Goal: Feedback & Contribution: Contribute content

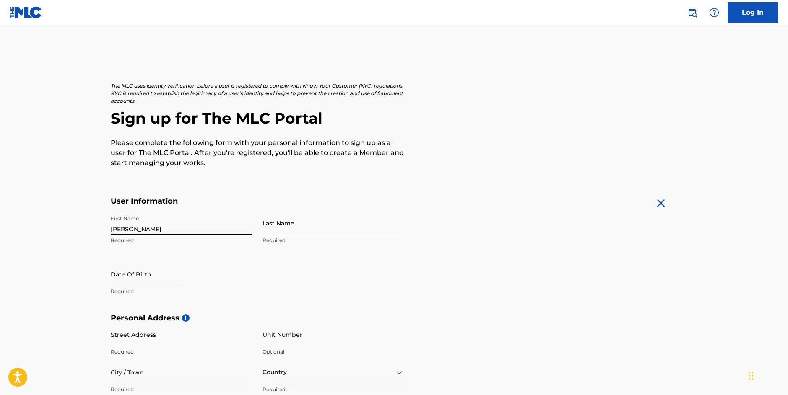
type input "[PERSON_NAME]"
type input "[STREET_ADDRESS]"
type input "[GEOGRAPHIC_DATA]"
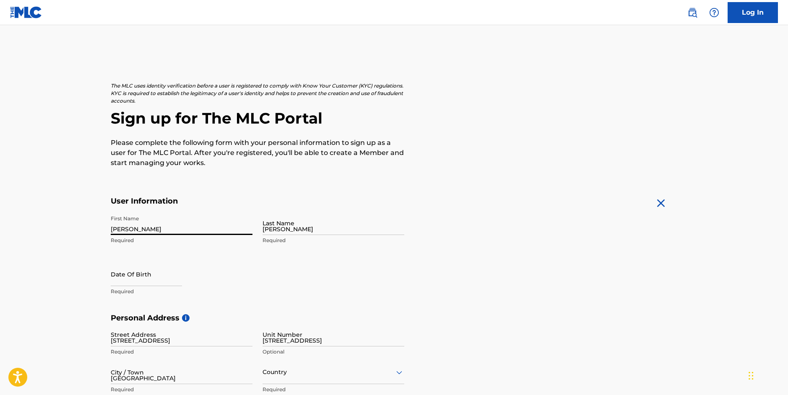
type input "US"
type input "CA"
type input "90035-2633"
type input "310"
type input "720"
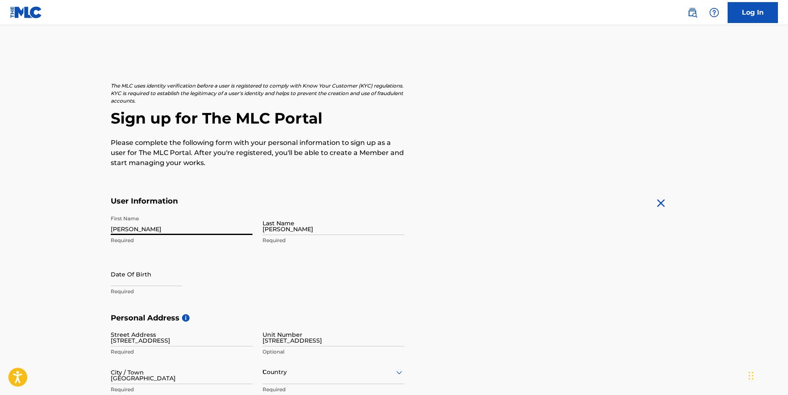
type input "6144"
type input "[PERSON_NAME][EMAIL_ADDRESS][PERSON_NAME][DOMAIN_NAME]"
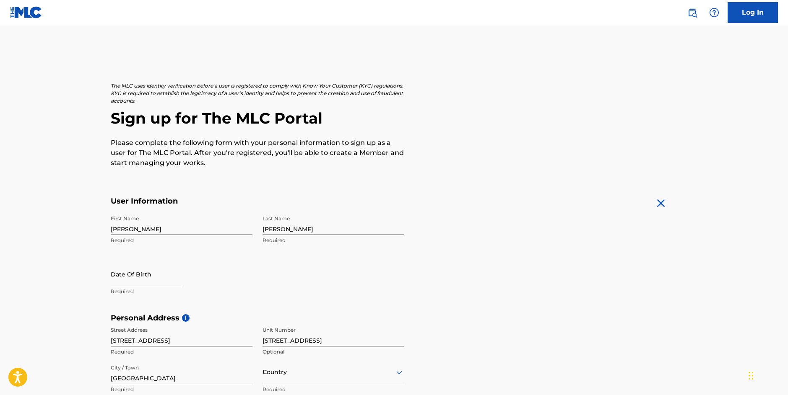
scroll to position [115, 0]
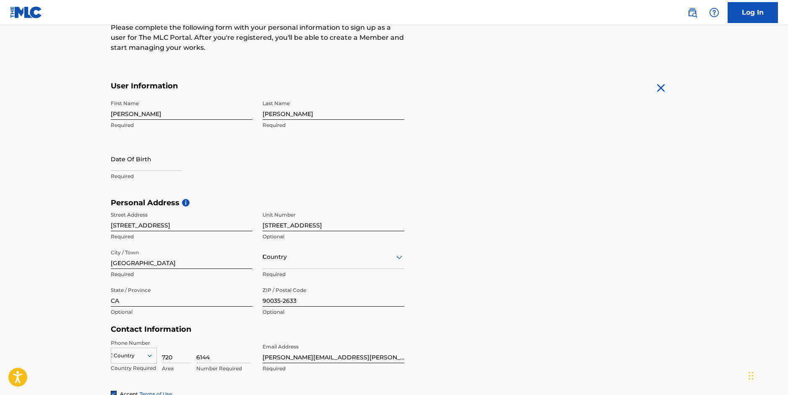
type input "US"
type input "310"
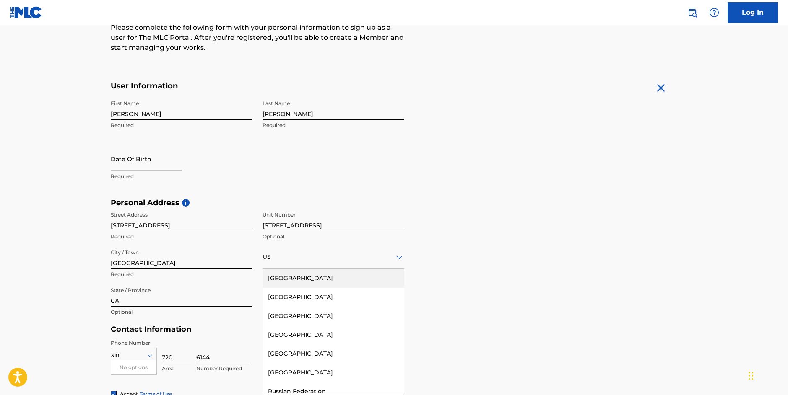
click at [552, 275] on div "Personal Address i Street Address [STREET_ADDRESS] Required [GEOGRAPHIC_DATA] […" at bounding box center [394, 261] width 567 height 127
click at [291, 256] on div "US" at bounding box center [333, 257] width 142 height 10
click at [398, 257] on icon at bounding box center [399, 257] width 6 height 3
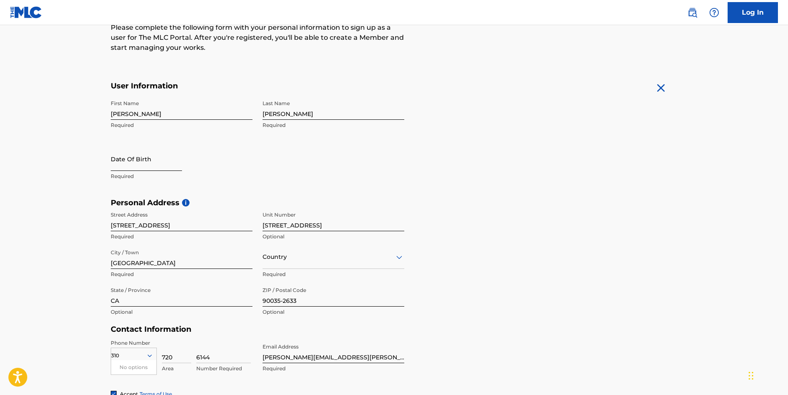
click at [133, 168] on input "text" at bounding box center [146, 159] width 71 height 24
select select "8"
select select "2025"
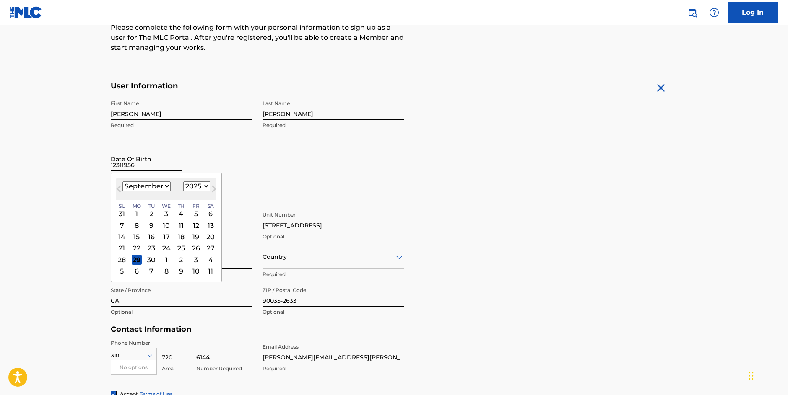
click at [116, 166] on input "12311956" at bounding box center [146, 159] width 71 height 24
click at [124, 165] on input "12/311956" at bounding box center [146, 159] width 71 height 24
type input "[DATE]"
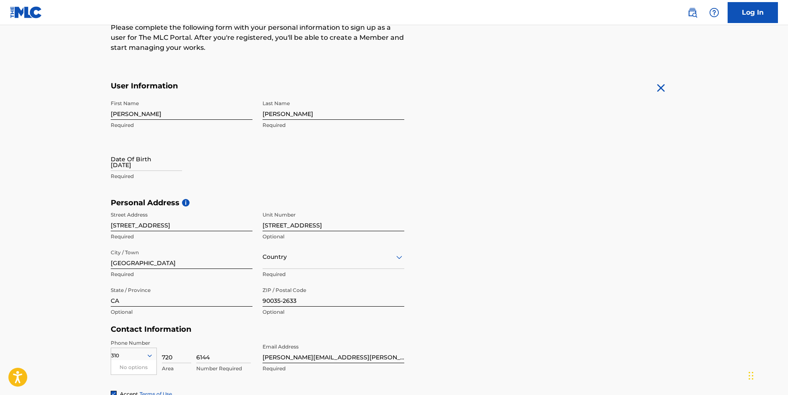
click at [241, 155] on div "Date Of Birth [DEMOGRAPHIC_DATA] Required" at bounding box center [182, 166] width 142 height 38
select select "8"
select select "2025"
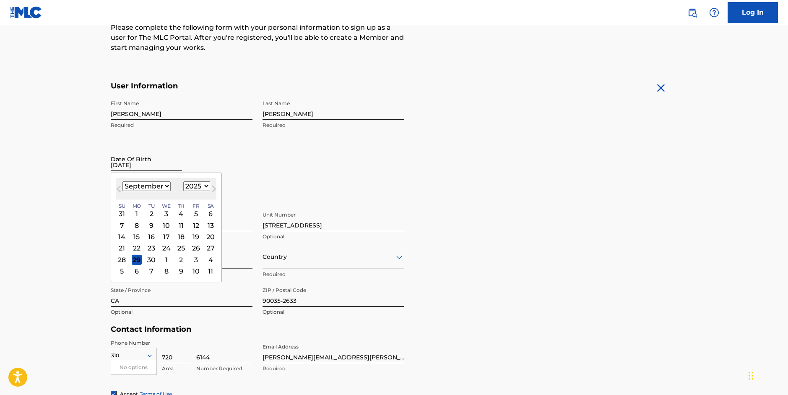
click at [162, 163] on input "[DATE]" at bounding box center [146, 159] width 71 height 24
click at [119, 189] on span "Previous Month" at bounding box center [119, 190] width 0 height 13
drag, startPoint x: 119, startPoint y: 189, endPoint x: 164, endPoint y: 184, distance: 45.5
click at [119, 189] on span "Previous Month" at bounding box center [119, 190] width 0 height 13
select select "6"
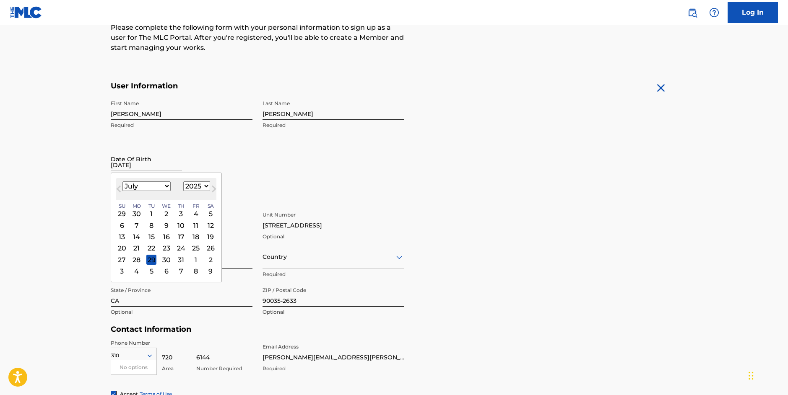
click at [183, 181] on select "1899 1900 1901 1902 1903 1904 1905 1906 1907 1908 1909 1910 1911 1912 1913 1914…" at bounding box center [196, 186] width 27 height 10
select select "1956"
click option "1956" at bounding box center [0, 0] width 0 height 0
select select "11"
click option "December" at bounding box center [0, 0] width 0 height 0
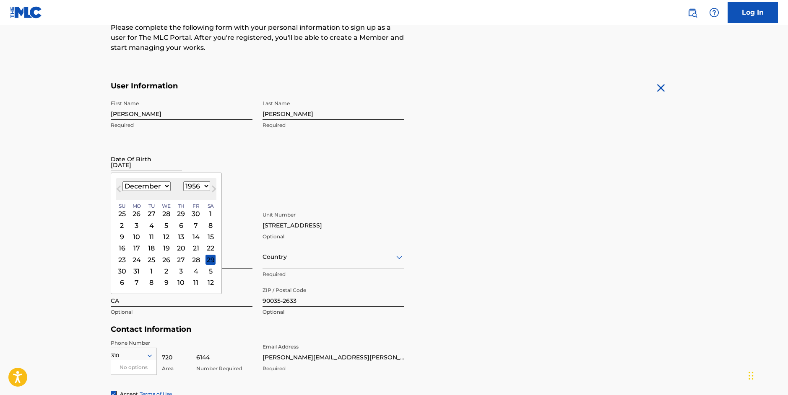
click at [135, 272] on div "31" at bounding box center [136, 271] width 10 height 10
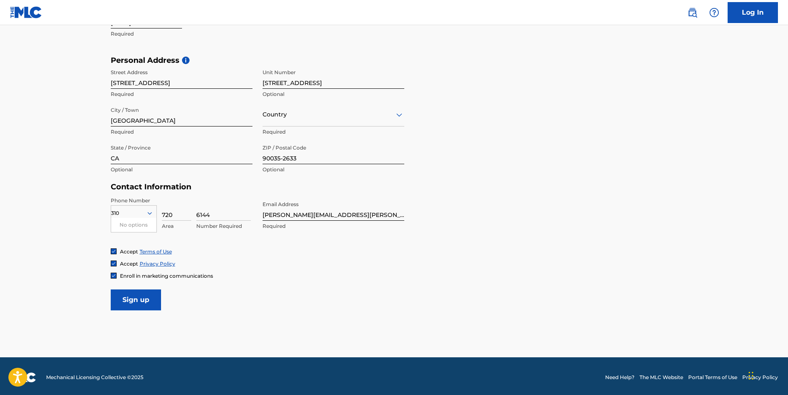
scroll to position [260, 0]
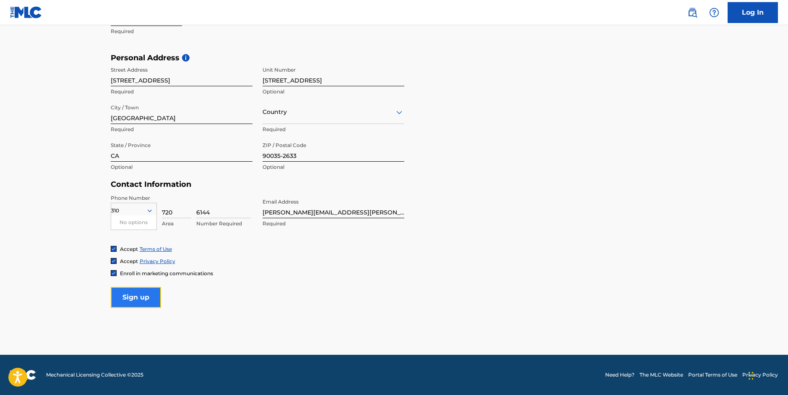
click at [136, 295] on input "Sign up" at bounding box center [136, 297] width 50 height 21
click at [295, 82] on input "[STREET_ADDRESS]" at bounding box center [333, 74] width 142 height 24
click at [488, 111] on div "Personal Address i Street Address [STREET_ADDRESS] Number [STREET_ADDRESS][GEOG…" at bounding box center [394, 116] width 567 height 127
click at [315, 117] on div "US" at bounding box center [333, 112] width 142 height 10
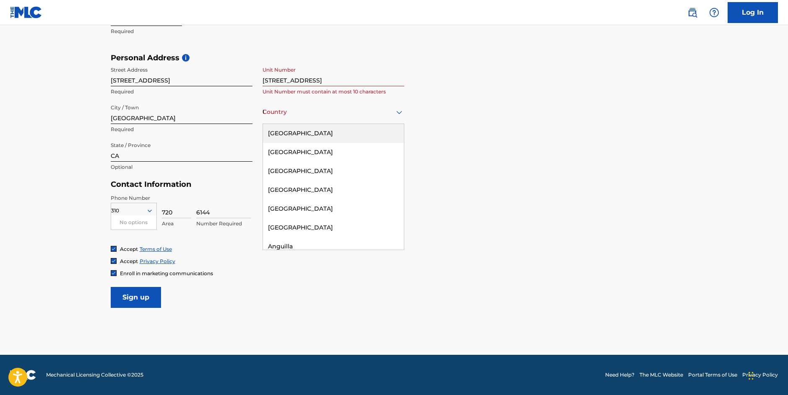
click at [289, 132] on div "[GEOGRAPHIC_DATA]" at bounding box center [333, 133] width 141 height 19
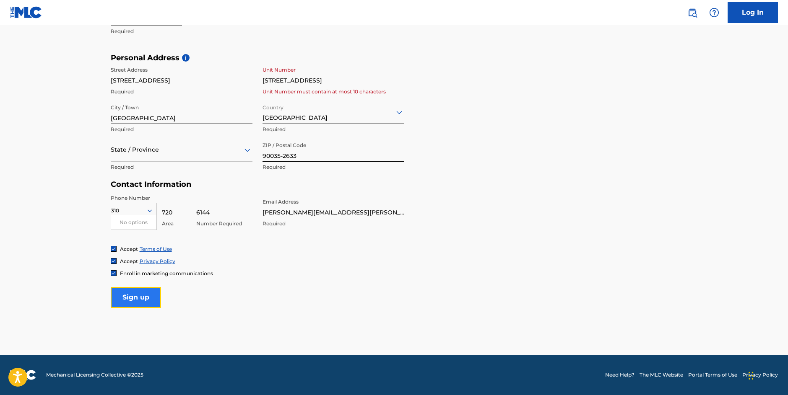
click at [137, 298] on input "Sign up" at bounding box center [136, 297] width 50 height 21
click at [334, 82] on input "[STREET_ADDRESS]" at bounding box center [333, 74] width 142 height 24
drag, startPoint x: 355, startPoint y: 81, endPoint x: 277, endPoint y: 82, distance: 78.8
click at [277, 82] on input "[STREET_ADDRESS]" at bounding box center [333, 74] width 142 height 24
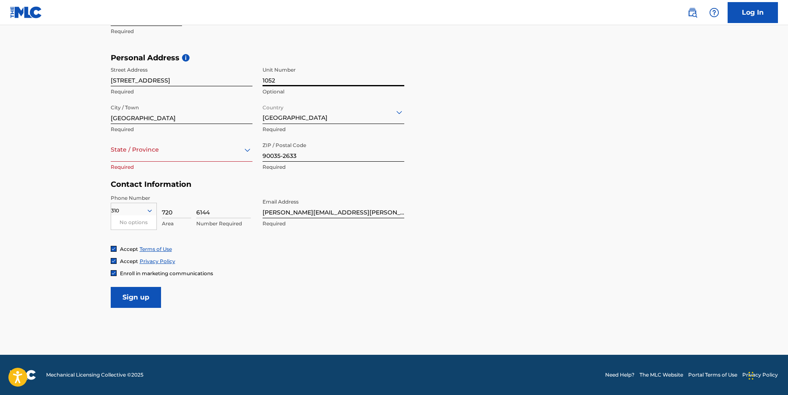
type input "1052"
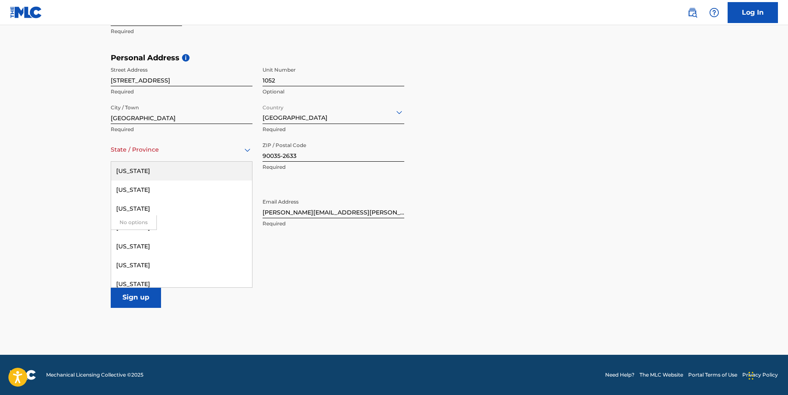
click at [150, 148] on div at bounding box center [182, 150] width 142 height 10
click at [125, 263] on div "[US_STATE]" at bounding box center [181, 265] width 141 height 19
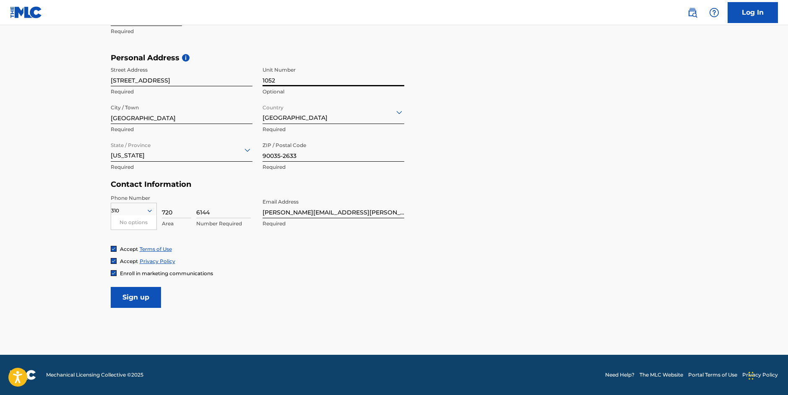
drag, startPoint x: 283, startPoint y: 78, endPoint x: 261, endPoint y: 79, distance: 22.2
click at [262, 79] on input "1052" at bounding box center [333, 74] width 142 height 24
click at [130, 295] on input "Sign up" at bounding box center [136, 297] width 50 height 21
click at [134, 295] on input "Sign up" at bounding box center [136, 297] width 50 height 21
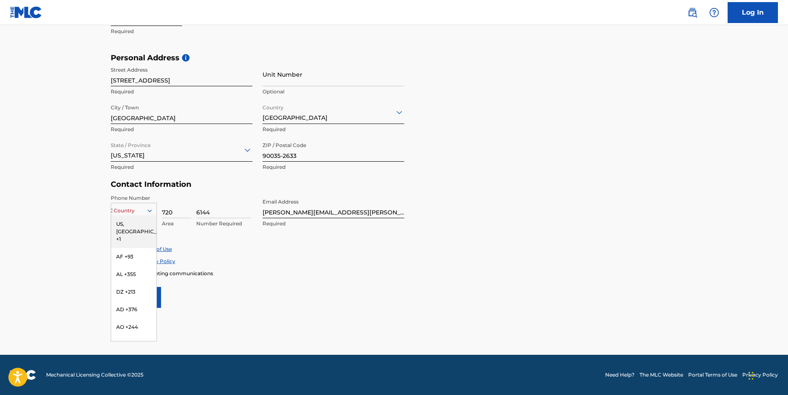
click at [149, 210] on icon at bounding box center [150, 211] width 8 height 8
click at [127, 224] on div "US, [GEOGRAPHIC_DATA] +1" at bounding box center [133, 231] width 45 height 33
click at [134, 298] on input "Sign up" at bounding box center [136, 297] width 50 height 21
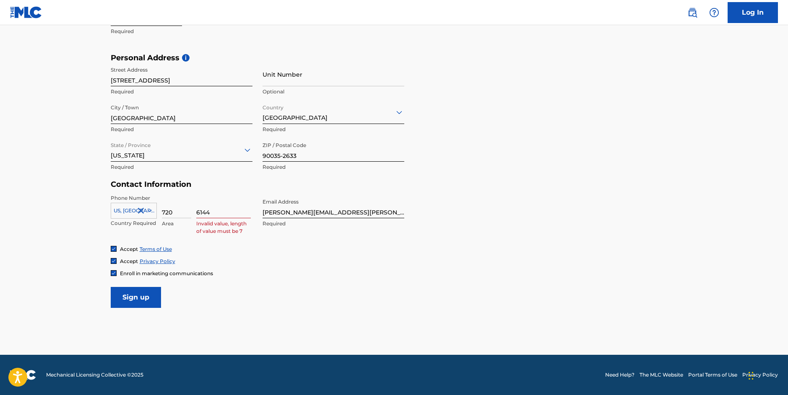
drag, startPoint x: 177, startPoint y: 214, endPoint x: 158, endPoint y: 213, distance: 18.9
click at [162, 213] on input "720" at bounding box center [176, 206] width 29 height 24
type input "310"
drag, startPoint x: 215, startPoint y: 212, endPoint x: 194, endPoint y: 213, distance: 20.5
click at [196, 213] on input "6144" at bounding box center [223, 206] width 54 height 24
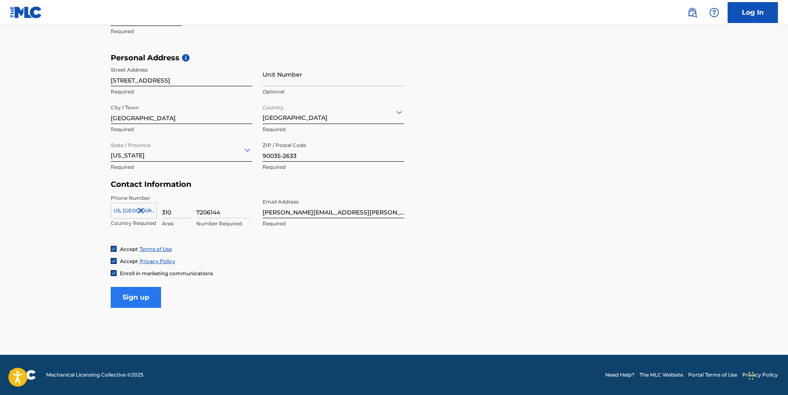
type input "7206144"
click at [140, 297] on input "Sign up" at bounding box center [136, 297] width 50 height 21
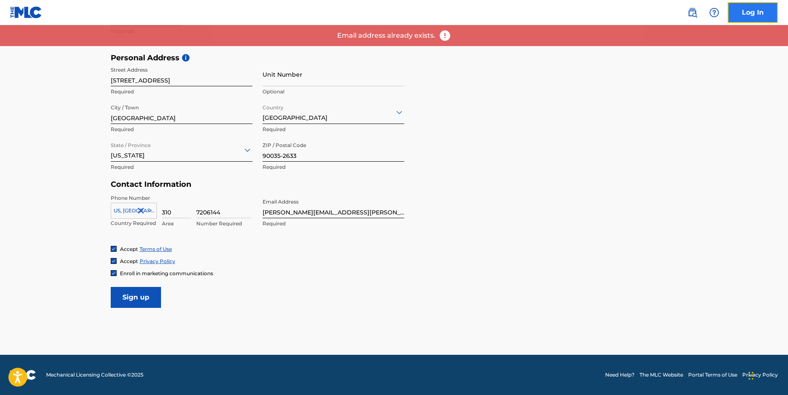
click at [747, 13] on link "Log In" at bounding box center [752, 12] width 50 height 21
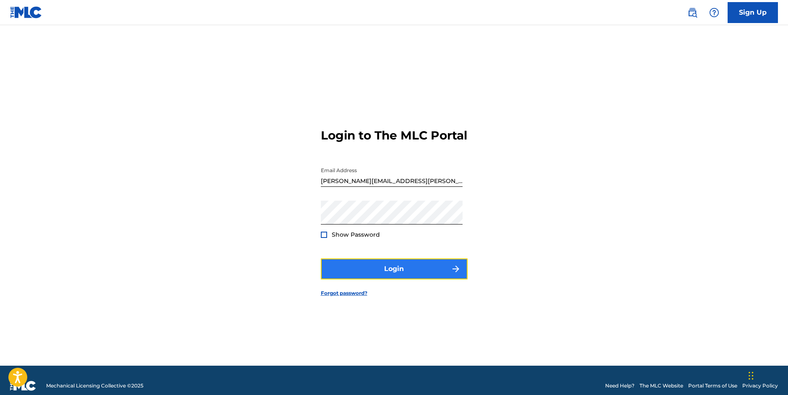
click at [394, 277] on button "Login" at bounding box center [394, 269] width 147 height 21
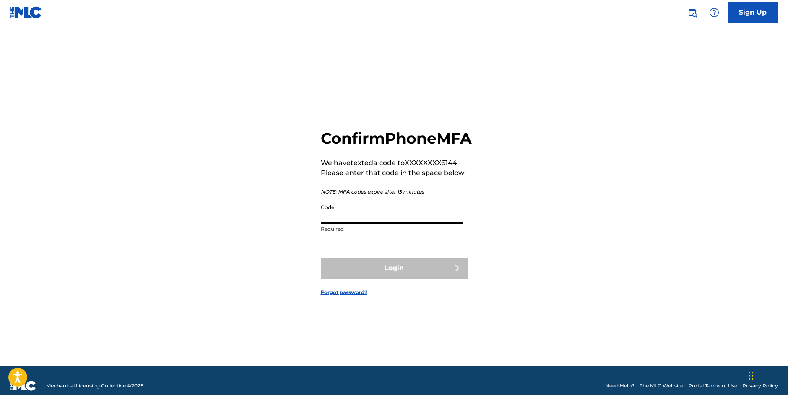
click at [339, 224] on input "Code" at bounding box center [392, 212] width 142 height 24
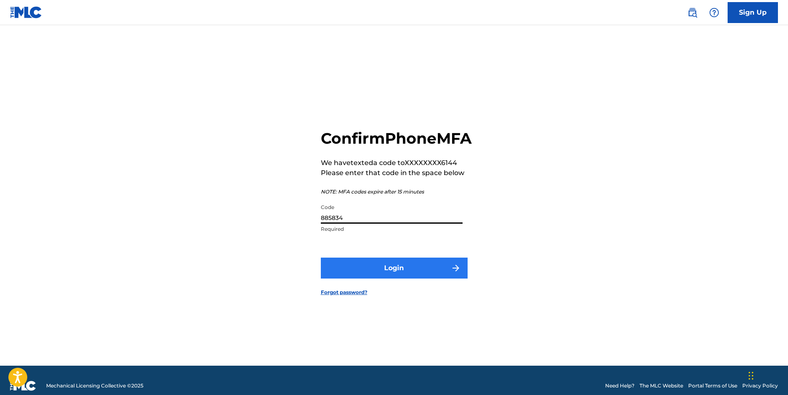
type input "885834"
click at [389, 279] on button "Login" at bounding box center [394, 268] width 147 height 21
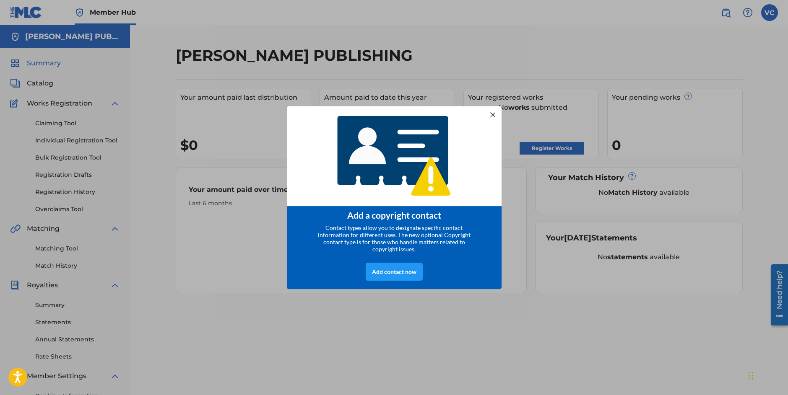
click at [492, 111] on div at bounding box center [492, 114] width 11 height 11
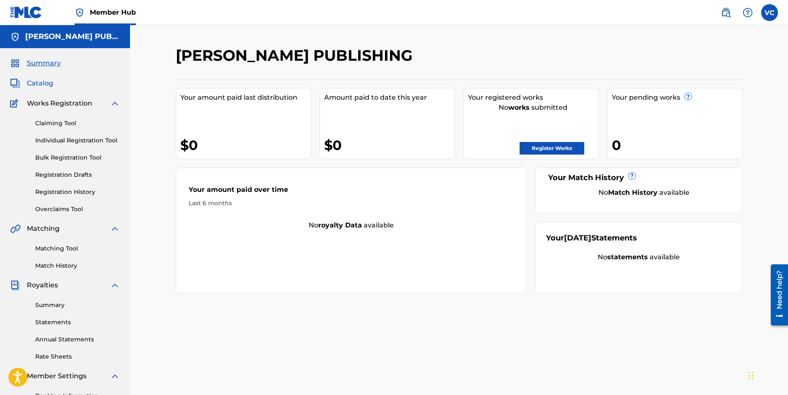
click at [37, 83] on span "Catalog" at bounding box center [40, 83] width 26 height 10
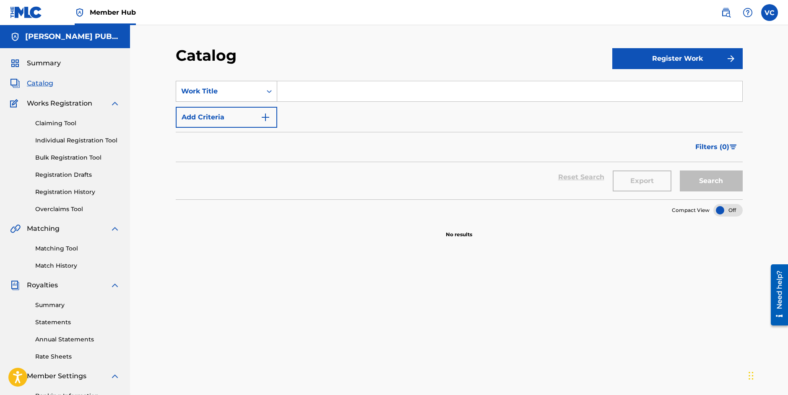
click at [270, 91] on icon "Search Form" at bounding box center [269, 91] width 5 height 3
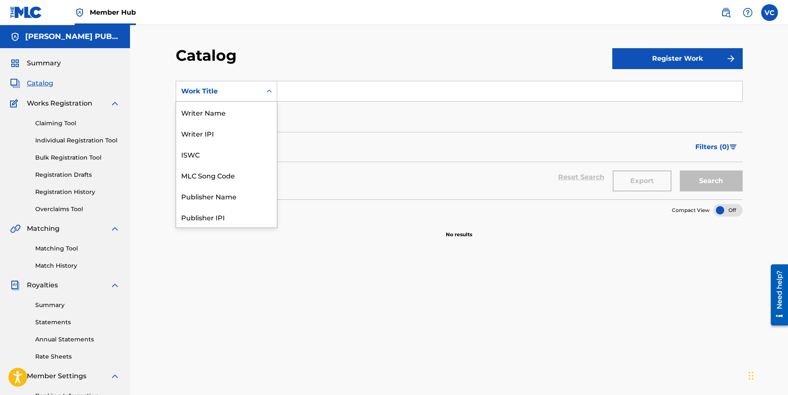
scroll to position [126, 0]
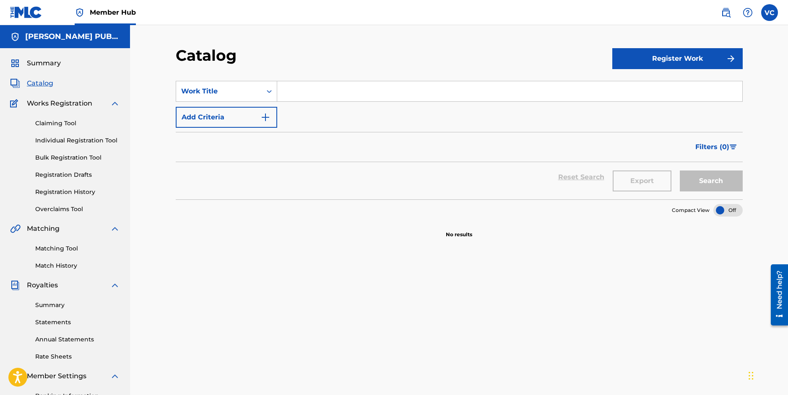
click at [319, 42] on div "Catalog Register Work SearchWithCriteria74145266-6b13-489b-8af0-3565df1a21bd Wo…" at bounding box center [459, 252] width 658 height 454
click at [44, 64] on span "Summary" at bounding box center [44, 63] width 34 height 10
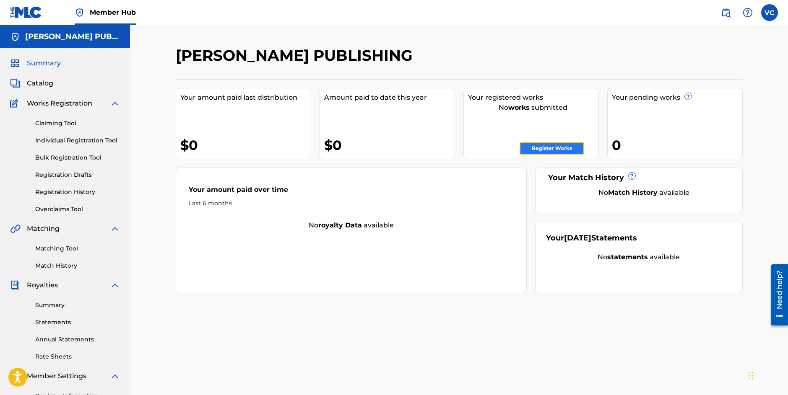
click at [548, 147] on link "Register Works" at bounding box center [551, 148] width 65 height 13
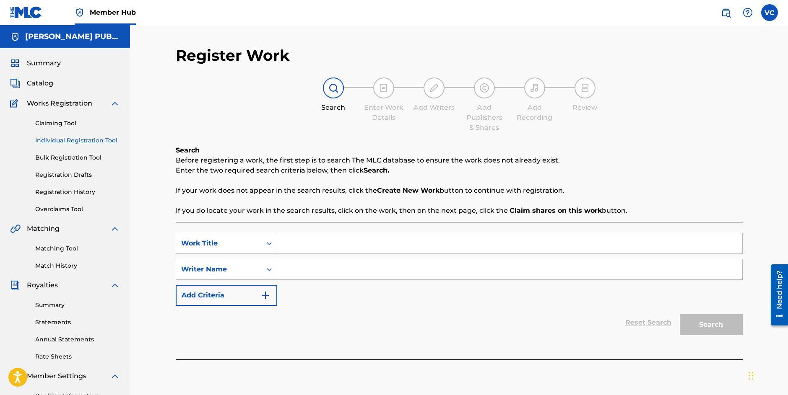
click at [281, 245] on input "Search Form" at bounding box center [509, 243] width 465 height 20
type input "Everywhere You go"
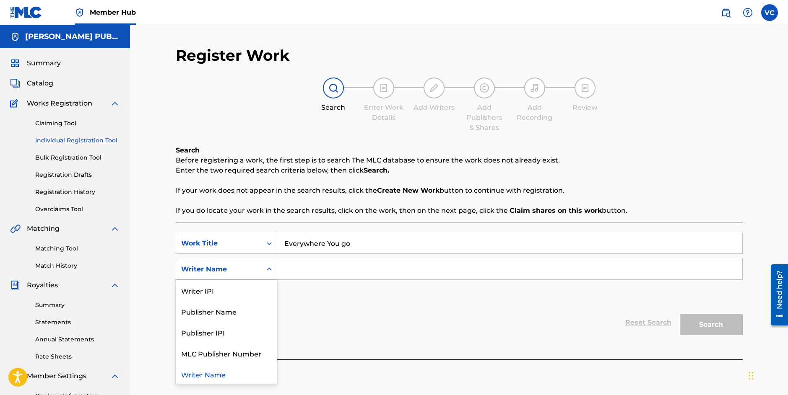
click at [269, 270] on icon "Search Form" at bounding box center [269, 269] width 8 height 8
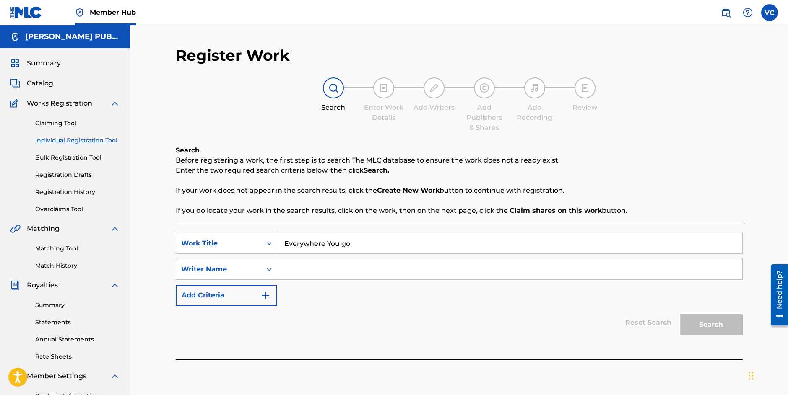
click at [304, 273] on input "Search Form" at bounding box center [509, 269] width 465 height 20
type input "[PERSON_NAME]"
click at [711, 325] on button "Search" at bounding box center [710, 324] width 63 height 21
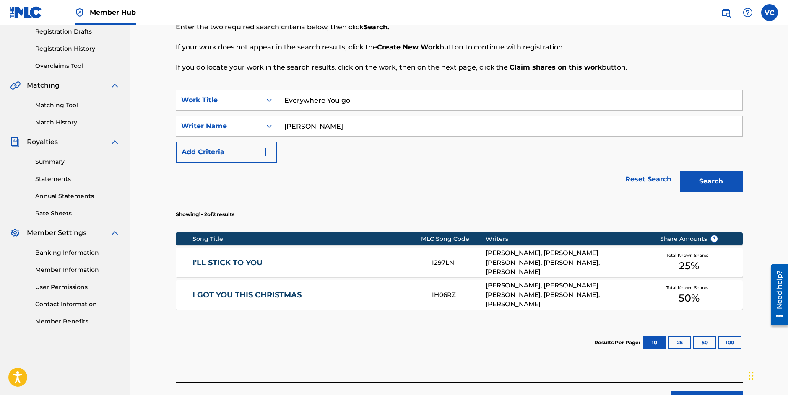
scroll to position [143, 0]
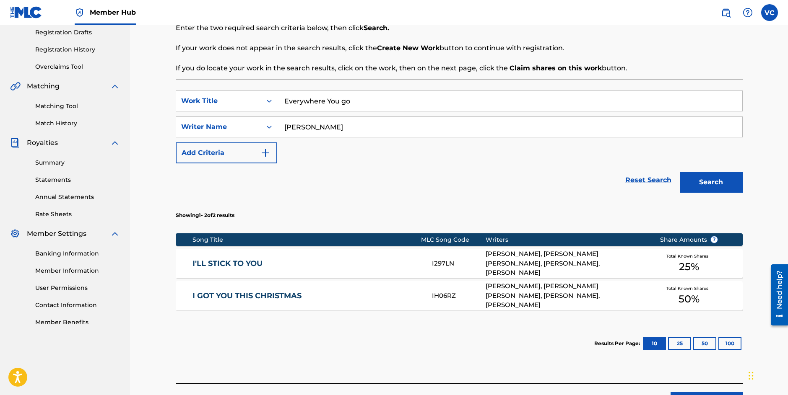
click at [685, 264] on span "25 %" at bounding box center [689, 266] width 20 height 15
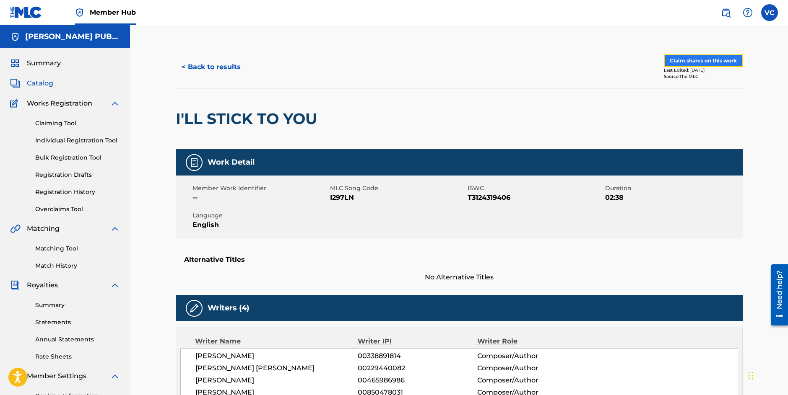
click at [710, 61] on button "Claim shares on this work" at bounding box center [702, 60] width 79 height 13
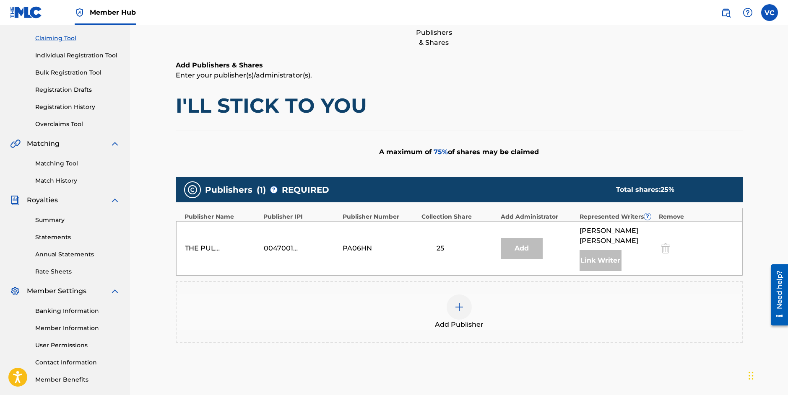
scroll to position [158, 0]
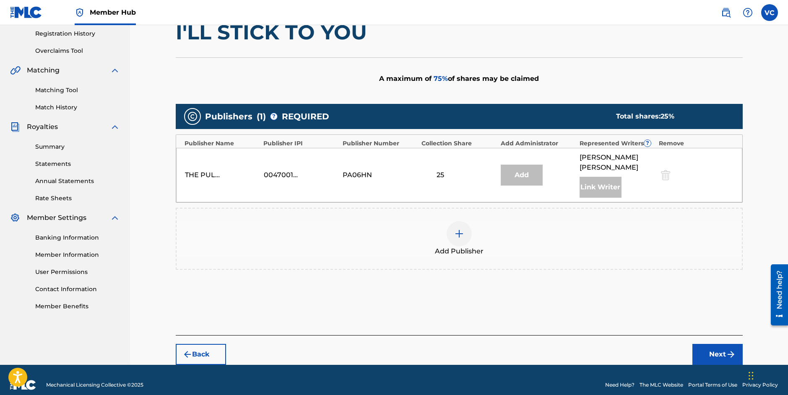
click at [632, 225] on div "Add Publisher" at bounding box center [458, 238] width 565 height 35
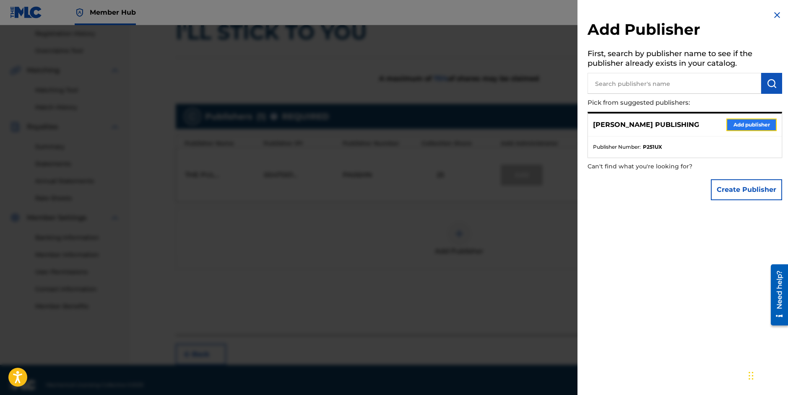
click at [749, 124] on button "Add publisher" at bounding box center [751, 125] width 50 height 13
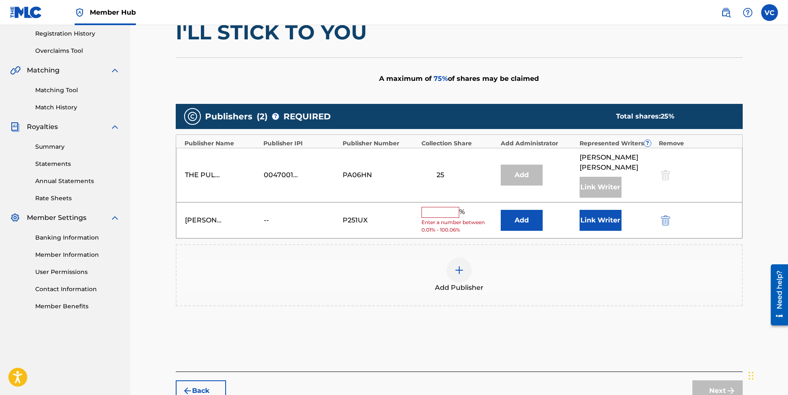
click at [435, 207] on input "text" at bounding box center [440, 212] width 38 height 11
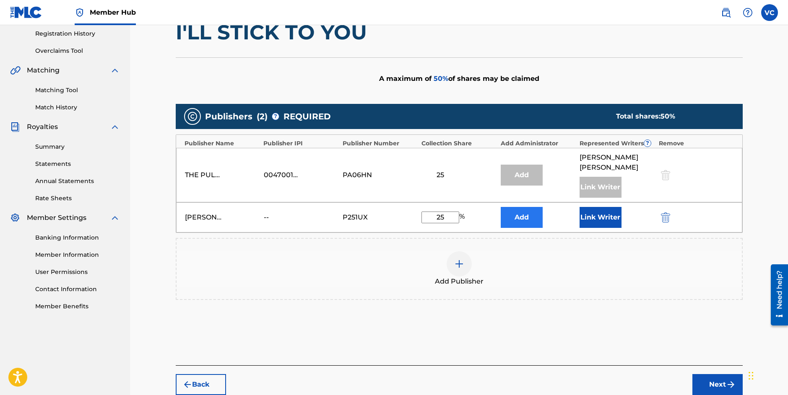
type input "25"
click at [525, 207] on button "Add" at bounding box center [521, 217] width 42 height 21
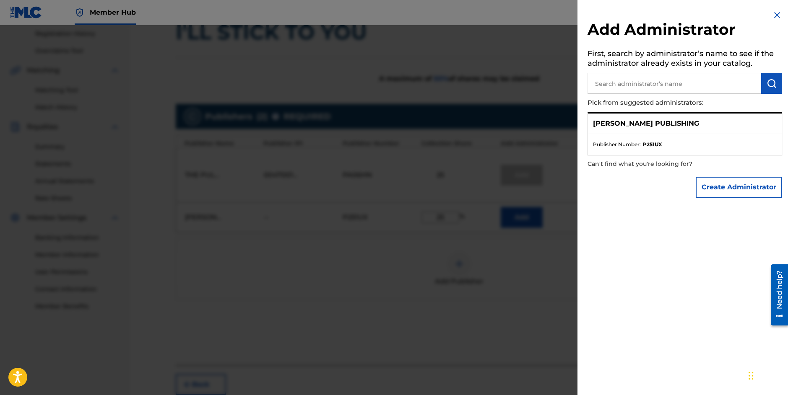
click at [623, 86] on input "text" at bounding box center [674, 83] width 174 height 21
type input "Pulltops"
click at [768, 81] on img "submit" at bounding box center [771, 83] width 10 height 10
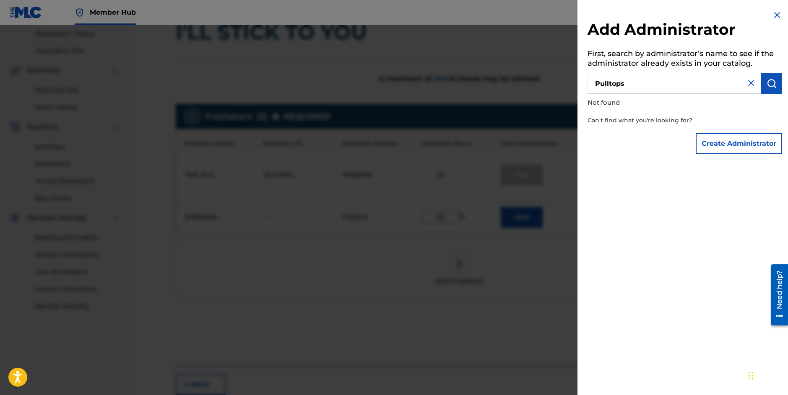
drag, startPoint x: 612, startPoint y: 84, endPoint x: 575, endPoint y: 84, distance: 37.3
click at [587, 84] on input "Pulltops" at bounding box center [674, 83] width 174 height 21
type input "c"
type input "[PERSON_NAME]"
click at [770, 83] on img "submit" at bounding box center [771, 83] width 10 height 10
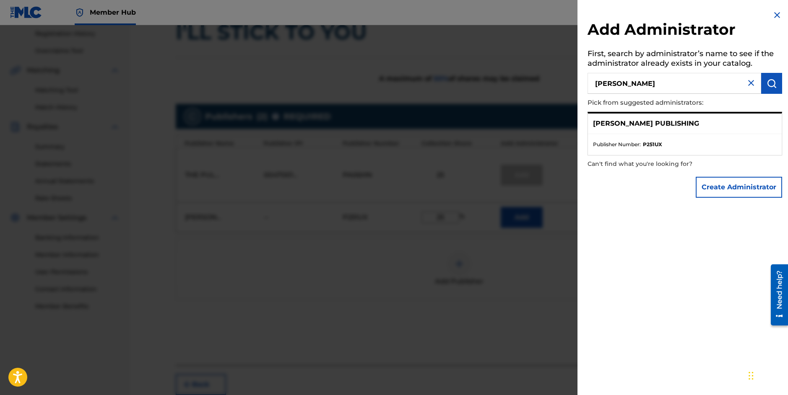
click at [620, 127] on p "[PERSON_NAME] PUBLISHING" at bounding box center [646, 124] width 106 height 10
click at [700, 128] on div "[PERSON_NAME] PUBLISHING" at bounding box center [685, 124] width 194 height 21
click at [727, 188] on button "Create Administrator" at bounding box center [738, 187] width 86 height 21
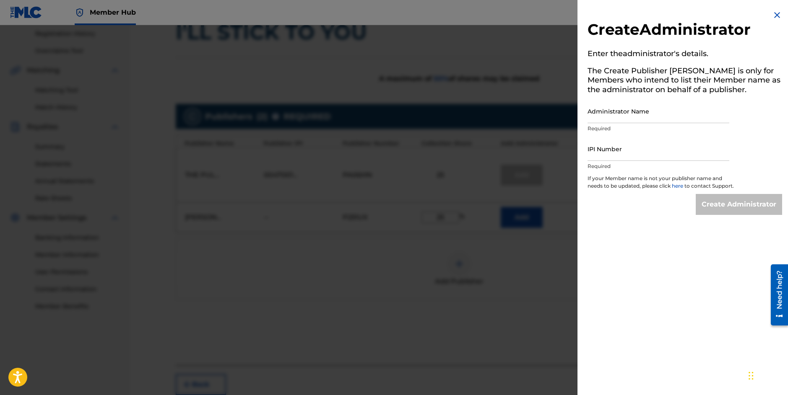
click at [772, 14] on img at bounding box center [777, 15] width 10 height 10
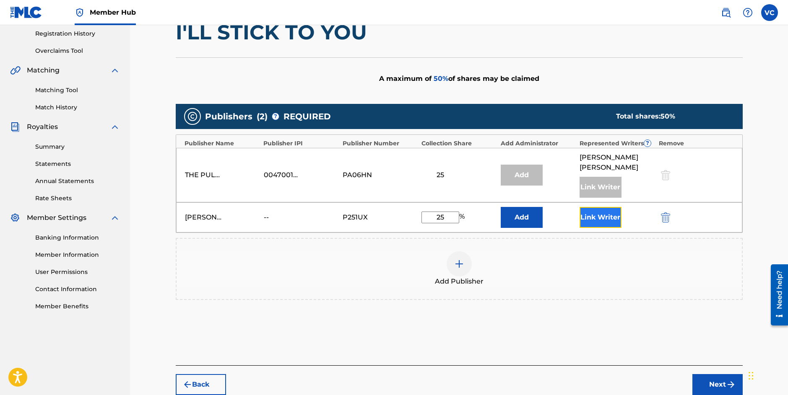
click at [598, 207] on button "Link Writer" at bounding box center [600, 217] width 42 height 21
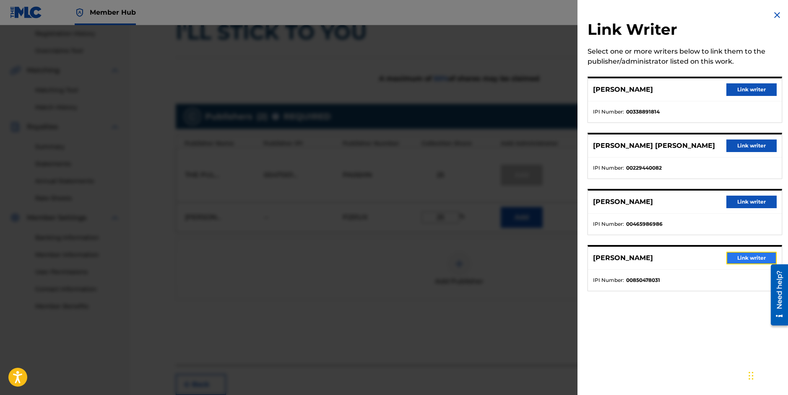
click at [746, 259] on button "Link writer" at bounding box center [751, 258] width 50 height 13
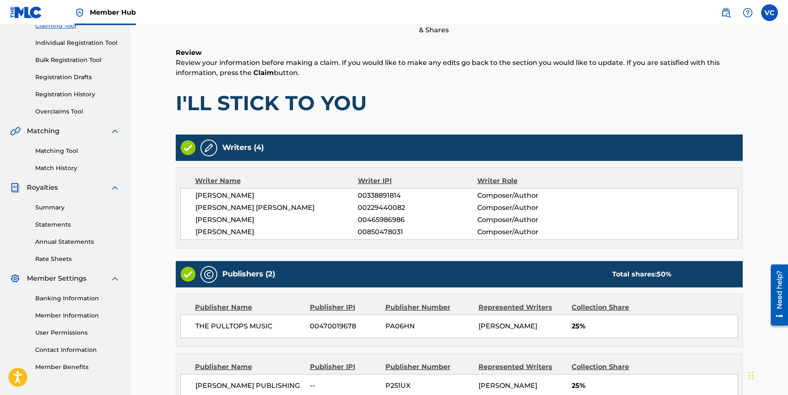
scroll to position [190, 0]
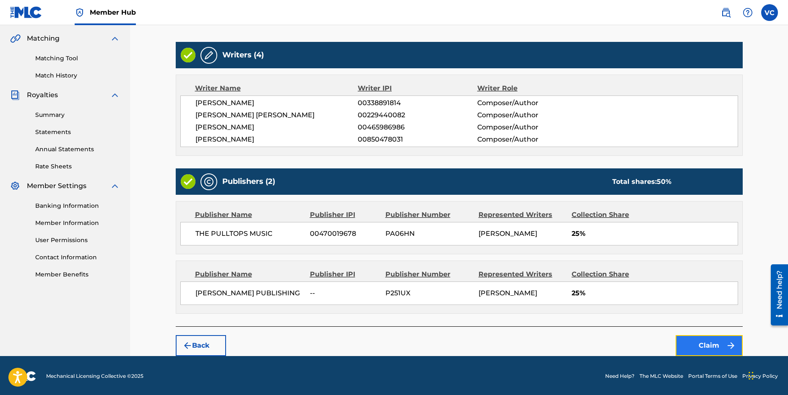
click at [703, 343] on button "Claim" at bounding box center [708, 345] width 67 height 21
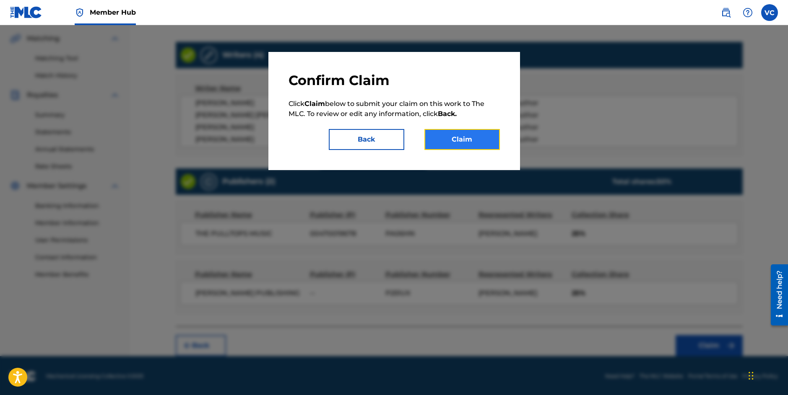
click at [466, 140] on button "Claim" at bounding box center [461, 139] width 75 height 21
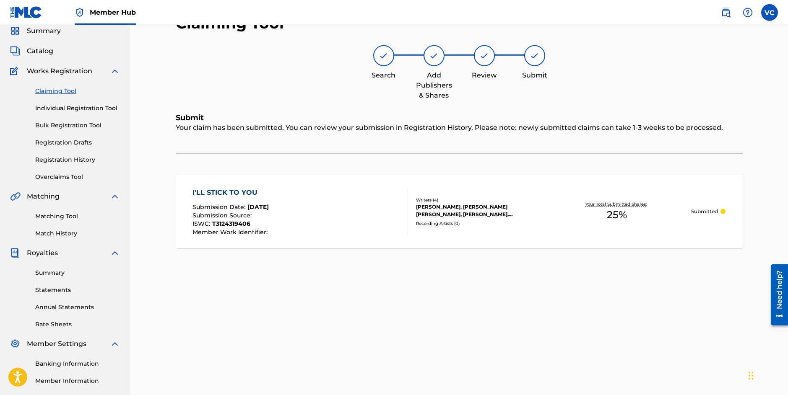
scroll to position [0, 0]
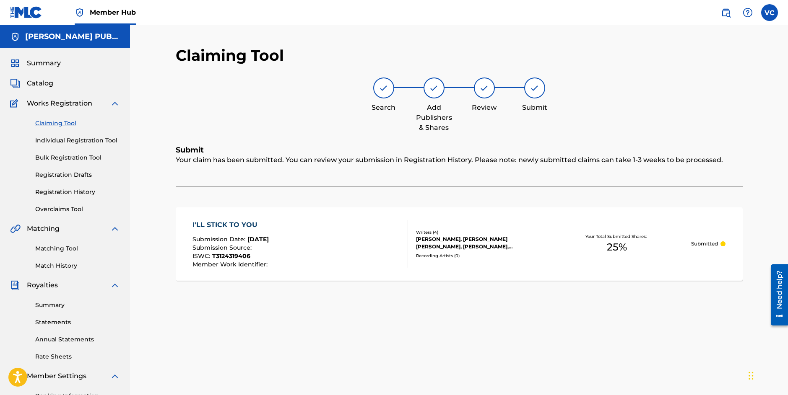
click at [53, 123] on link "Claiming Tool" at bounding box center [77, 123] width 85 height 9
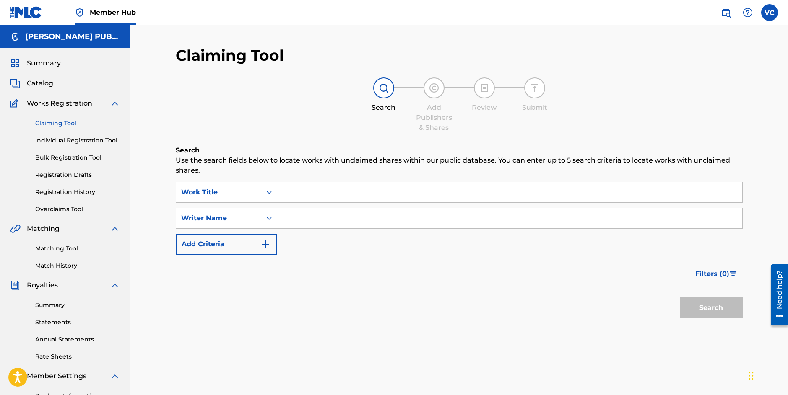
click at [295, 193] on input "Search Form" at bounding box center [509, 192] width 465 height 20
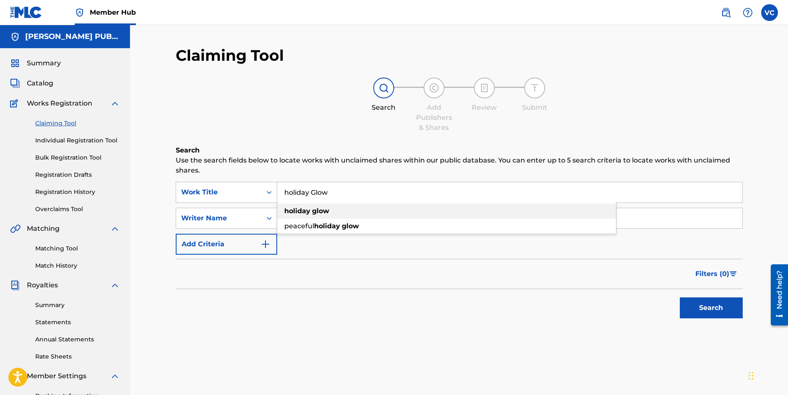
click at [311, 212] on span "Search Form" at bounding box center [311, 211] width 2 height 8
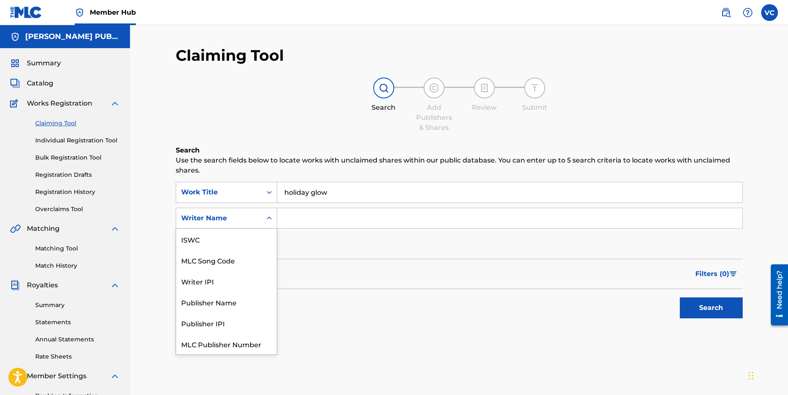
click at [270, 218] on icon "Search Form" at bounding box center [269, 218] width 5 height 3
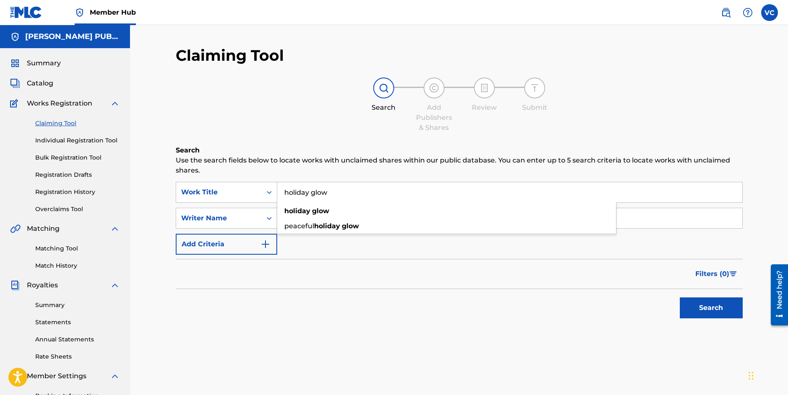
click at [285, 194] on input "holiday glow" at bounding box center [509, 192] width 465 height 20
click at [313, 194] on input "Holiday glow" at bounding box center [509, 192] width 465 height 20
type input "Holiday Glow"
click at [257, 218] on div "Writer Name" at bounding box center [219, 218] width 86 height 16
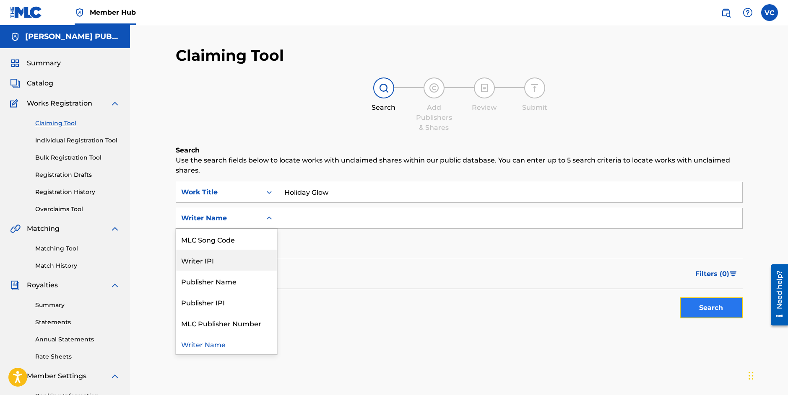
click at [713, 308] on button "Search" at bounding box center [710, 308] width 63 height 21
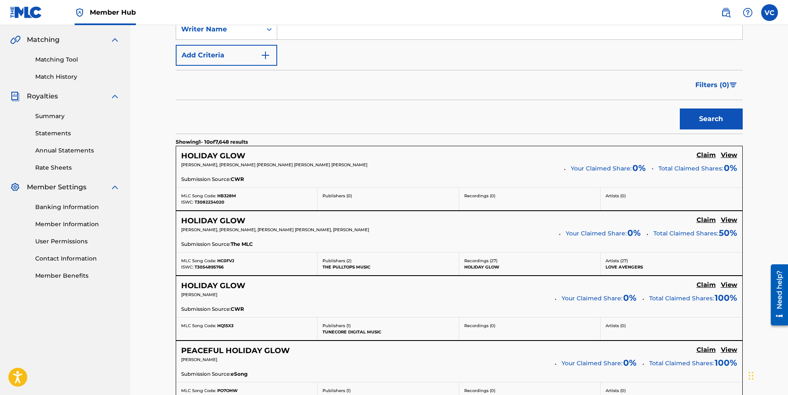
scroll to position [191, 0]
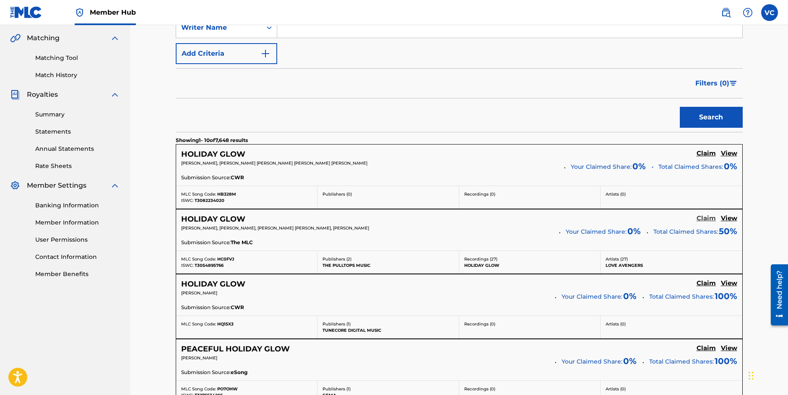
click at [706, 219] on h5 "Claim" at bounding box center [705, 219] width 19 height 8
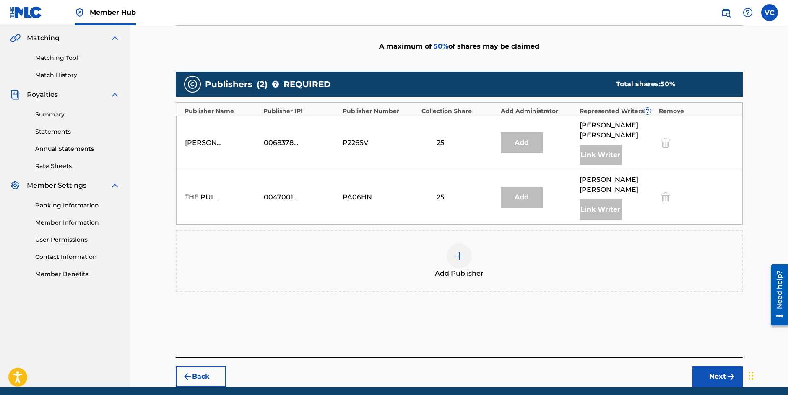
click at [458, 251] on img at bounding box center [459, 256] width 10 height 10
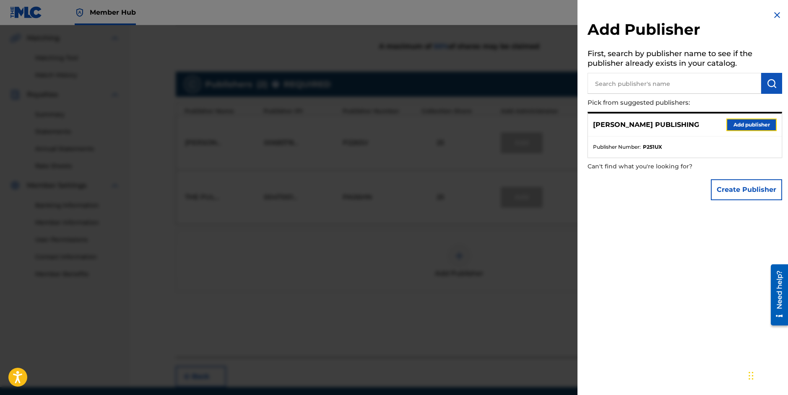
click at [746, 125] on button "Add publisher" at bounding box center [751, 125] width 50 height 13
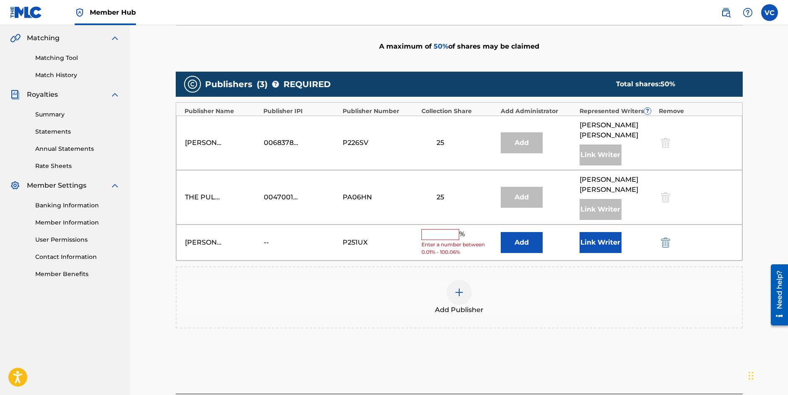
click at [443, 229] on input "text" at bounding box center [440, 234] width 38 height 11
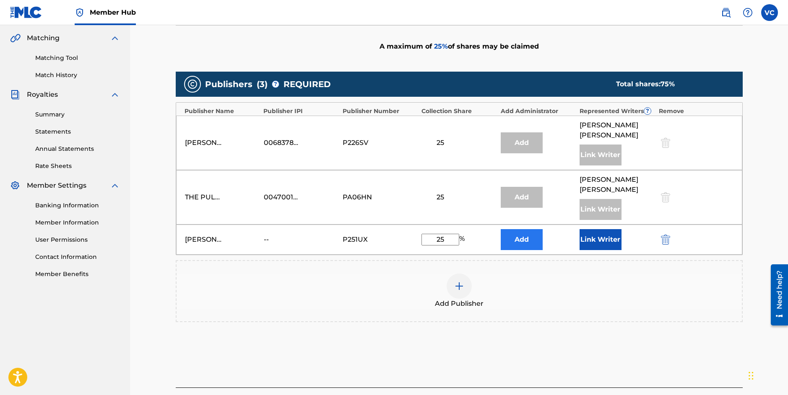
type input "25"
click at [523, 229] on button "Add" at bounding box center [521, 239] width 42 height 21
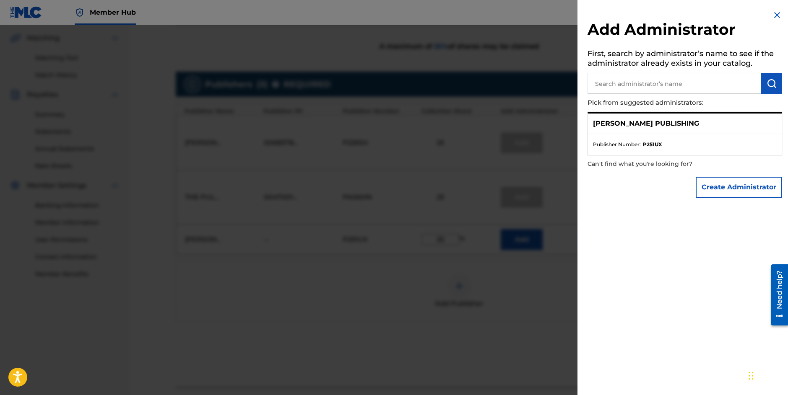
click at [773, 13] on img at bounding box center [777, 15] width 10 height 10
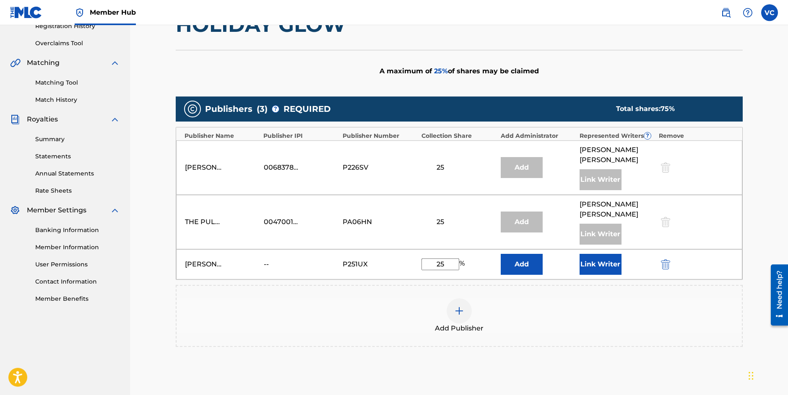
scroll to position [161, 0]
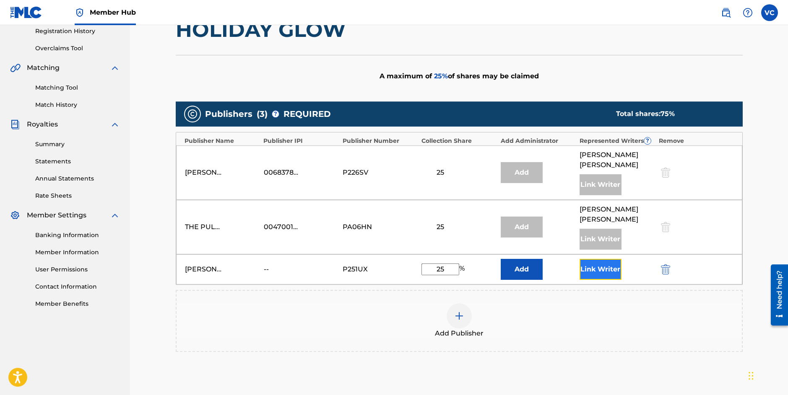
click at [600, 259] on button "Link Writer" at bounding box center [600, 269] width 42 height 21
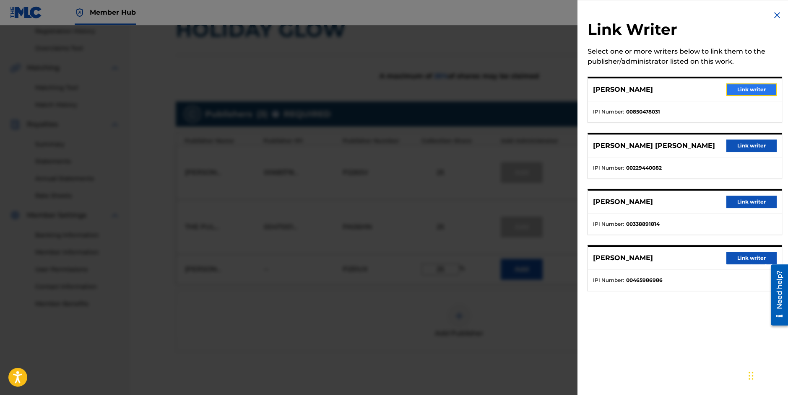
click at [753, 90] on button "Link writer" at bounding box center [751, 89] width 50 height 13
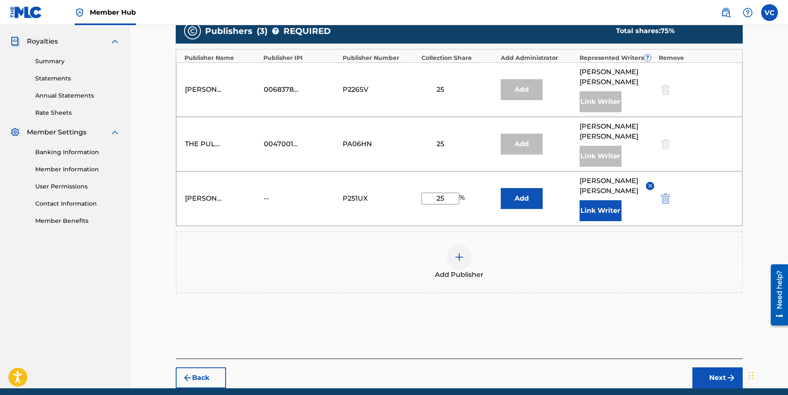
scroll to position [239, 0]
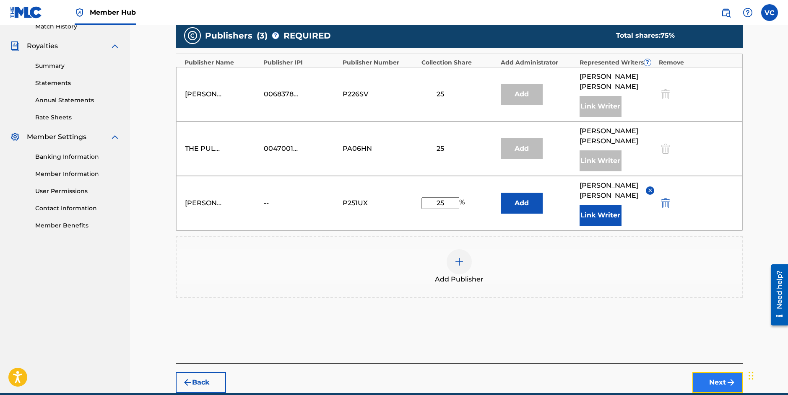
click at [711, 372] on button "Next" at bounding box center [717, 382] width 50 height 21
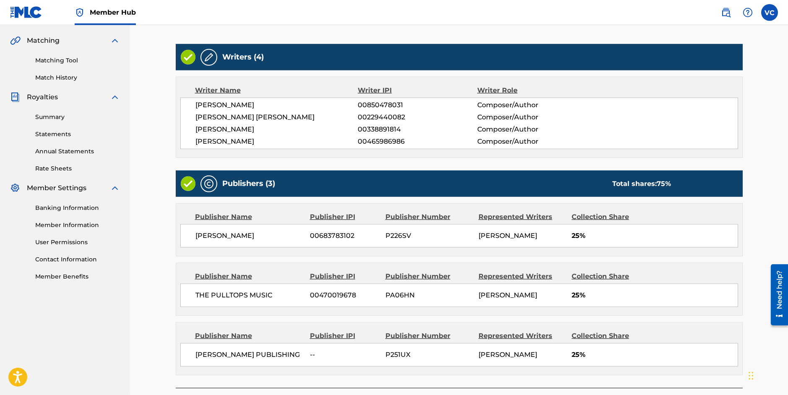
scroll to position [249, 0]
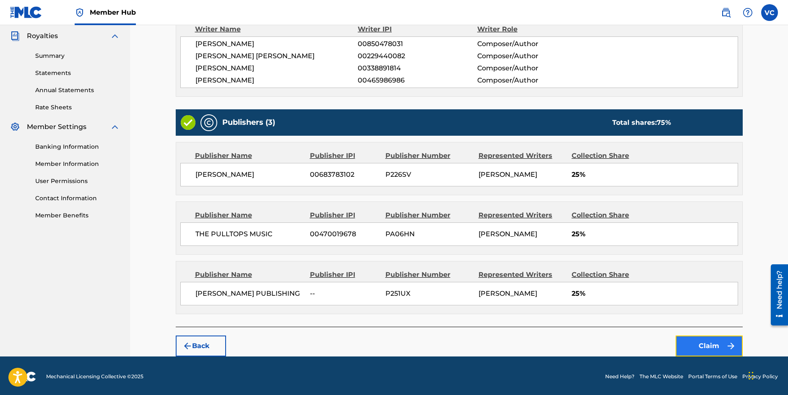
click at [701, 342] on button "Claim" at bounding box center [708, 346] width 67 height 21
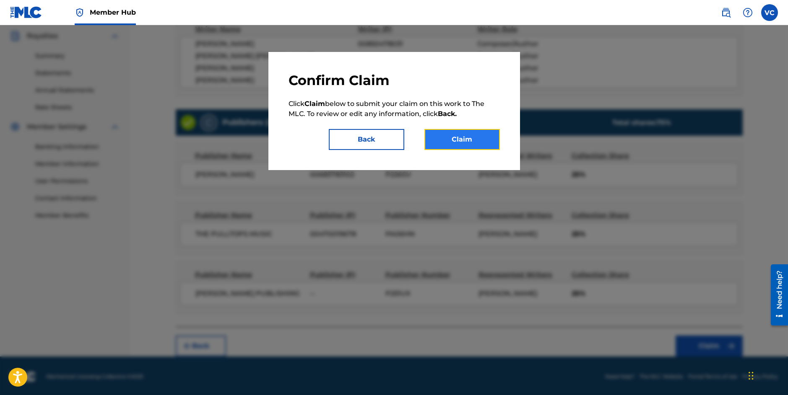
click at [455, 137] on button "Claim" at bounding box center [461, 139] width 75 height 21
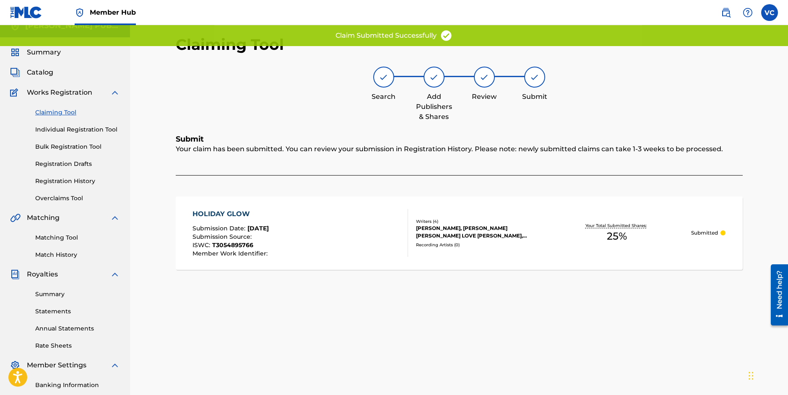
scroll to position [0, 0]
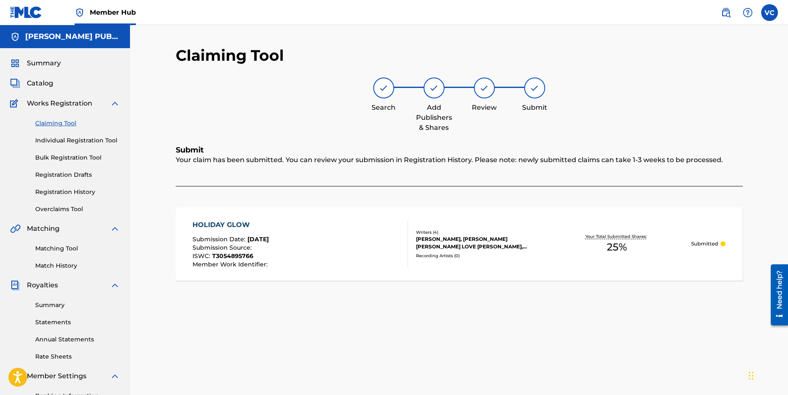
click at [51, 124] on link "Claiming Tool" at bounding box center [77, 123] width 85 height 9
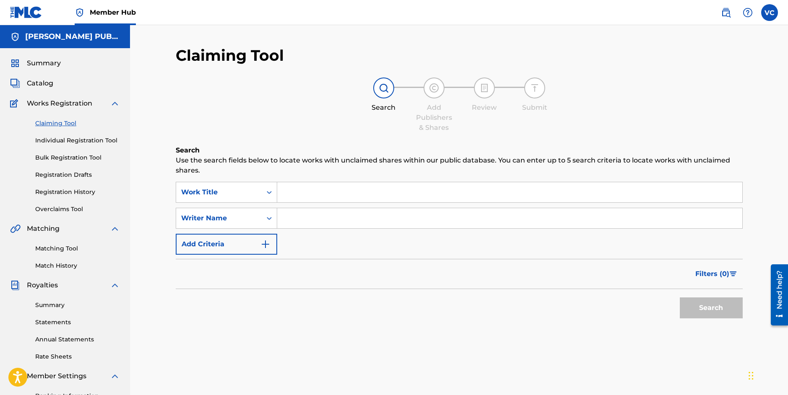
click at [288, 194] on input "Search Form" at bounding box center [509, 192] width 465 height 20
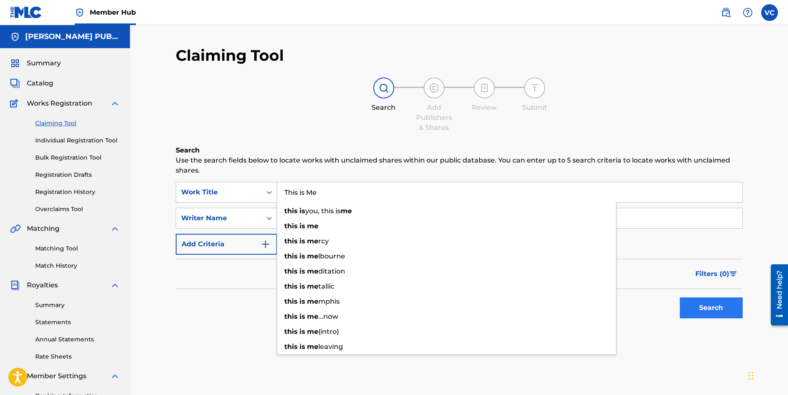
type input "This is Me"
click at [710, 308] on button "Search" at bounding box center [710, 308] width 63 height 21
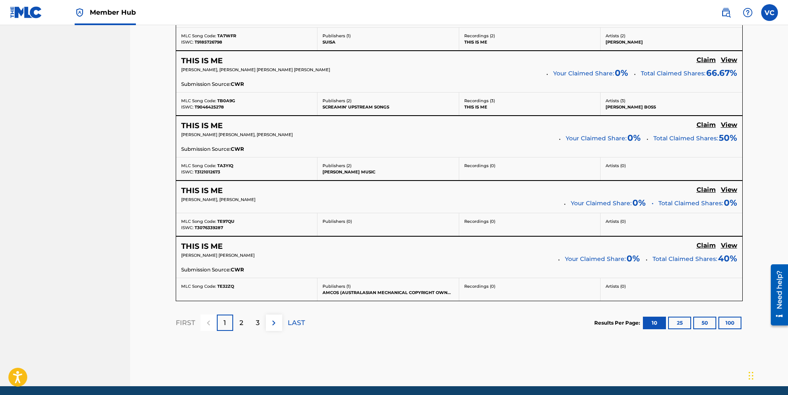
scroll to position [666, 0]
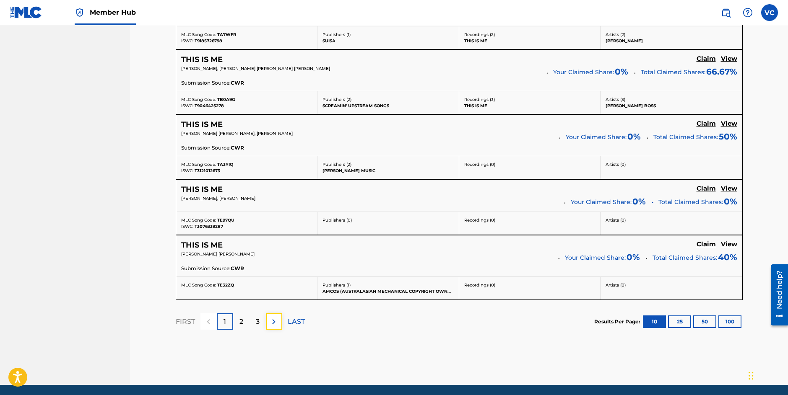
click at [274, 321] on img at bounding box center [274, 322] width 10 height 10
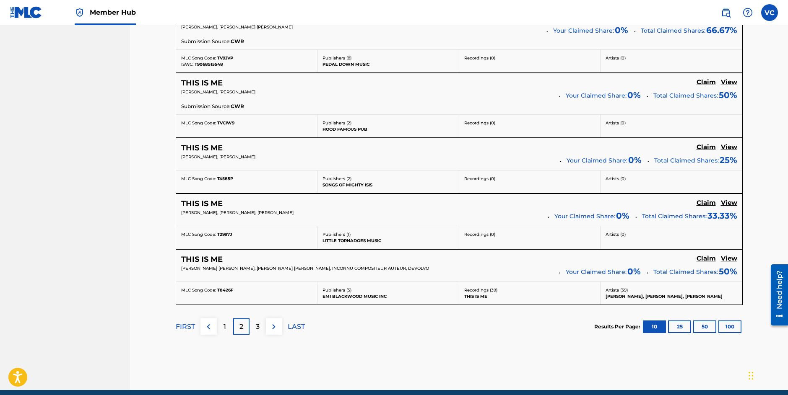
scroll to position [653, 0]
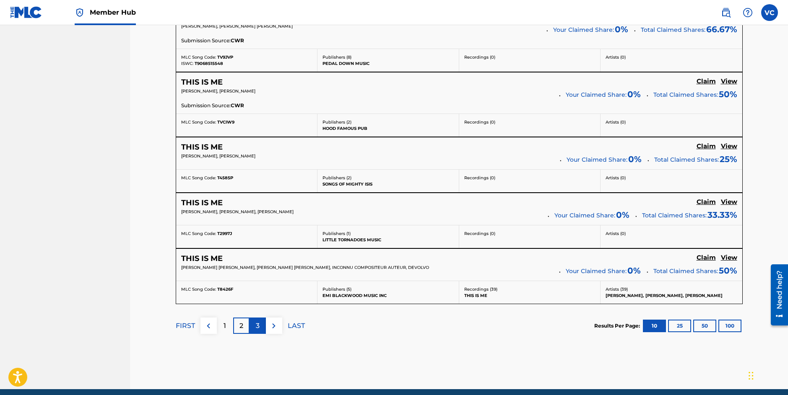
click at [256, 325] on p "3" at bounding box center [258, 326] width 4 height 10
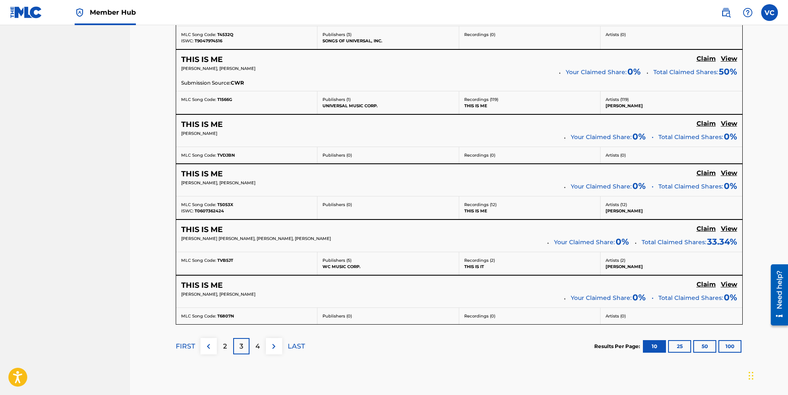
scroll to position [583, 0]
click at [257, 343] on p "4" at bounding box center [257, 346] width 5 height 10
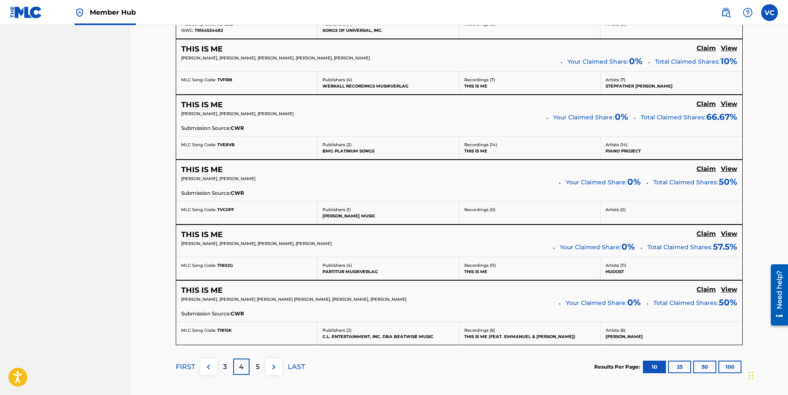
scroll to position [604, 0]
click at [258, 365] on p "5" at bounding box center [258, 366] width 4 height 10
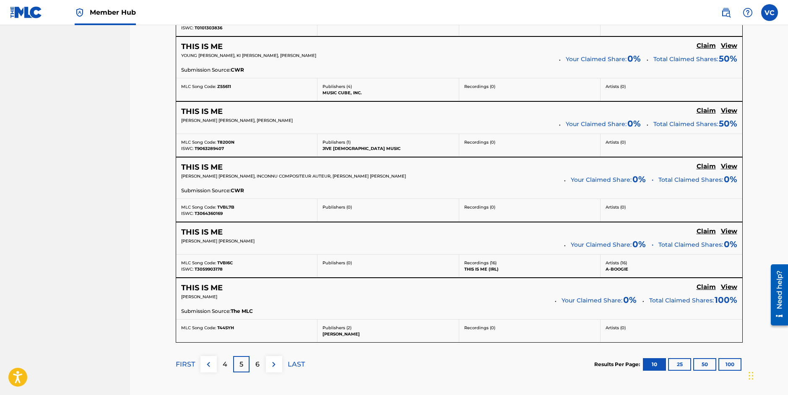
scroll to position [589, 0]
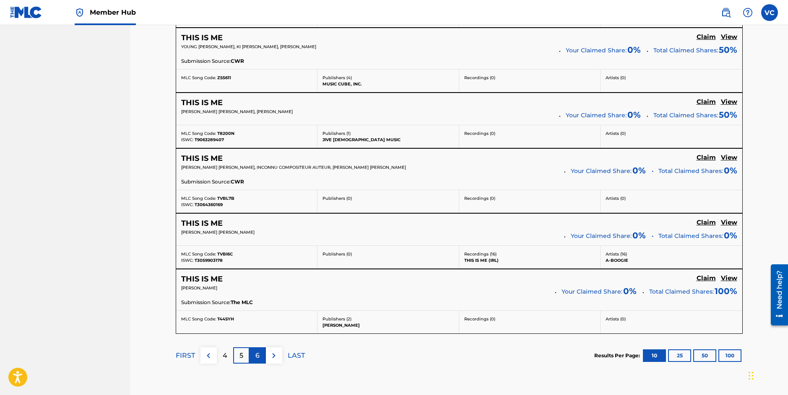
click at [258, 355] on p "6" at bounding box center [257, 356] width 4 height 10
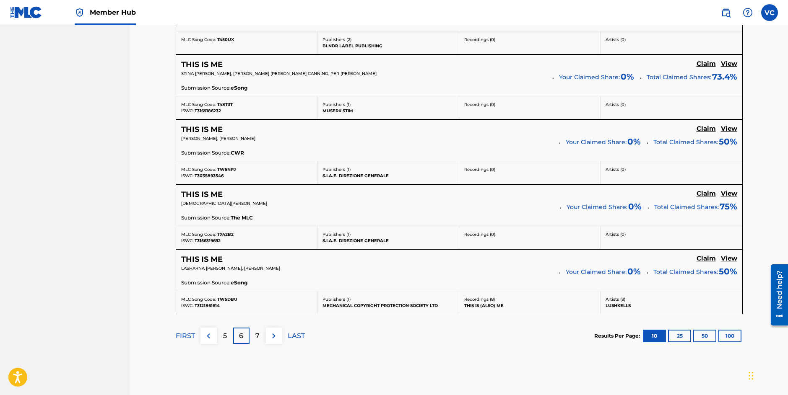
scroll to position [676, 0]
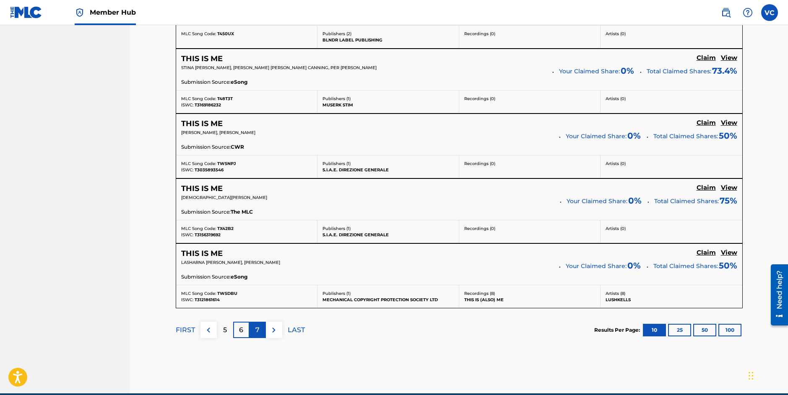
click at [257, 332] on p "7" at bounding box center [257, 330] width 4 height 10
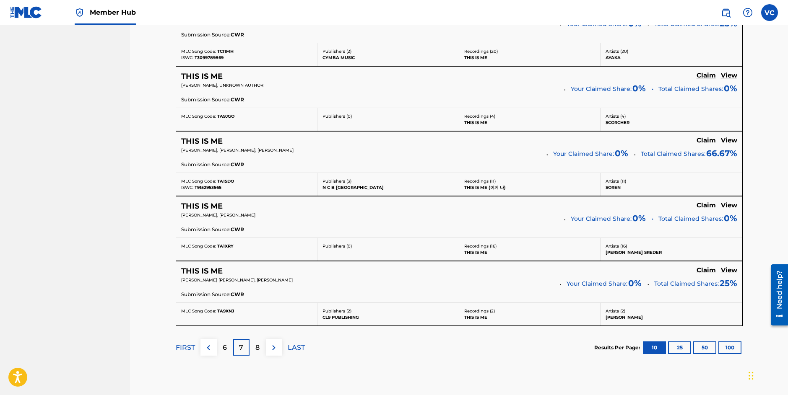
scroll to position [659, 0]
click at [257, 349] on p "8" at bounding box center [257, 347] width 4 height 10
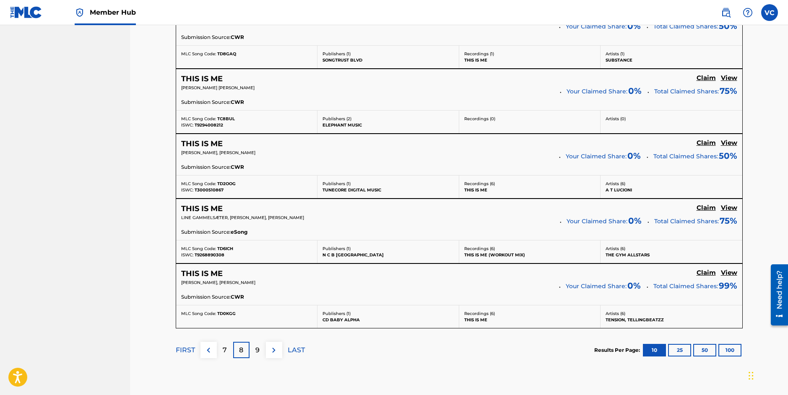
scroll to position [657, 0]
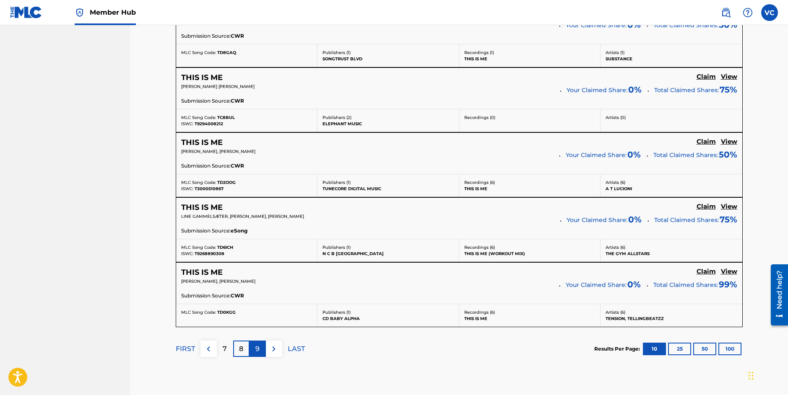
click at [256, 349] on p "9" at bounding box center [257, 349] width 4 height 10
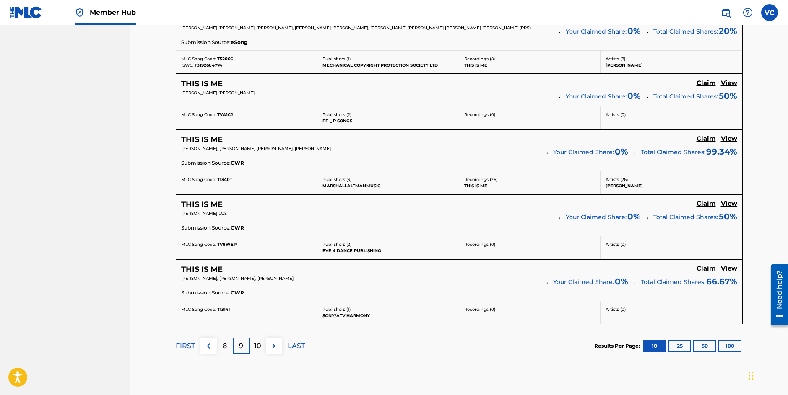
scroll to position [642, 0]
click at [258, 347] on p "10" at bounding box center [257, 346] width 7 height 10
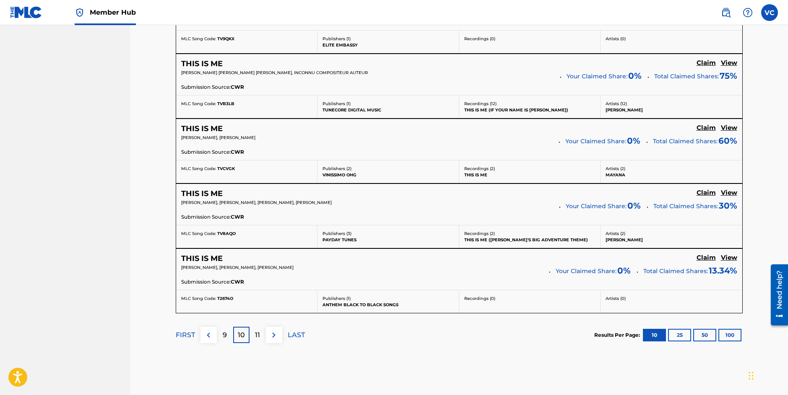
scroll to position [644, 0]
click at [257, 334] on p "11" at bounding box center [257, 335] width 5 height 10
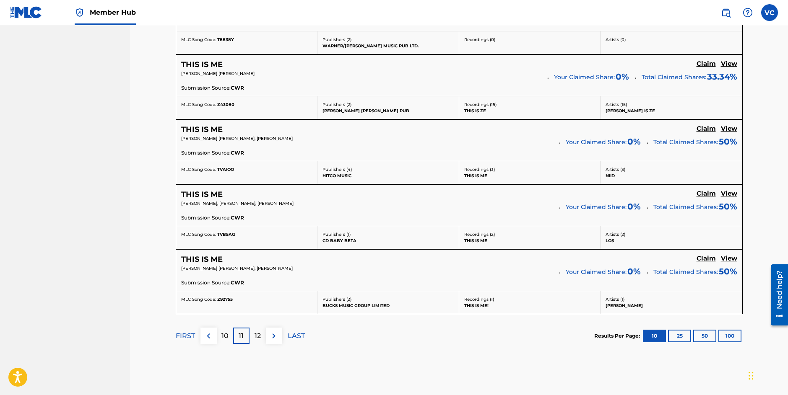
scroll to position [645, 0]
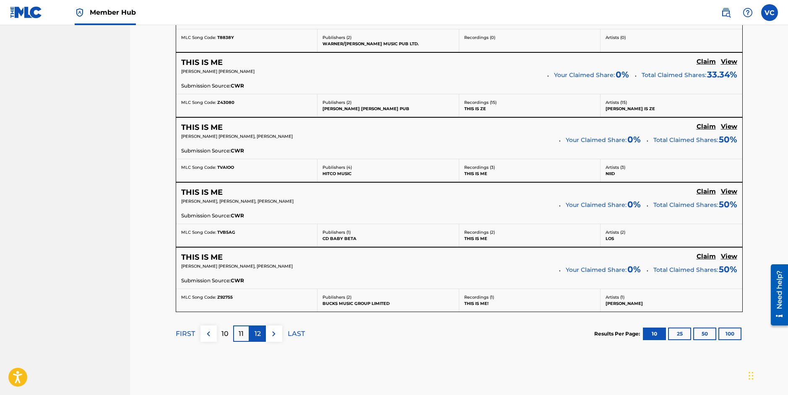
click at [256, 334] on p "12" at bounding box center [257, 334] width 6 height 10
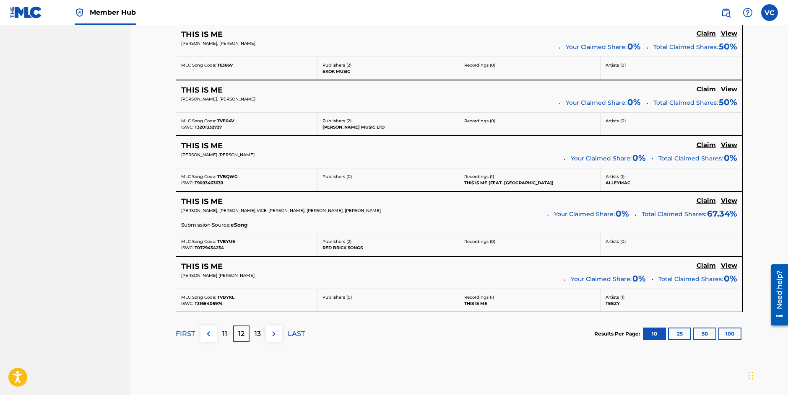
scroll to position [609, 0]
click at [257, 332] on p "13" at bounding box center [257, 333] width 6 height 10
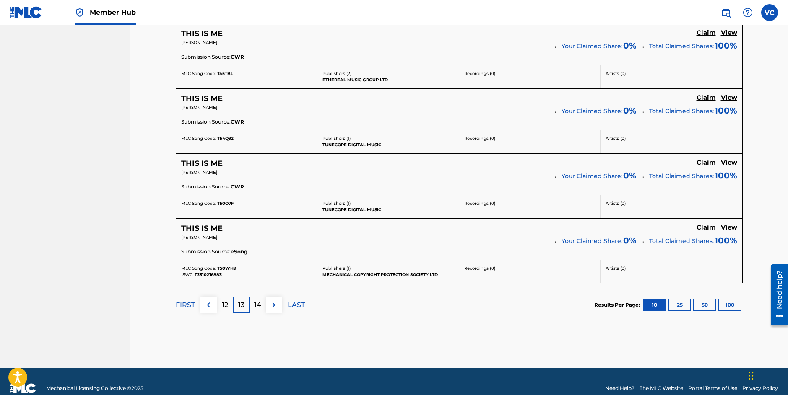
scroll to position [703, 0]
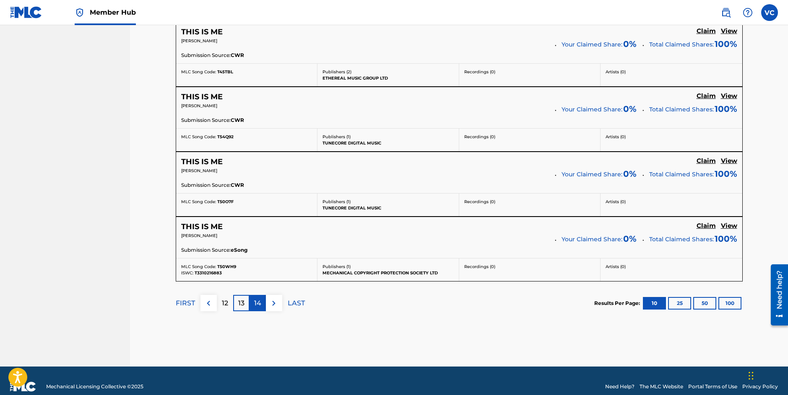
click at [256, 306] on p "14" at bounding box center [257, 303] width 7 height 10
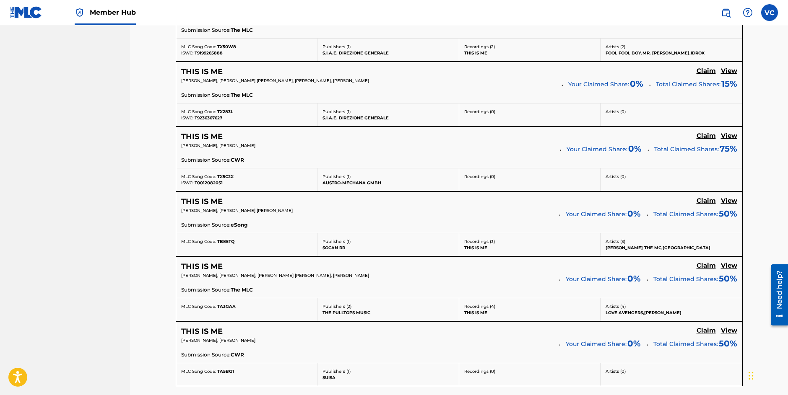
scroll to position [601, 0]
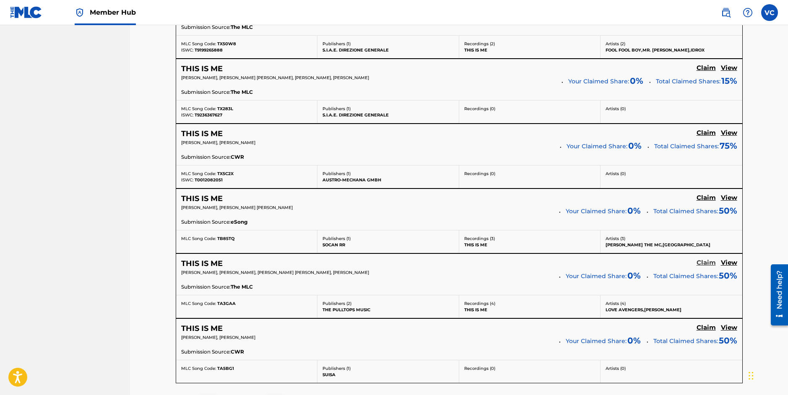
click at [707, 263] on h5 "Claim" at bounding box center [705, 263] width 19 height 8
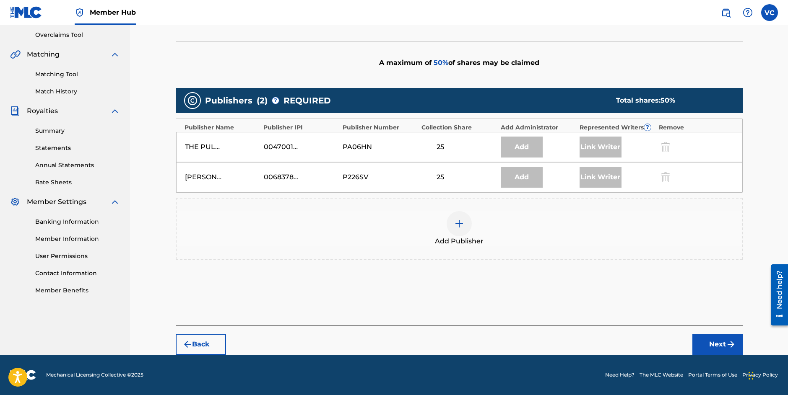
click at [459, 223] on img at bounding box center [459, 224] width 10 height 10
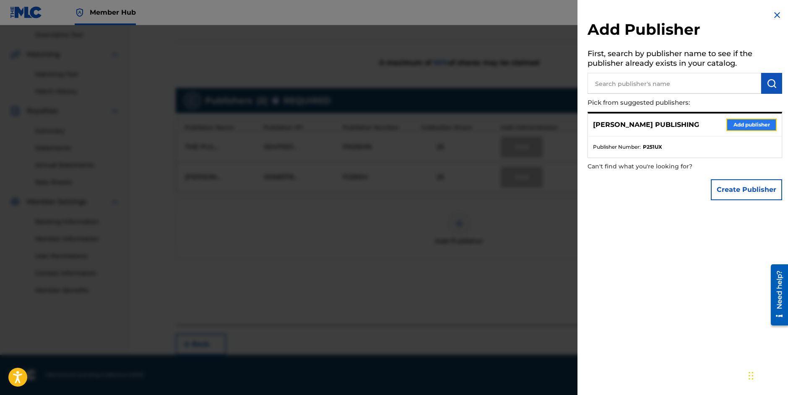
click at [746, 124] on button "Add publisher" at bounding box center [751, 125] width 50 height 13
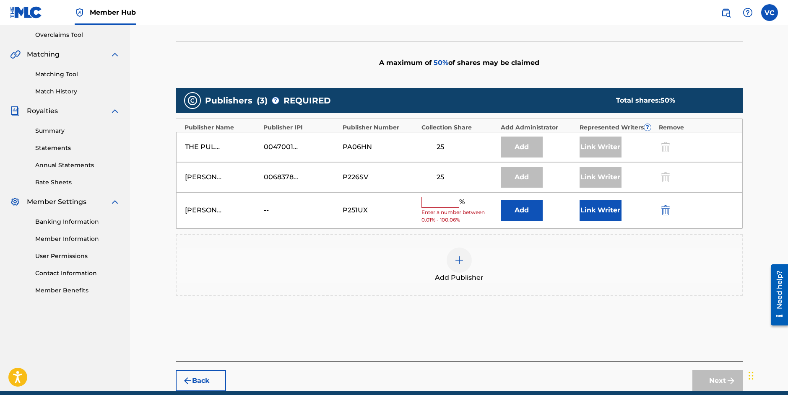
click at [450, 205] on input "text" at bounding box center [440, 202] width 38 height 11
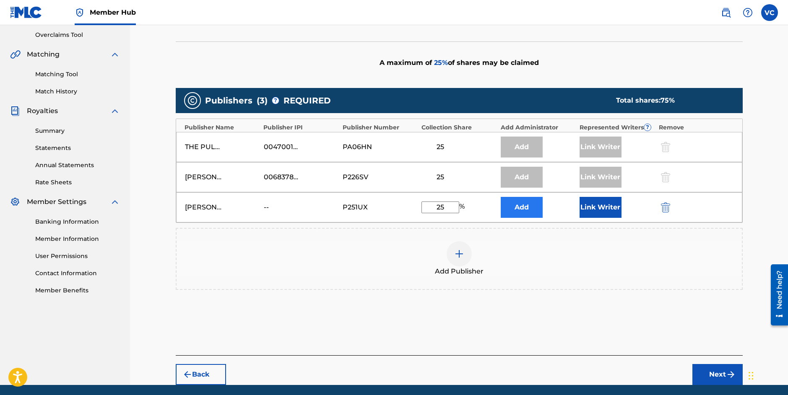
type input "25"
click at [522, 207] on button "Add" at bounding box center [521, 207] width 42 height 21
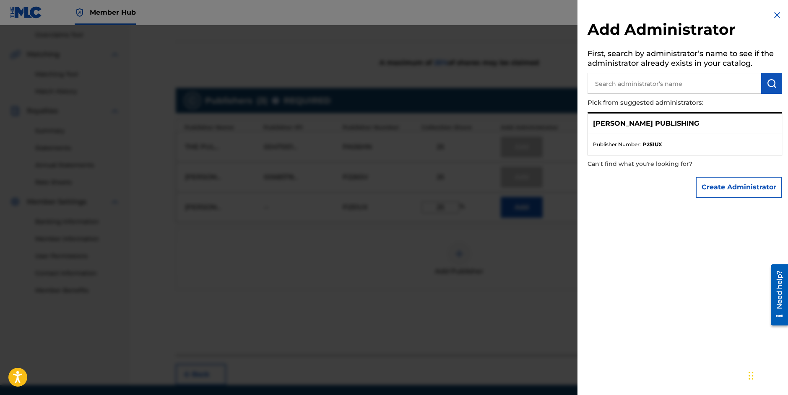
click at [772, 13] on img at bounding box center [777, 15] width 10 height 10
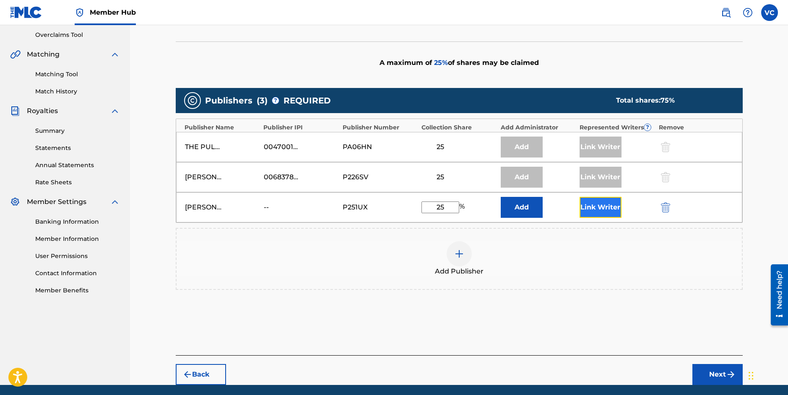
click at [594, 205] on button "Link Writer" at bounding box center [600, 207] width 42 height 21
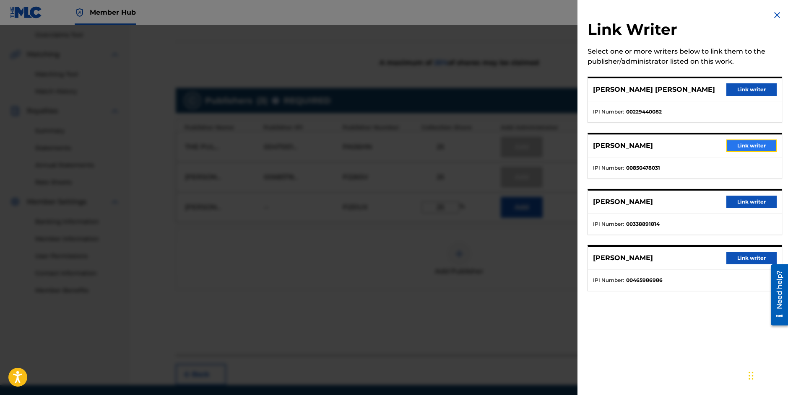
click at [752, 145] on button "Link writer" at bounding box center [751, 146] width 50 height 13
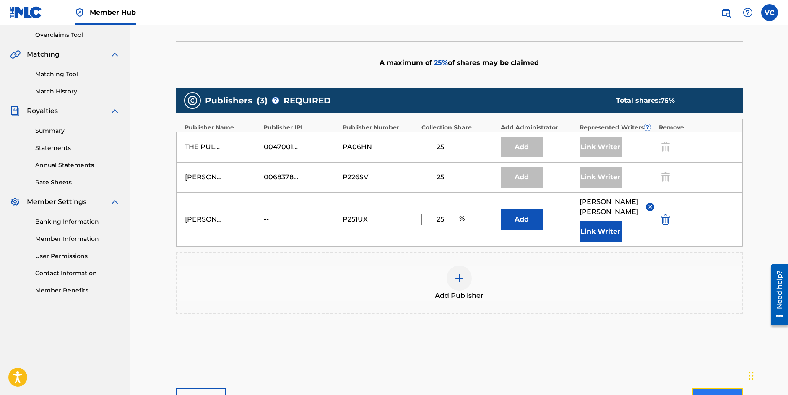
click at [707, 389] on button "Next" at bounding box center [717, 399] width 50 height 21
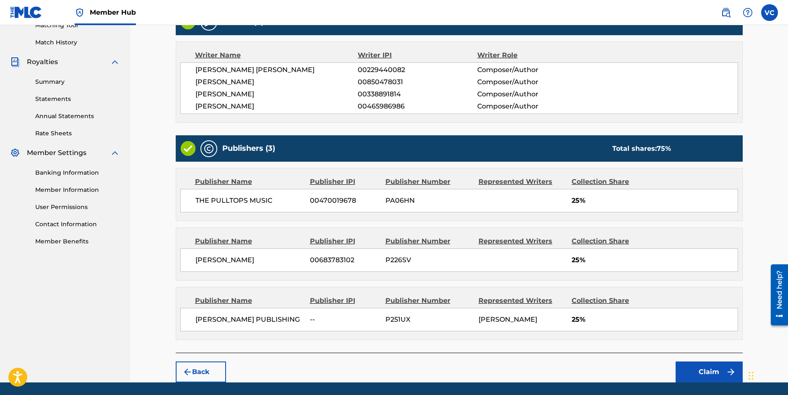
scroll to position [249, 0]
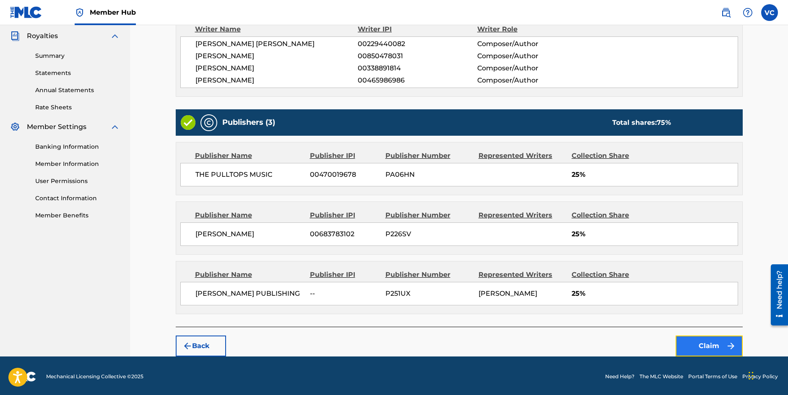
click at [708, 345] on button "Claim" at bounding box center [708, 346] width 67 height 21
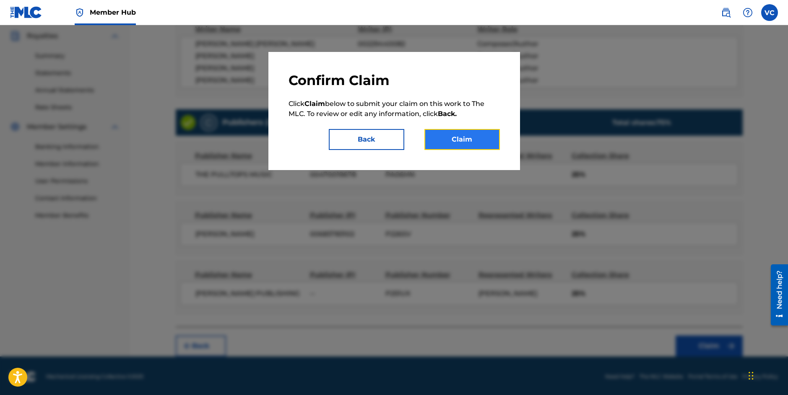
click at [452, 138] on button "Claim" at bounding box center [461, 139] width 75 height 21
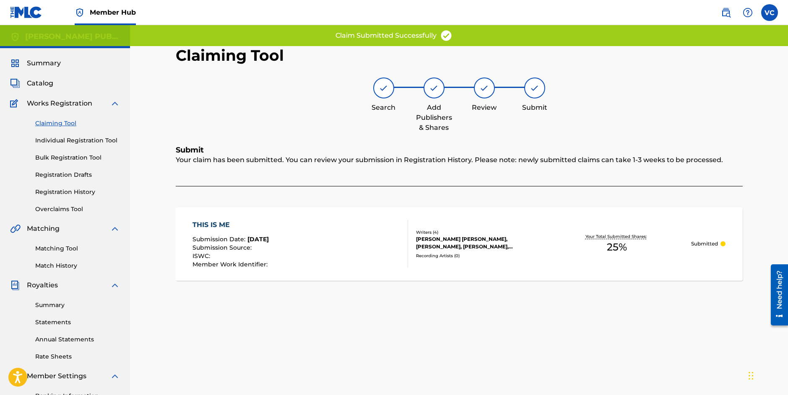
scroll to position [0, 0]
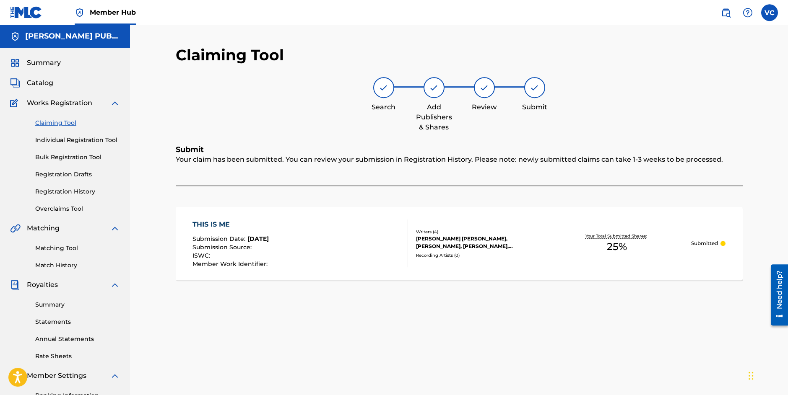
click at [55, 123] on link "Claiming Tool" at bounding box center [77, 123] width 85 height 9
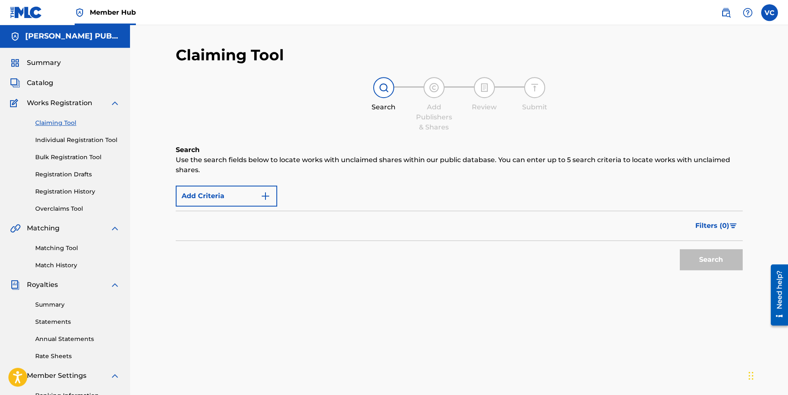
scroll to position [0, 0]
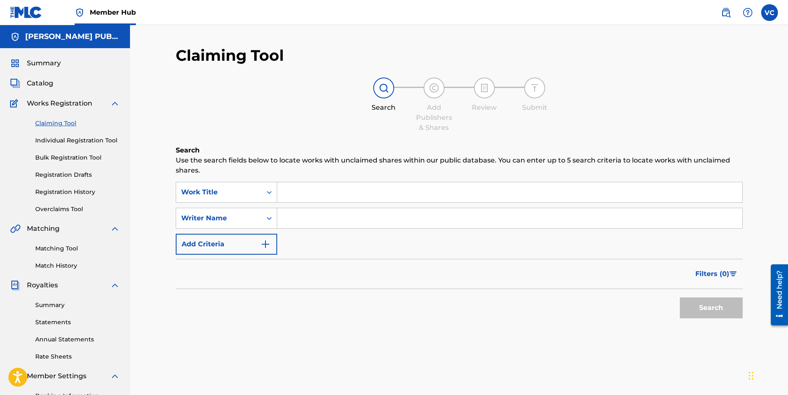
click at [287, 194] on input "Search Form" at bounding box center [509, 192] width 465 height 20
type input "Crazy in a good way"
click at [704, 307] on button "Search" at bounding box center [710, 308] width 63 height 21
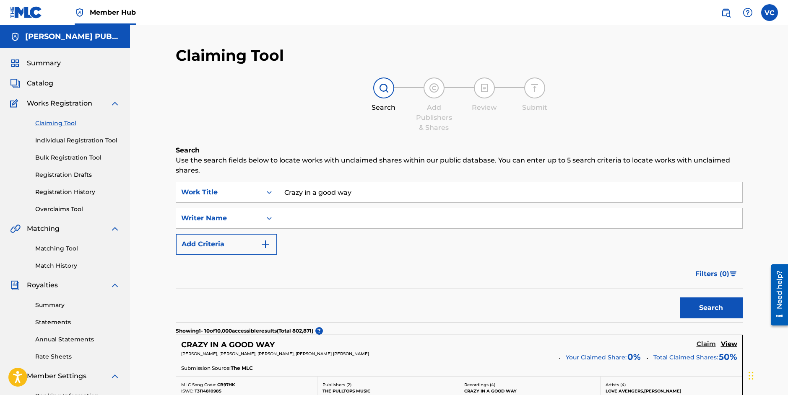
click at [707, 345] on h5 "Claim" at bounding box center [705, 344] width 19 height 8
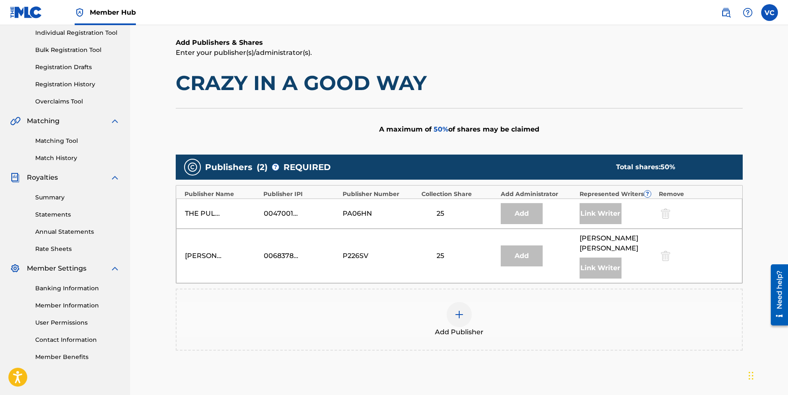
scroll to position [106, 0]
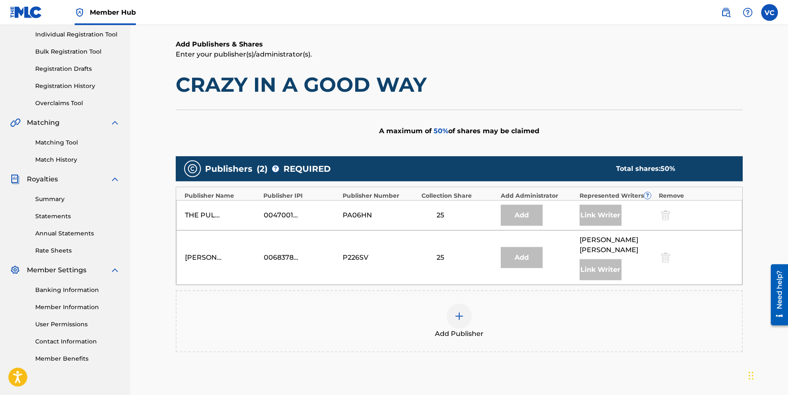
click at [458, 316] on img at bounding box center [459, 316] width 10 height 10
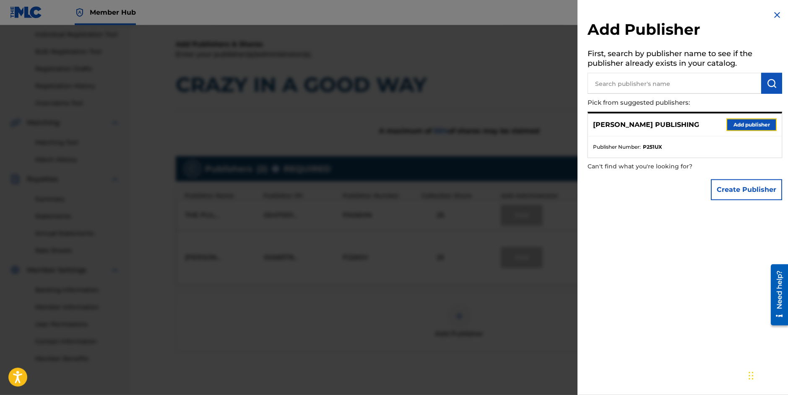
click at [748, 127] on button "Add publisher" at bounding box center [751, 125] width 50 height 13
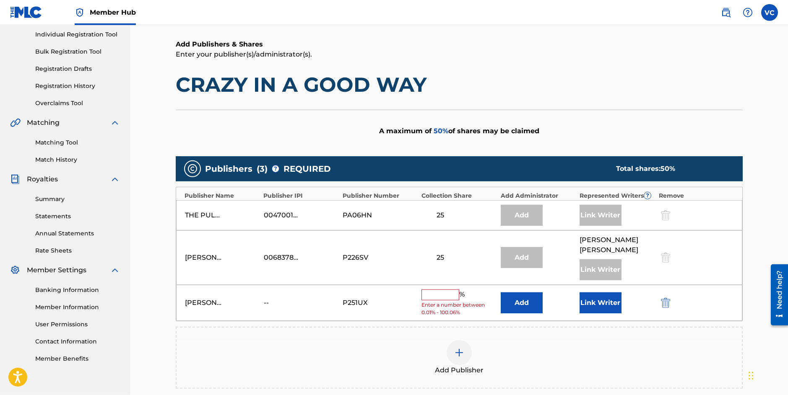
click at [437, 297] on input "text" at bounding box center [440, 295] width 38 height 11
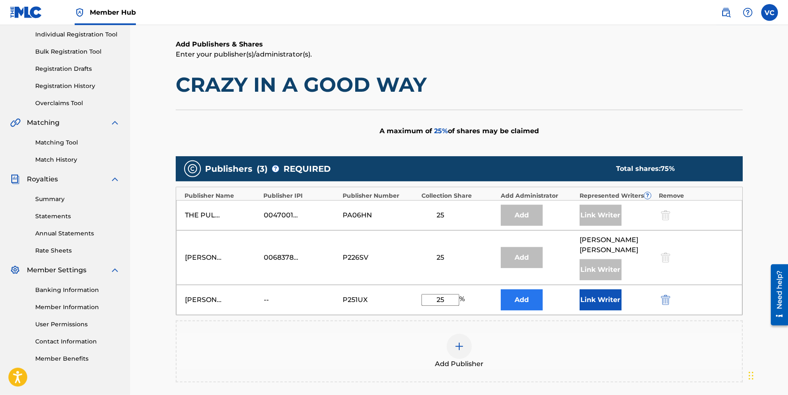
type input "25"
click at [526, 301] on button "Add" at bounding box center [521, 300] width 42 height 21
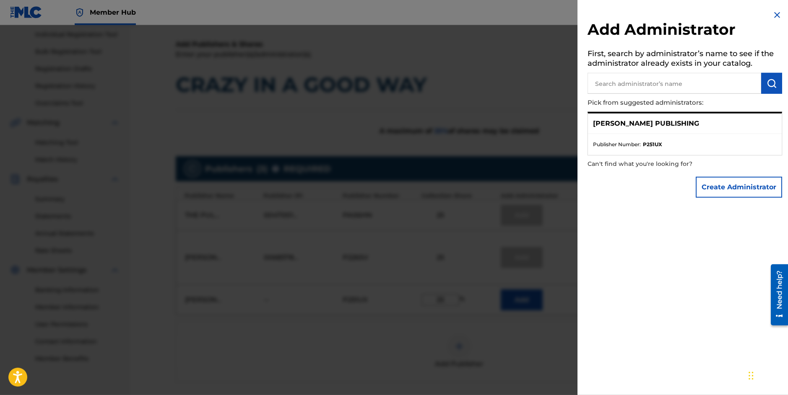
click at [772, 14] on img at bounding box center [777, 15] width 10 height 10
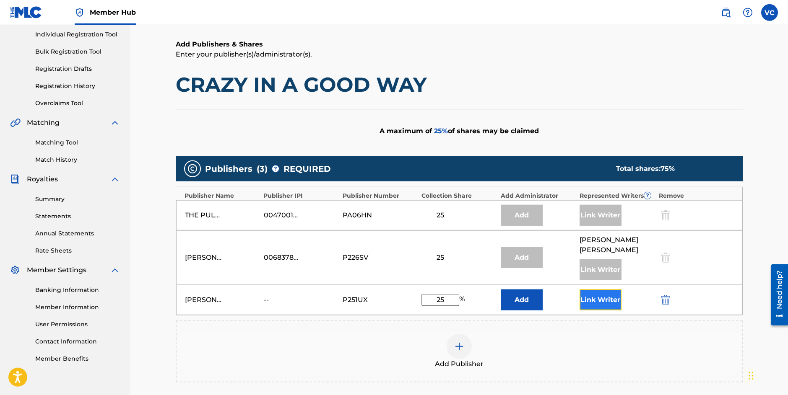
click at [602, 300] on button "Link Writer" at bounding box center [600, 300] width 42 height 21
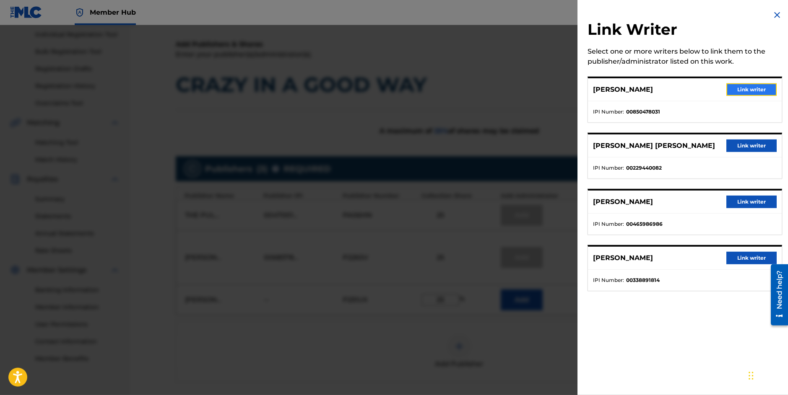
click at [746, 88] on button "Link writer" at bounding box center [751, 89] width 50 height 13
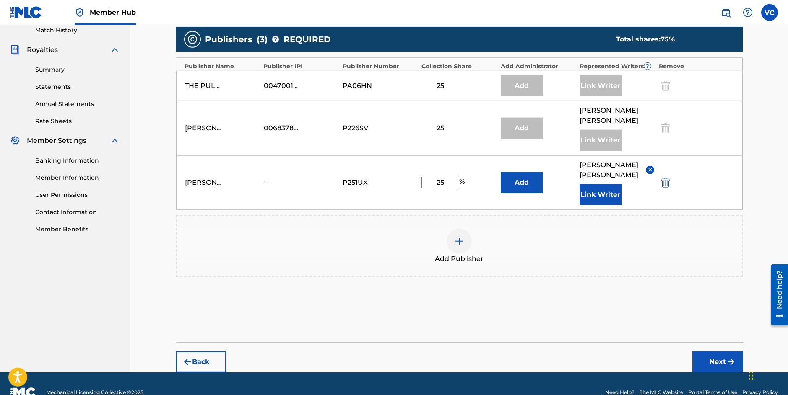
scroll to position [236, 0]
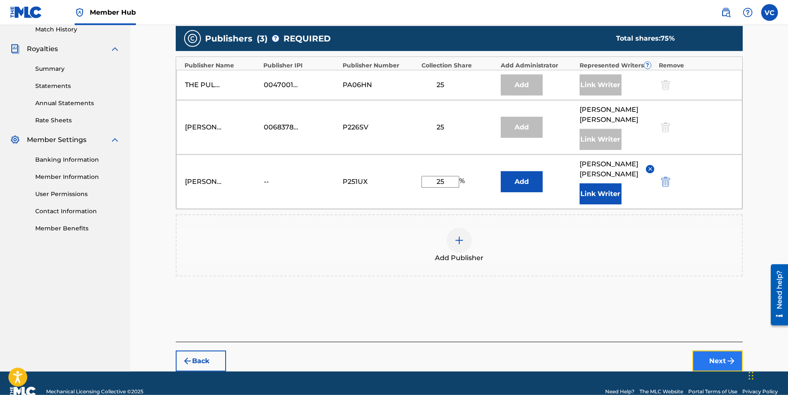
click at [718, 351] on button "Next" at bounding box center [717, 361] width 50 height 21
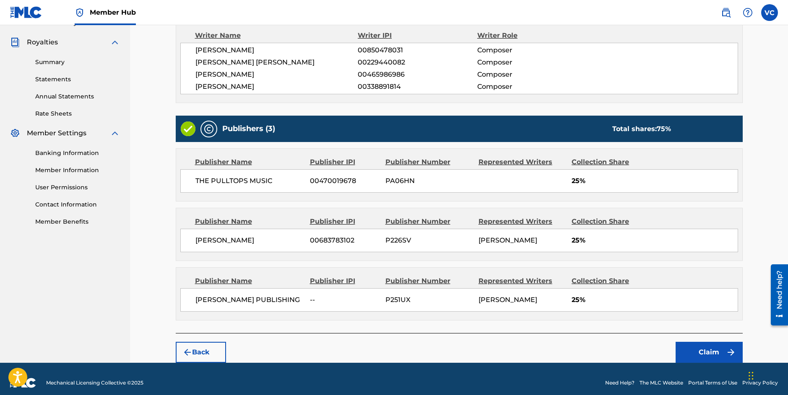
scroll to position [249, 0]
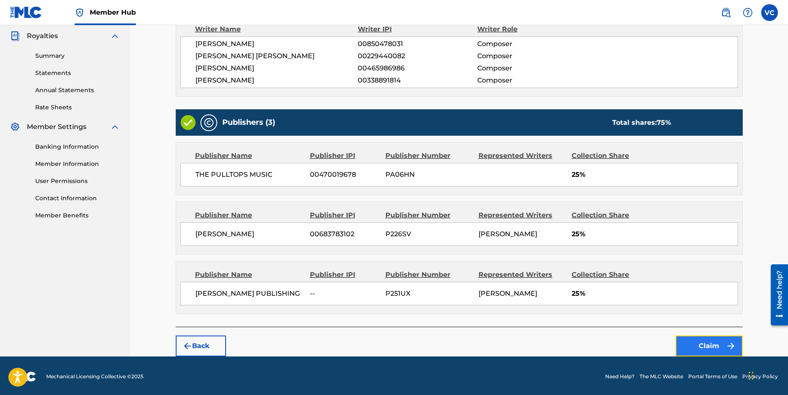
click at [711, 345] on button "Claim" at bounding box center [708, 346] width 67 height 21
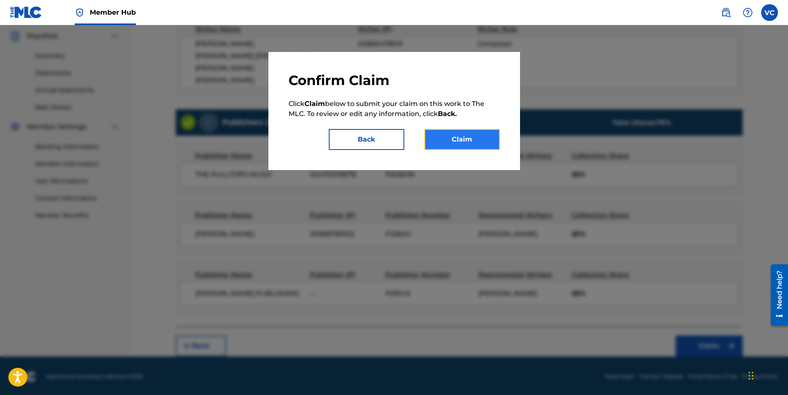
click at [451, 140] on button "Claim" at bounding box center [461, 139] width 75 height 21
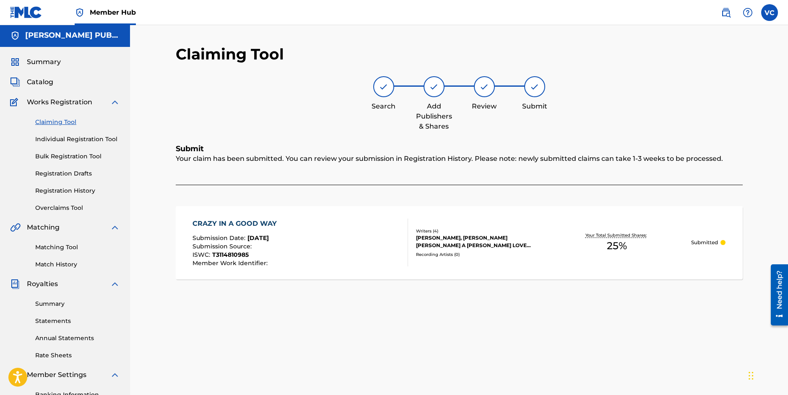
scroll to position [0, 0]
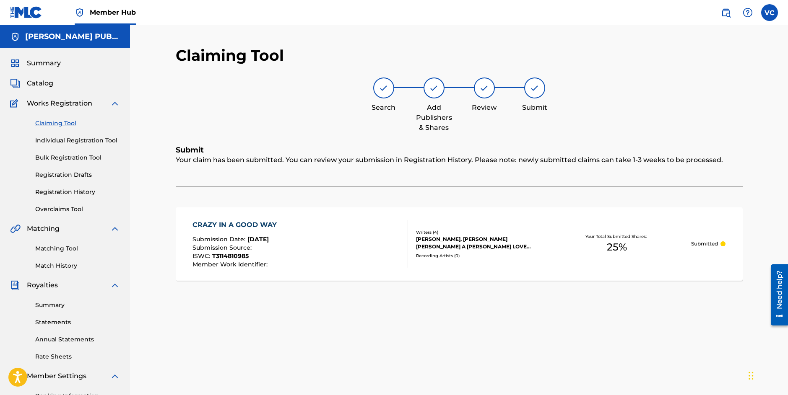
click at [60, 123] on link "Claiming Tool" at bounding box center [77, 123] width 85 height 9
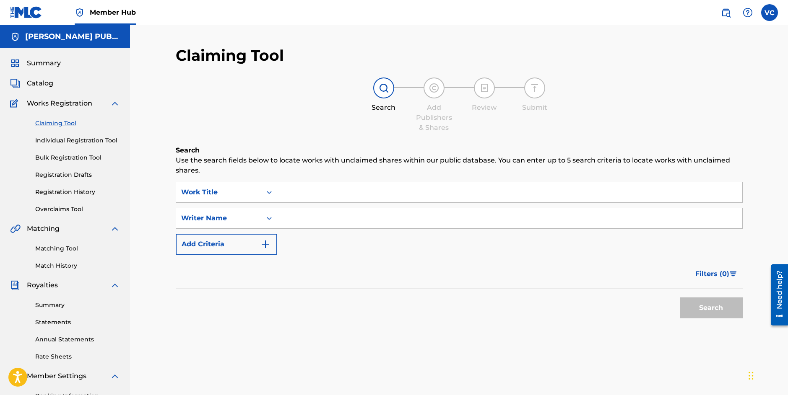
click at [301, 193] on input "Search Form" at bounding box center [509, 192] width 465 height 20
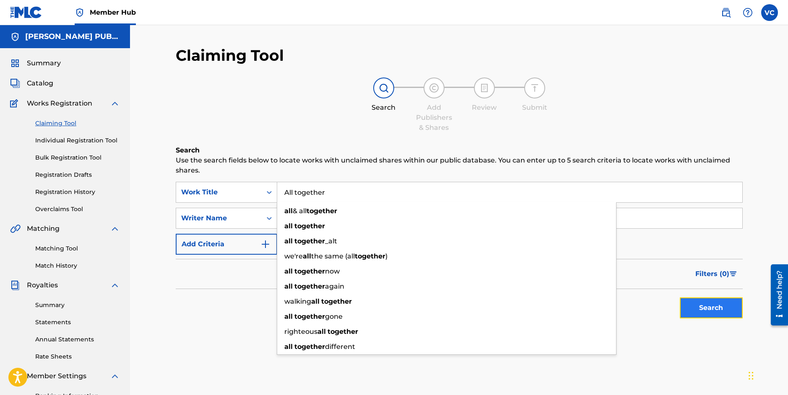
click at [704, 310] on button "Search" at bounding box center [710, 308] width 63 height 21
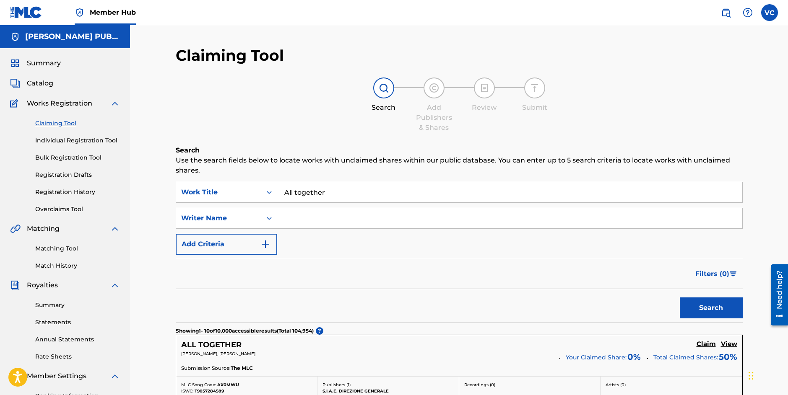
click at [294, 194] on input "All together" at bounding box center [509, 192] width 465 height 20
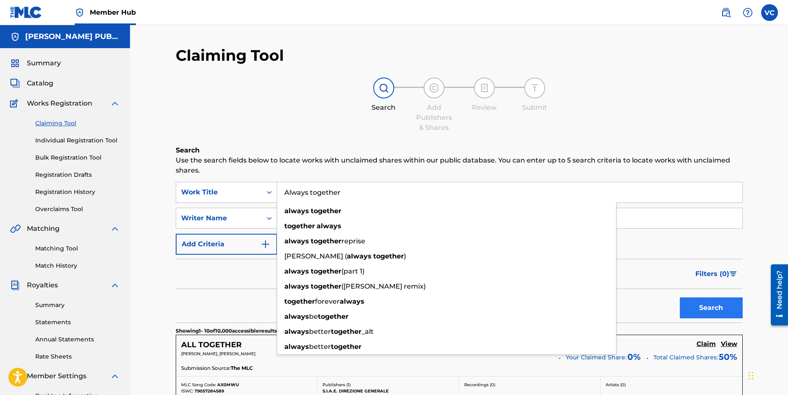
type input "Always together"
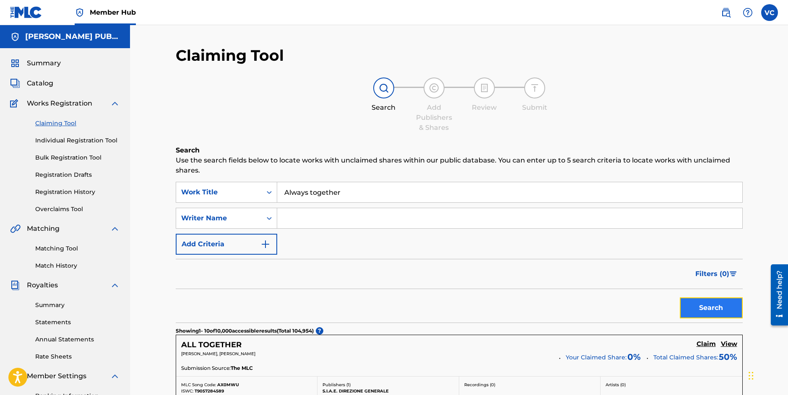
click at [711, 309] on button "Search" at bounding box center [710, 308] width 63 height 21
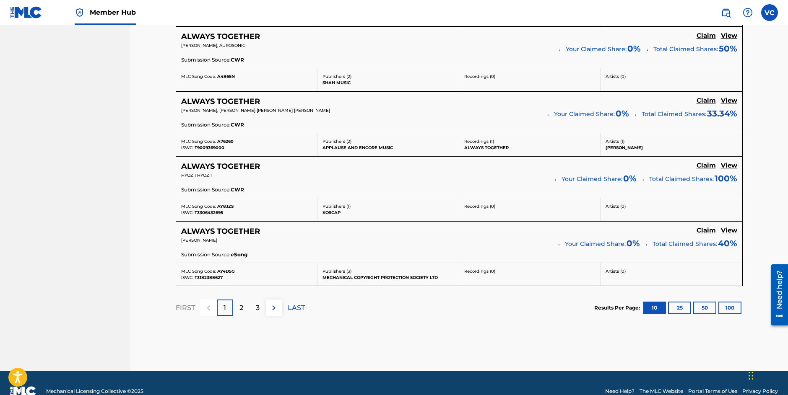
scroll to position [711, 0]
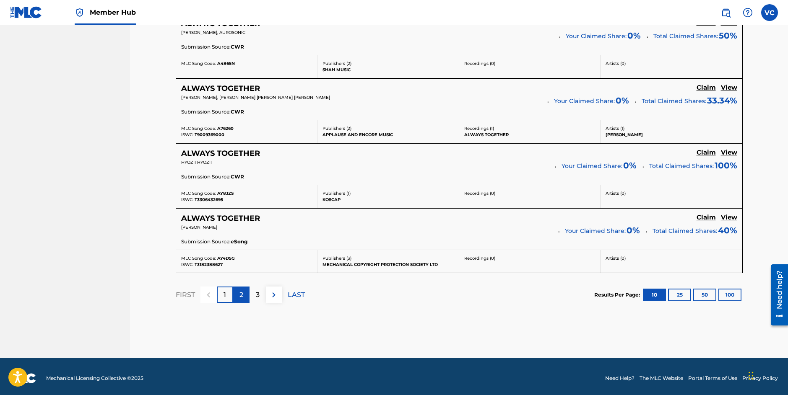
click at [241, 294] on p "2" at bounding box center [241, 295] width 4 height 10
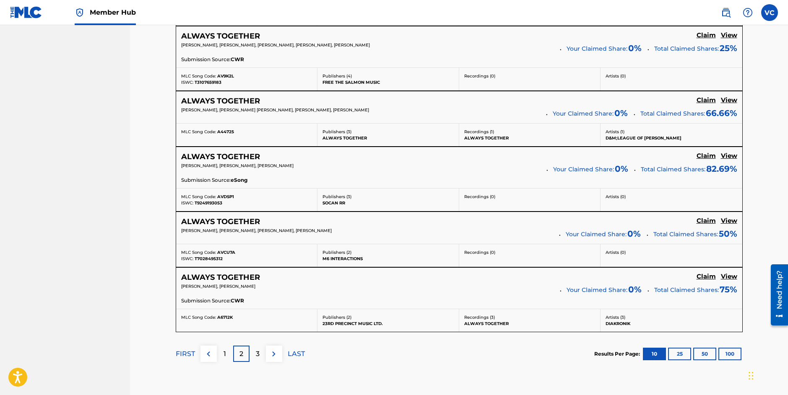
scroll to position [635, 0]
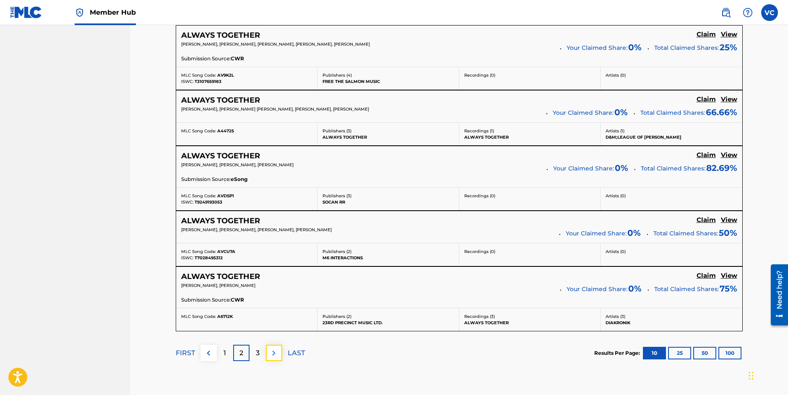
click at [275, 352] on img at bounding box center [274, 353] width 10 height 10
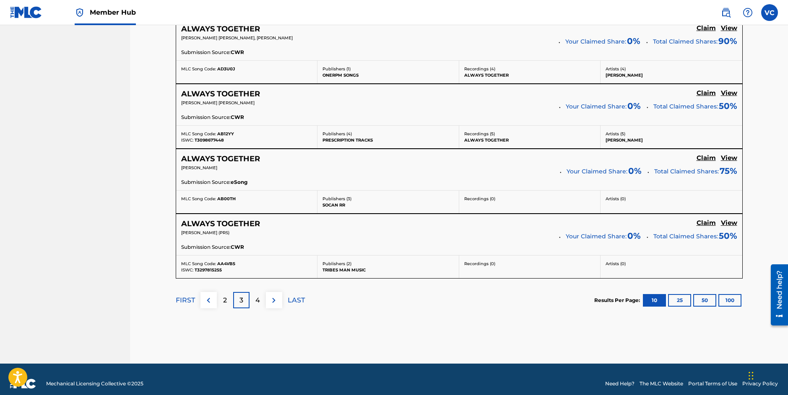
scroll to position [709, 0]
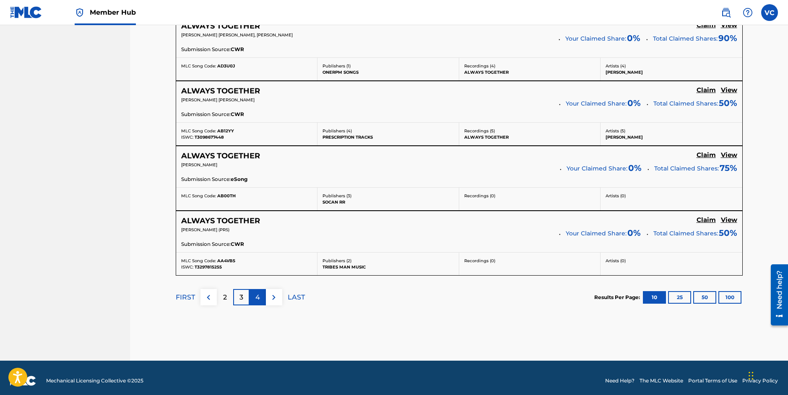
click at [259, 296] on p "4" at bounding box center [257, 298] width 5 height 10
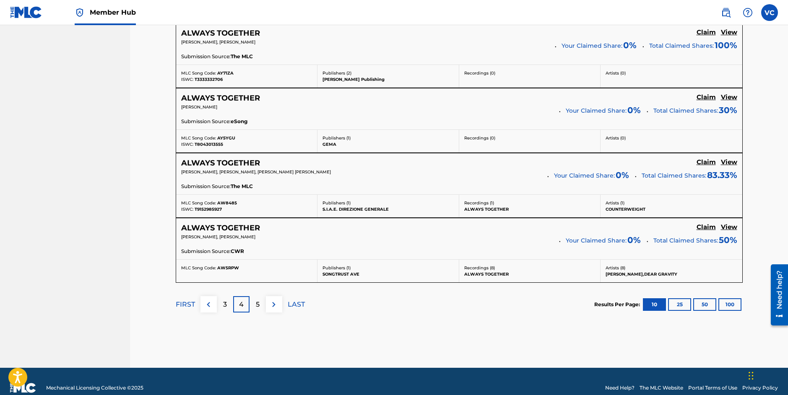
scroll to position [705, 0]
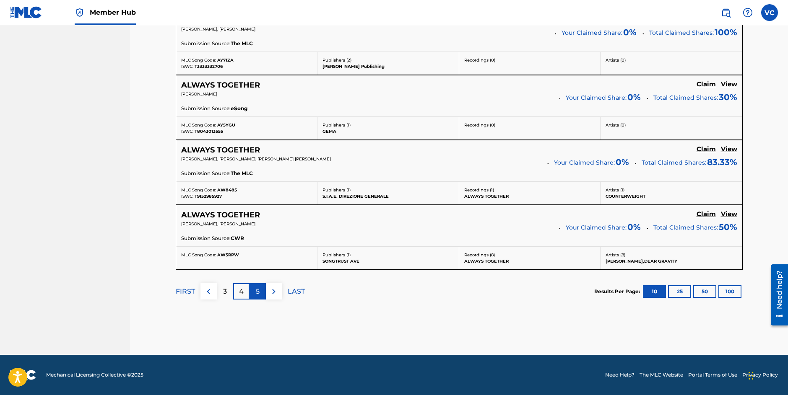
click at [258, 292] on p "5" at bounding box center [258, 292] width 4 height 10
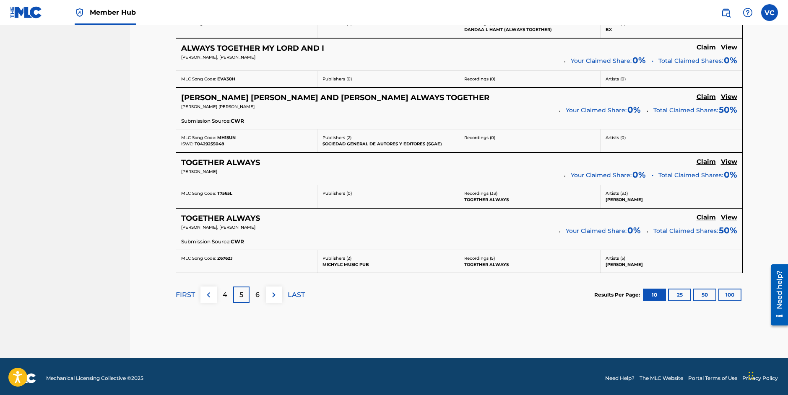
scroll to position [681, 0]
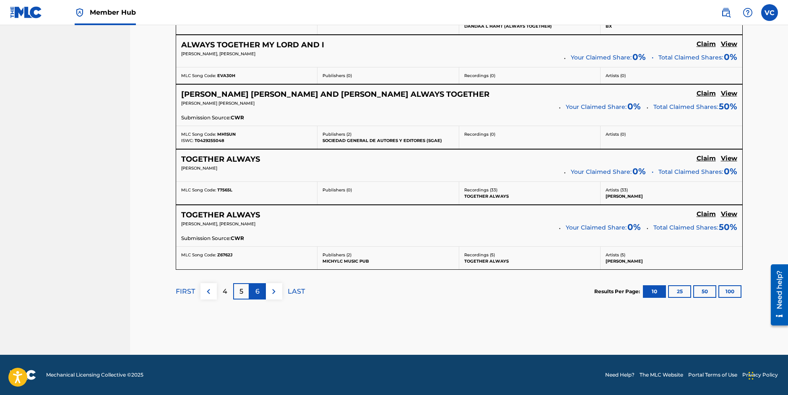
click at [258, 291] on p "6" at bounding box center [257, 292] width 4 height 10
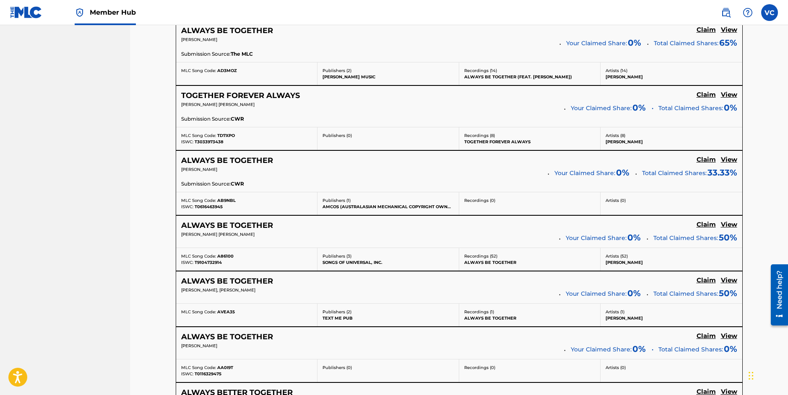
scroll to position [501, 0]
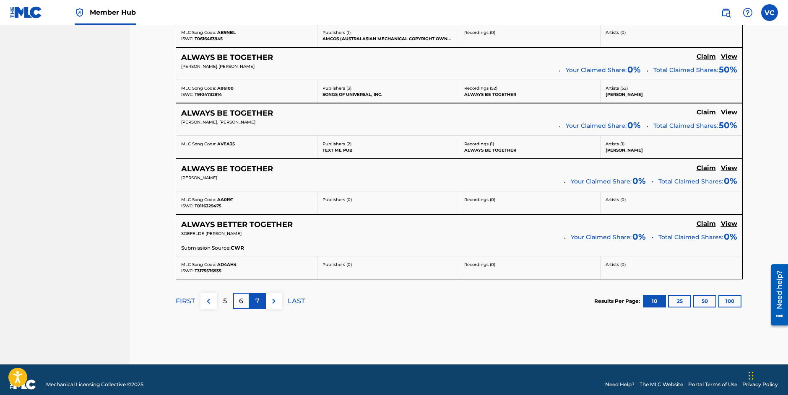
click at [256, 301] on p "7" at bounding box center [257, 301] width 4 height 10
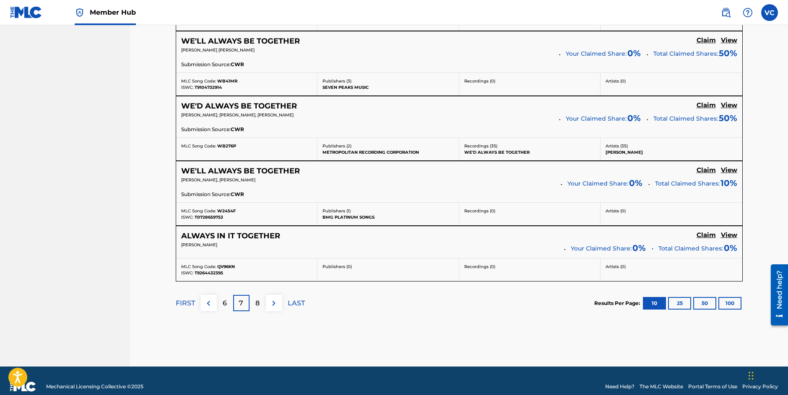
scroll to position [696, 0]
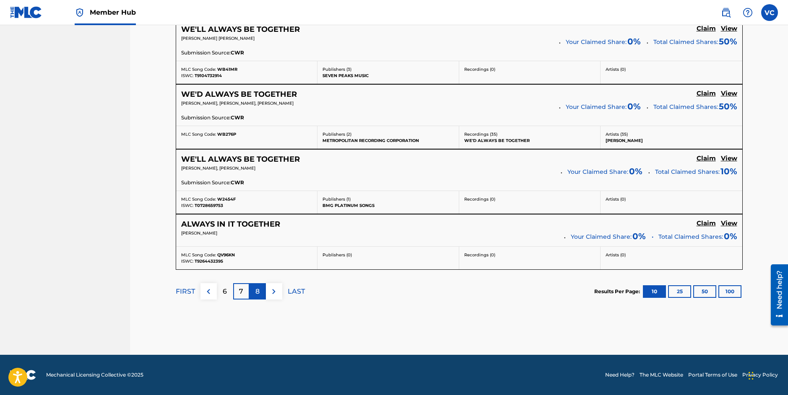
click at [258, 290] on p "8" at bounding box center [257, 292] width 4 height 10
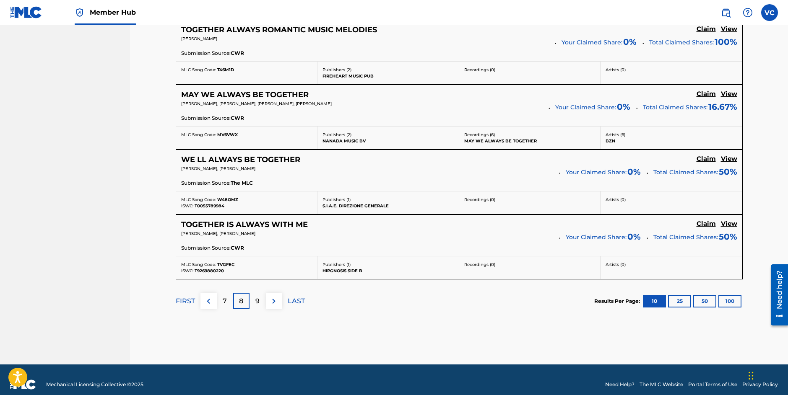
scroll to position [691, 0]
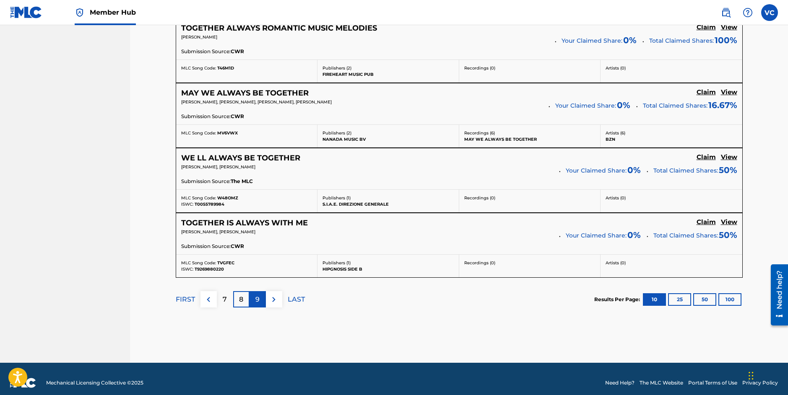
click at [256, 301] on p "9" at bounding box center [257, 300] width 4 height 10
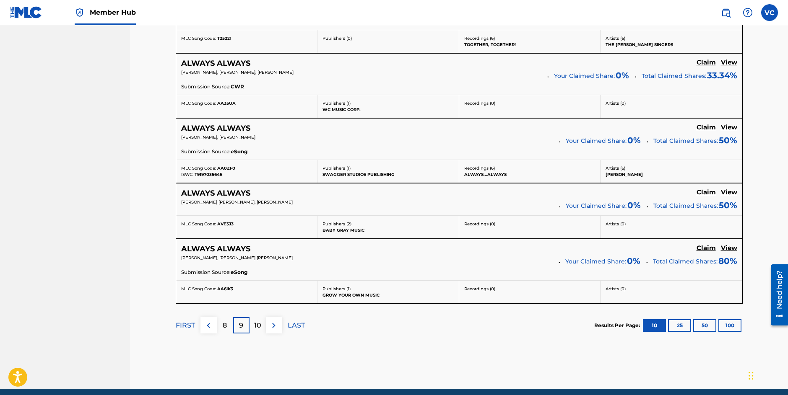
scroll to position [644, 0]
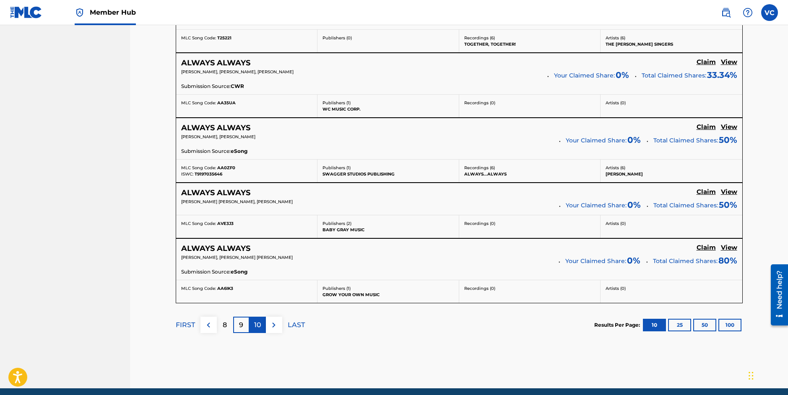
click at [257, 326] on p "10" at bounding box center [257, 325] width 7 height 10
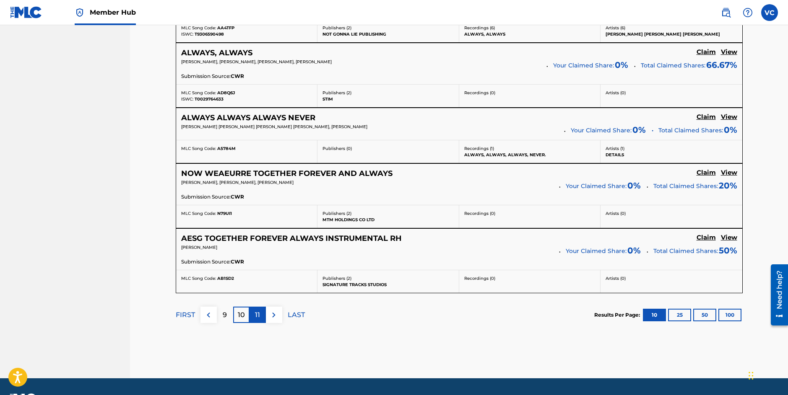
click at [257, 314] on p "11" at bounding box center [257, 315] width 5 height 10
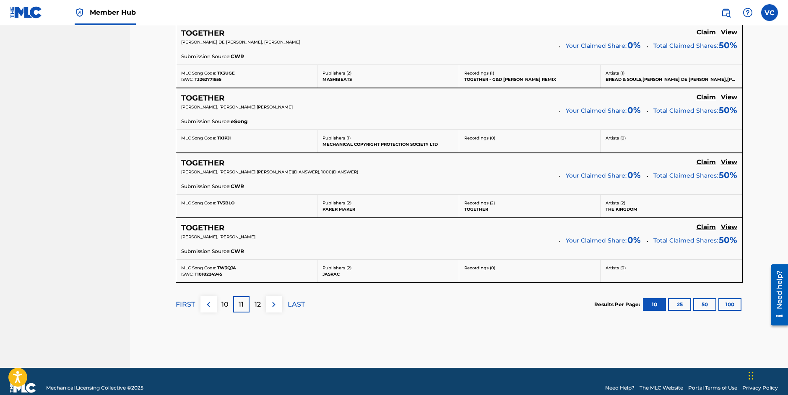
scroll to position [707, 0]
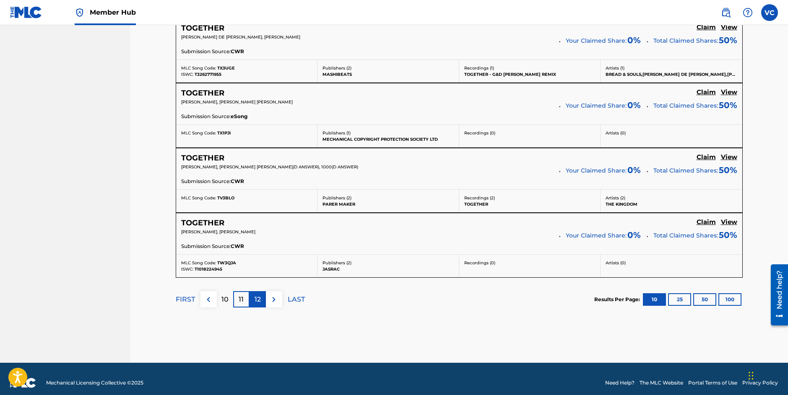
click at [257, 300] on p "12" at bounding box center [257, 300] width 6 height 10
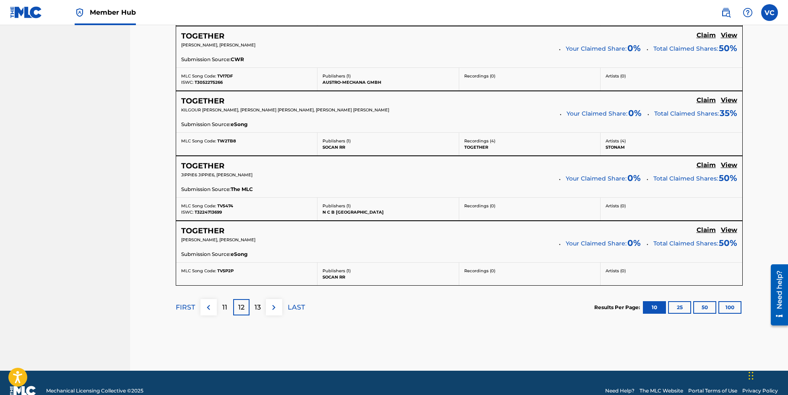
scroll to position [715, 0]
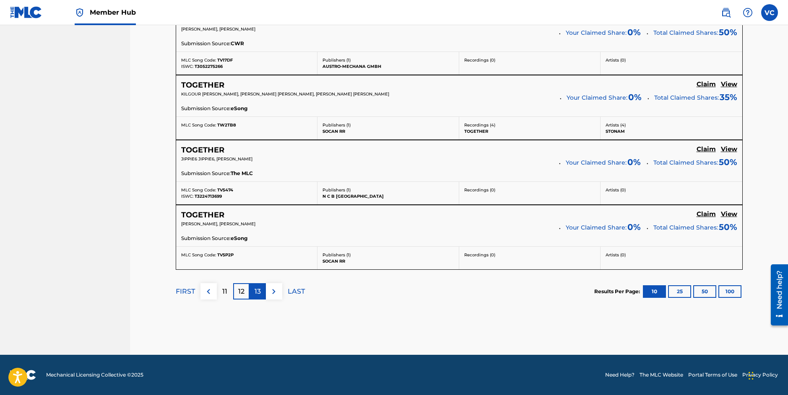
click at [257, 292] on p "13" at bounding box center [257, 292] width 6 height 10
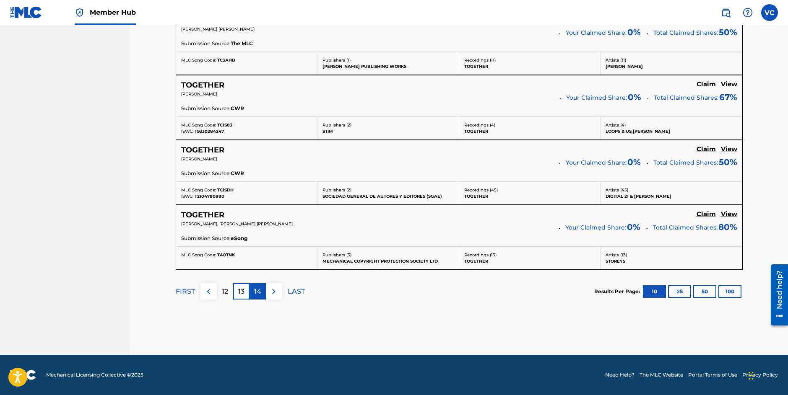
click at [257, 291] on p "14" at bounding box center [257, 292] width 7 height 10
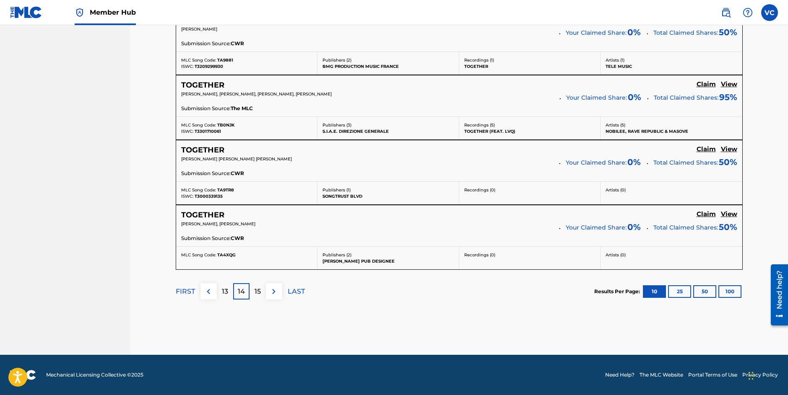
click at [257, 291] on p "15" at bounding box center [257, 292] width 6 height 10
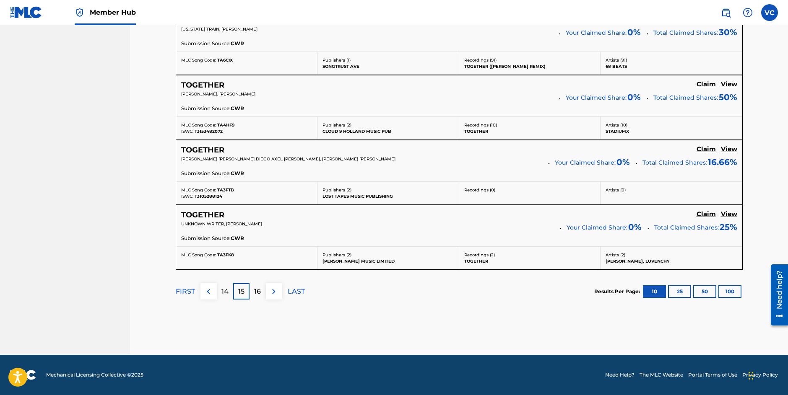
click at [257, 291] on p "16" at bounding box center [257, 292] width 7 height 10
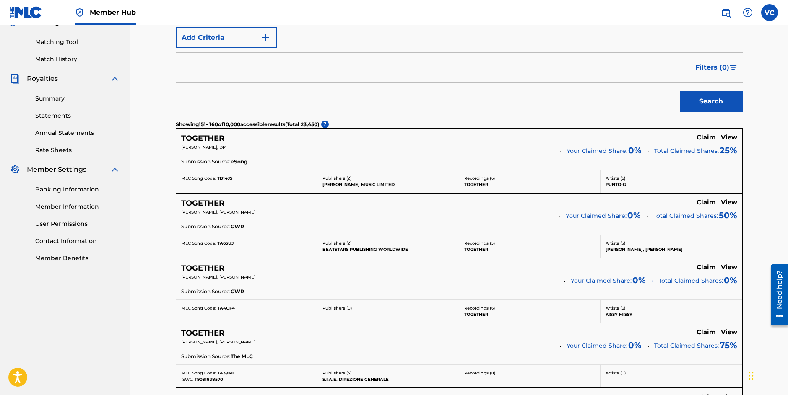
scroll to position [0, 0]
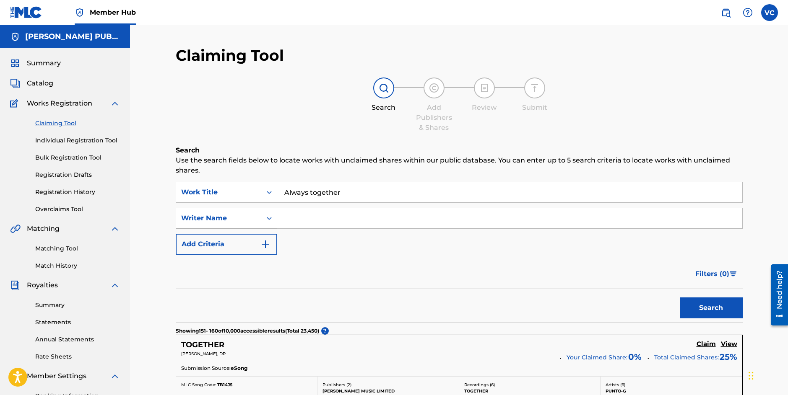
click at [268, 218] on icon "Search Form" at bounding box center [269, 218] width 5 height 3
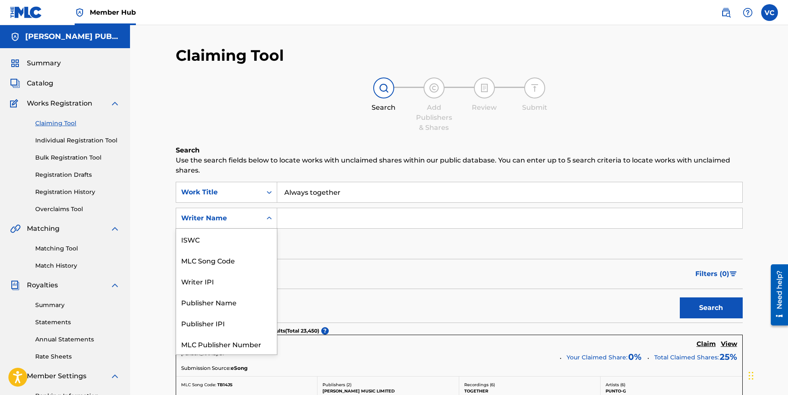
scroll to position [21, 0]
click at [268, 218] on icon "Search Form" at bounding box center [269, 218] width 5 height 3
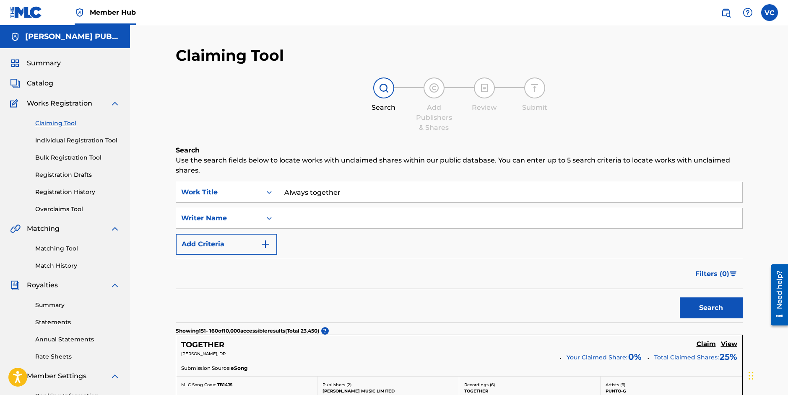
click at [297, 222] on input "Search Form" at bounding box center [509, 218] width 465 height 20
type input "[PERSON_NAME]"
click at [709, 306] on button "Search" at bounding box center [710, 308] width 63 height 21
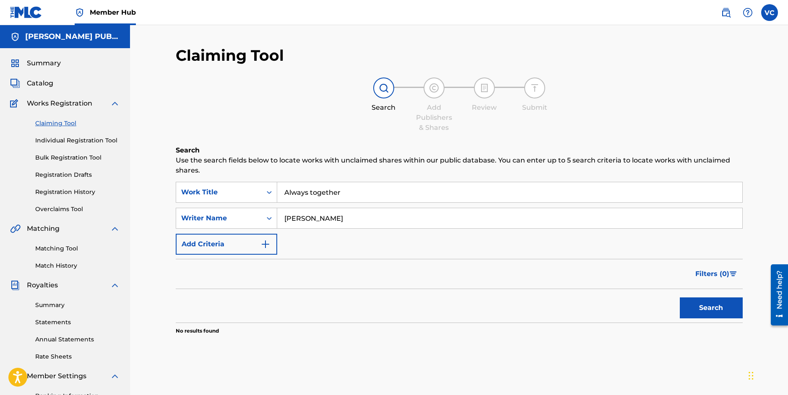
click at [312, 192] on input "Always together" at bounding box center [509, 192] width 465 height 20
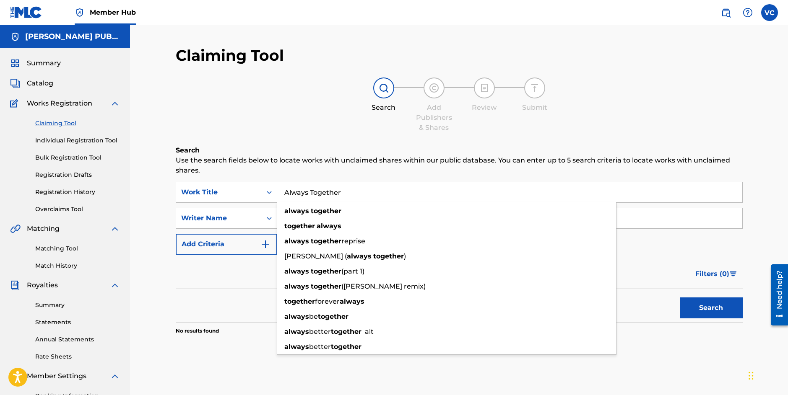
type input "Always Together"
click at [530, 124] on div "Search Add Publishers & Shares Review Submit" at bounding box center [459, 105] width 567 height 55
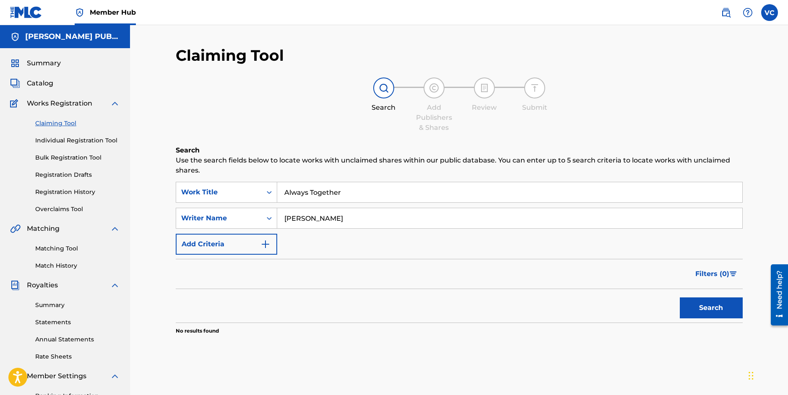
drag, startPoint x: 337, startPoint y: 219, endPoint x: 283, endPoint y: 218, distance: 53.2
click at [283, 218] on input "[PERSON_NAME]" at bounding box center [509, 218] width 465 height 20
type input "[PERSON_NAME]"
click at [707, 307] on button "Search" at bounding box center [710, 308] width 63 height 21
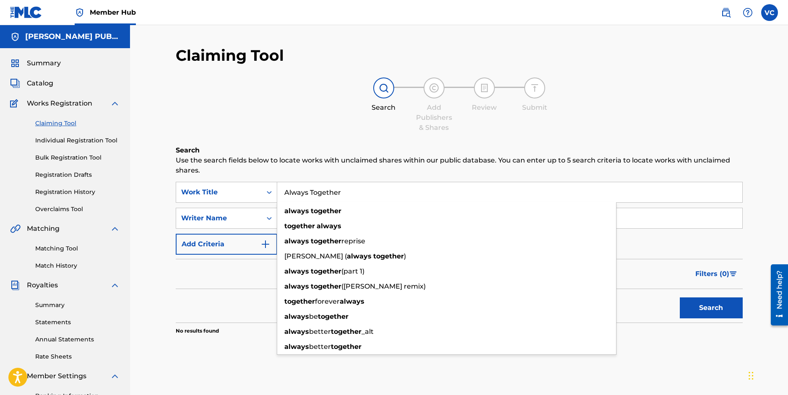
drag, startPoint x: 347, startPoint y: 197, endPoint x: 279, endPoint y: 191, distance: 68.6
click at [279, 191] on input "Always Together" at bounding box center [509, 192] width 465 height 20
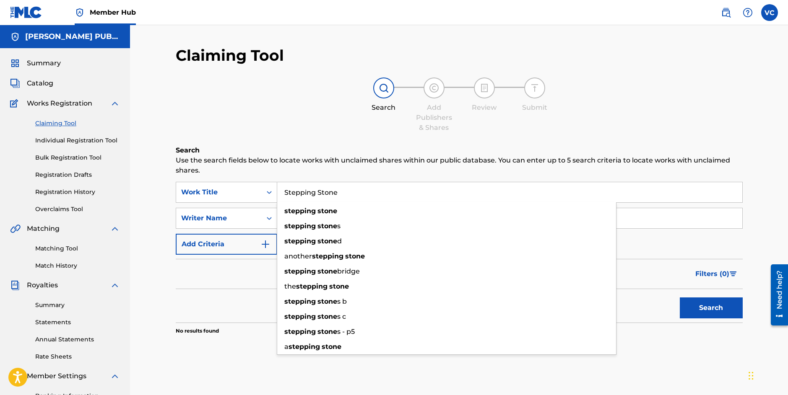
type input "Stepping Stone"
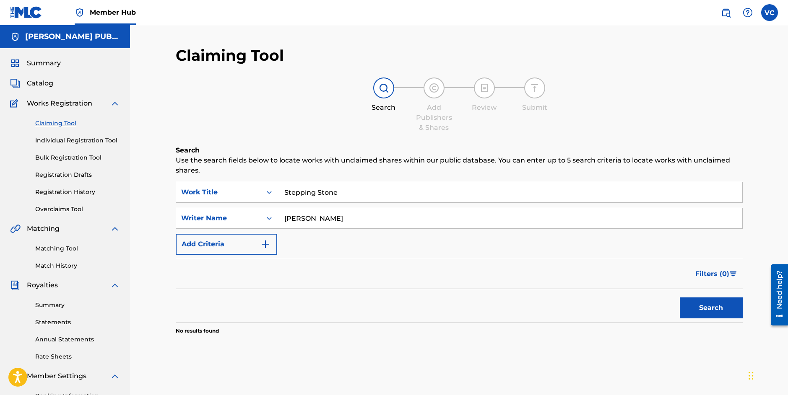
click at [649, 174] on p "Use the search fields below to locate works with unclaimed shares within our pu…" at bounding box center [459, 165] width 567 height 20
click at [707, 311] on button "Search" at bounding box center [710, 308] width 63 height 21
drag, startPoint x: 332, startPoint y: 219, endPoint x: 282, endPoint y: 217, distance: 49.5
click at [282, 217] on input "[PERSON_NAME]" at bounding box center [509, 218] width 465 height 20
type input "[PERSON_NAME]"
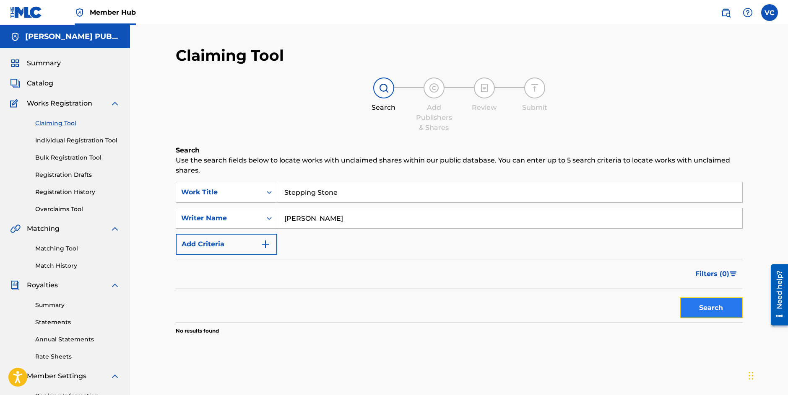
click at [709, 311] on button "Search" at bounding box center [710, 308] width 63 height 21
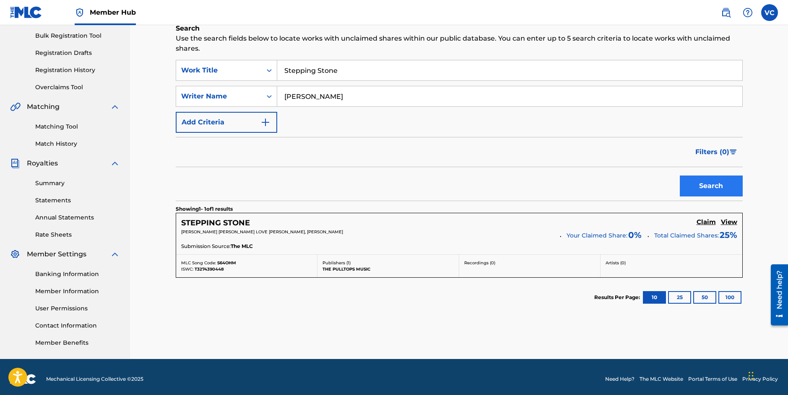
scroll to position [126, 0]
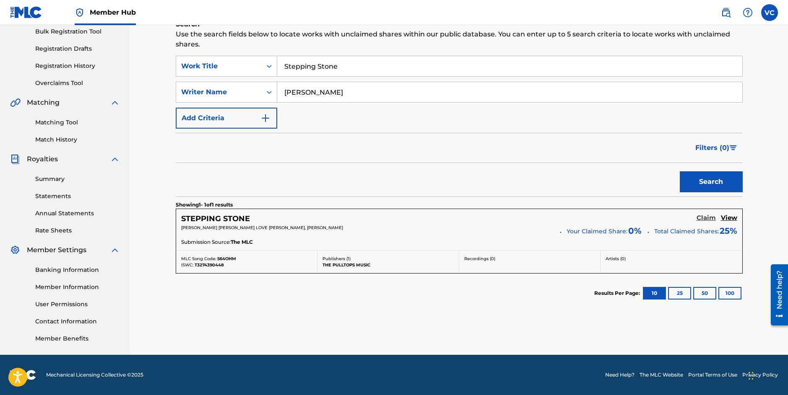
click at [703, 218] on h5 "Claim" at bounding box center [705, 218] width 19 height 8
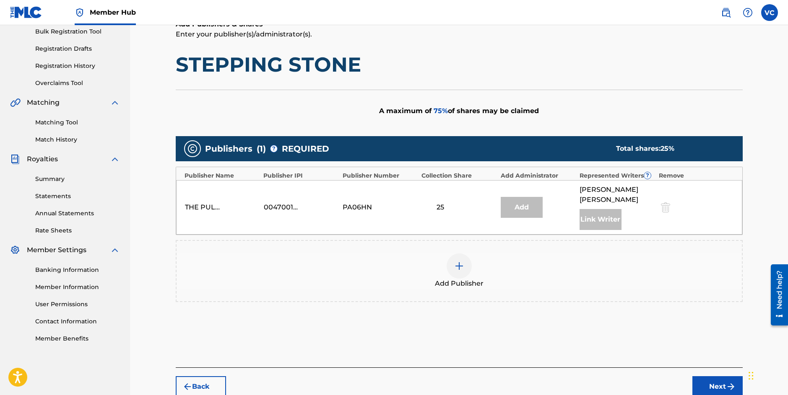
click at [456, 261] on img at bounding box center [459, 266] width 10 height 10
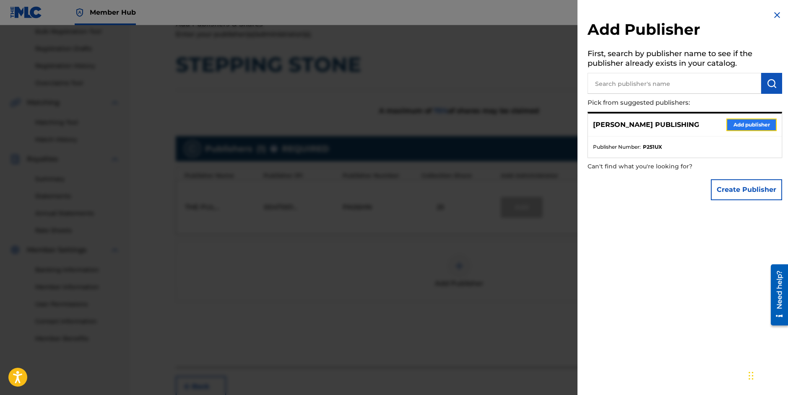
click at [742, 126] on button "Add publisher" at bounding box center [751, 125] width 50 height 13
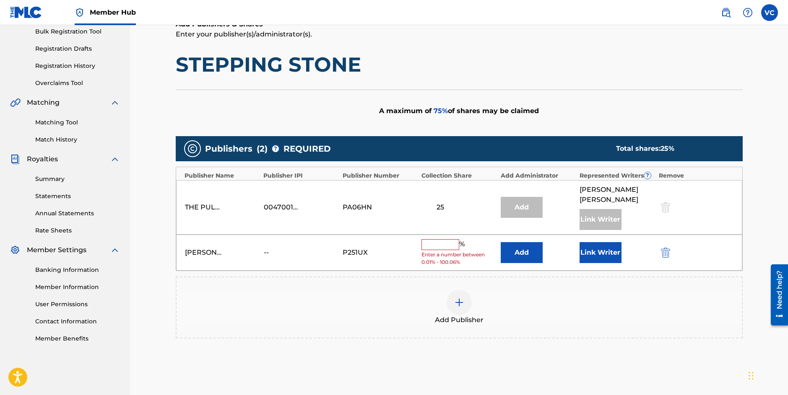
click at [445, 239] on input "text" at bounding box center [440, 244] width 38 height 11
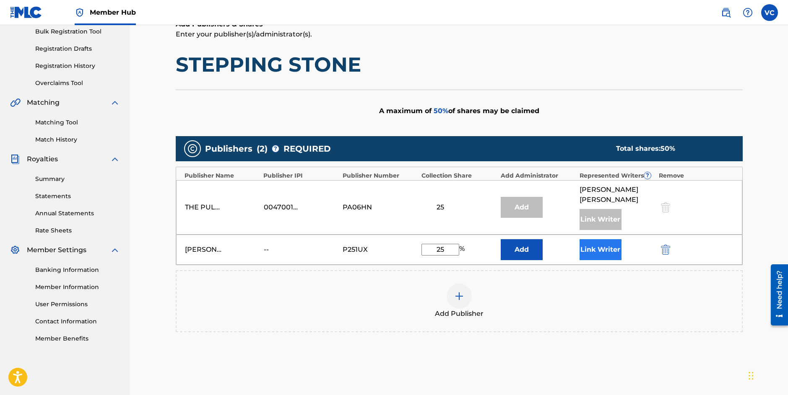
type input "25"
click at [597, 239] on button "Link Writer" at bounding box center [600, 249] width 42 height 21
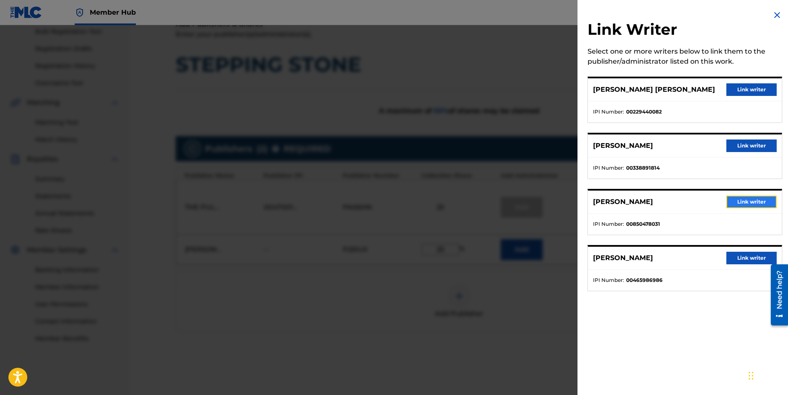
click at [757, 200] on button "Link writer" at bounding box center [751, 202] width 50 height 13
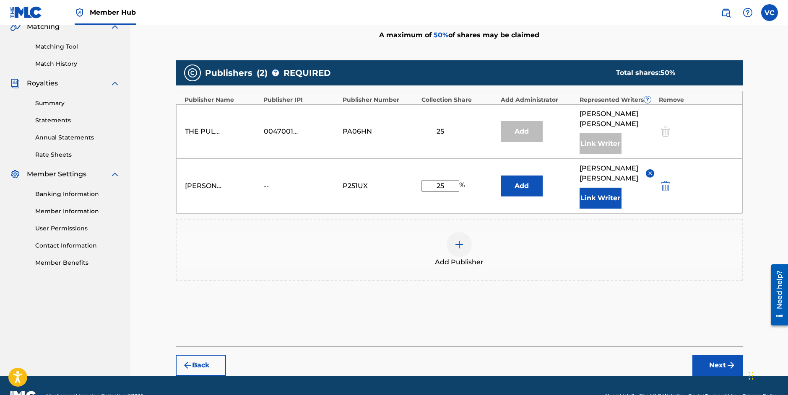
scroll to position [203, 0]
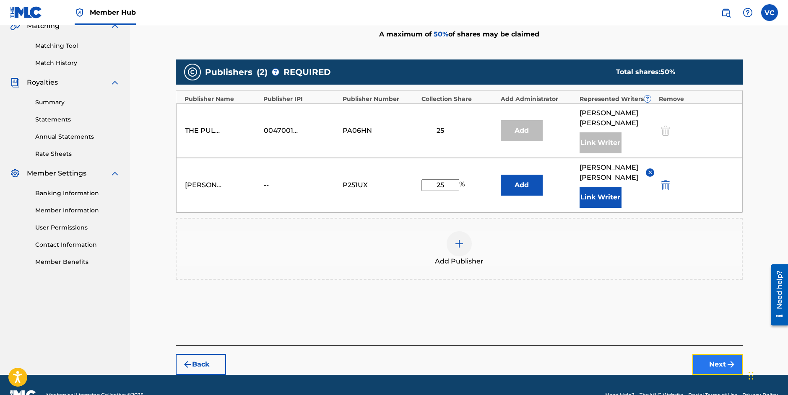
click at [718, 354] on button "Next" at bounding box center [717, 364] width 50 height 21
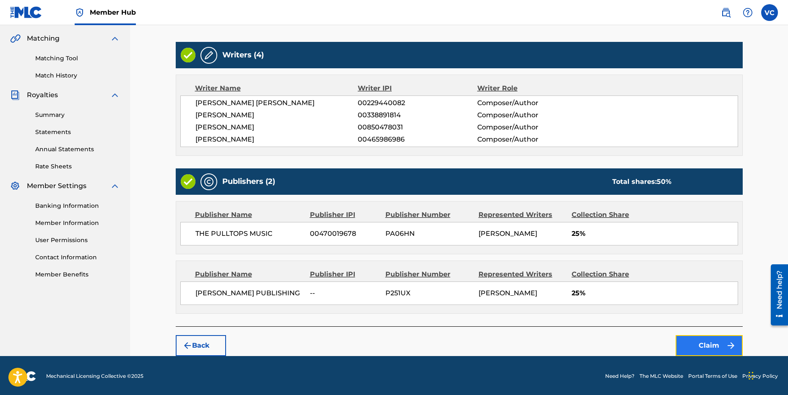
click at [707, 346] on button "Claim" at bounding box center [708, 345] width 67 height 21
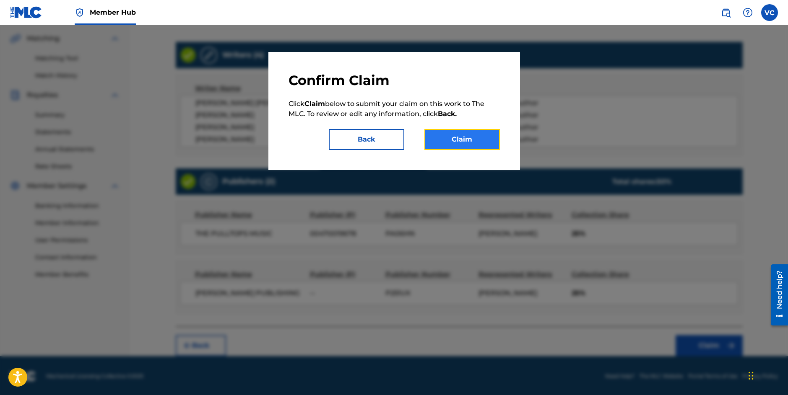
click at [468, 142] on button "Claim" at bounding box center [461, 139] width 75 height 21
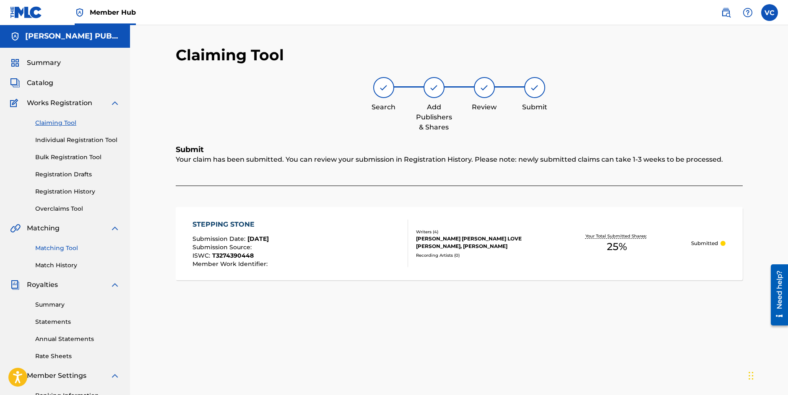
scroll to position [0, 0]
click at [63, 124] on link "Claiming Tool" at bounding box center [77, 123] width 85 height 9
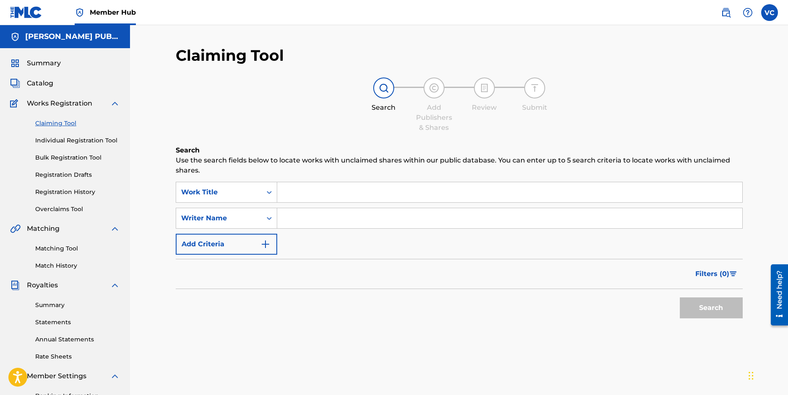
click at [299, 188] on input "Search Form" at bounding box center [509, 192] width 465 height 20
click at [292, 220] on input "Search Form" at bounding box center [509, 218] width 465 height 20
click at [288, 221] on input "pulltops" at bounding box center [509, 218] width 465 height 20
click at [284, 219] on input "Pulltops" at bounding box center [509, 218] width 465 height 20
click at [714, 306] on button "Search" at bounding box center [710, 308] width 63 height 21
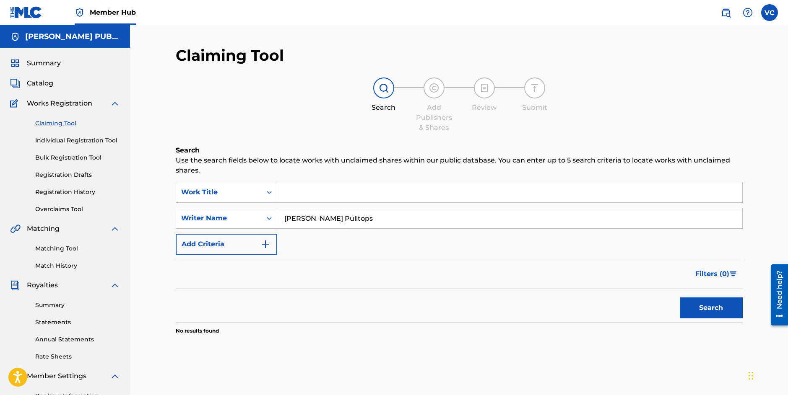
click at [365, 221] on input "[PERSON_NAME] Pulltops" at bounding box center [509, 218] width 465 height 20
click at [715, 308] on button "Search" at bounding box center [710, 308] width 63 height 21
drag, startPoint x: 332, startPoint y: 222, endPoint x: 275, endPoint y: 218, distance: 56.7
click at [277, 218] on input "[PERSON_NAME]" at bounding box center [509, 218] width 465 height 20
type input "[PERSON_NAME]"
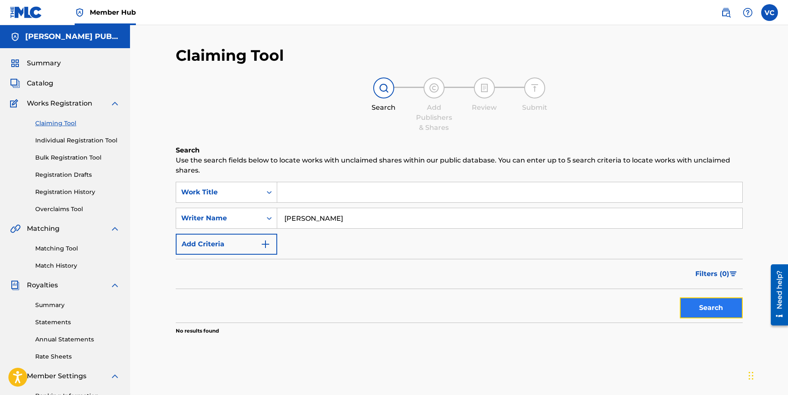
click at [716, 308] on button "Search" at bounding box center [710, 308] width 63 height 21
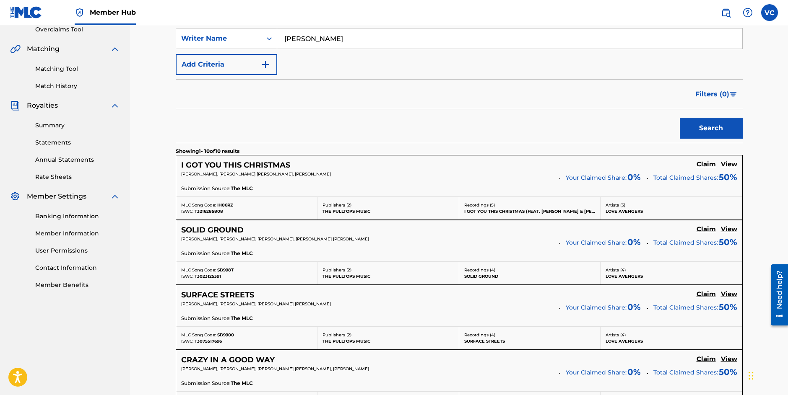
scroll to position [187, 0]
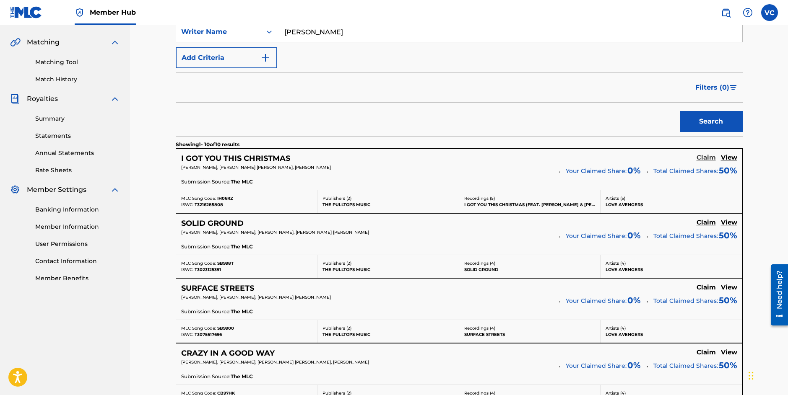
click at [706, 158] on h5 "Claim" at bounding box center [705, 158] width 19 height 8
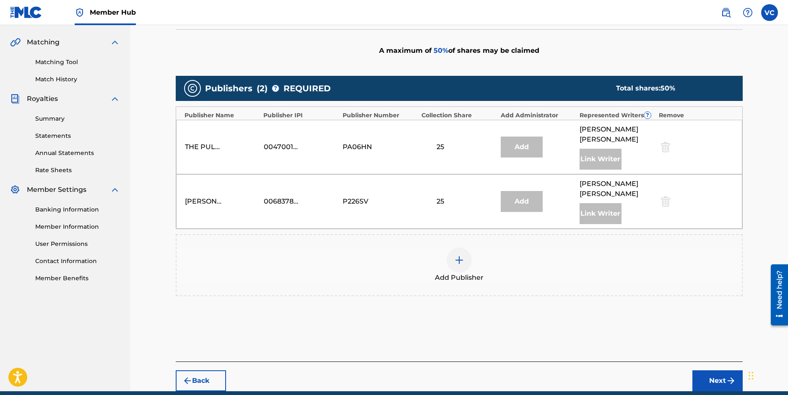
click at [458, 255] on img at bounding box center [459, 260] width 10 height 10
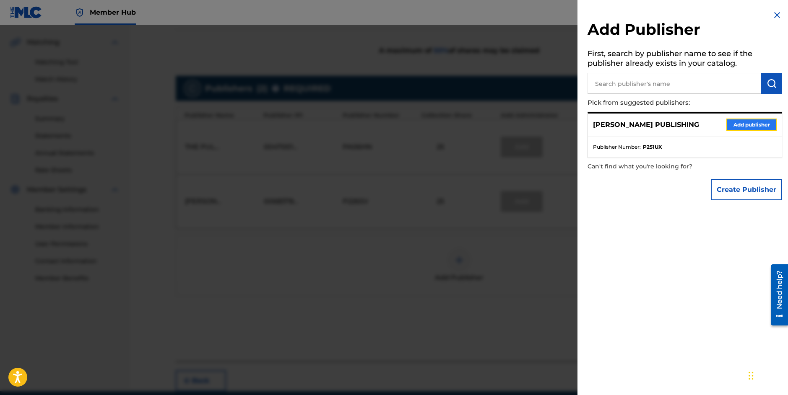
click at [743, 125] on button "Add publisher" at bounding box center [751, 125] width 50 height 13
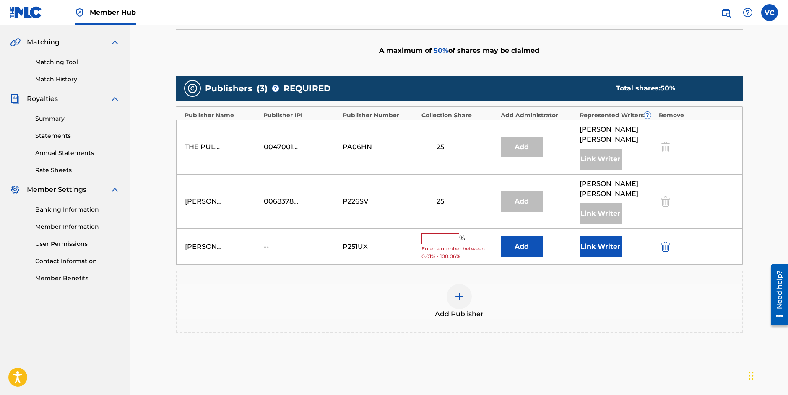
click at [435, 233] on input "text" at bounding box center [440, 238] width 38 height 11
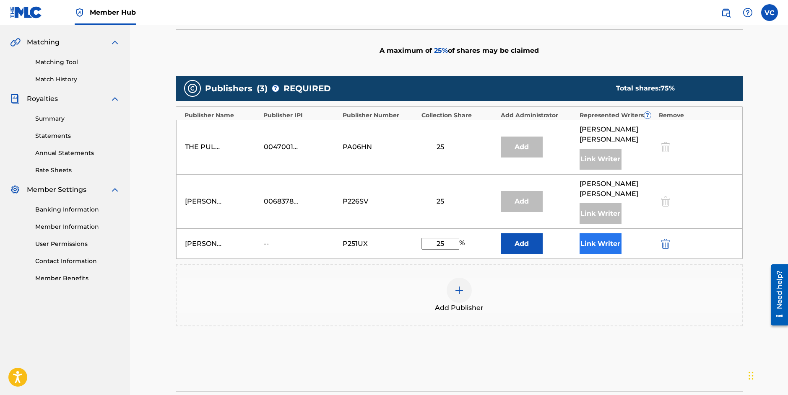
type input "25"
click at [597, 233] on button "Link Writer" at bounding box center [600, 243] width 42 height 21
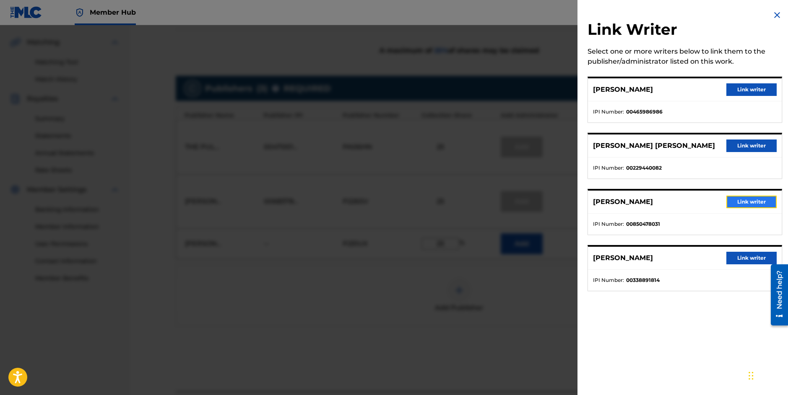
click at [748, 203] on button "Link writer" at bounding box center [751, 202] width 50 height 13
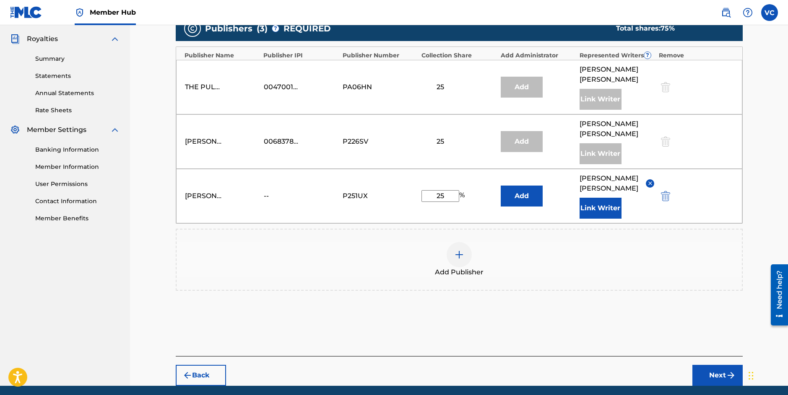
scroll to position [257, 0]
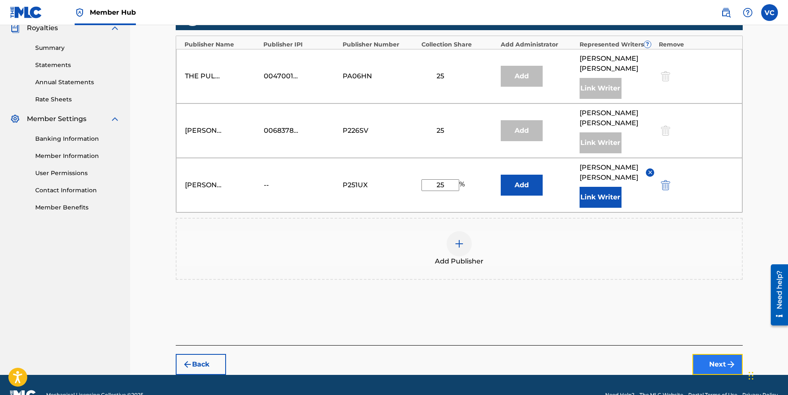
click at [714, 354] on button "Next" at bounding box center [717, 364] width 50 height 21
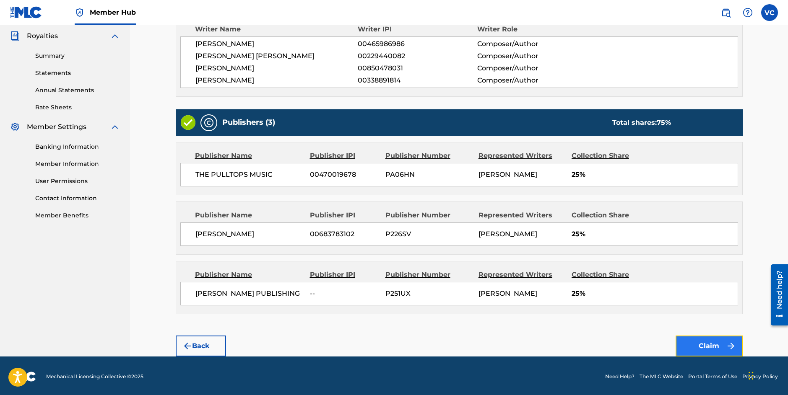
click at [706, 343] on button "Claim" at bounding box center [708, 346] width 67 height 21
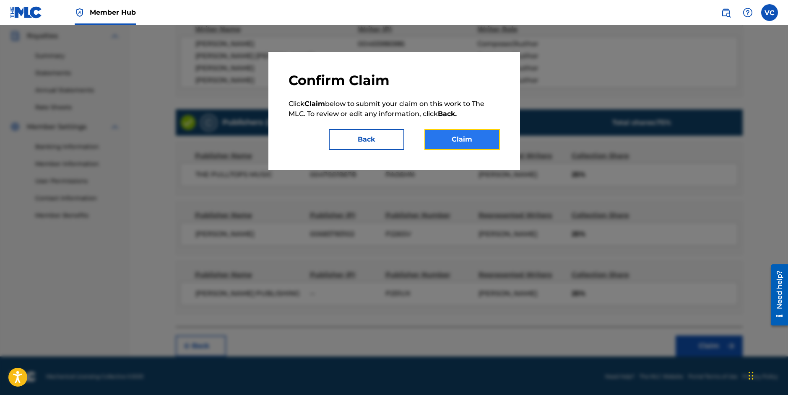
click at [466, 138] on button "Claim" at bounding box center [461, 139] width 75 height 21
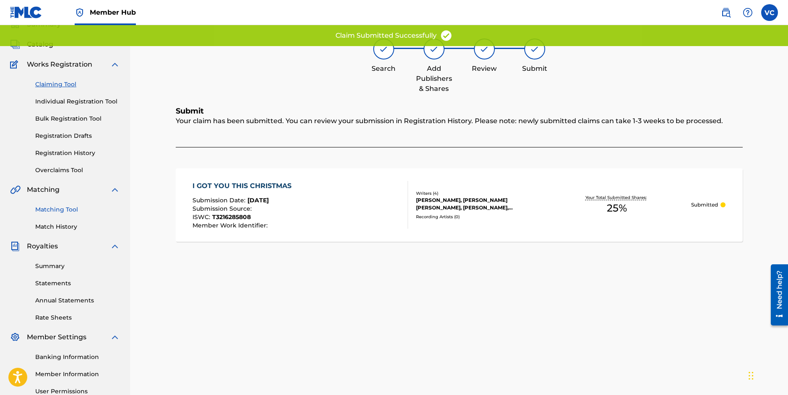
scroll to position [35, 0]
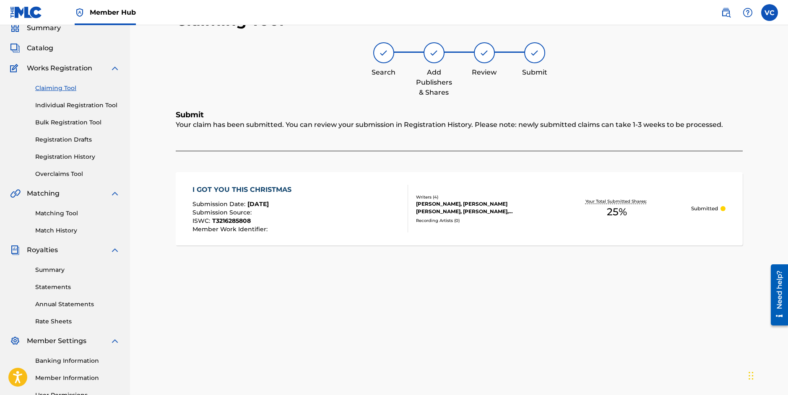
click at [60, 87] on link "Claiming Tool" at bounding box center [77, 88] width 85 height 9
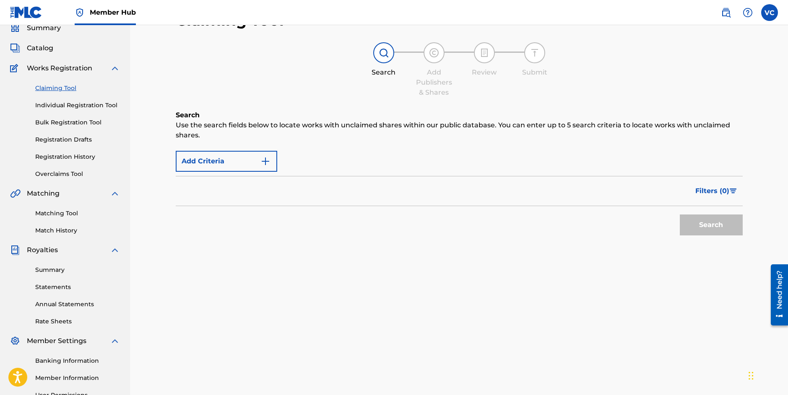
scroll to position [0, 0]
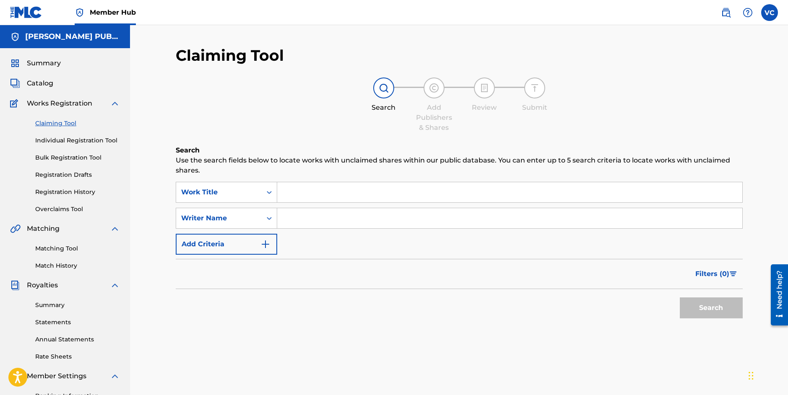
click at [299, 217] on input "Search Form" at bounding box center [509, 218] width 465 height 20
type input "[PERSON_NAME]"
click at [710, 311] on button "Search" at bounding box center [710, 308] width 63 height 21
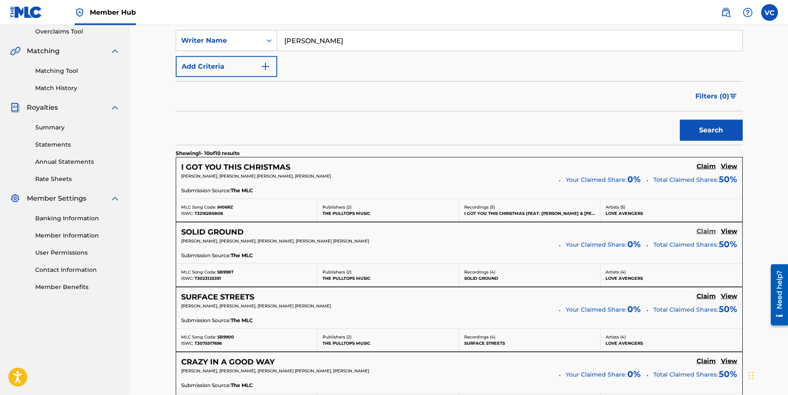
scroll to position [184, 0]
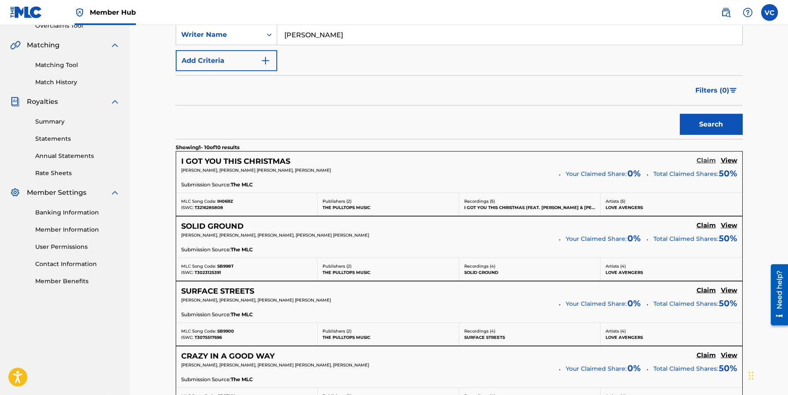
click at [706, 160] on h5 "Claim" at bounding box center [705, 161] width 19 height 8
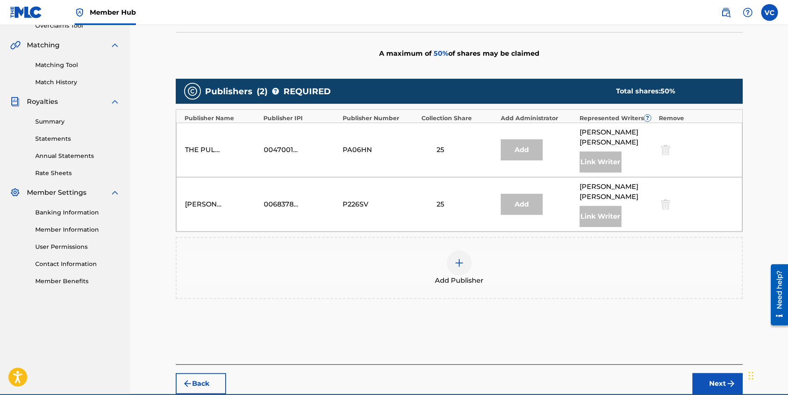
click at [459, 258] on img at bounding box center [459, 263] width 10 height 10
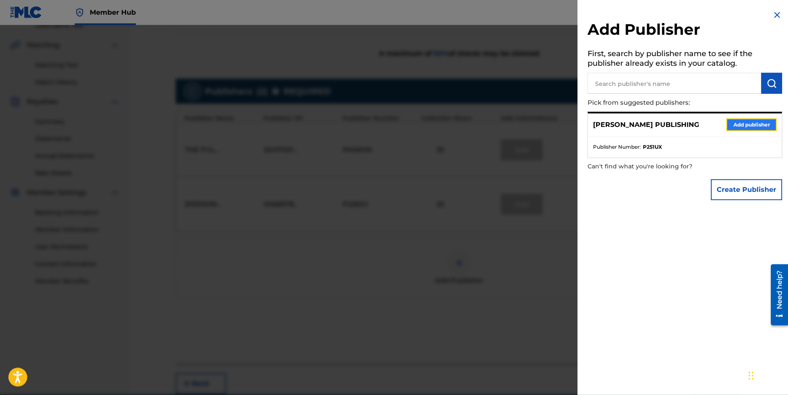
click at [745, 124] on button "Add publisher" at bounding box center [751, 125] width 50 height 13
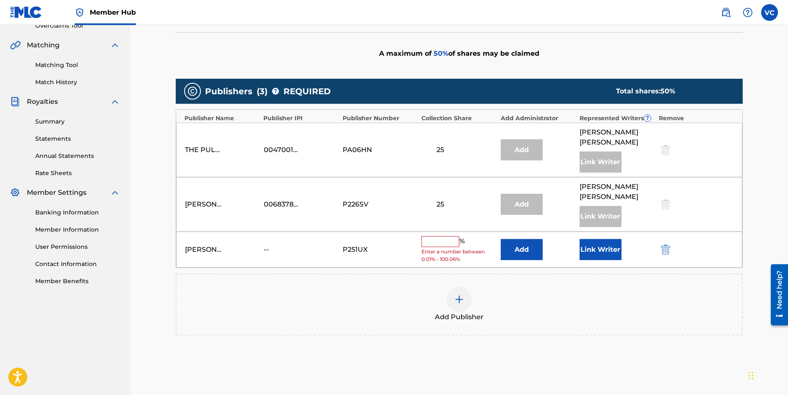
click at [452, 236] on input "text" at bounding box center [440, 241] width 38 height 11
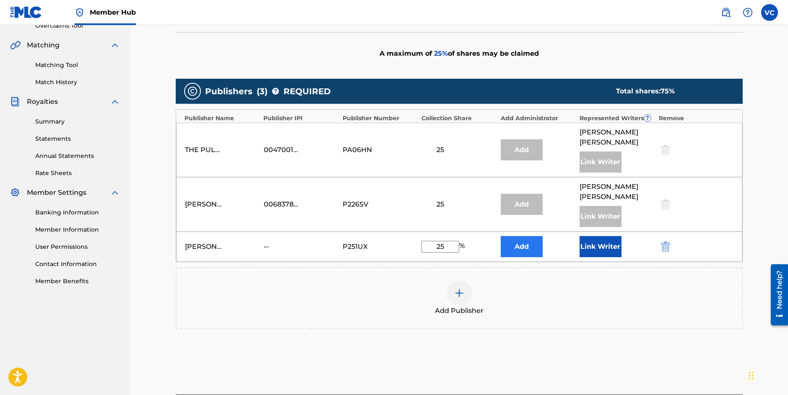
type input "25"
click at [518, 237] on button "Add" at bounding box center [521, 246] width 42 height 21
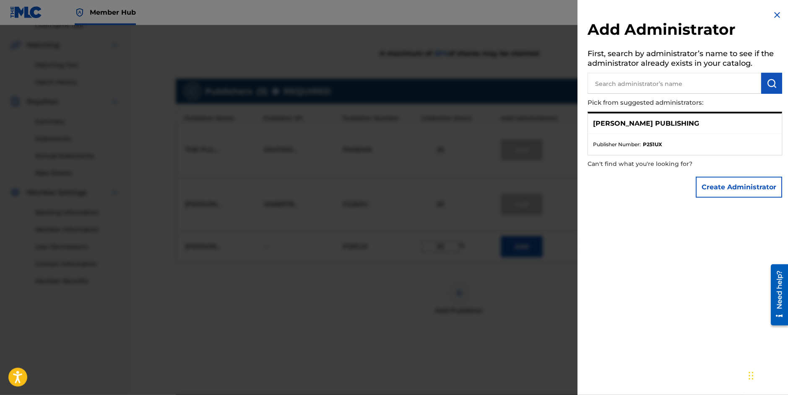
click at [772, 14] on img at bounding box center [777, 15] width 10 height 10
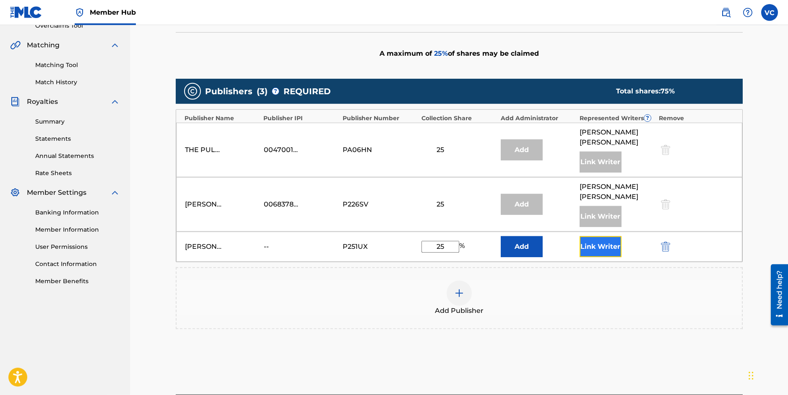
click at [594, 236] on button "Link Writer" at bounding box center [600, 246] width 42 height 21
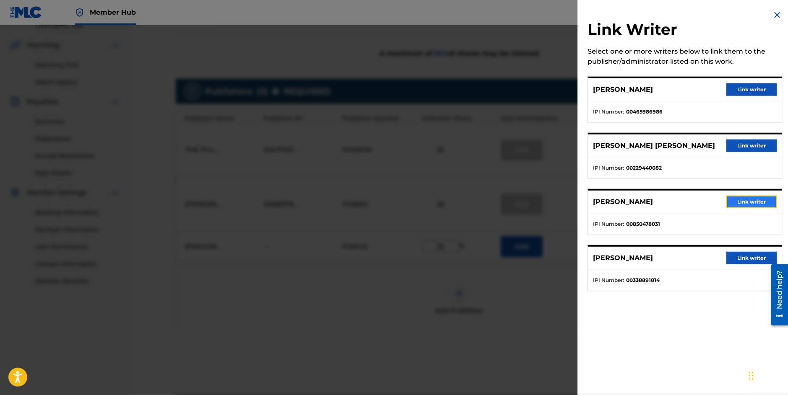
click at [746, 203] on button "Link writer" at bounding box center [751, 202] width 50 height 13
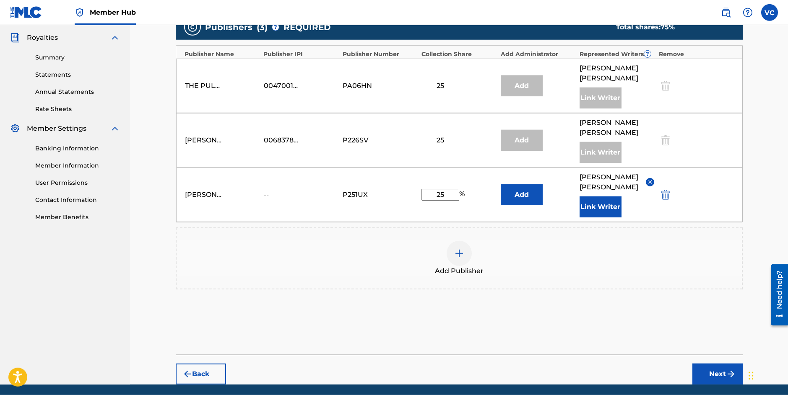
scroll to position [257, 0]
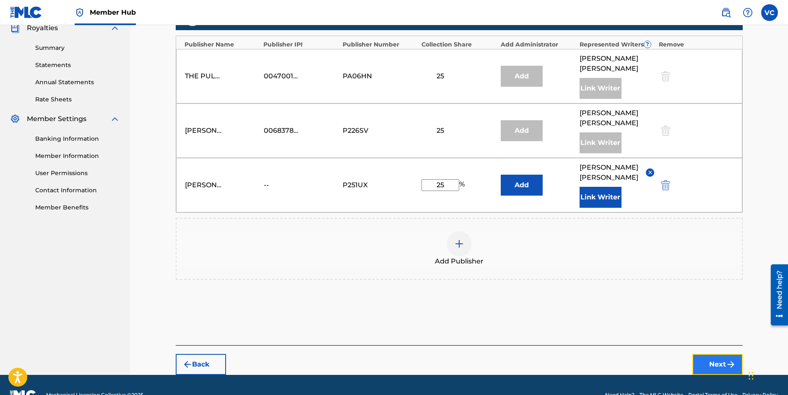
click at [716, 354] on button "Next" at bounding box center [717, 364] width 50 height 21
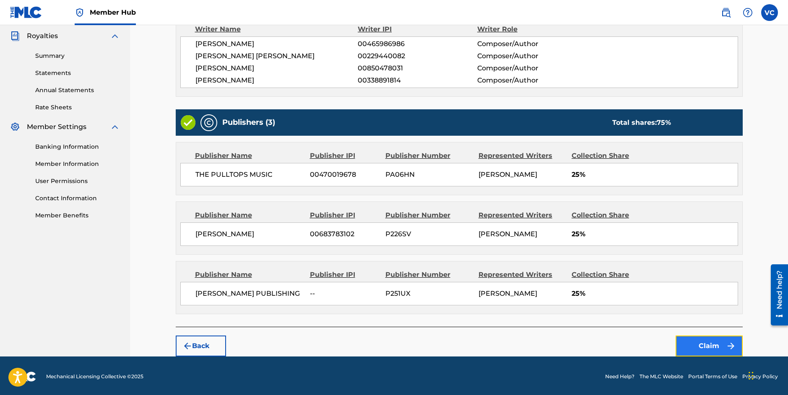
click at [704, 343] on button "Claim" at bounding box center [708, 346] width 67 height 21
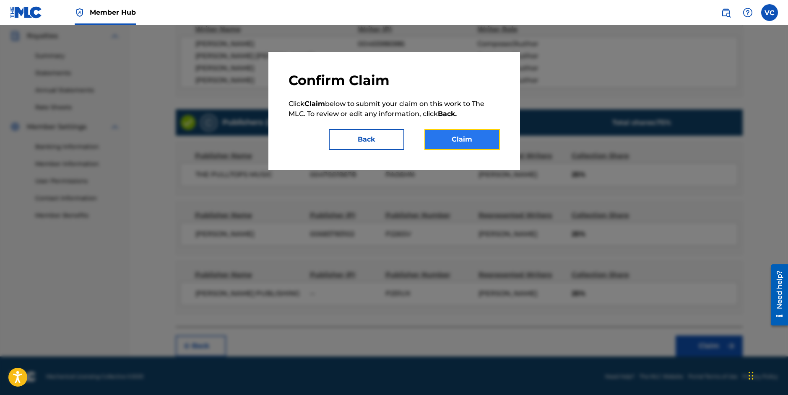
click at [459, 135] on button "Claim" at bounding box center [461, 139] width 75 height 21
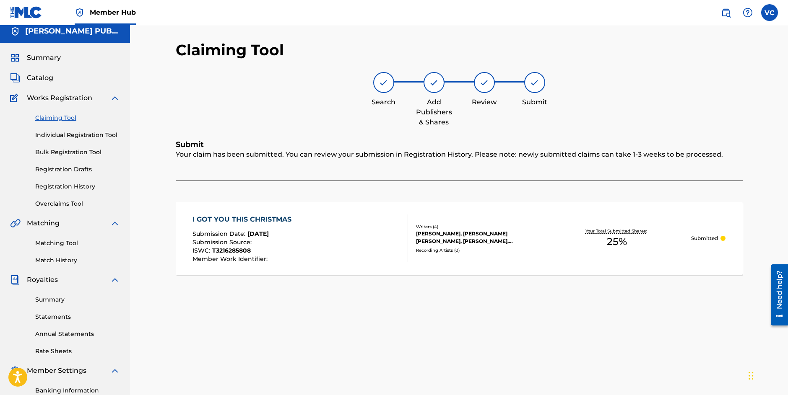
scroll to position [0, 0]
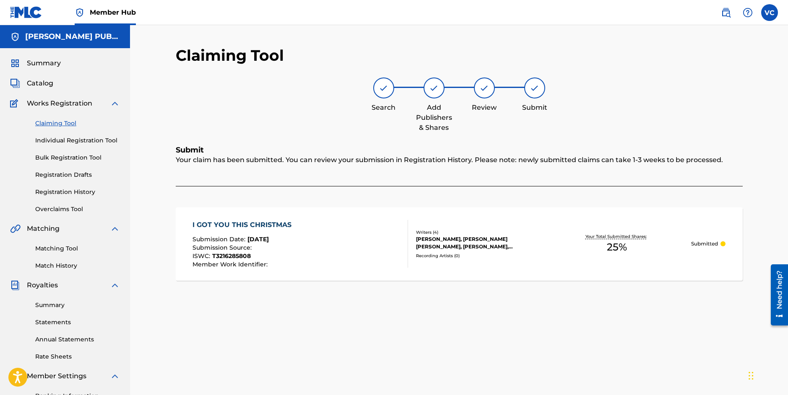
click at [62, 124] on link "Claiming Tool" at bounding box center [77, 123] width 85 height 9
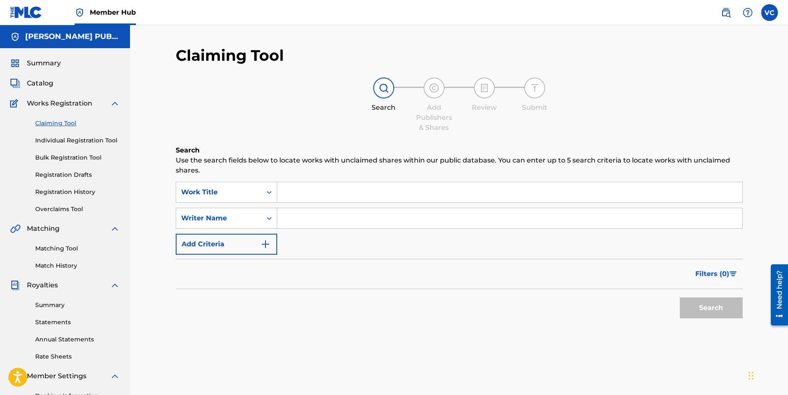
click at [304, 218] on input "Search Form" at bounding box center [509, 218] width 465 height 20
type input "[PERSON_NAME]"
click at [713, 311] on button "Search" at bounding box center [710, 308] width 63 height 21
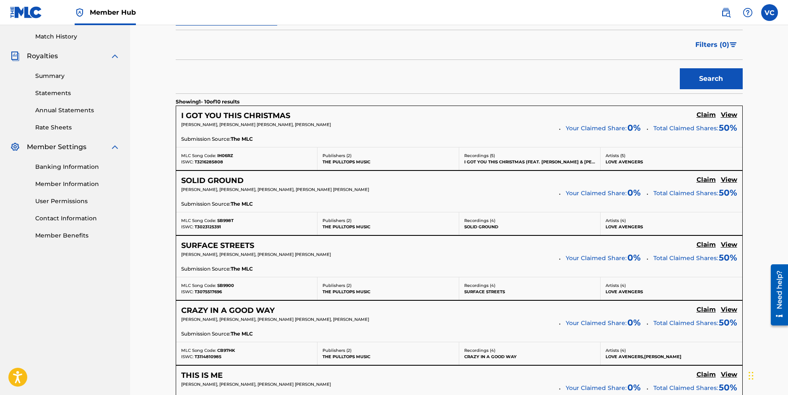
scroll to position [230, 0]
click at [705, 180] on h5 "Claim" at bounding box center [705, 180] width 19 height 8
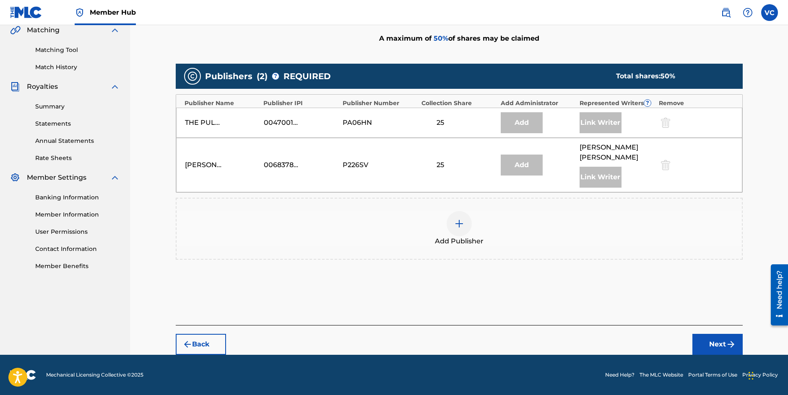
scroll to position [199, 0]
click at [454, 223] on img at bounding box center [459, 224] width 10 height 10
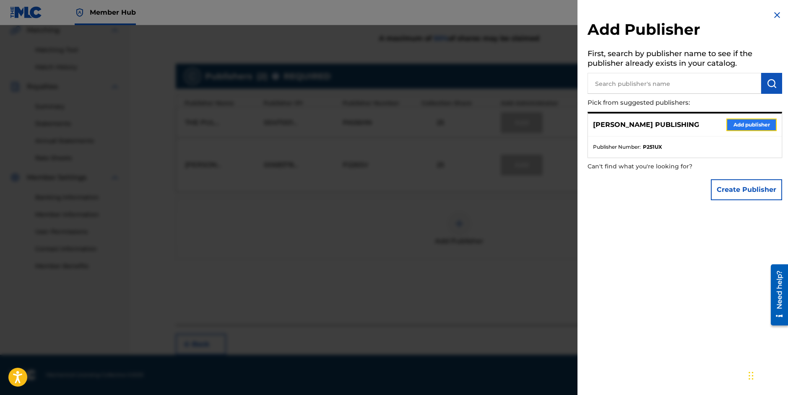
click at [733, 125] on button "Add publisher" at bounding box center [751, 125] width 50 height 13
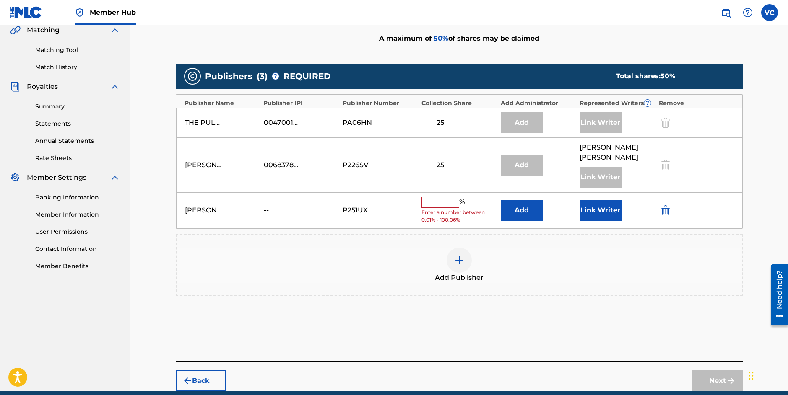
click at [451, 202] on input "text" at bounding box center [440, 202] width 38 height 11
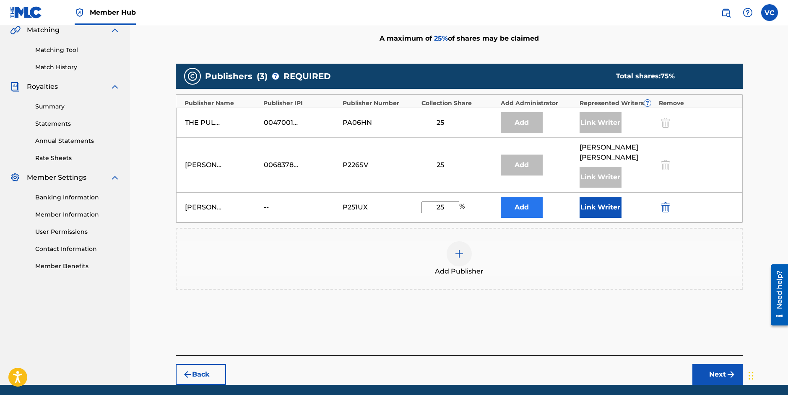
type input "25"
click at [521, 205] on button "Add" at bounding box center [521, 207] width 42 height 21
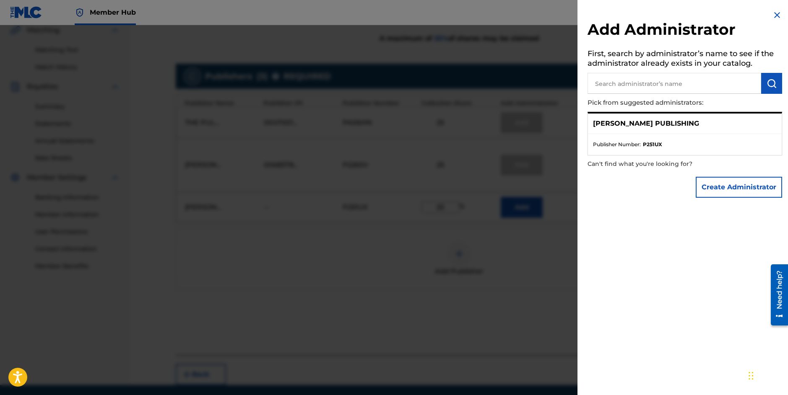
click at [772, 14] on img at bounding box center [777, 15] width 10 height 10
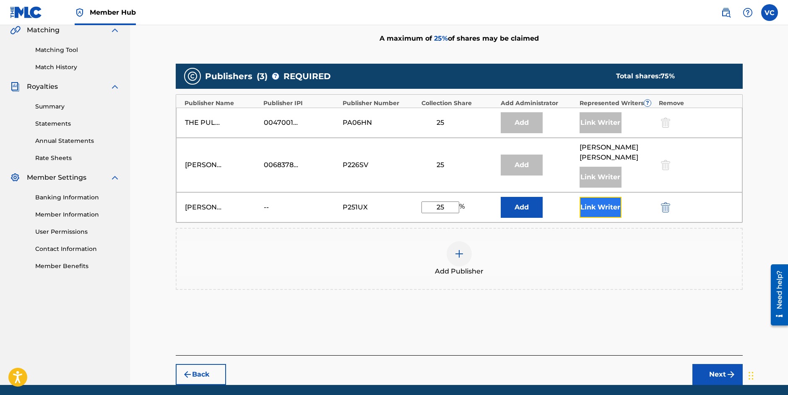
click at [594, 207] on button "Link Writer" at bounding box center [600, 207] width 42 height 21
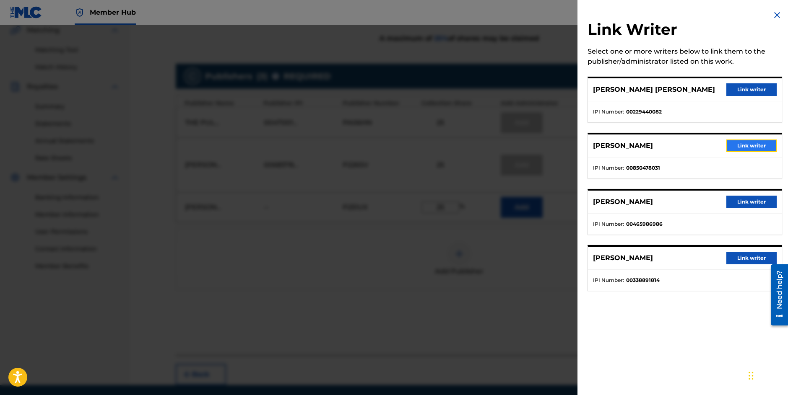
click at [747, 146] on button "Link writer" at bounding box center [751, 146] width 50 height 13
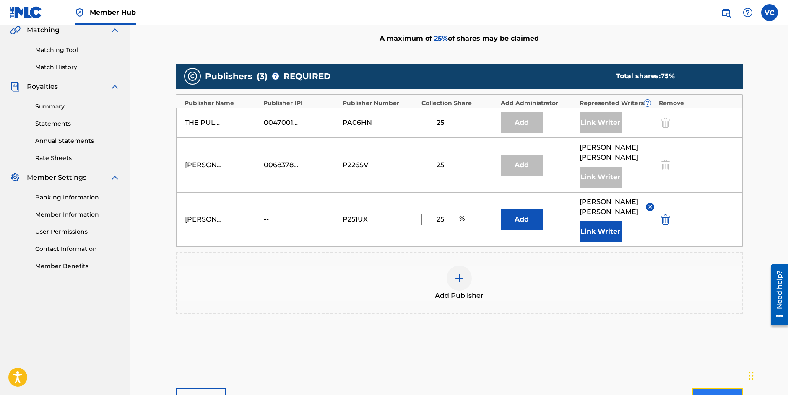
click at [712, 389] on button "Next" at bounding box center [717, 399] width 50 height 21
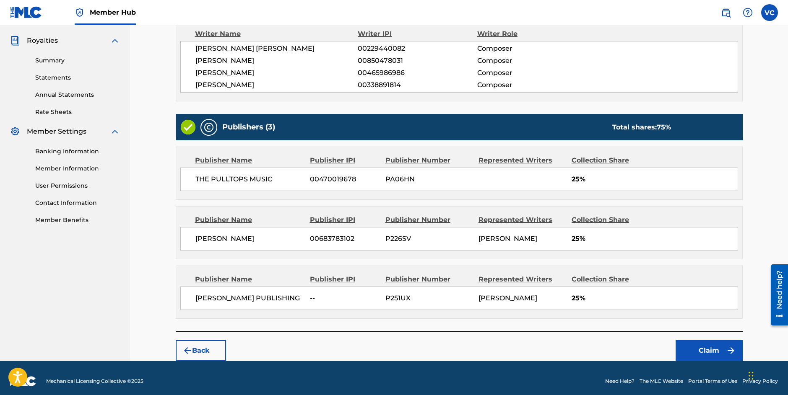
scroll to position [249, 0]
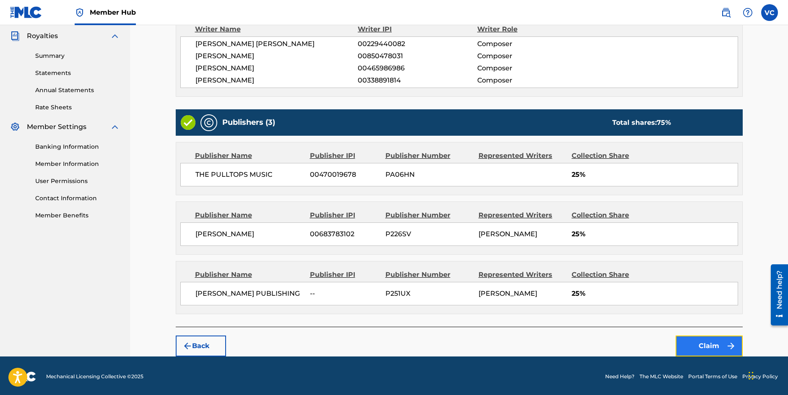
click at [707, 344] on button "Claim" at bounding box center [708, 346] width 67 height 21
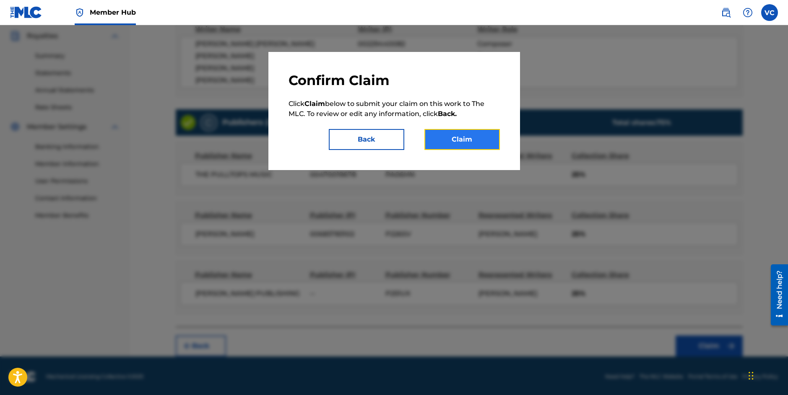
click at [466, 141] on button "Claim" at bounding box center [461, 139] width 75 height 21
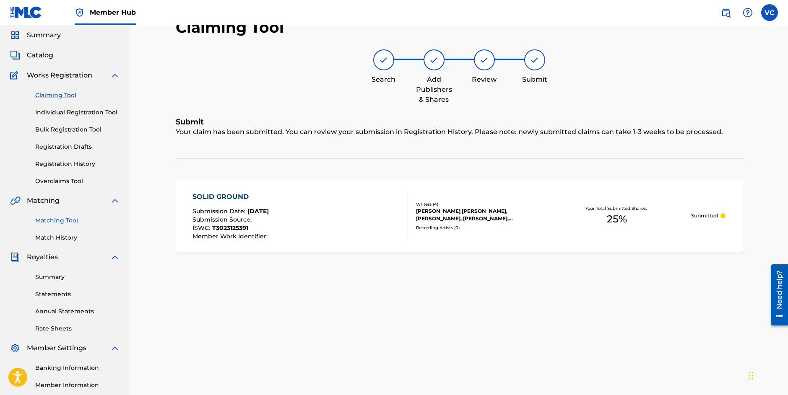
scroll to position [30, 0]
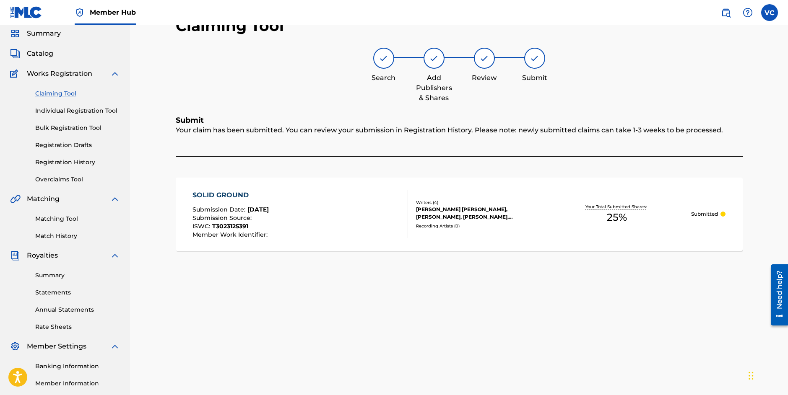
click at [57, 91] on link "Claiming Tool" at bounding box center [77, 93] width 85 height 9
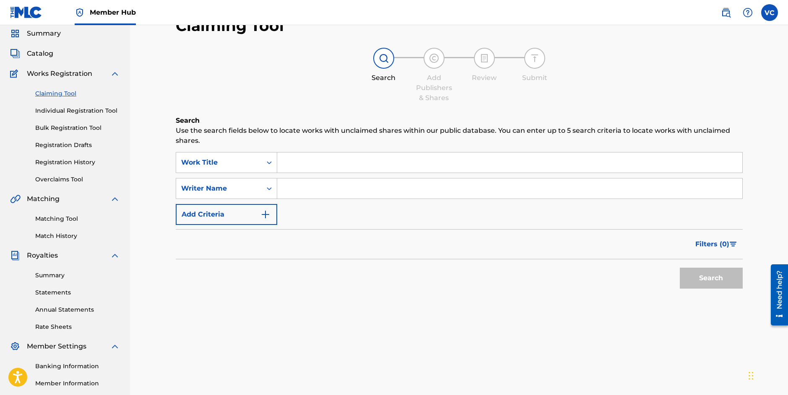
scroll to position [0, 0]
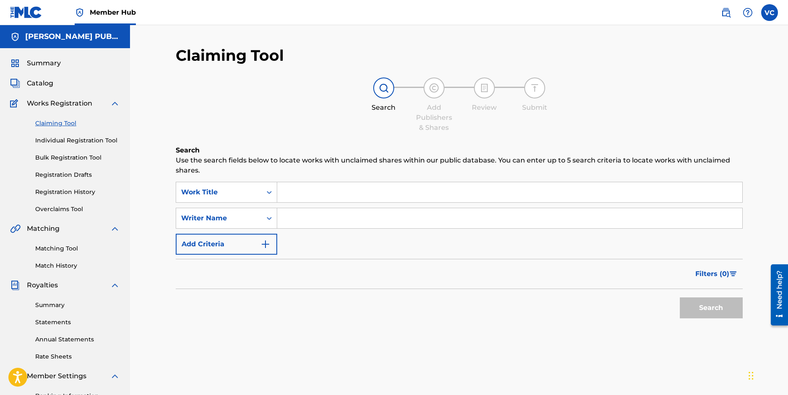
click at [301, 214] on input "Search Form" at bounding box center [509, 218] width 465 height 20
type input "[PERSON_NAME]"
click at [704, 309] on button "Search" at bounding box center [710, 308] width 63 height 21
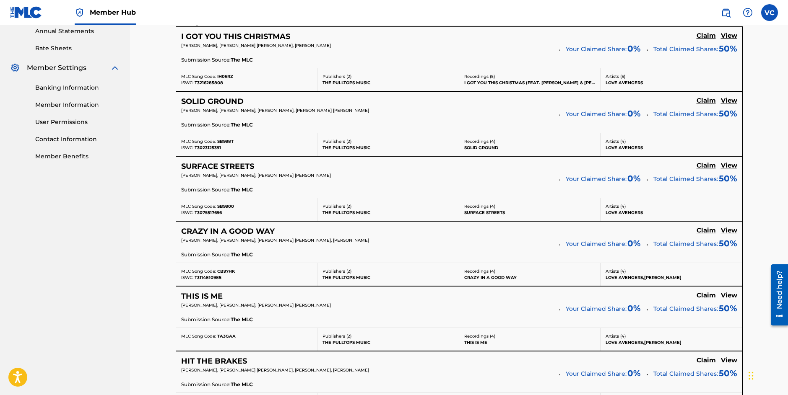
scroll to position [310, 0]
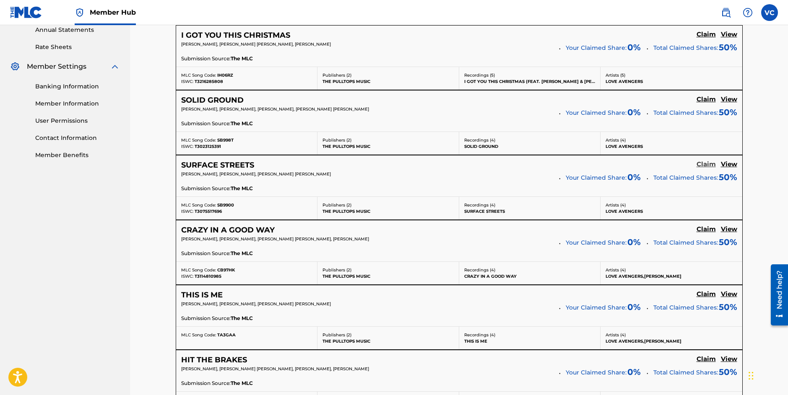
click at [707, 164] on h5 "Claim" at bounding box center [705, 165] width 19 height 8
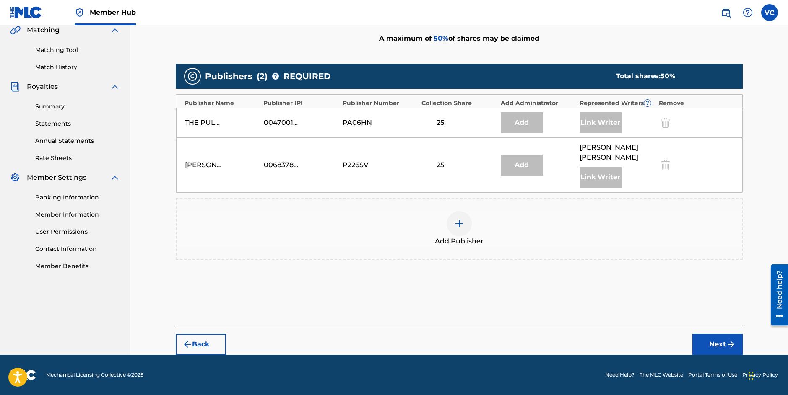
scroll to position [199, 0]
click at [459, 223] on img at bounding box center [459, 224] width 10 height 10
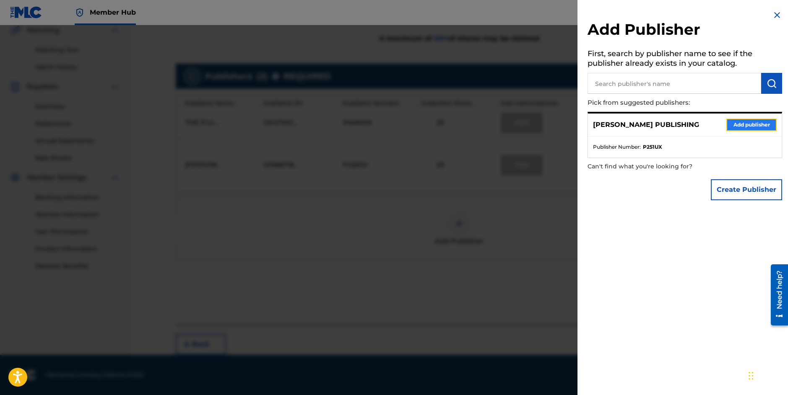
click at [747, 124] on button "Add publisher" at bounding box center [751, 125] width 50 height 13
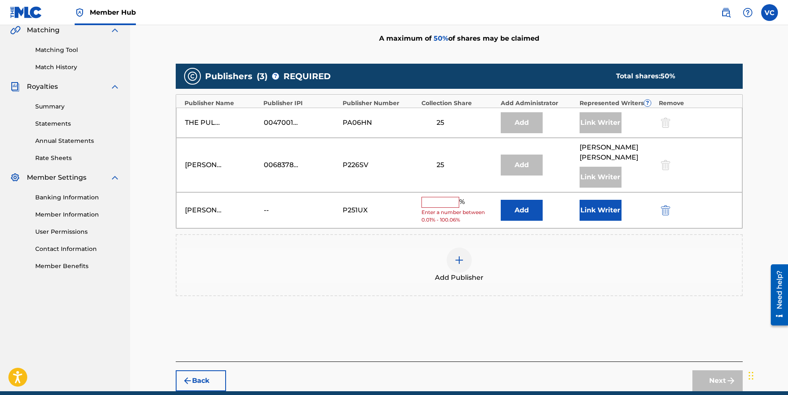
click at [445, 201] on input "text" at bounding box center [440, 202] width 38 height 11
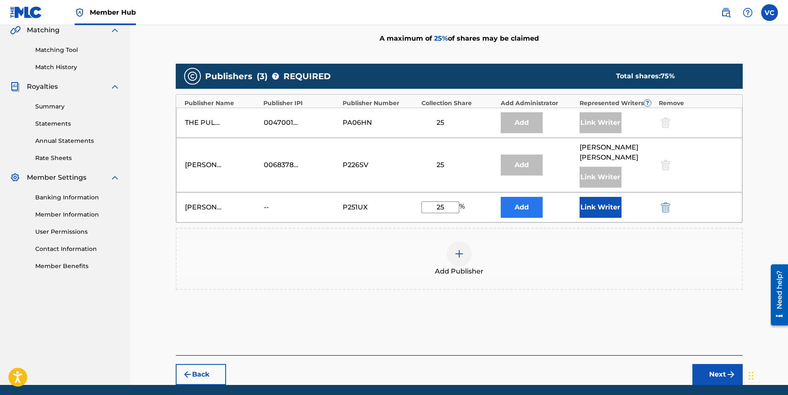
type input "25"
click at [523, 207] on button "Add" at bounding box center [521, 207] width 42 height 21
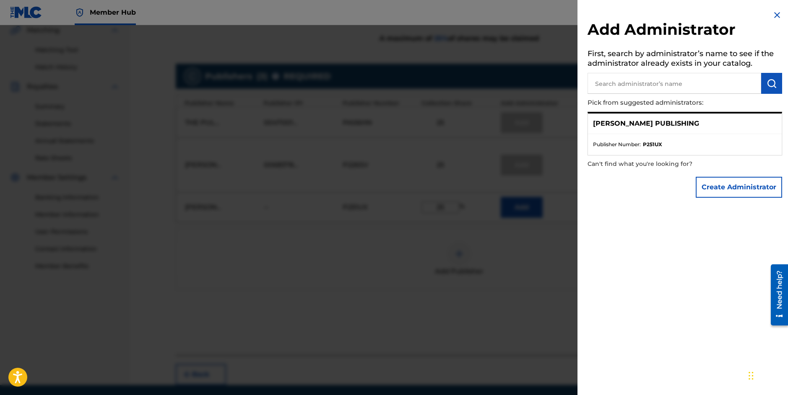
click at [772, 15] on img at bounding box center [777, 15] width 10 height 10
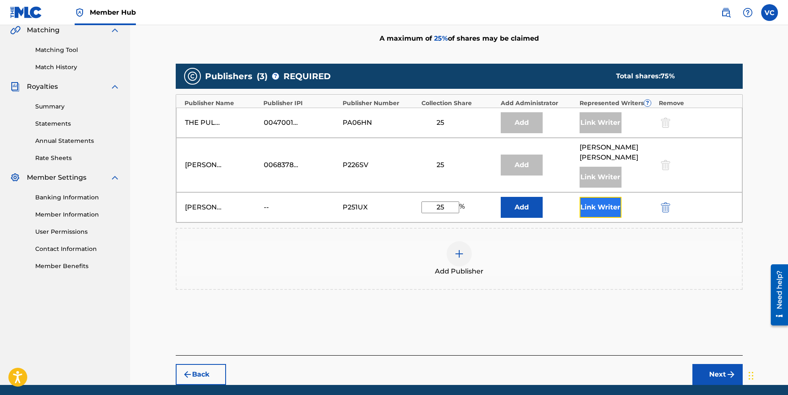
click at [607, 206] on button "Link Writer" at bounding box center [600, 207] width 42 height 21
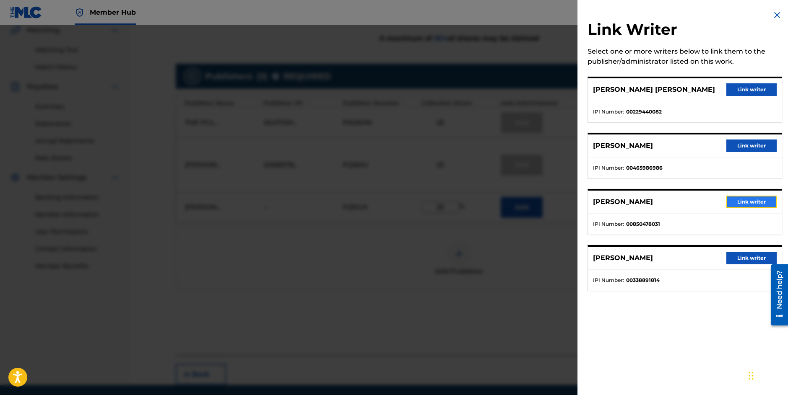
click at [733, 202] on button "Link writer" at bounding box center [751, 202] width 50 height 13
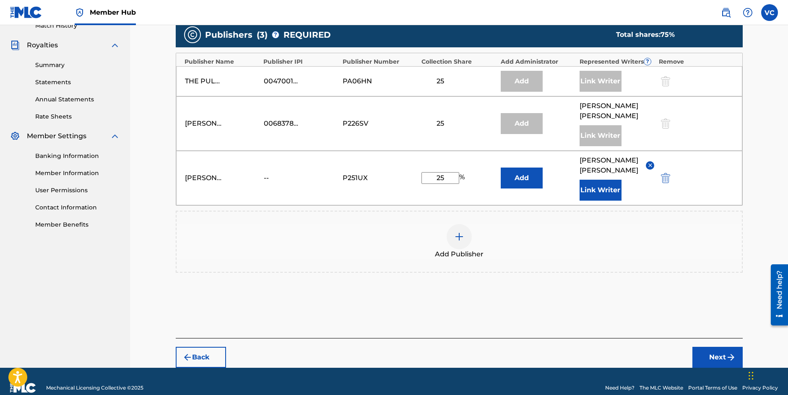
scroll to position [243, 0]
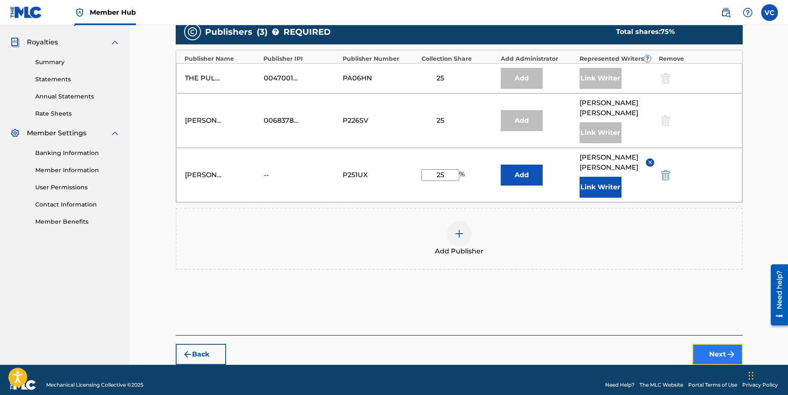
click at [718, 344] on button "Next" at bounding box center [717, 354] width 50 height 21
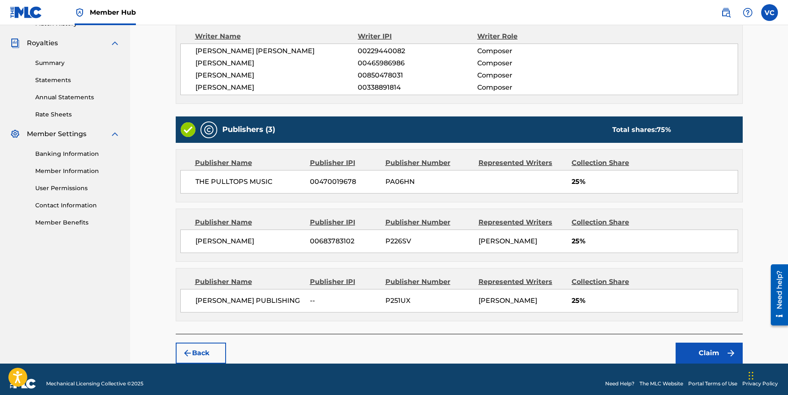
scroll to position [249, 0]
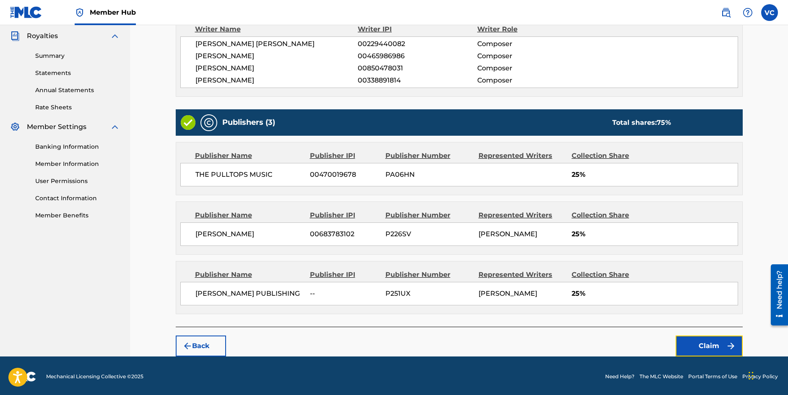
click at [718, 343] on button "Claim" at bounding box center [708, 346] width 67 height 21
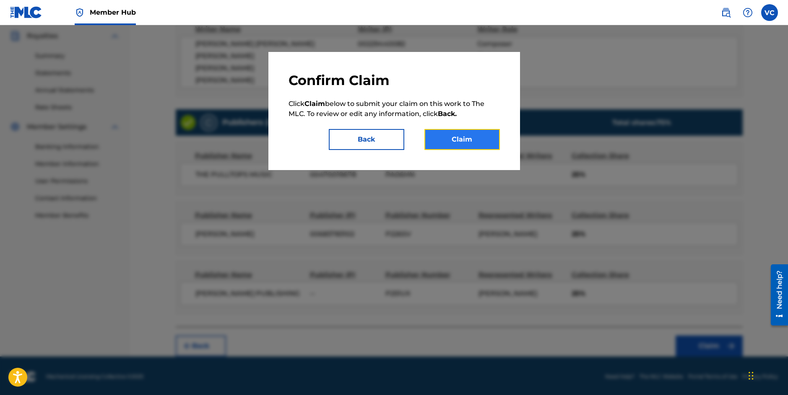
click at [464, 139] on button "Claim" at bounding box center [461, 139] width 75 height 21
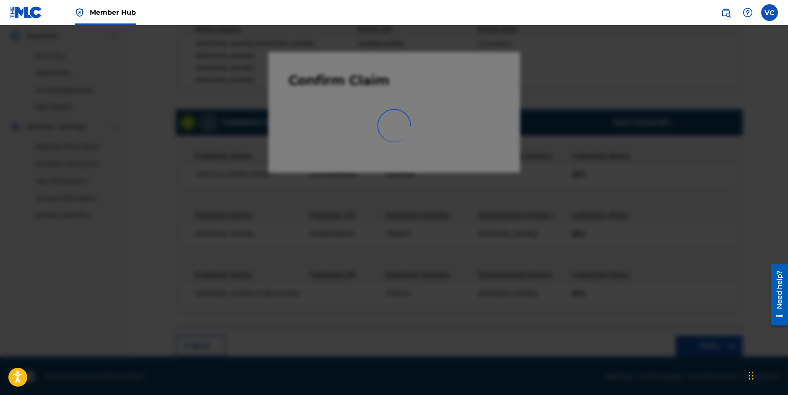
scroll to position [124, 0]
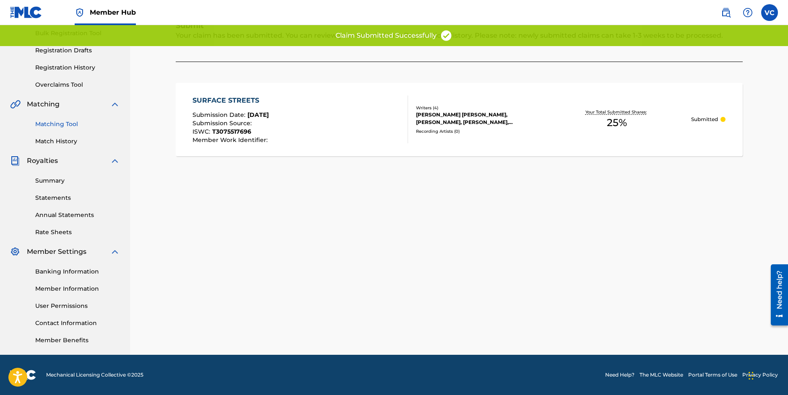
click at [91, 122] on link "Matching Tool" at bounding box center [77, 124] width 85 height 9
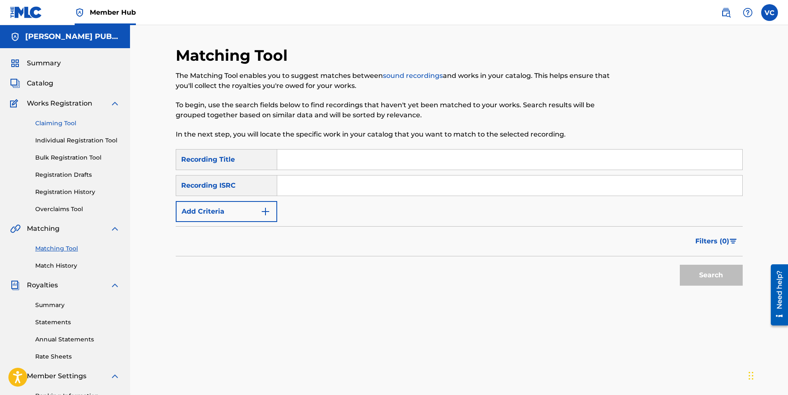
click at [54, 123] on link "Claiming Tool" at bounding box center [77, 123] width 85 height 9
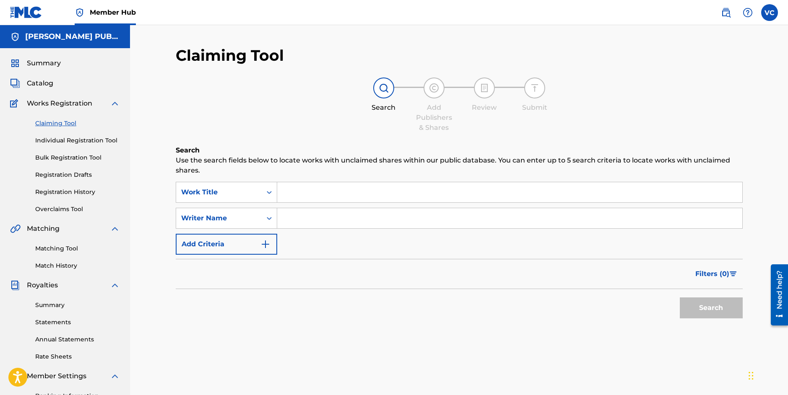
click at [303, 218] on input "Search Form" at bounding box center [509, 218] width 465 height 20
type input "[PERSON_NAME]"
click at [709, 310] on button "Search" at bounding box center [710, 308] width 63 height 21
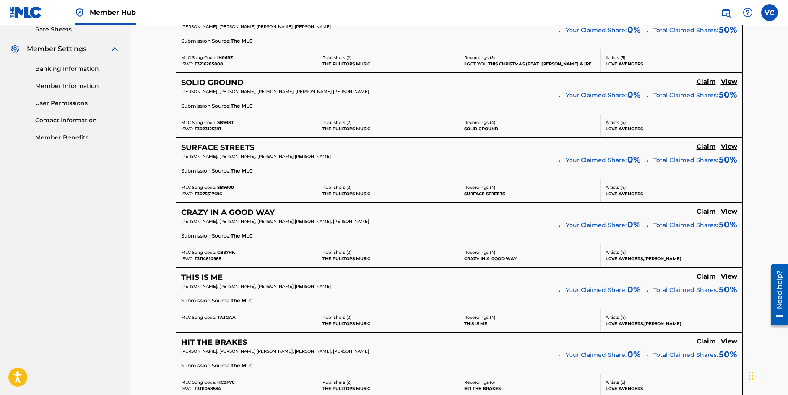
scroll to position [349, 0]
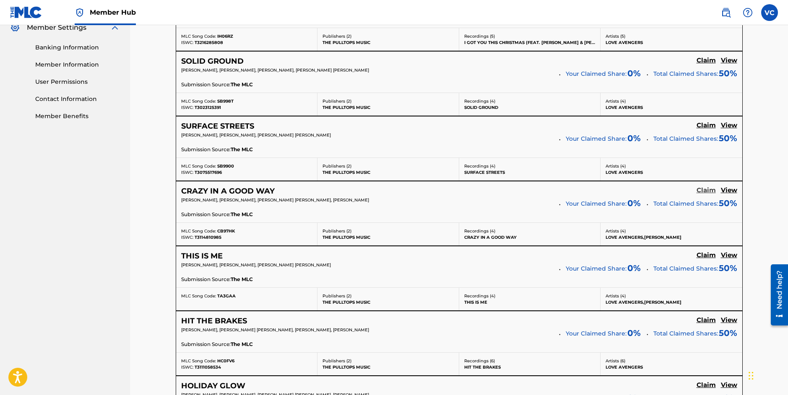
click at [706, 191] on h5 "Claim" at bounding box center [705, 191] width 19 height 8
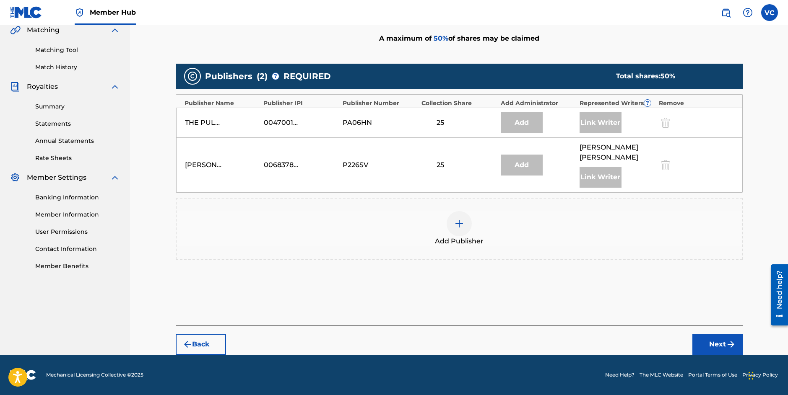
scroll to position [199, 0]
click at [460, 222] on img at bounding box center [459, 224] width 10 height 10
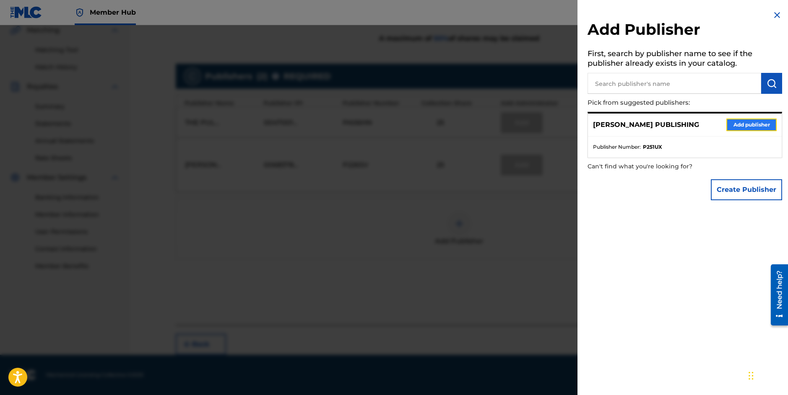
click at [744, 125] on button "Add publisher" at bounding box center [751, 125] width 50 height 13
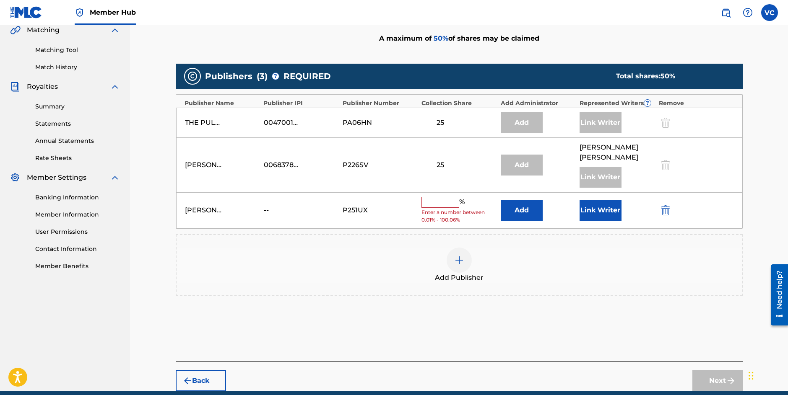
click at [449, 202] on input "text" at bounding box center [440, 202] width 38 height 11
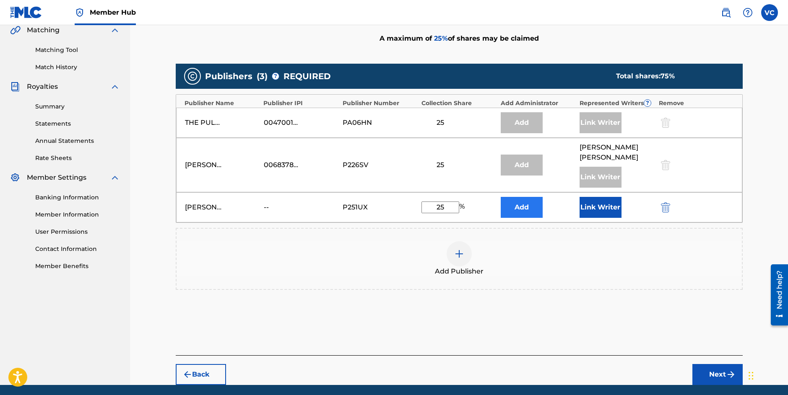
type input "25"
click at [522, 209] on button "Add" at bounding box center [521, 207] width 42 height 21
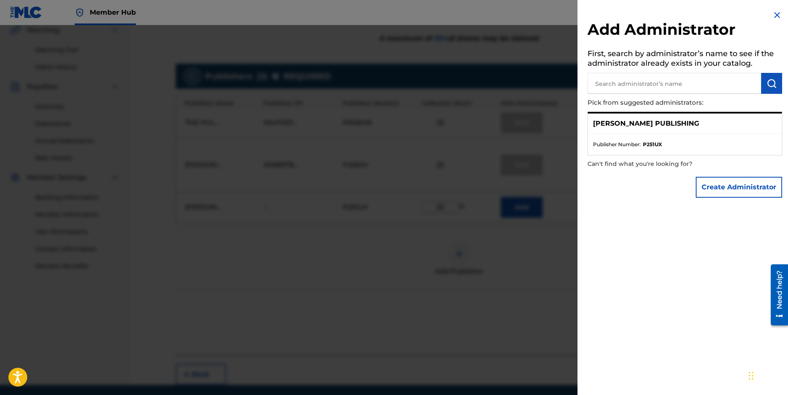
click at [773, 14] on img at bounding box center [777, 15] width 10 height 10
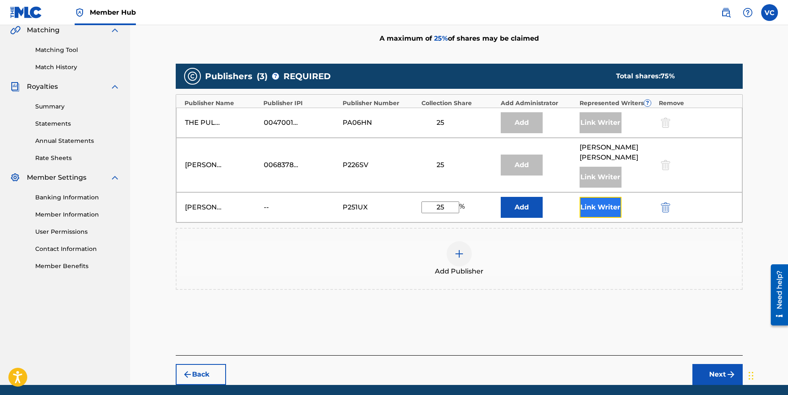
click at [598, 205] on button "Link Writer" at bounding box center [600, 207] width 42 height 21
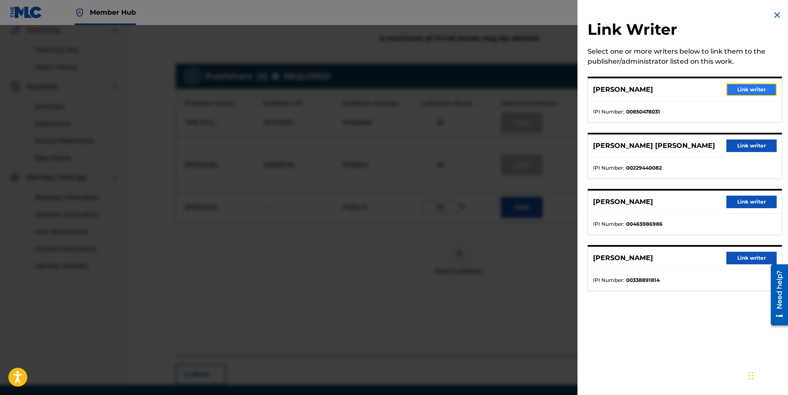
click at [744, 92] on button "Link writer" at bounding box center [751, 89] width 50 height 13
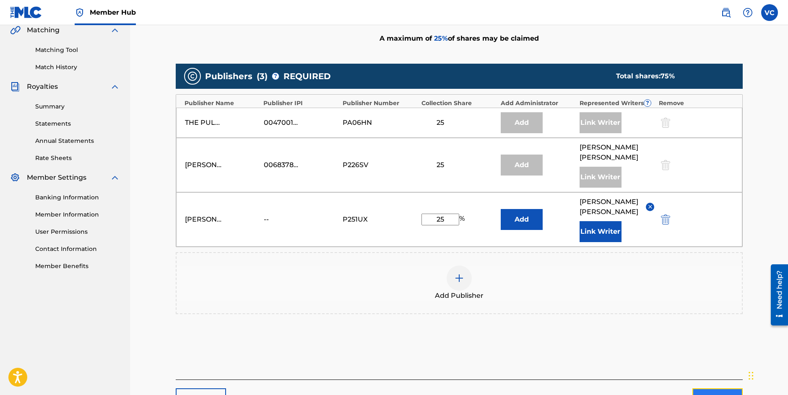
click at [715, 389] on button "Next" at bounding box center [717, 399] width 50 height 21
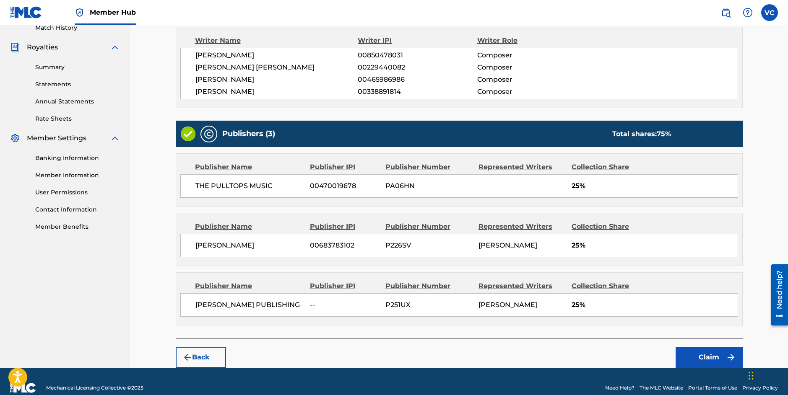
scroll to position [249, 0]
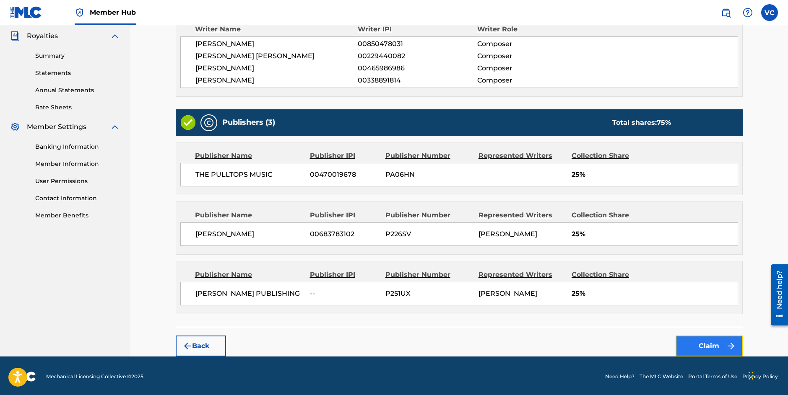
click at [707, 343] on button "Claim" at bounding box center [708, 346] width 67 height 21
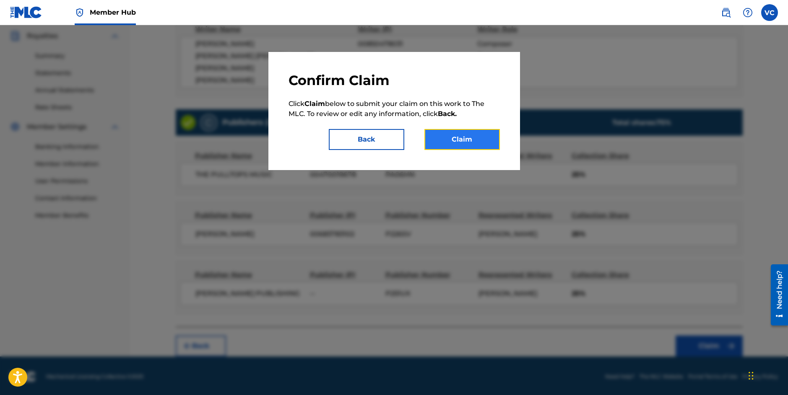
click at [455, 140] on button "Claim" at bounding box center [461, 139] width 75 height 21
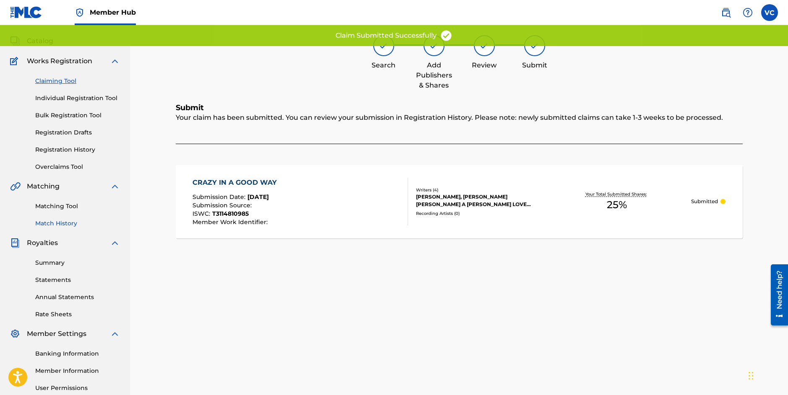
scroll to position [0, 0]
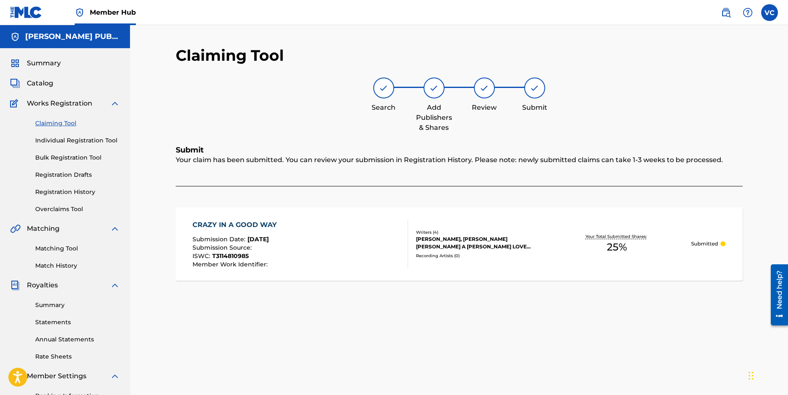
click at [61, 124] on link "Claiming Tool" at bounding box center [77, 123] width 85 height 9
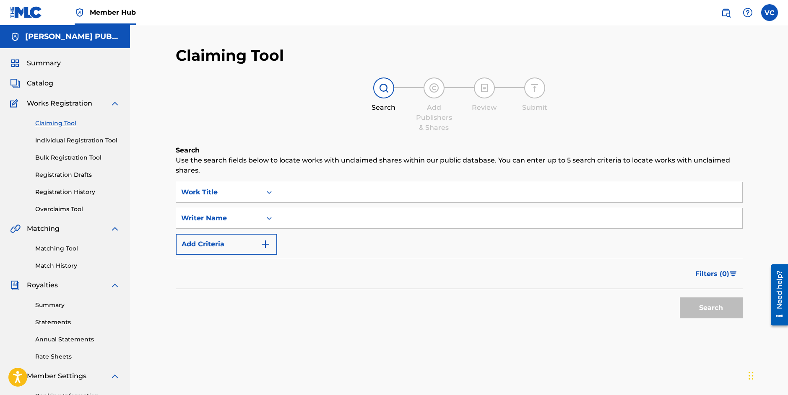
click at [290, 194] on input "Search Form" at bounding box center [509, 192] width 465 height 20
click at [286, 220] on input "Search Form" at bounding box center [509, 218] width 465 height 20
type input "[PERSON_NAME]"
click at [712, 305] on button "Search" at bounding box center [710, 308] width 63 height 21
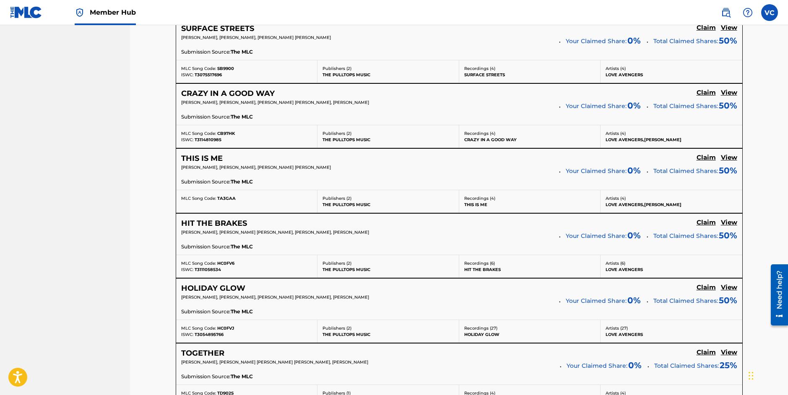
scroll to position [449, 0]
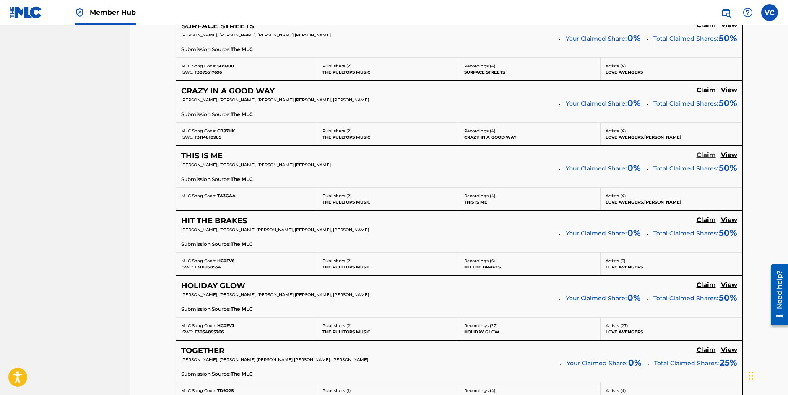
click at [705, 157] on h5 "Claim" at bounding box center [705, 155] width 19 height 8
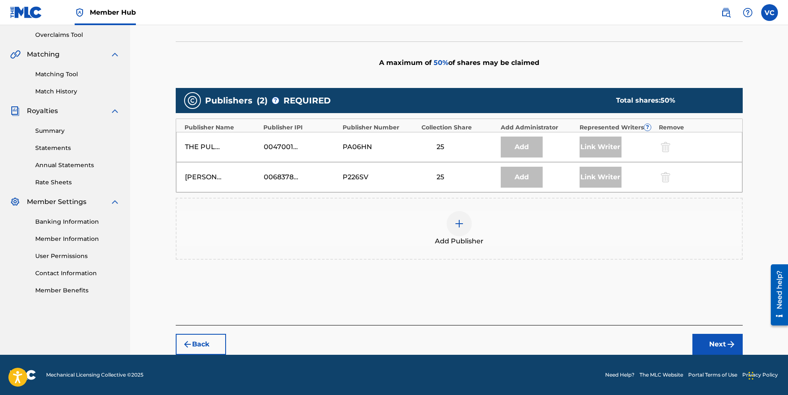
click at [460, 222] on img at bounding box center [459, 224] width 10 height 10
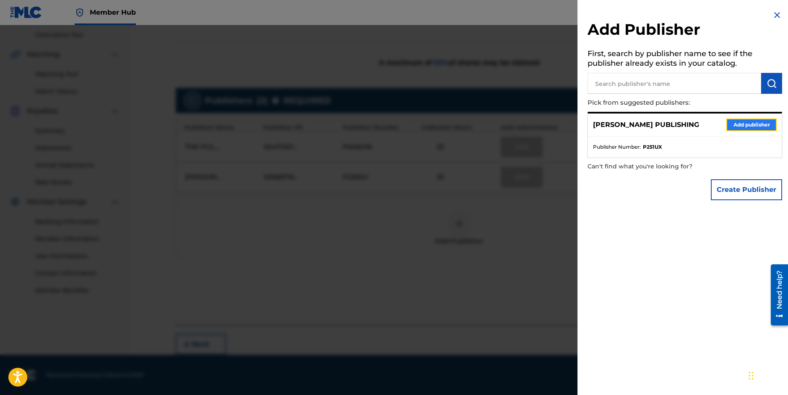
click at [746, 124] on button "Add publisher" at bounding box center [751, 125] width 50 height 13
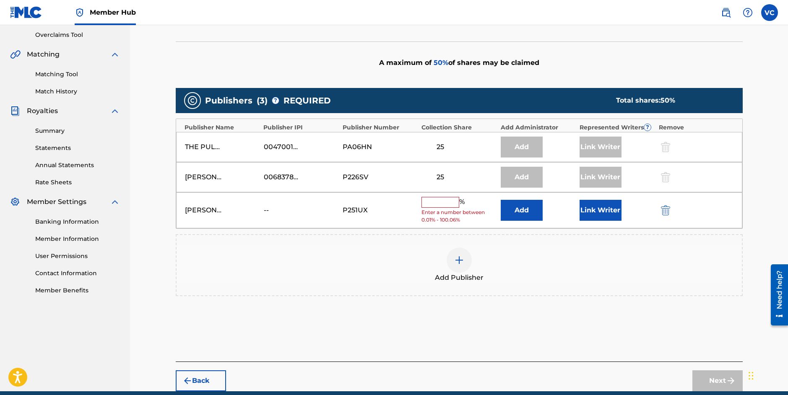
click at [453, 203] on input "text" at bounding box center [440, 202] width 38 height 11
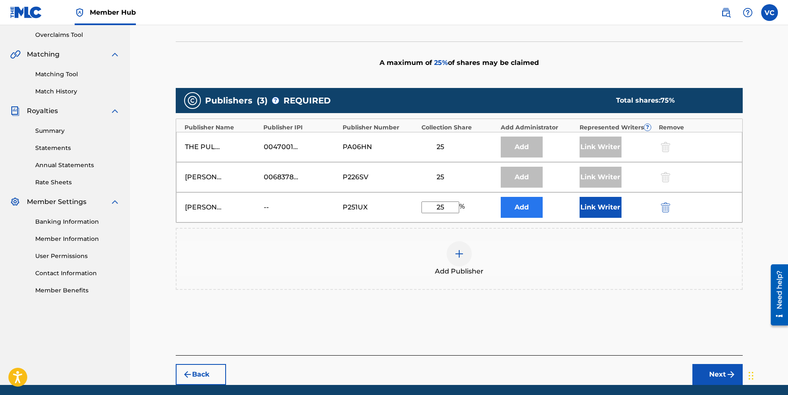
type input "25"
click at [516, 209] on button "Add" at bounding box center [521, 207] width 42 height 21
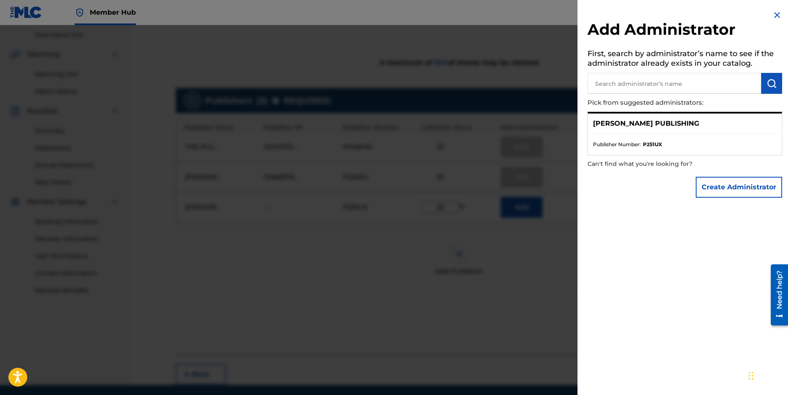
click at [773, 12] on img at bounding box center [777, 15] width 10 height 10
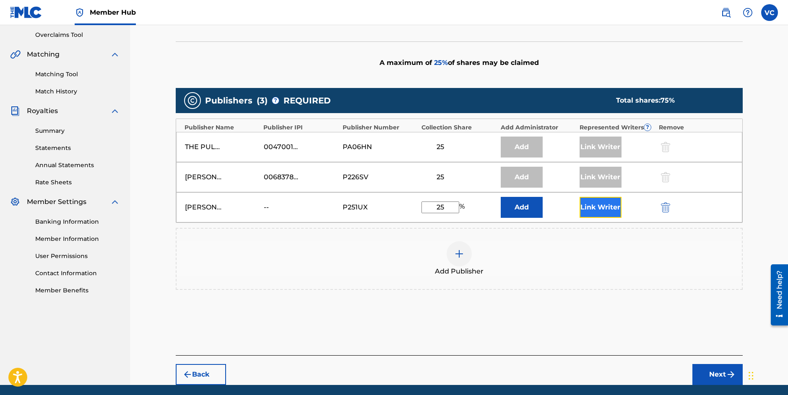
click at [595, 209] on button "Link Writer" at bounding box center [600, 207] width 42 height 21
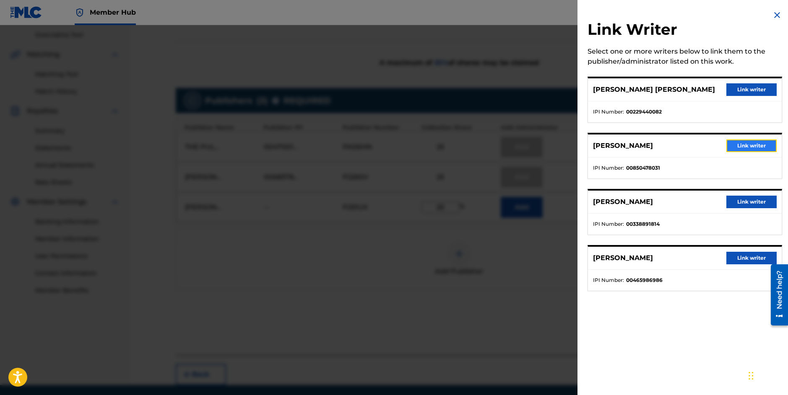
click at [748, 147] on button "Link writer" at bounding box center [751, 146] width 50 height 13
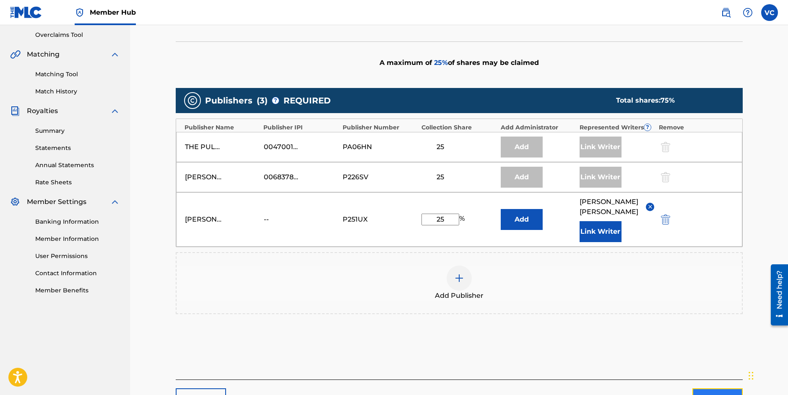
click at [710, 391] on button "Next" at bounding box center [717, 399] width 50 height 21
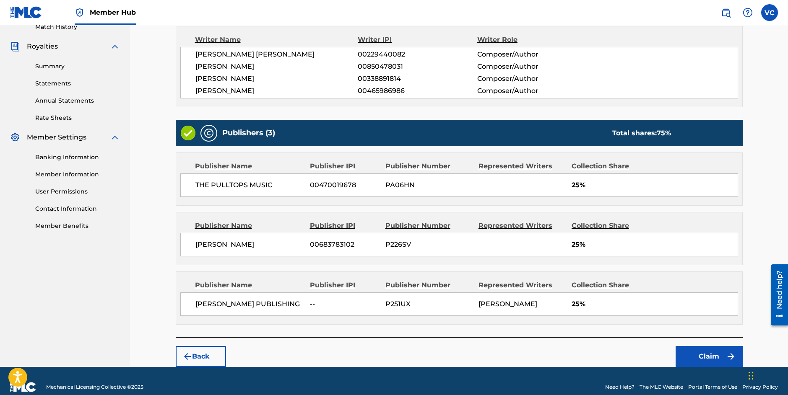
scroll to position [249, 0]
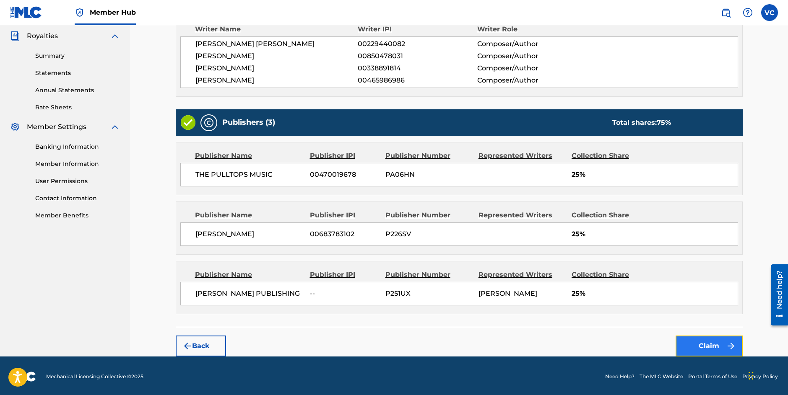
click at [711, 344] on button "Claim" at bounding box center [708, 346] width 67 height 21
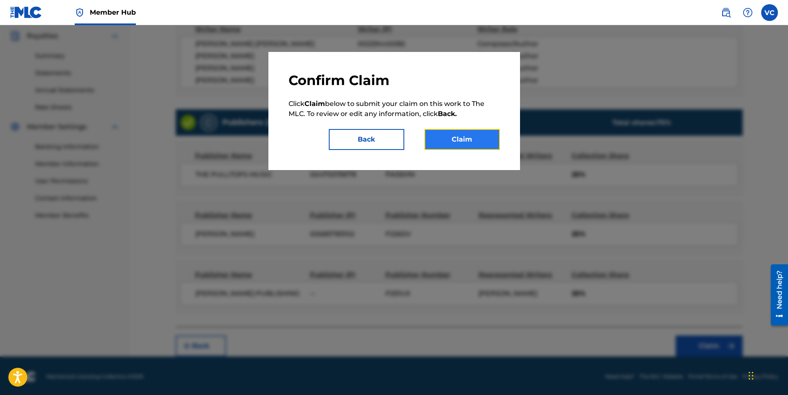
click at [460, 140] on button "Claim" at bounding box center [461, 139] width 75 height 21
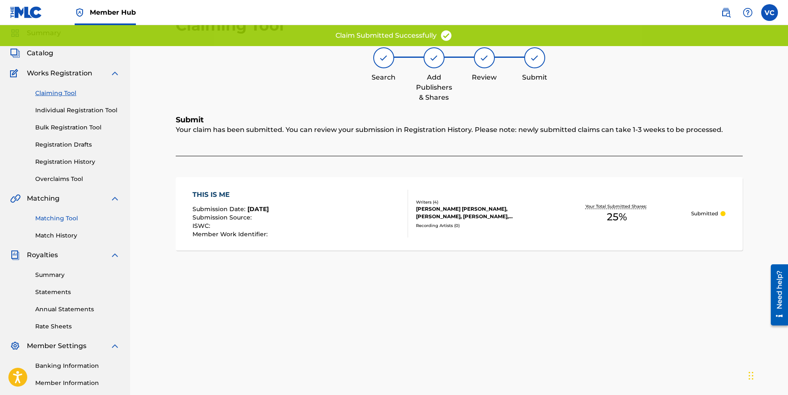
scroll to position [13, 0]
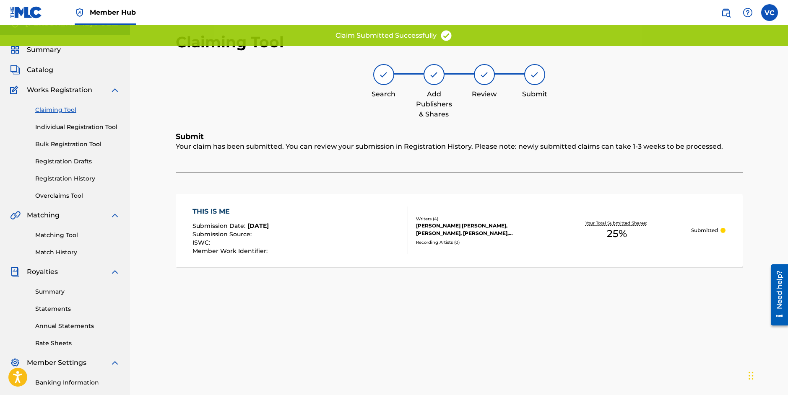
click at [57, 111] on link "Claiming Tool" at bounding box center [77, 110] width 85 height 9
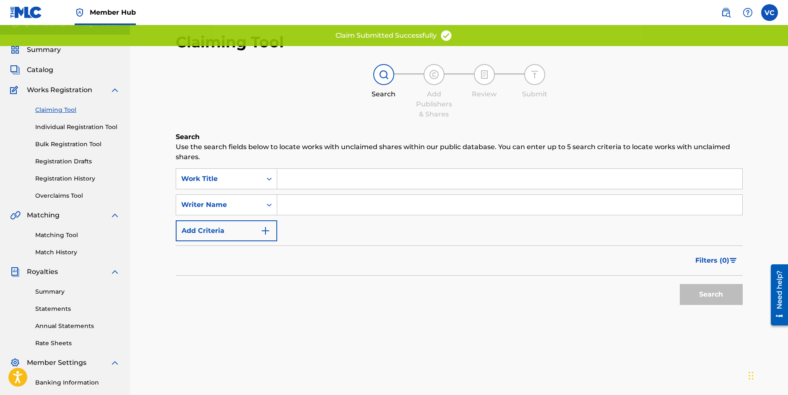
scroll to position [0, 0]
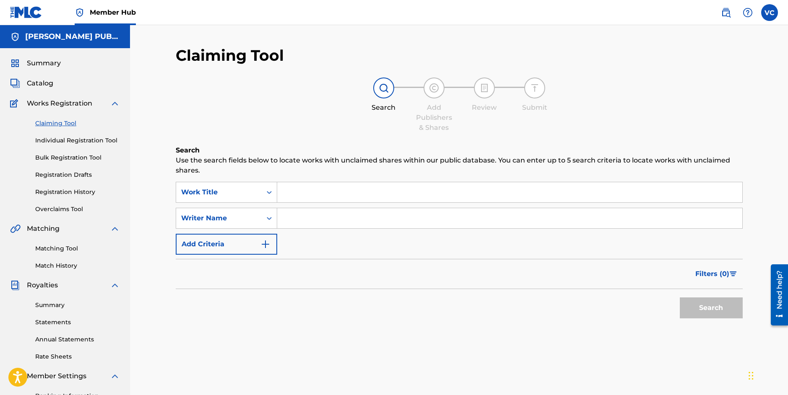
click at [296, 219] on input "Search Form" at bounding box center [509, 218] width 465 height 20
type input "[PERSON_NAME]"
click at [713, 308] on button "Search" at bounding box center [710, 308] width 63 height 21
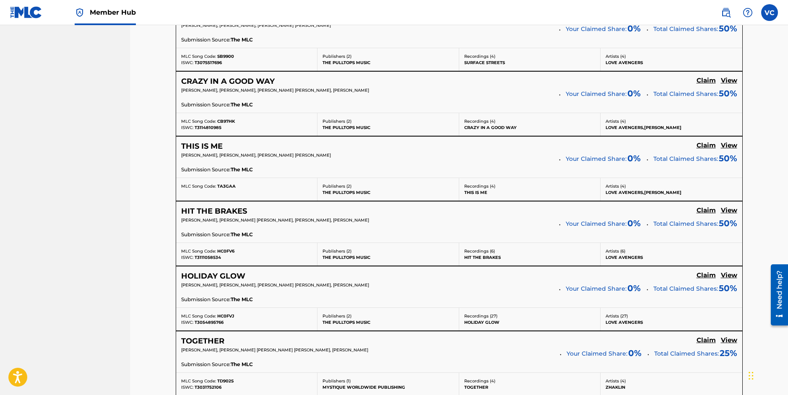
scroll to position [465, 0]
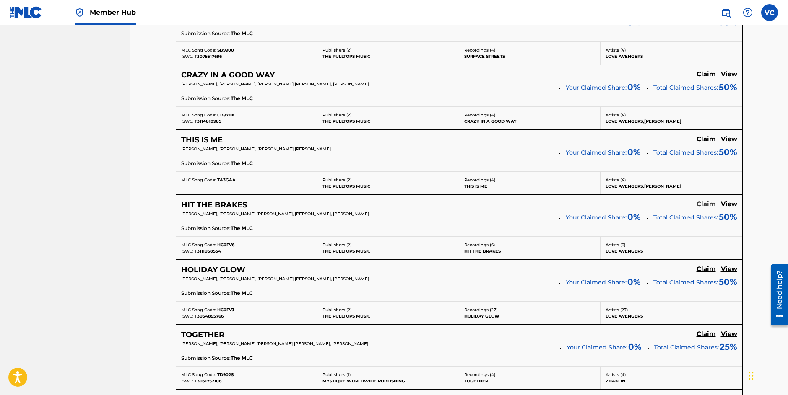
click at [706, 206] on h5 "Claim" at bounding box center [705, 204] width 19 height 8
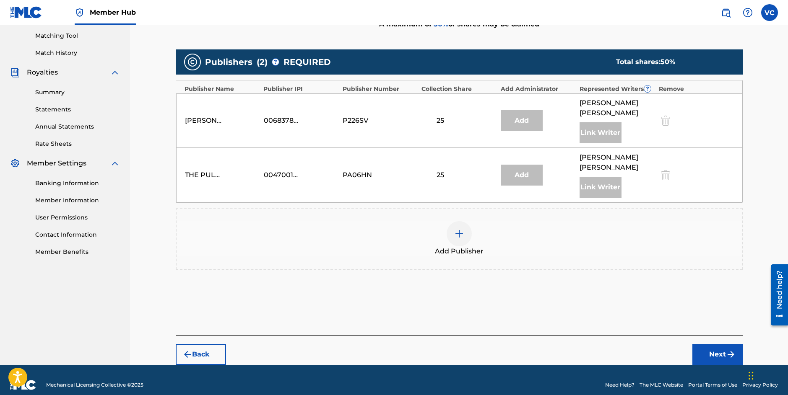
click at [457, 229] on img at bounding box center [459, 234] width 10 height 10
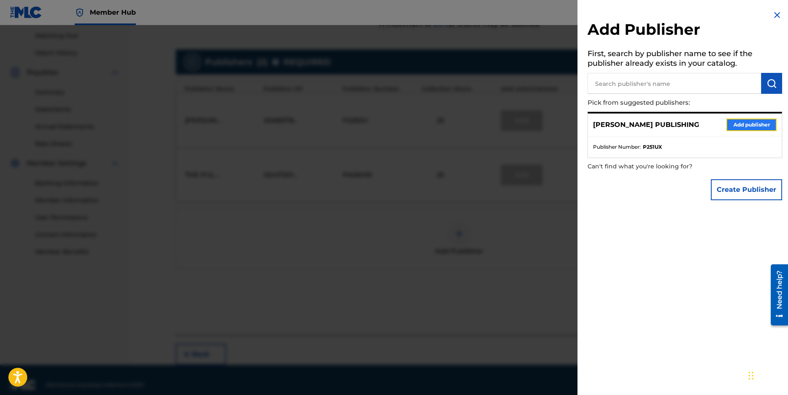
click at [749, 124] on button "Add publisher" at bounding box center [751, 125] width 50 height 13
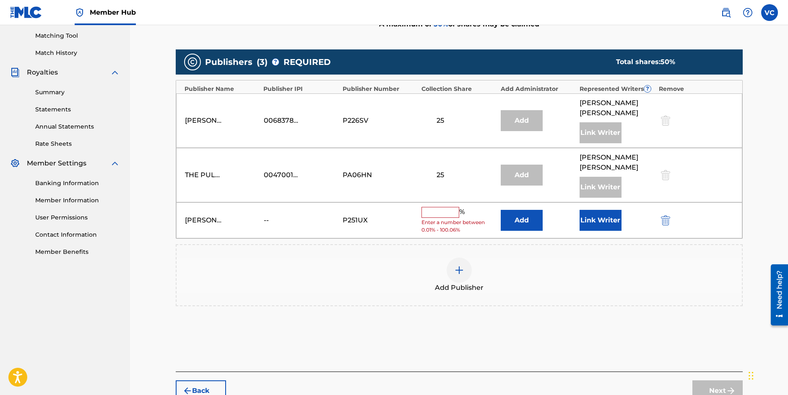
click at [447, 207] on input "text" at bounding box center [440, 212] width 38 height 11
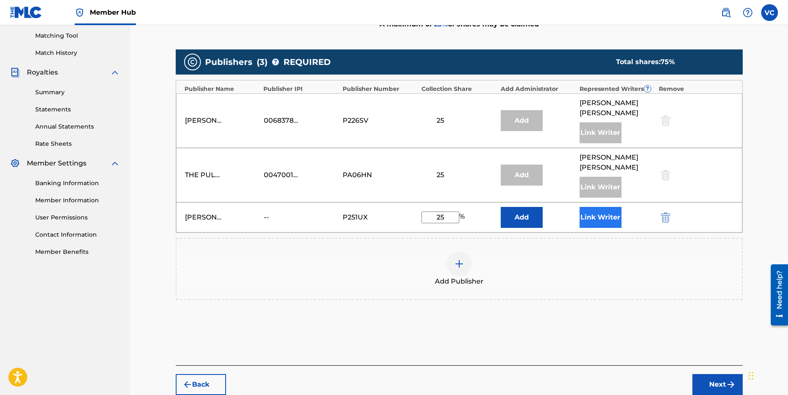
type input "25"
click at [600, 207] on button "Link Writer" at bounding box center [600, 217] width 42 height 21
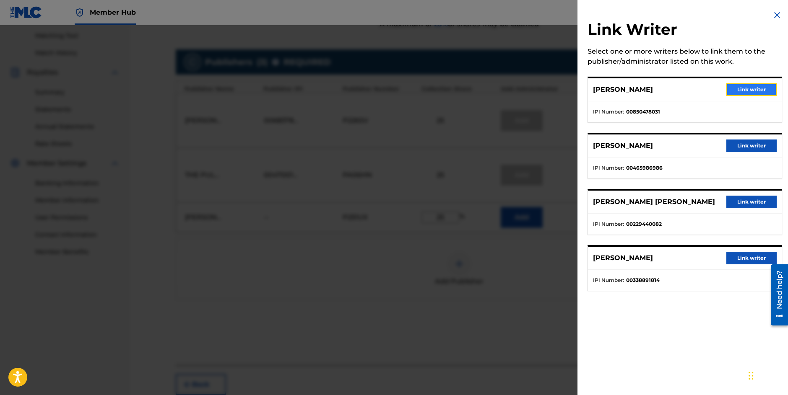
click at [740, 88] on button "Link writer" at bounding box center [751, 89] width 50 height 13
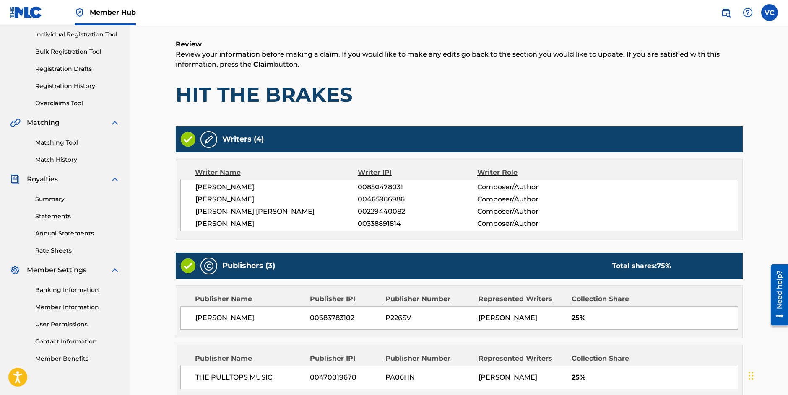
scroll to position [249, 0]
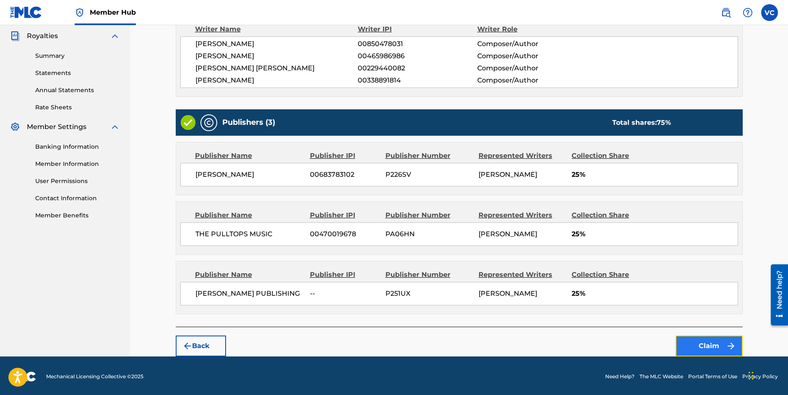
click at [706, 345] on button "Claim" at bounding box center [708, 346] width 67 height 21
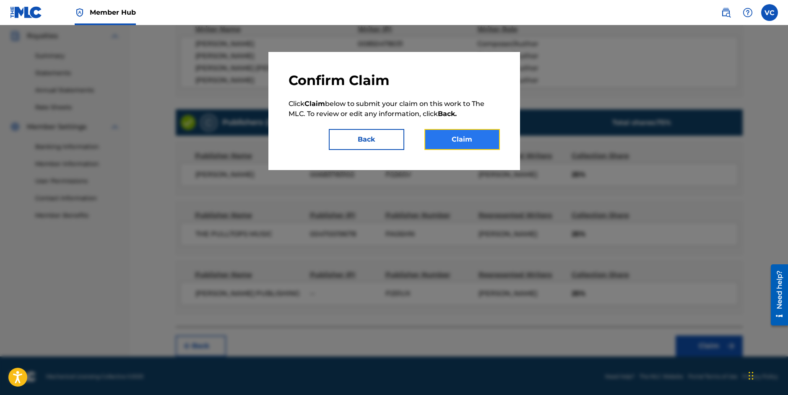
click at [461, 141] on button "Claim" at bounding box center [461, 139] width 75 height 21
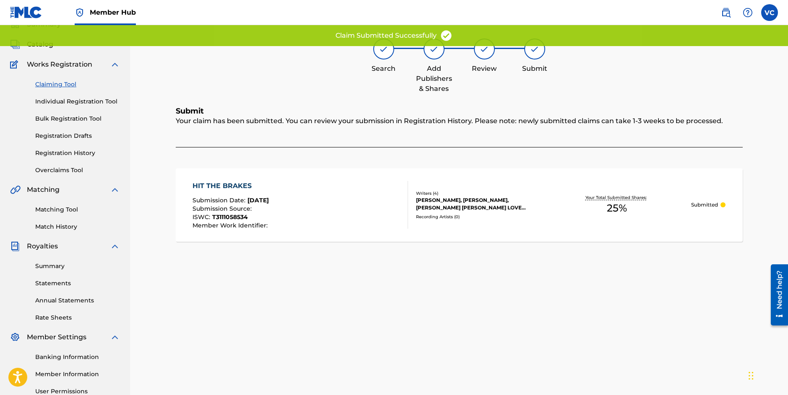
scroll to position [37, 0]
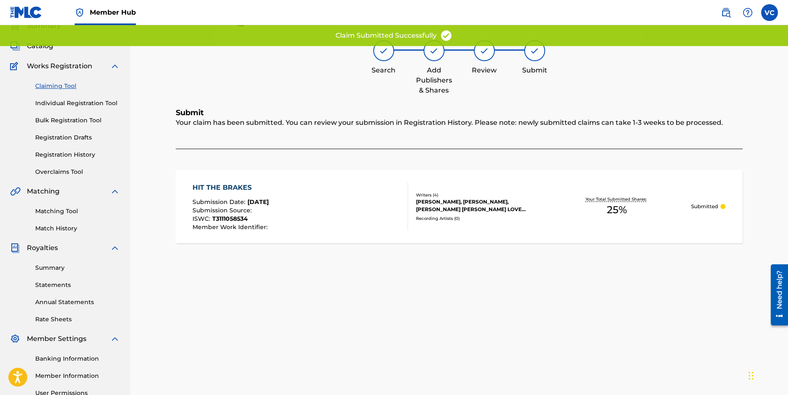
click at [59, 84] on link "Claiming Tool" at bounding box center [77, 86] width 85 height 9
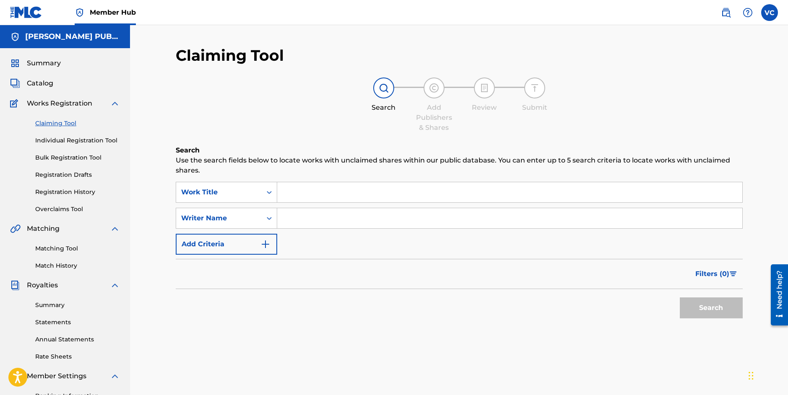
click at [306, 193] on input "Search Form" at bounding box center [509, 192] width 465 height 20
click at [291, 221] on input "Search Form" at bounding box center [509, 218] width 465 height 20
type input "[PERSON_NAME]"
click at [705, 308] on button "Search" at bounding box center [710, 308] width 63 height 21
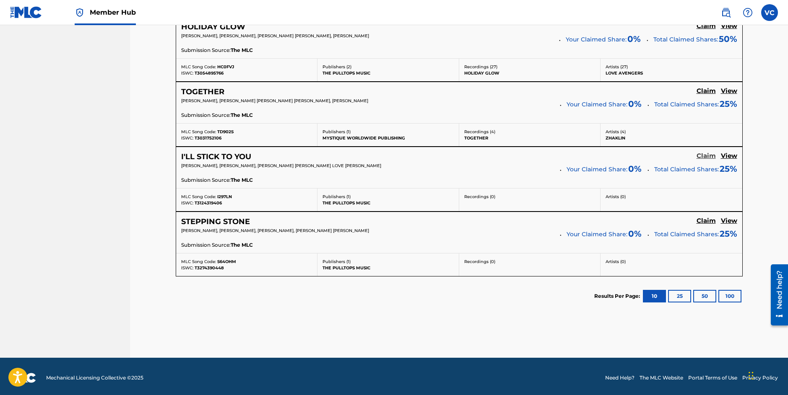
scroll to position [711, 0]
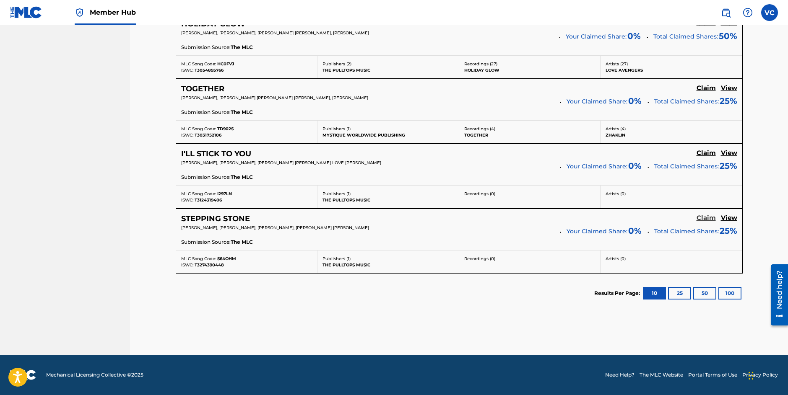
click at [704, 219] on h5 "Claim" at bounding box center [705, 218] width 19 height 8
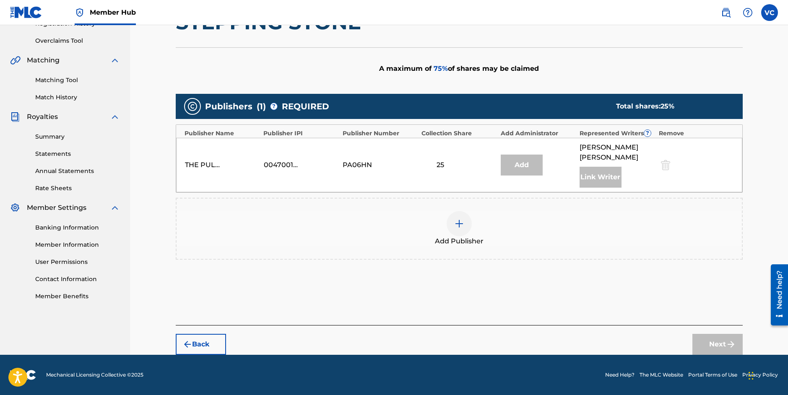
scroll to position [158, 0]
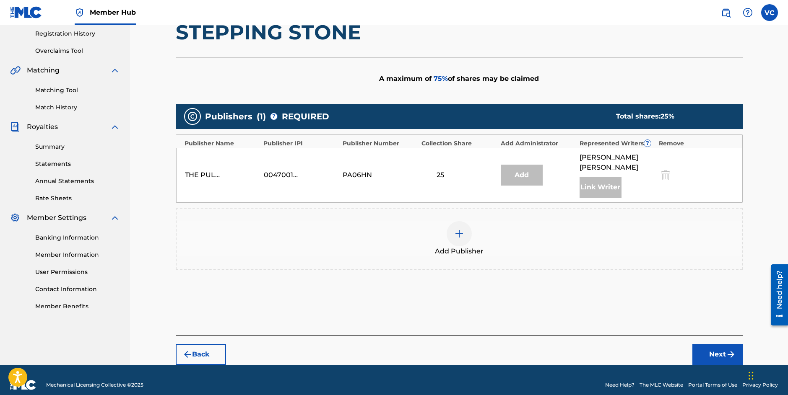
click at [458, 229] on img at bounding box center [459, 234] width 10 height 10
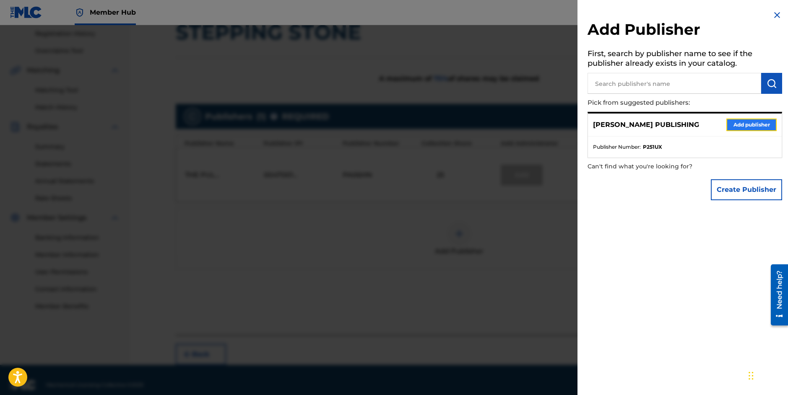
click at [749, 124] on button "Add publisher" at bounding box center [751, 125] width 50 height 13
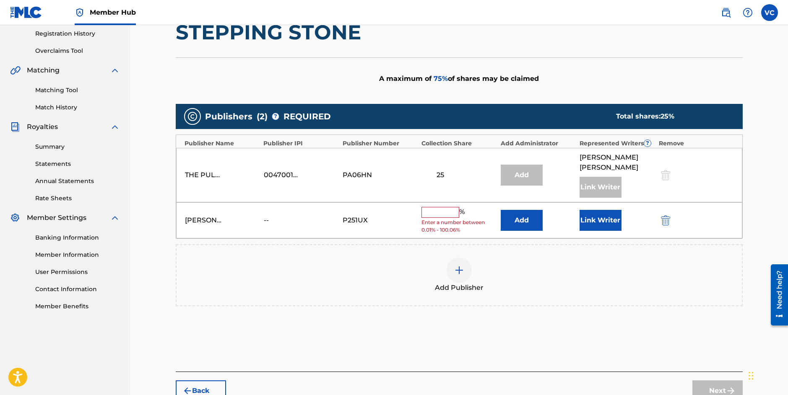
click at [451, 207] on input "text" at bounding box center [440, 212] width 38 height 11
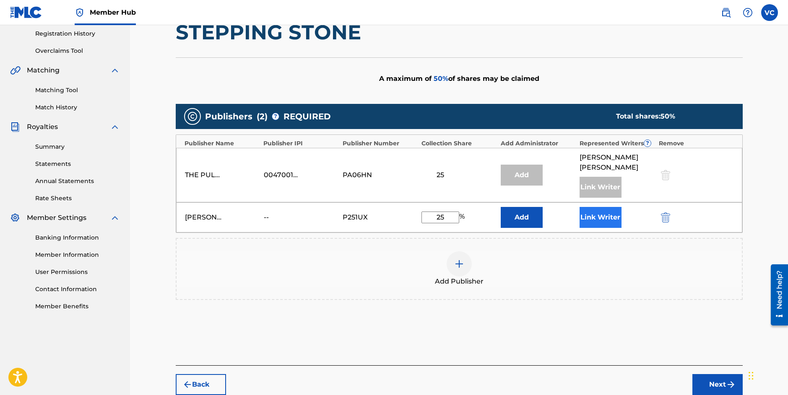
type input "25"
click at [600, 207] on button "Link Writer" at bounding box center [600, 217] width 42 height 21
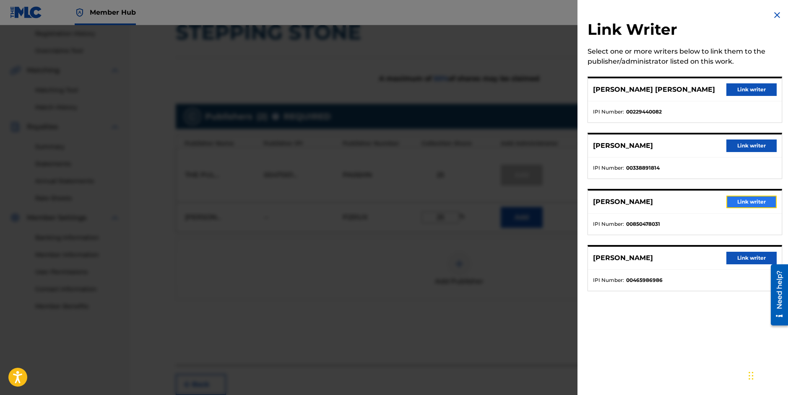
click at [747, 200] on button "Link writer" at bounding box center [751, 202] width 50 height 13
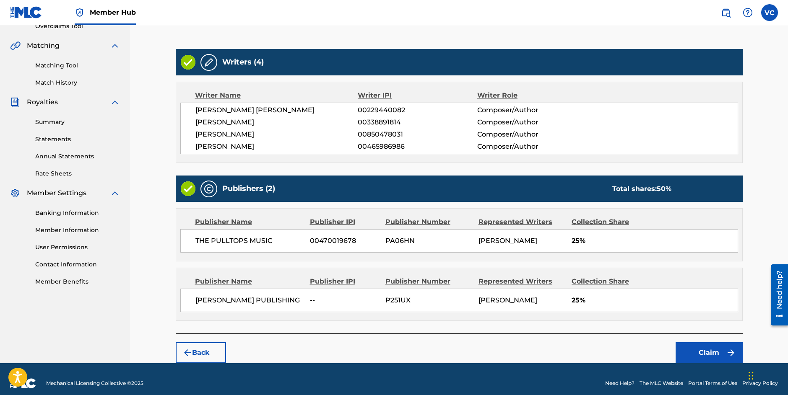
scroll to position [190, 0]
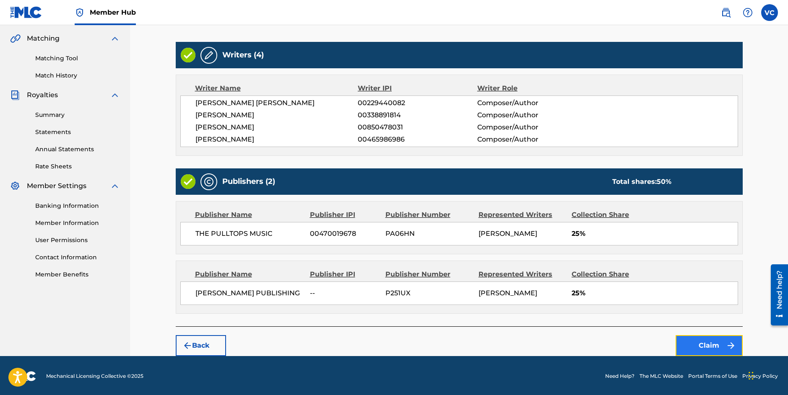
click at [708, 342] on button "Claim" at bounding box center [708, 345] width 67 height 21
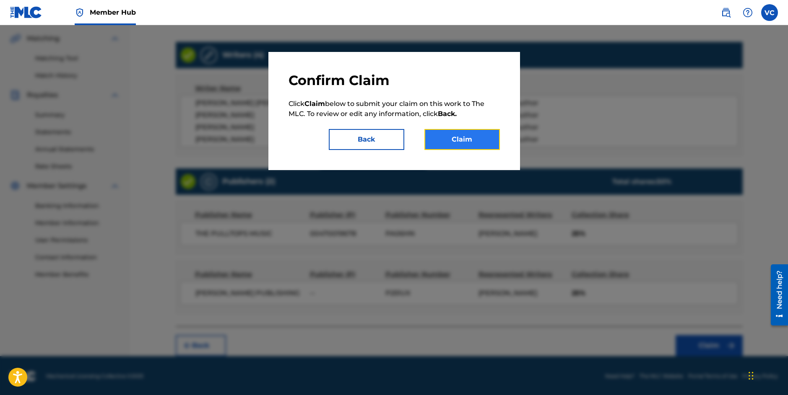
click at [466, 138] on button "Claim" at bounding box center [461, 139] width 75 height 21
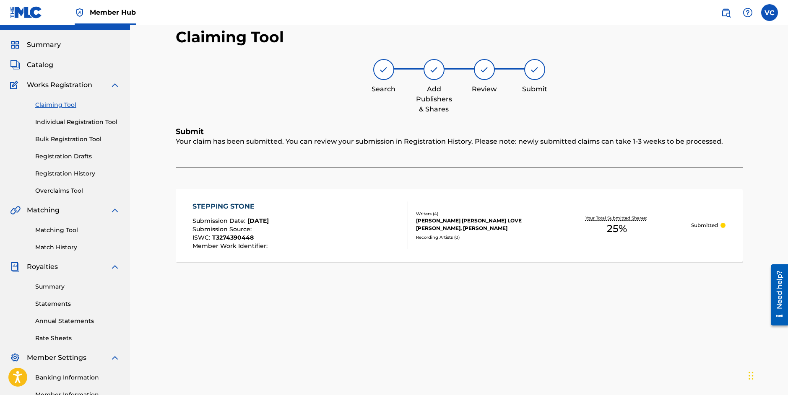
scroll to position [18, 0]
click at [60, 107] on link "Claiming Tool" at bounding box center [77, 105] width 85 height 9
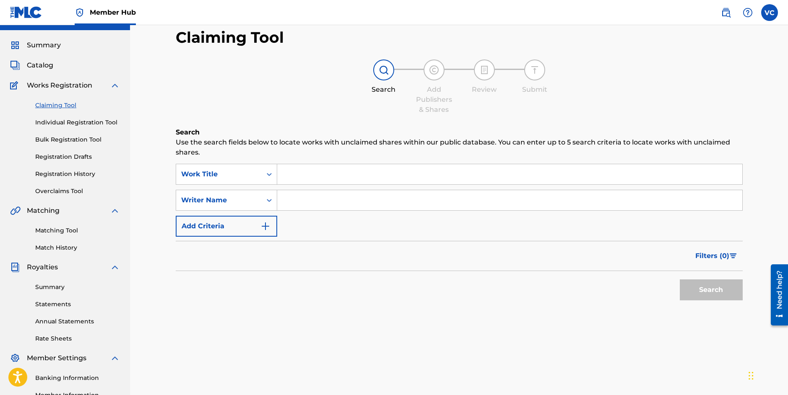
scroll to position [0, 0]
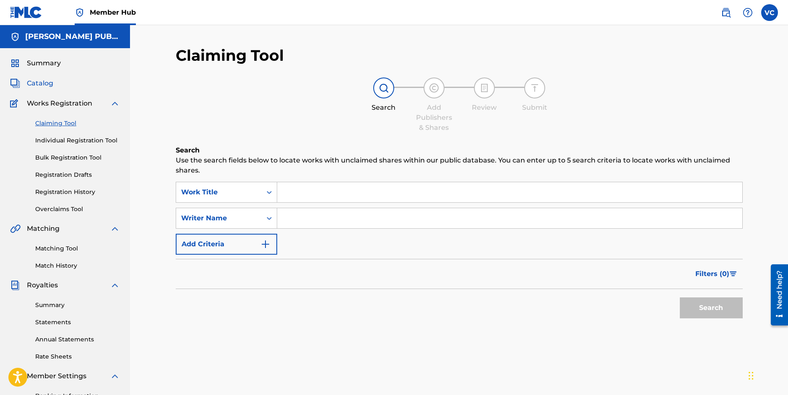
click at [41, 83] on span "Catalog" at bounding box center [40, 83] width 26 height 10
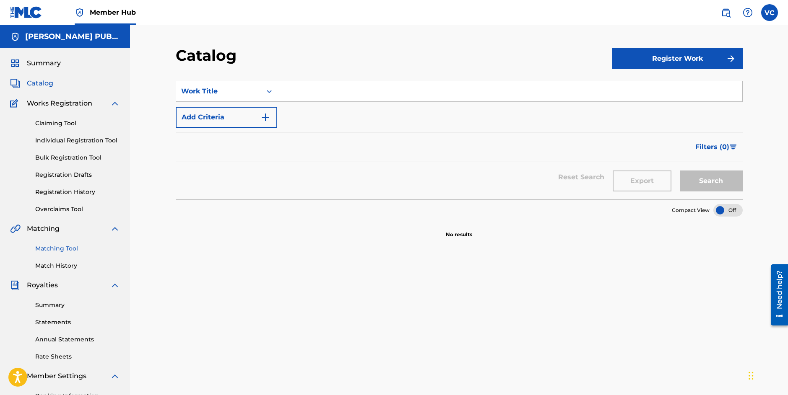
click at [63, 248] on link "Matching Tool" at bounding box center [77, 248] width 85 height 9
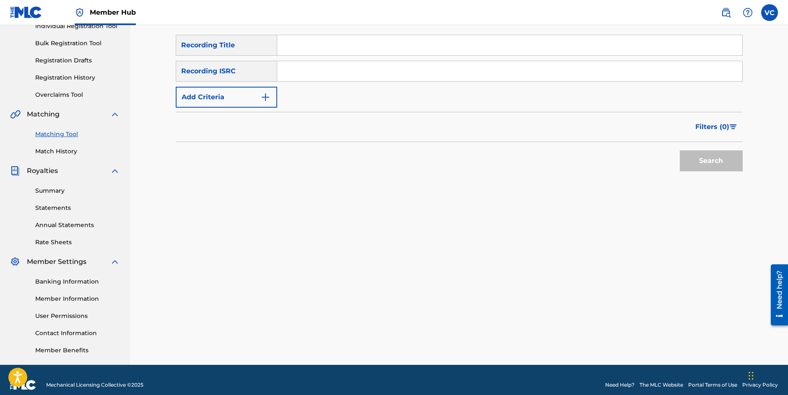
scroll to position [124, 0]
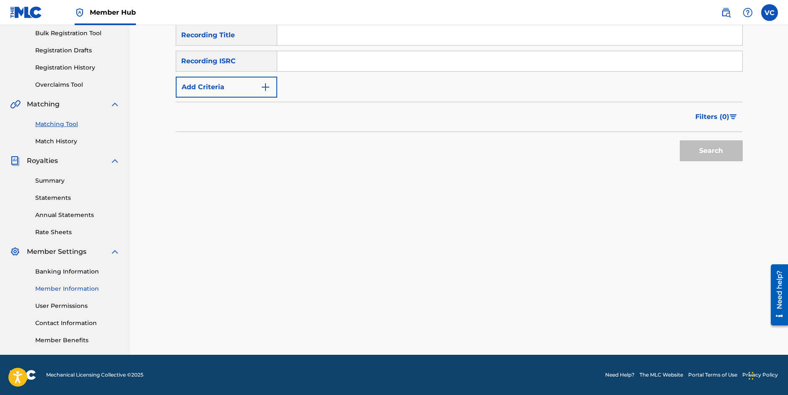
click at [67, 287] on link "Member Information" at bounding box center [77, 289] width 85 height 9
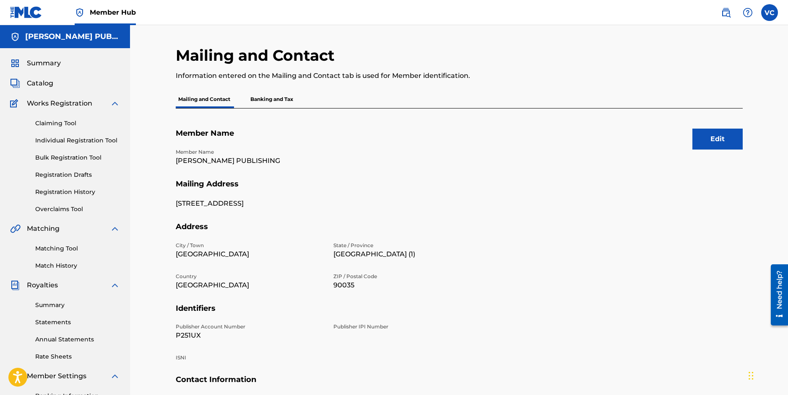
click at [269, 100] on p "Banking and Tax" at bounding box center [272, 100] width 48 height 18
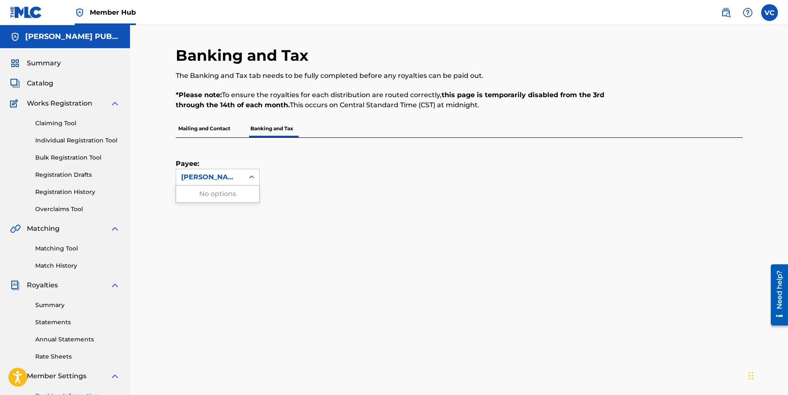
click at [252, 178] on icon at bounding box center [251, 177] width 8 height 8
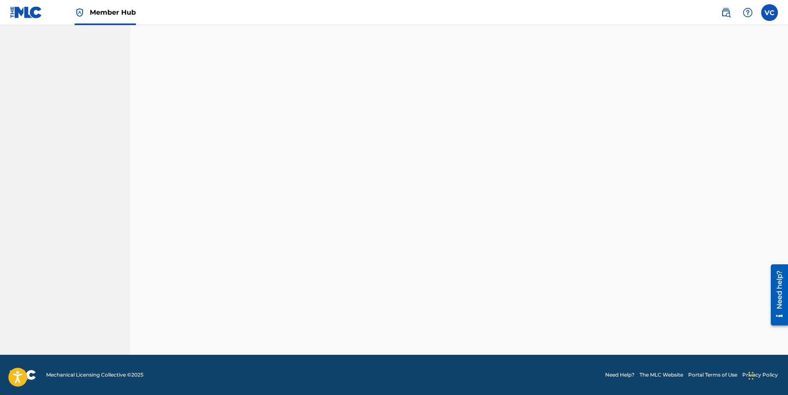
scroll to position [124, 0]
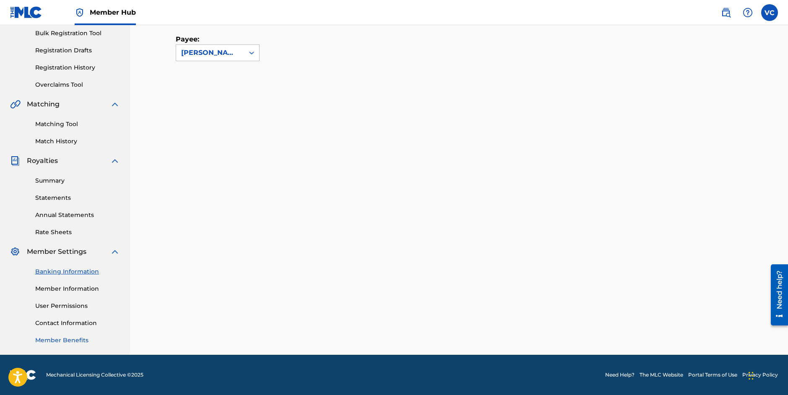
click at [71, 341] on link "Member Benefits" at bounding box center [77, 340] width 85 height 9
click at [58, 322] on link "Contact Information" at bounding box center [77, 323] width 85 height 9
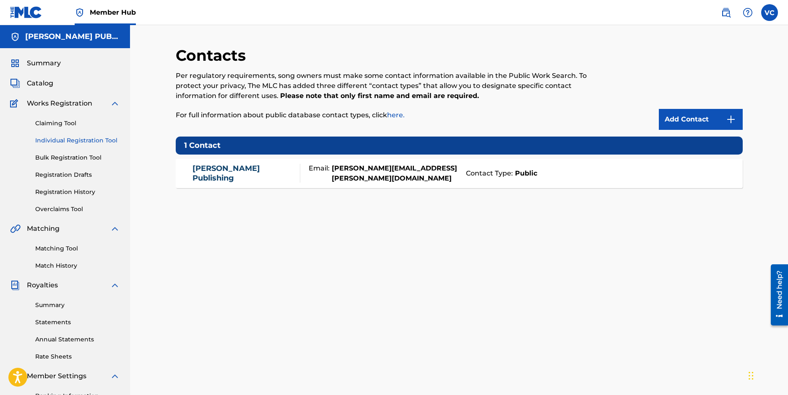
click at [76, 139] on link "Individual Registration Tool" at bounding box center [77, 140] width 85 height 9
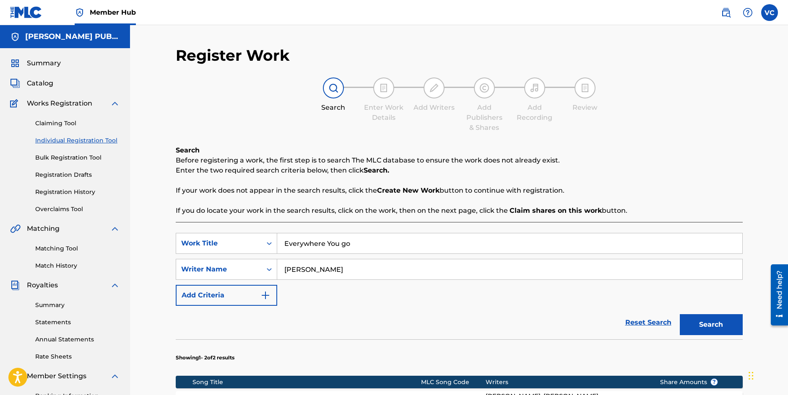
click at [359, 244] on input "Everywhere You go" at bounding box center [509, 243] width 465 height 20
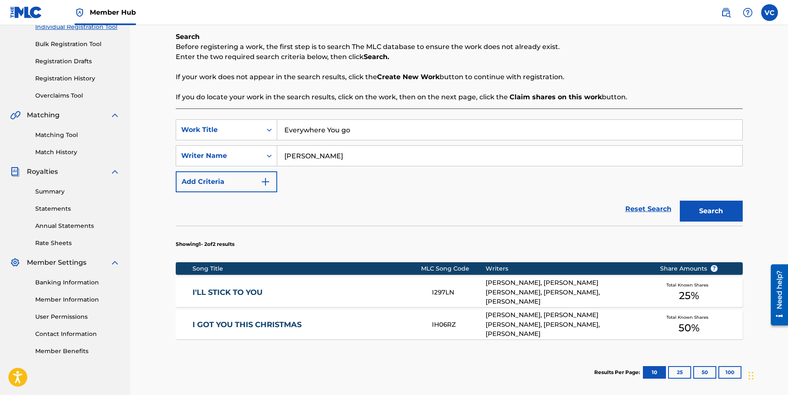
scroll to position [96, 0]
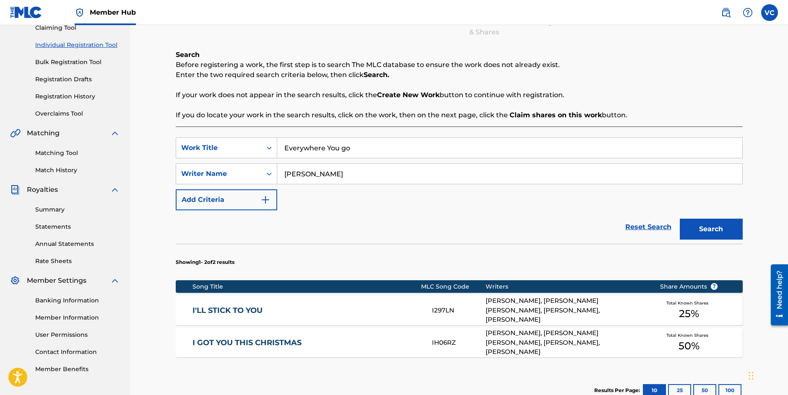
drag, startPoint x: 360, startPoint y: 150, endPoint x: 284, endPoint y: 147, distance: 75.9
click at [284, 147] on input "Everywhere You go" at bounding box center [509, 148] width 465 height 20
drag, startPoint x: 329, startPoint y: 176, endPoint x: 271, endPoint y: 177, distance: 58.7
click at [277, 177] on input "[PERSON_NAME]" at bounding box center [509, 174] width 465 height 20
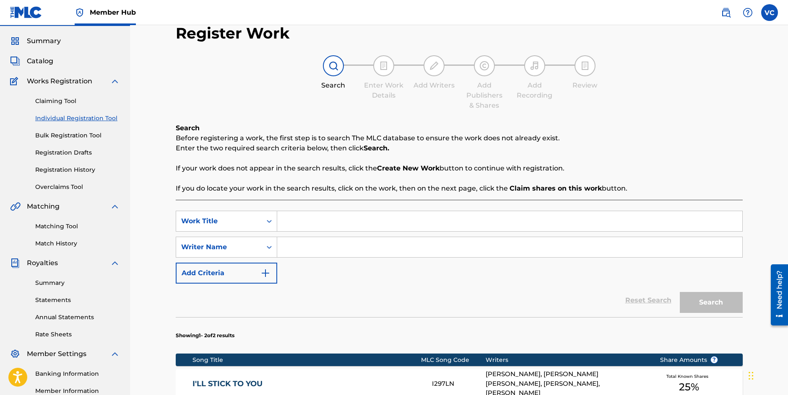
scroll to position [0, 0]
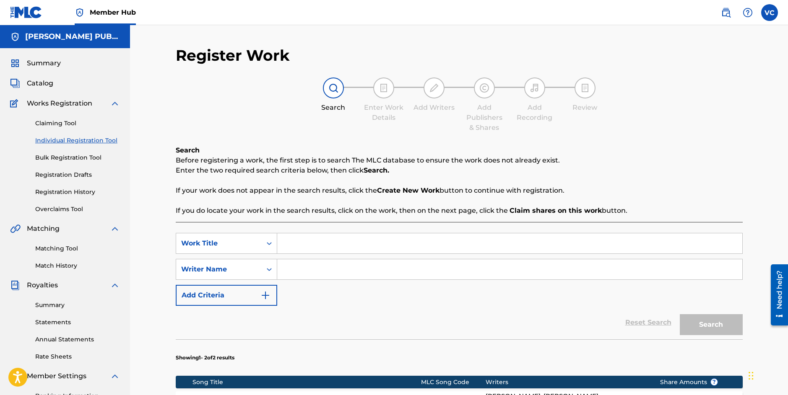
click at [282, 243] on input "Search Form" at bounding box center [509, 243] width 465 height 20
click at [285, 270] on input "Search Form" at bounding box center [509, 269] width 465 height 20
type input "[PERSON_NAME]"
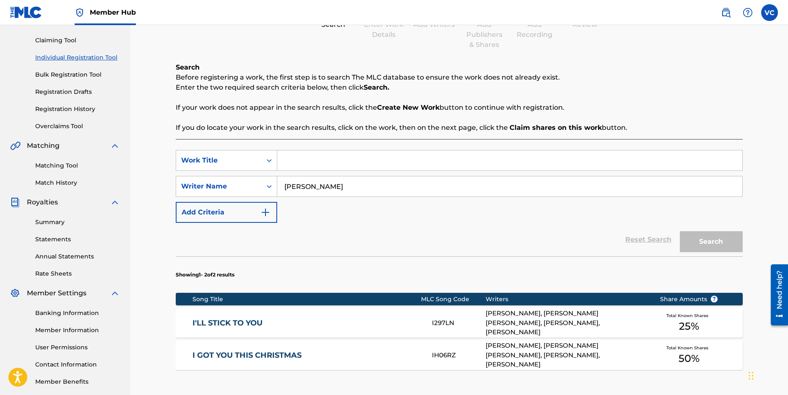
scroll to position [64, 0]
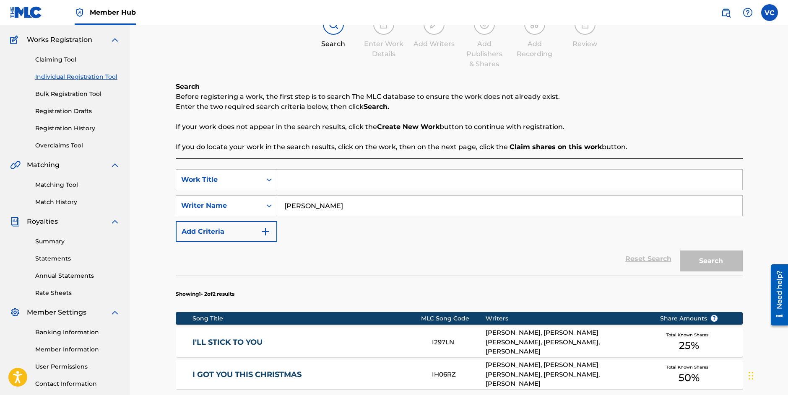
drag, startPoint x: 345, startPoint y: 211, endPoint x: 282, endPoint y: 207, distance: 62.2
click at [282, 207] on input "[PERSON_NAME]" at bounding box center [509, 206] width 465 height 20
click at [286, 180] on input "Search Form" at bounding box center [509, 180] width 465 height 20
click at [285, 184] on input "Search Form" at bounding box center [509, 180] width 465 height 20
type input "Make a New Start"
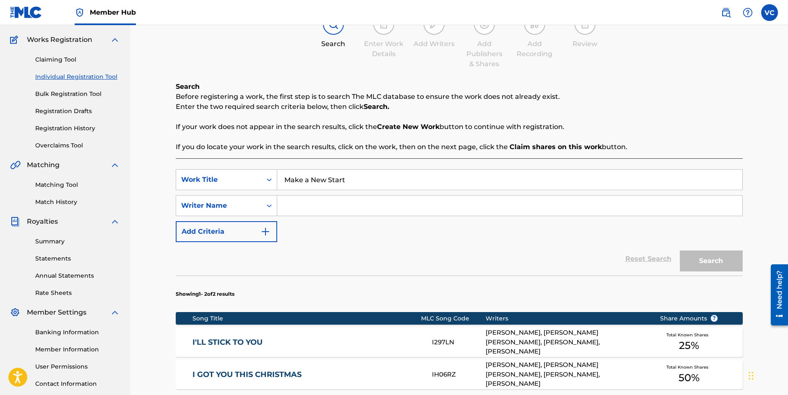
click at [298, 207] on input "Search Form" at bounding box center [509, 206] width 465 height 20
type input "[PERSON_NAME]"
click at [708, 259] on button "Search" at bounding box center [710, 261] width 63 height 21
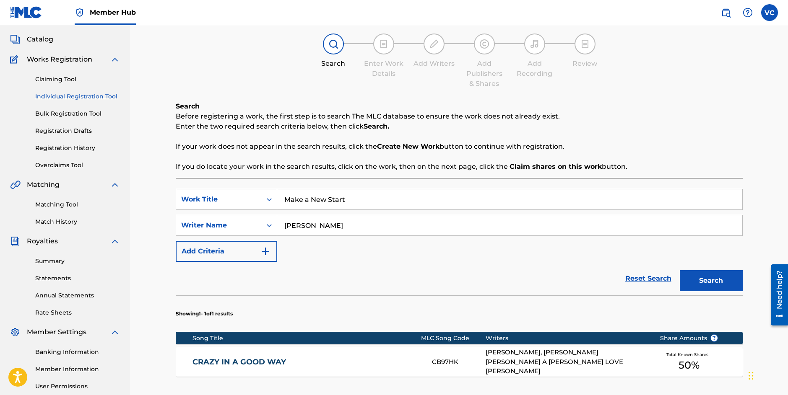
scroll to position [43, 0]
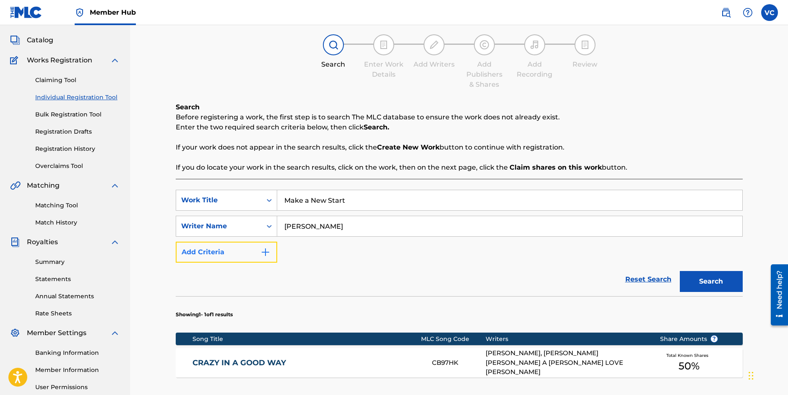
click at [265, 251] on img "Search Form" at bounding box center [265, 252] width 10 height 10
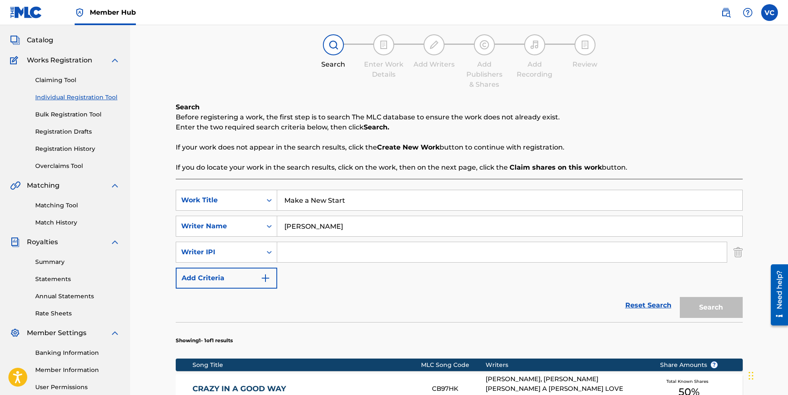
click at [302, 250] on input "Search Form" at bounding box center [501, 252] width 449 height 20
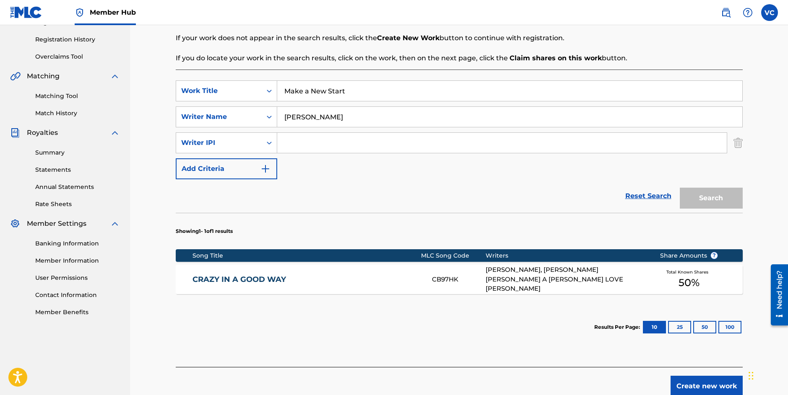
scroll to position [194, 0]
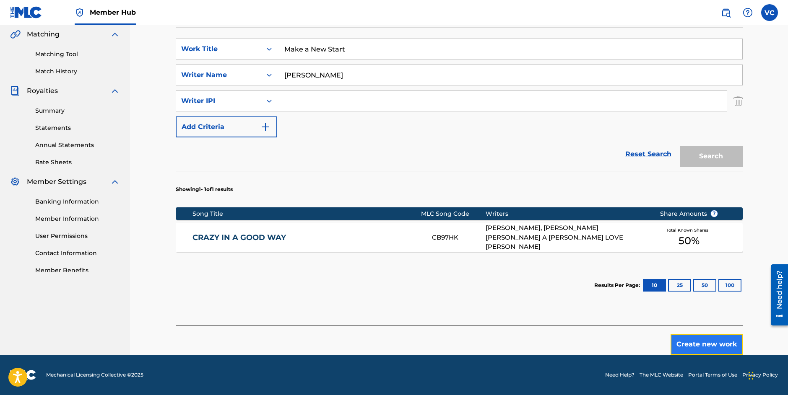
click at [704, 344] on button "Create new work" at bounding box center [706, 344] width 72 height 21
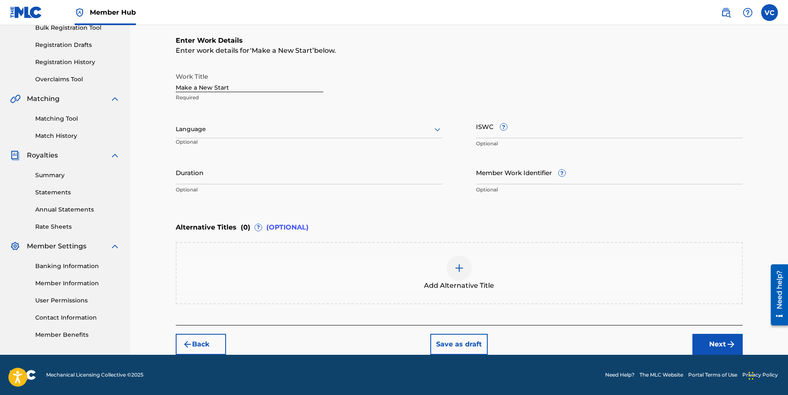
scroll to position [130, 0]
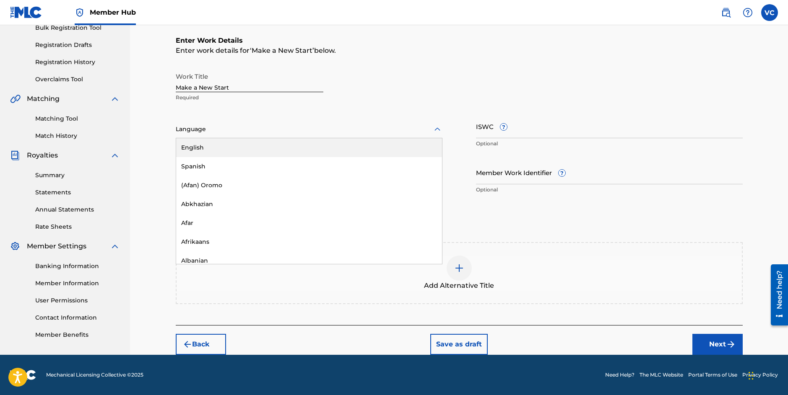
click at [212, 129] on div at bounding box center [309, 129] width 267 height 10
click at [194, 146] on div "English" at bounding box center [309, 147] width 266 height 19
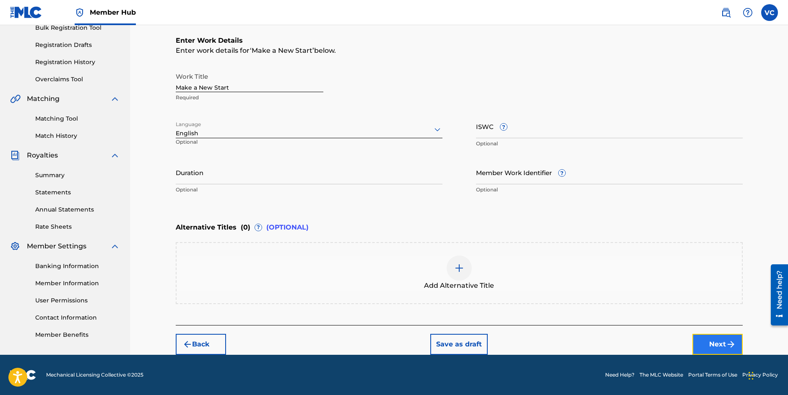
click at [715, 341] on button "Next" at bounding box center [717, 344] width 50 height 21
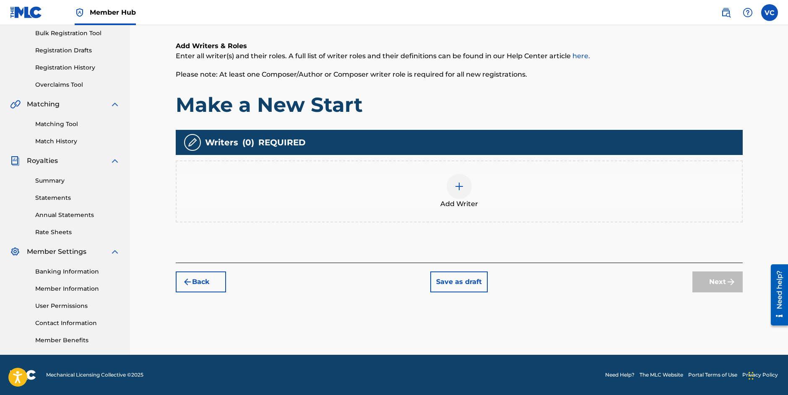
click at [459, 184] on img at bounding box center [459, 186] width 10 height 10
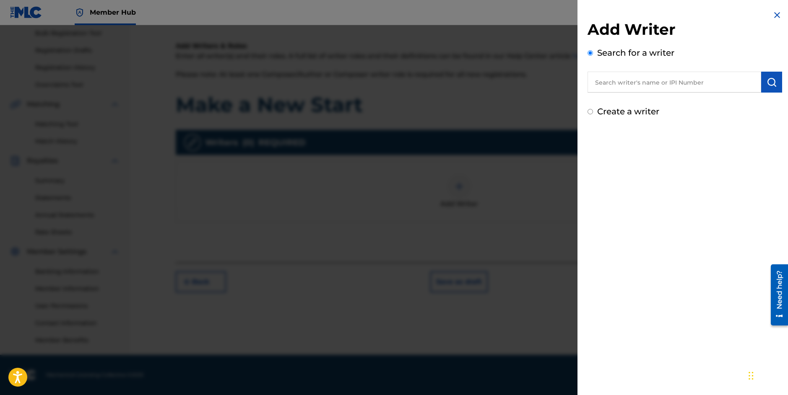
click at [619, 85] on input "text" at bounding box center [674, 82] width 174 height 21
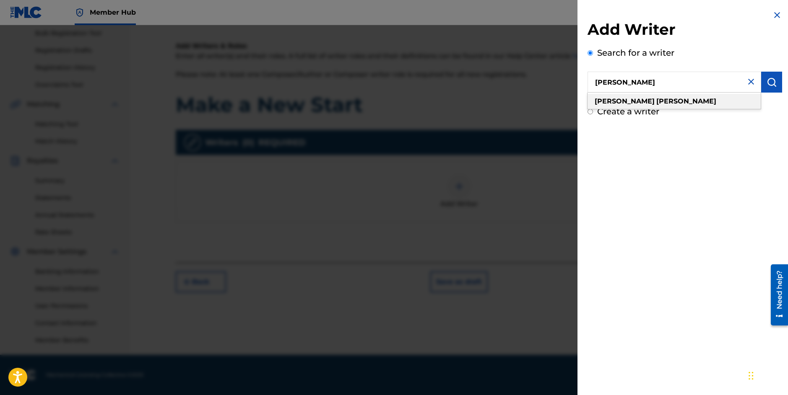
click at [656, 103] on strong "[PERSON_NAME]" at bounding box center [686, 101] width 60 height 8
type input "[PERSON_NAME]"
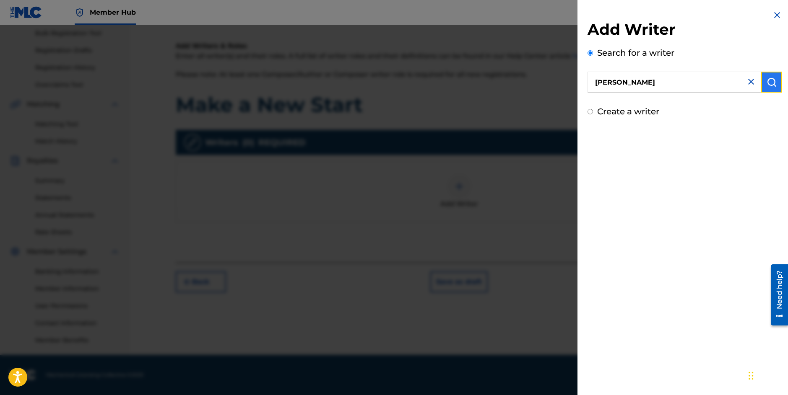
click at [767, 81] on img "submit" at bounding box center [771, 82] width 10 height 10
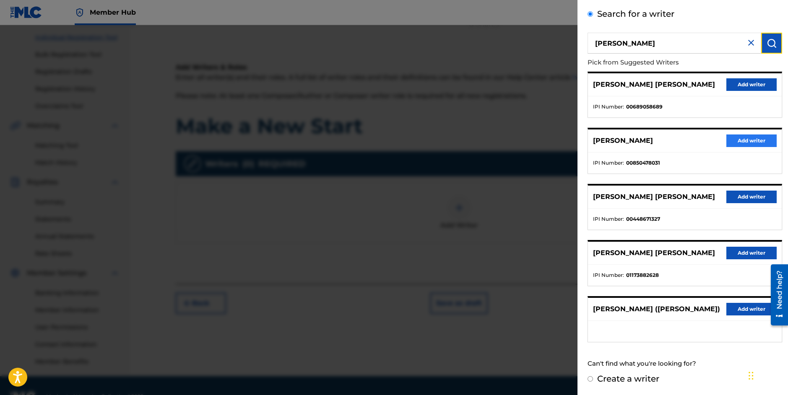
scroll to position [102, 0]
click at [746, 141] on button "Add writer" at bounding box center [751, 141] width 50 height 13
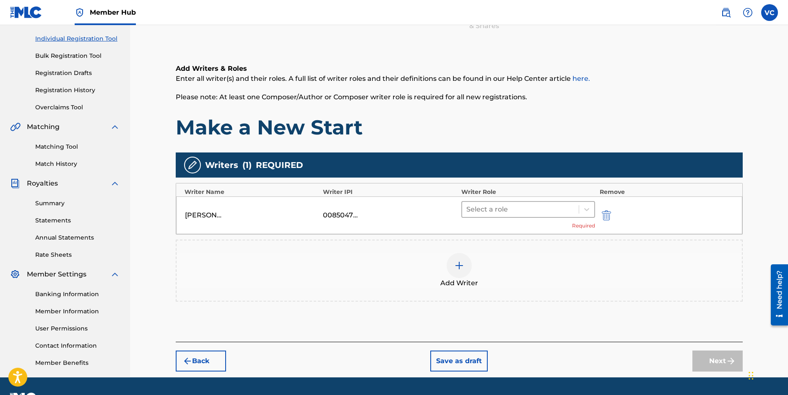
click at [559, 211] on div at bounding box center [520, 210] width 109 height 12
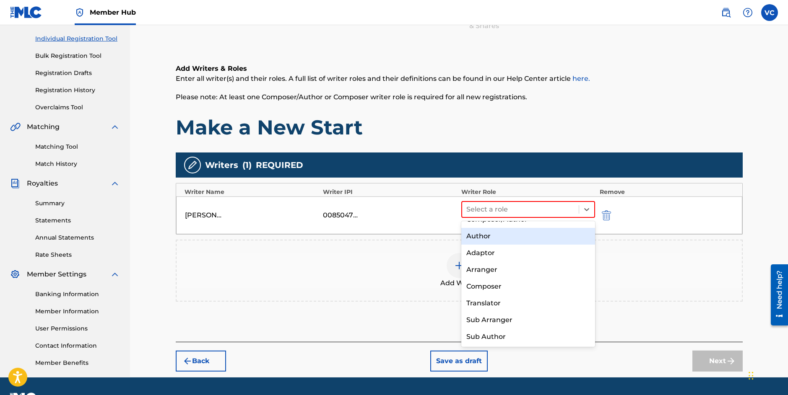
scroll to position [0, 0]
click at [475, 249] on div "Author" at bounding box center [528, 248] width 134 height 17
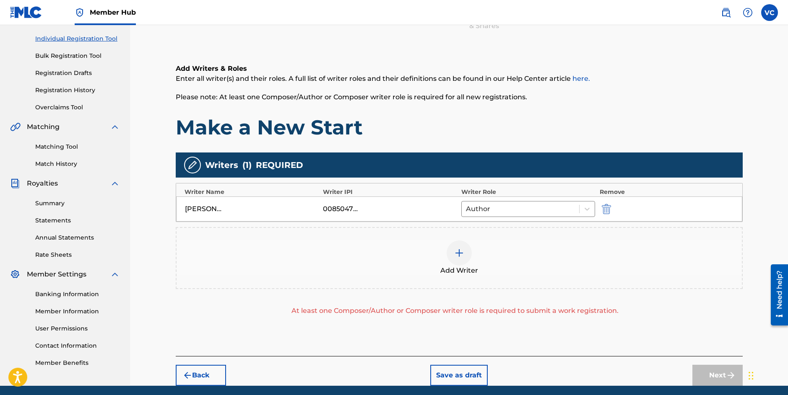
click at [460, 252] on img at bounding box center [459, 253] width 10 height 10
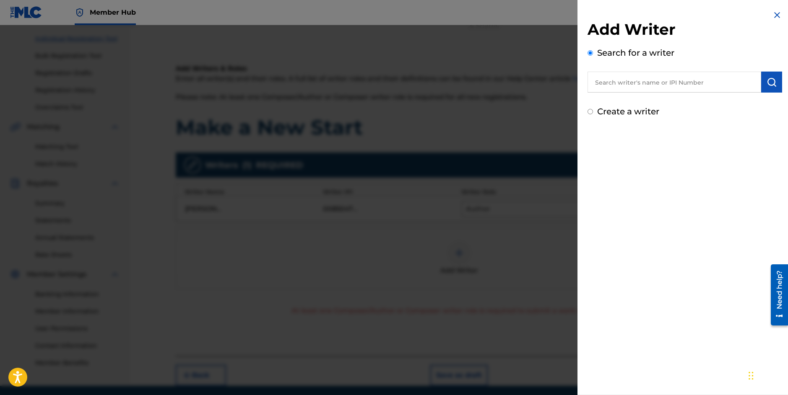
click at [602, 88] on input "text" at bounding box center [674, 82] width 174 height 21
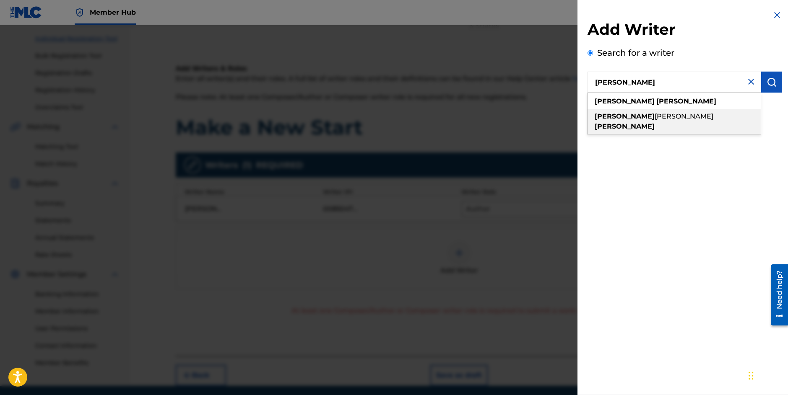
click at [654, 116] on span "[PERSON_NAME]" at bounding box center [683, 116] width 59 height 8
type input "[PERSON_NAME]"
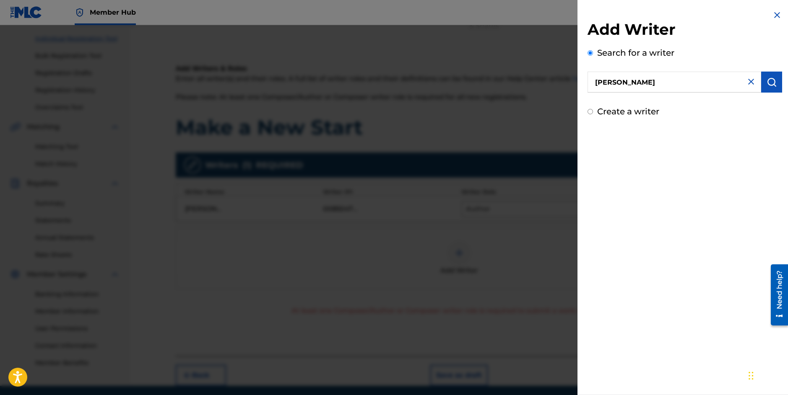
click at [591, 111] on input "Create a writer" at bounding box center [589, 111] width 5 height 5
radio input "false"
radio input "true"
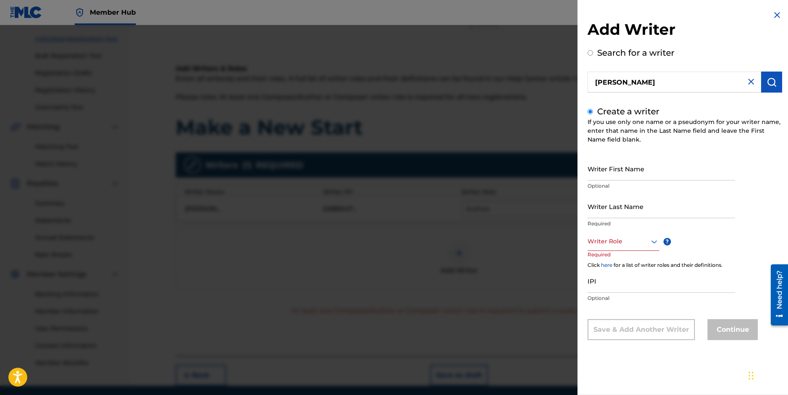
click at [591, 111] on input "Create a writer" at bounding box center [589, 111] width 5 height 5
click at [766, 82] on img "submit" at bounding box center [771, 82] width 10 height 10
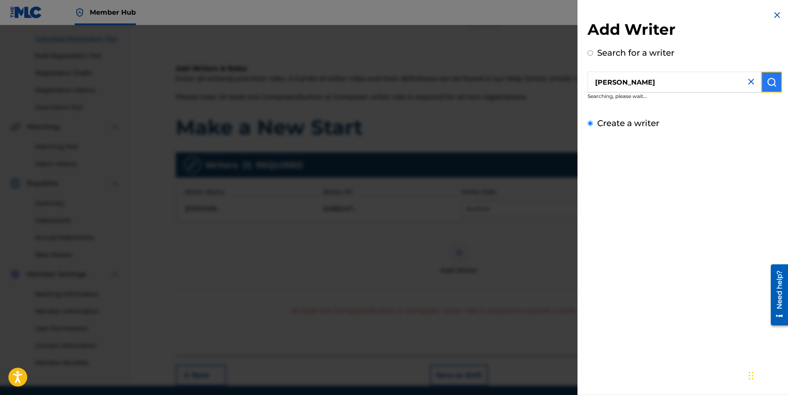
radio input "true"
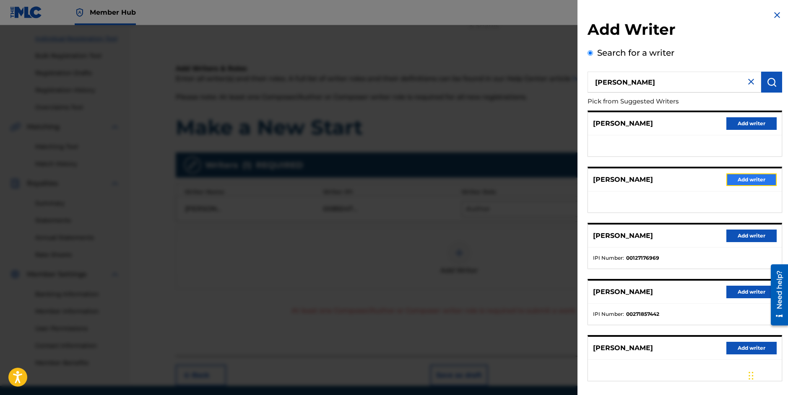
click at [752, 179] on button "Add writer" at bounding box center [751, 180] width 50 height 13
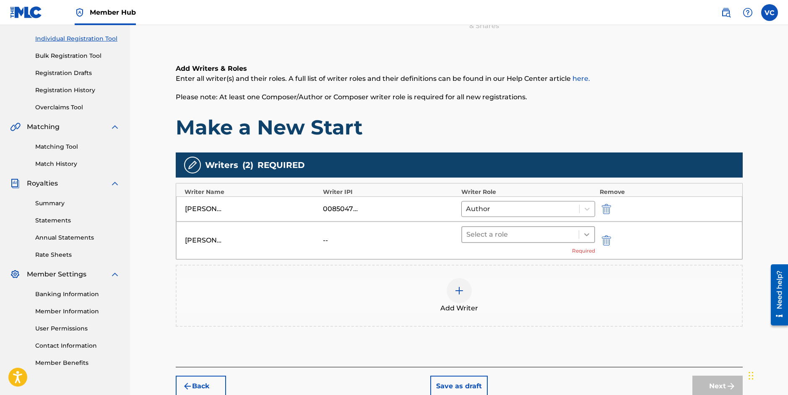
click at [586, 235] on icon at bounding box center [586, 235] width 8 height 8
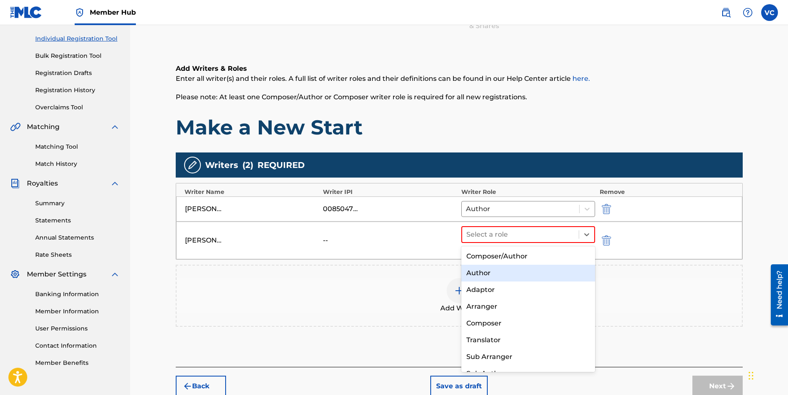
click at [469, 273] on div "Author" at bounding box center [528, 273] width 134 height 17
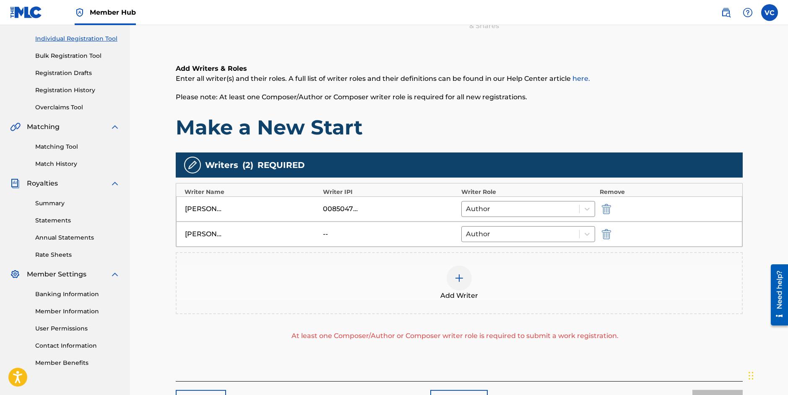
click at [345, 236] on div "--" at bounding box center [342, 234] width 38 height 10
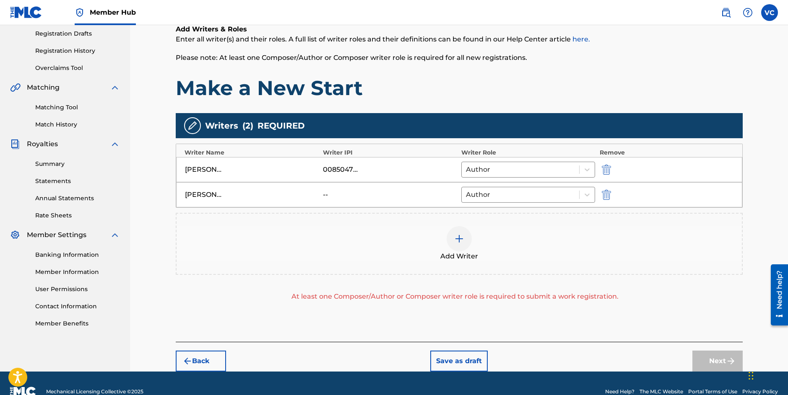
scroll to position [141, 0]
click at [608, 193] on img "submit" at bounding box center [605, 195] width 9 height 10
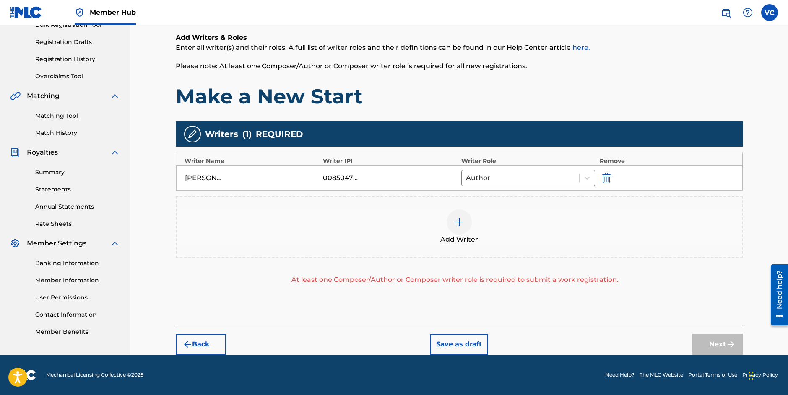
click at [459, 220] on img at bounding box center [459, 222] width 10 height 10
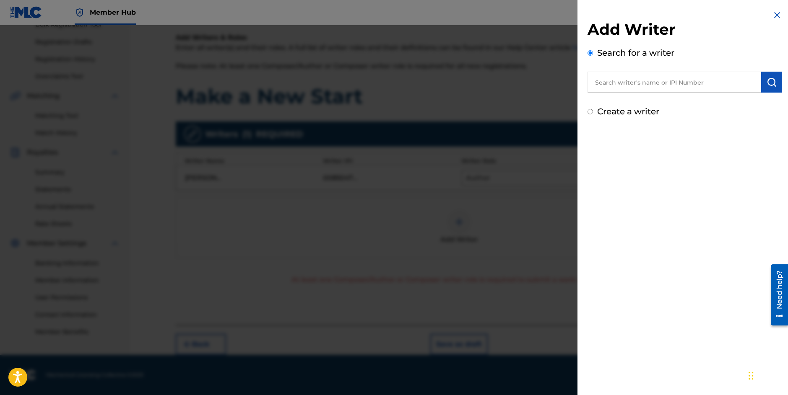
click at [626, 79] on input "text" at bounding box center [674, 82] width 174 height 21
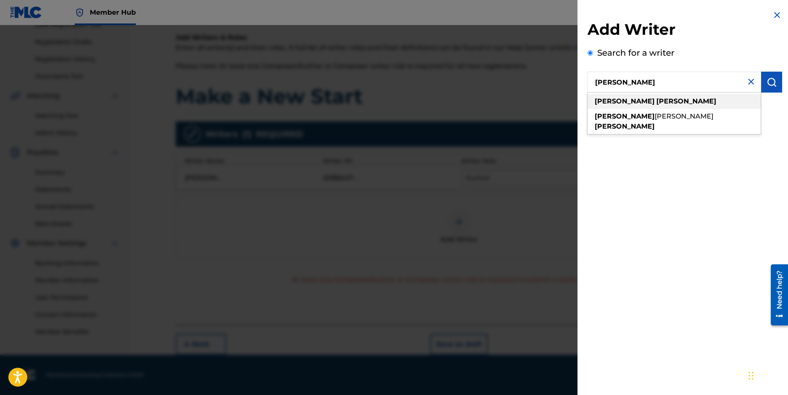
click at [656, 100] on strong "[PERSON_NAME]" at bounding box center [686, 101] width 60 height 8
type input "[PERSON_NAME]"
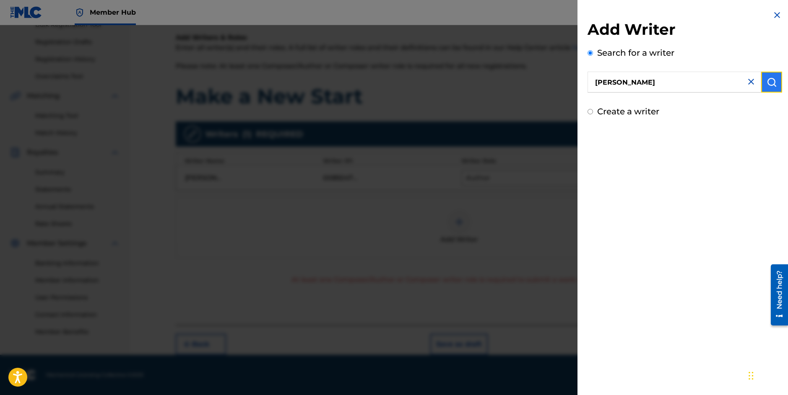
click at [769, 81] on img "submit" at bounding box center [771, 82] width 10 height 10
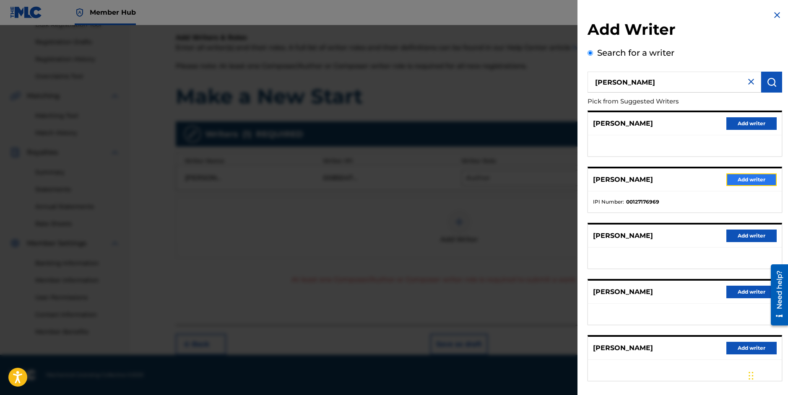
click at [745, 179] on button "Add writer" at bounding box center [751, 180] width 50 height 13
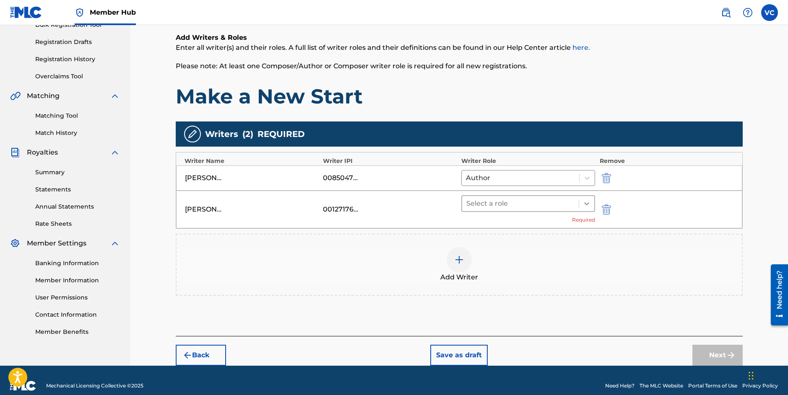
click at [586, 202] on icon at bounding box center [586, 204] width 8 height 8
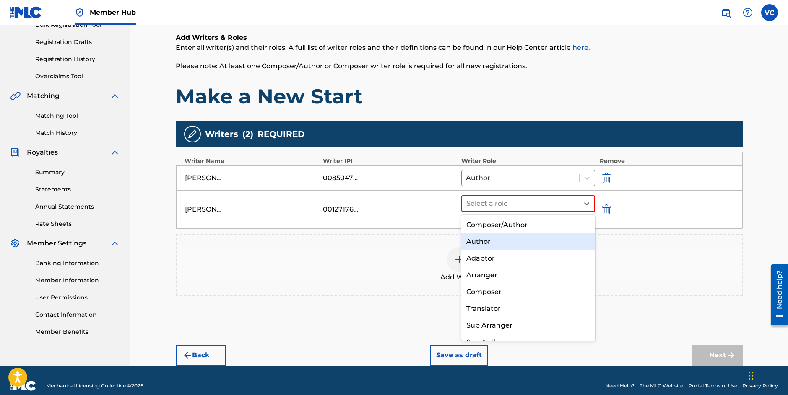
click at [473, 241] on div "Author" at bounding box center [528, 241] width 134 height 17
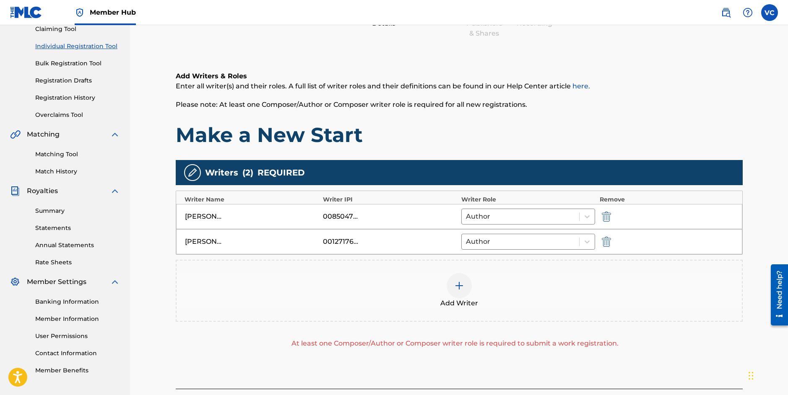
scroll to position [158, 0]
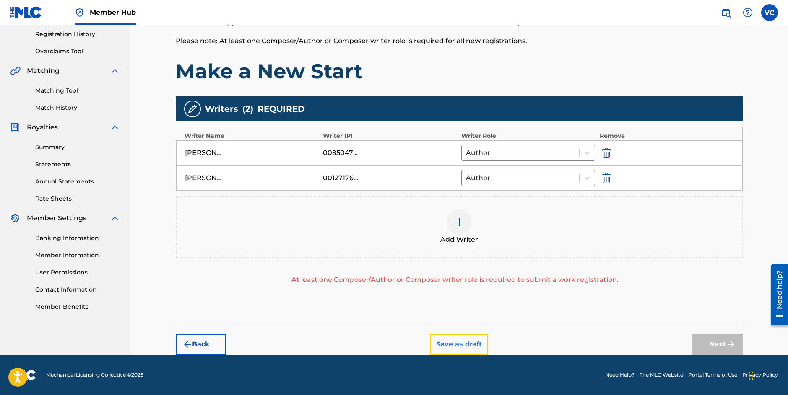
click at [458, 345] on button "Save as draft" at bounding box center [458, 344] width 57 height 21
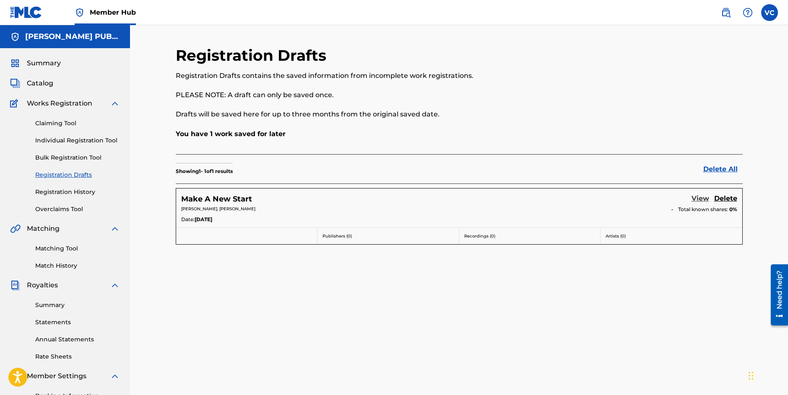
click at [701, 199] on link "View" at bounding box center [700, 199] width 18 height 11
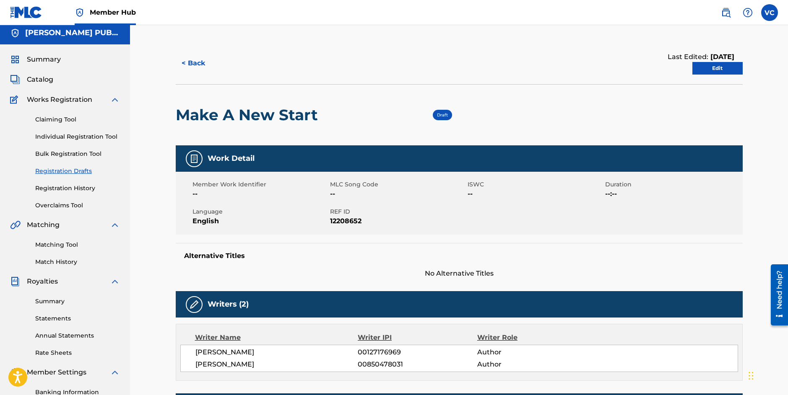
scroll to position [3, 0]
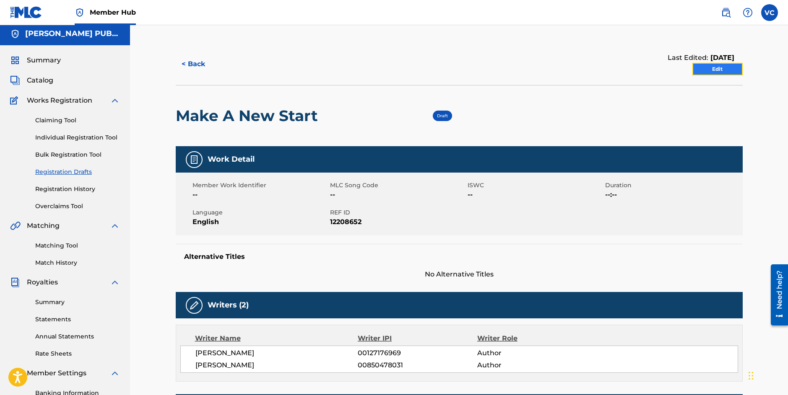
click at [716, 67] on link "Edit" at bounding box center [717, 69] width 50 height 13
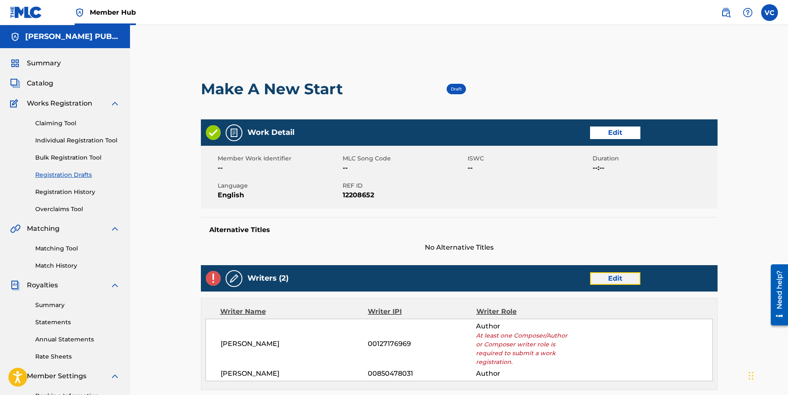
click at [615, 278] on link "Edit" at bounding box center [615, 278] width 50 height 13
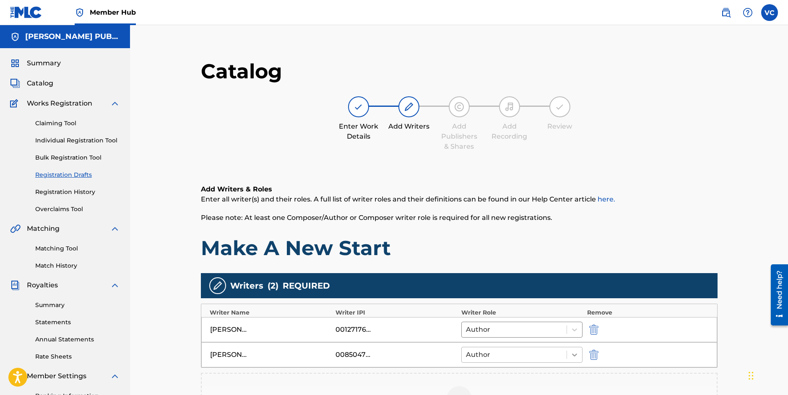
click at [575, 355] on icon at bounding box center [574, 355] width 5 height 3
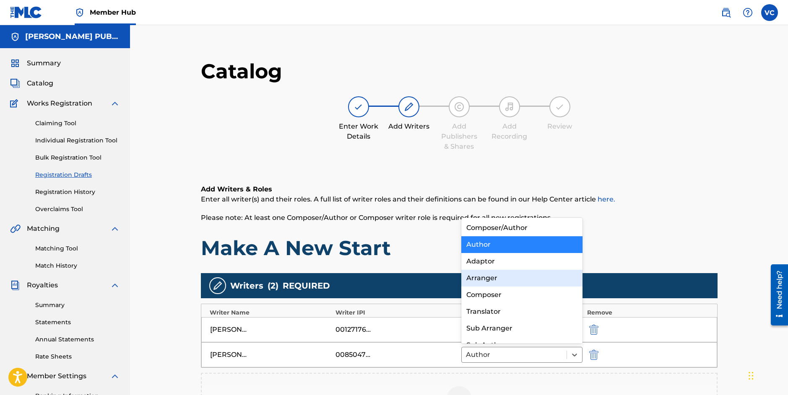
scroll to position [12, 0]
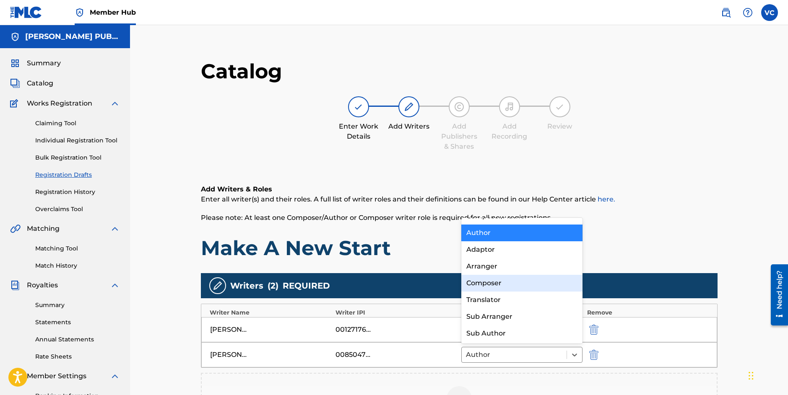
click at [482, 283] on div "Composer" at bounding box center [522, 283] width 122 height 17
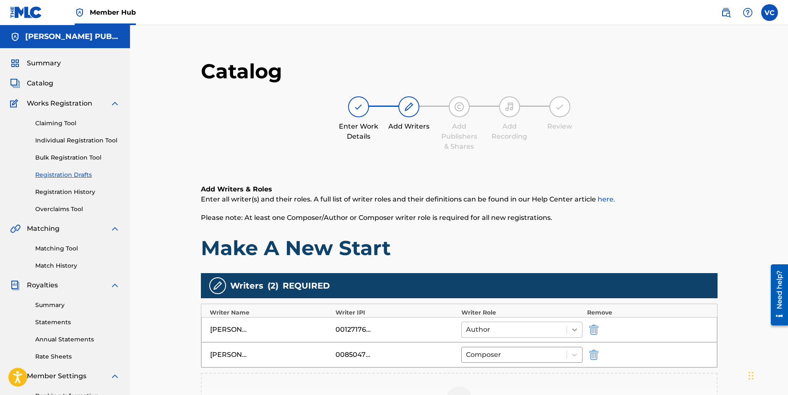
click at [573, 330] on icon at bounding box center [574, 330] width 5 height 3
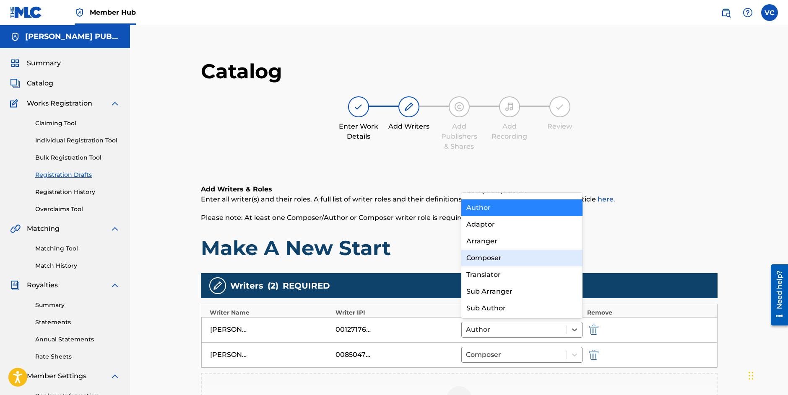
click at [497, 256] on div "Composer" at bounding box center [522, 258] width 122 height 17
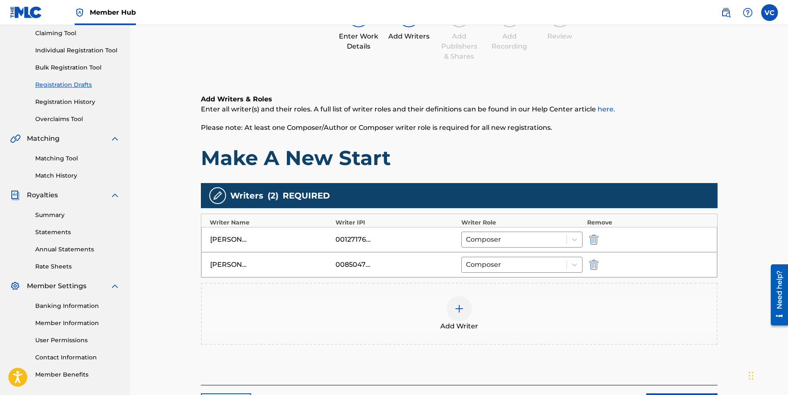
scroll to position [162, 0]
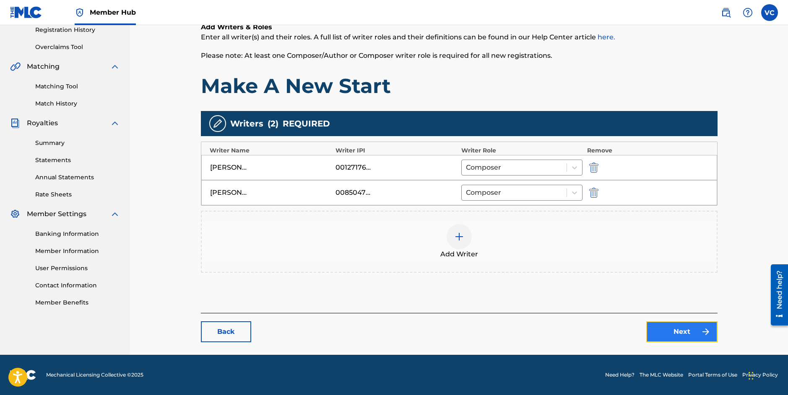
click at [679, 328] on link "Next" at bounding box center [681, 331] width 71 height 21
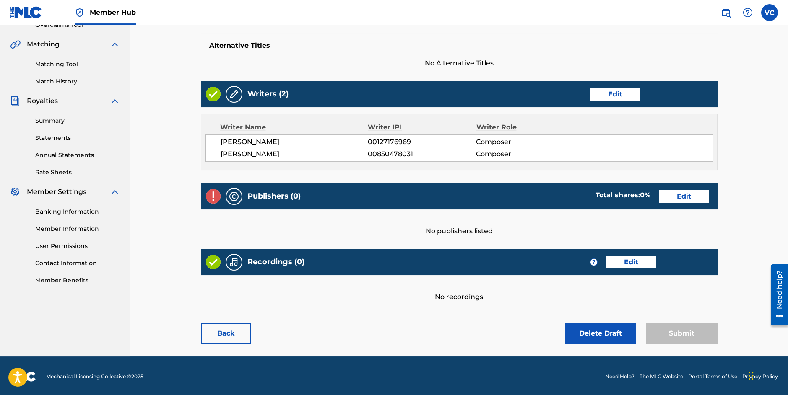
scroll to position [186, 0]
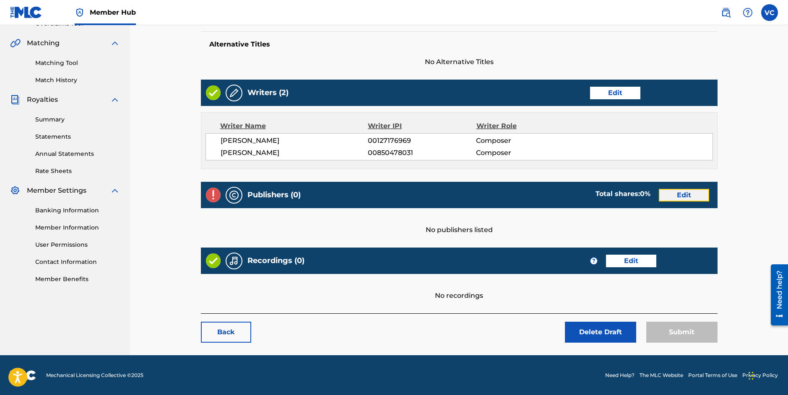
click at [683, 197] on link "Edit" at bounding box center [683, 195] width 50 height 13
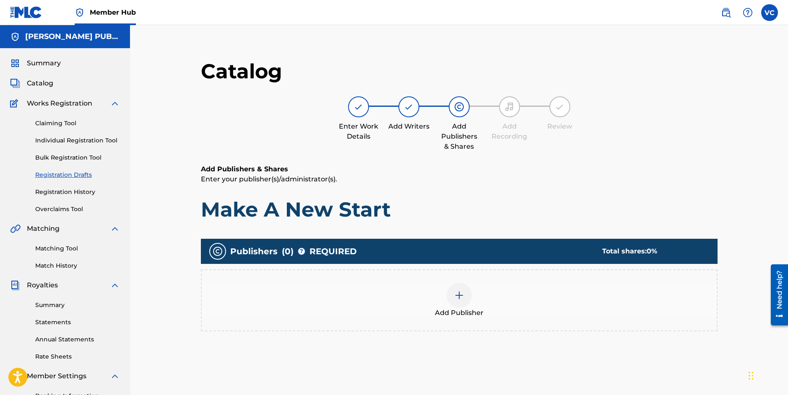
click at [459, 293] on img at bounding box center [459, 295] width 10 height 10
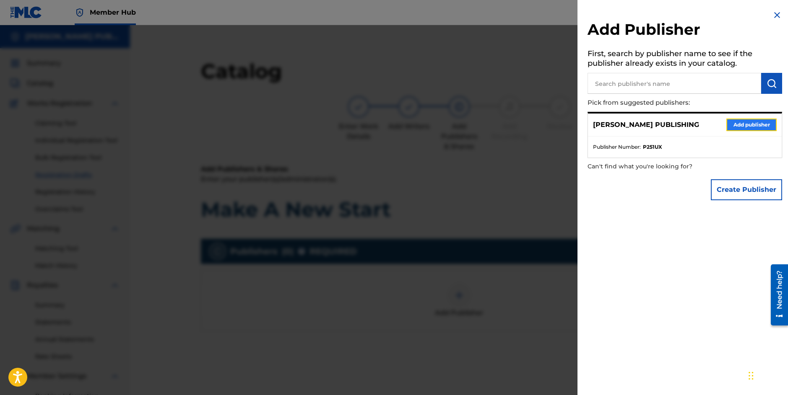
click at [738, 124] on button "Add publisher" at bounding box center [751, 125] width 50 height 13
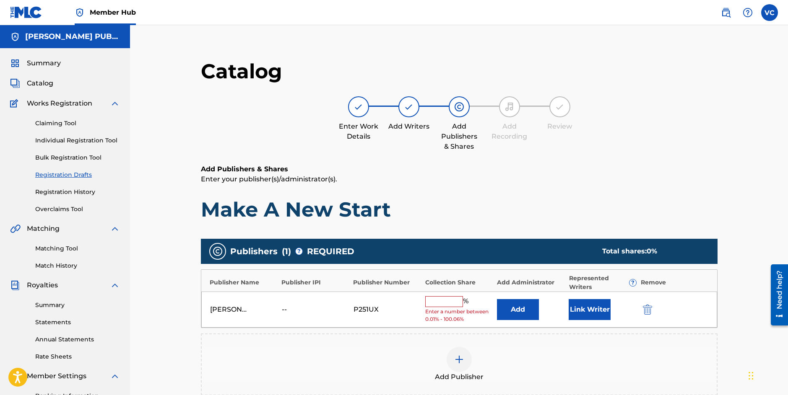
click at [444, 302] on input "text" at bounding box center [444, 301] width 38 height 11
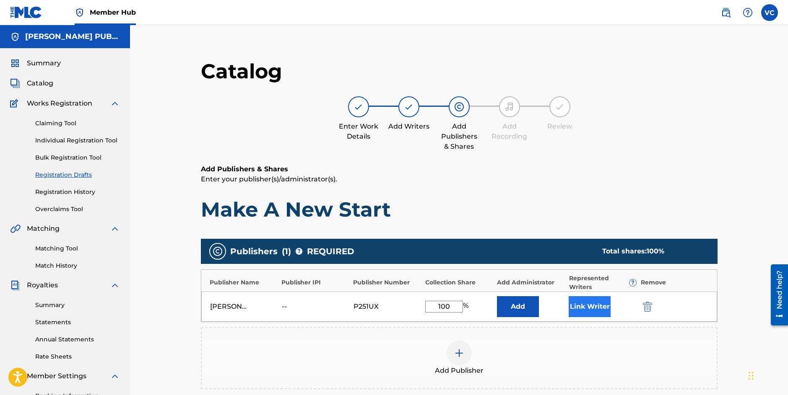
type input "100"
click at [591, 305] on button "Link Writer" at bounding box center [589, 306] width 42 height 21
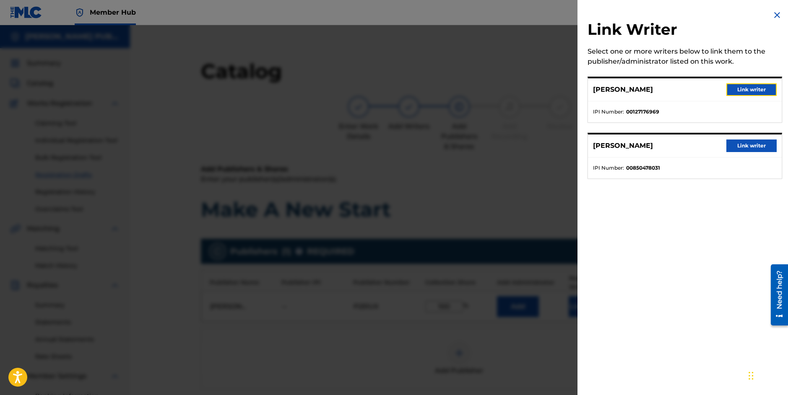
drag, startPoint x: 750, startPoint y: 88, endPoint x: 749, endPoint y: 99, distance: 10.9
click at [750, 88] on button "Link writer" at bounding box center [751, 89] width 50 height 13
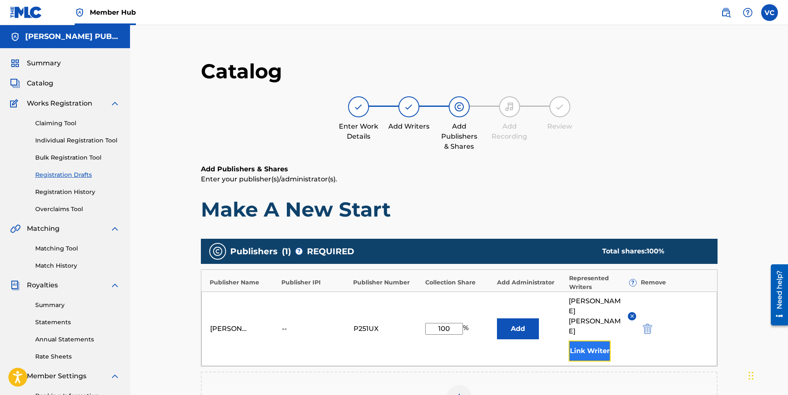
click at [583, 341] on button "Link Writer" at bounding box center [589, 351] width 42 height 21
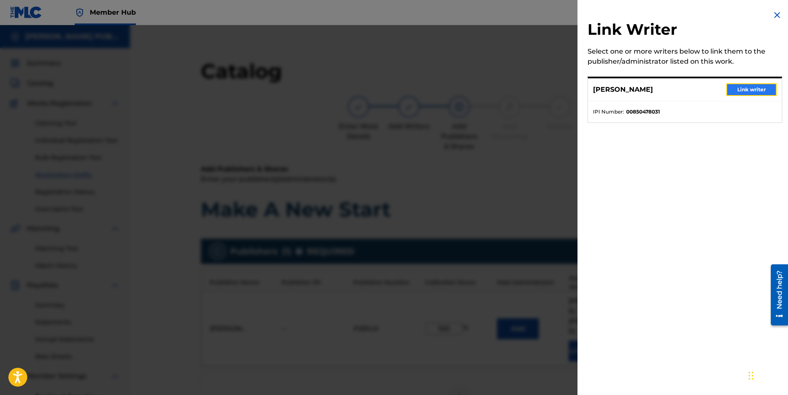
click at [739, 90] on button "Link writer" at bounding box center [751, 89] width 50 height 13
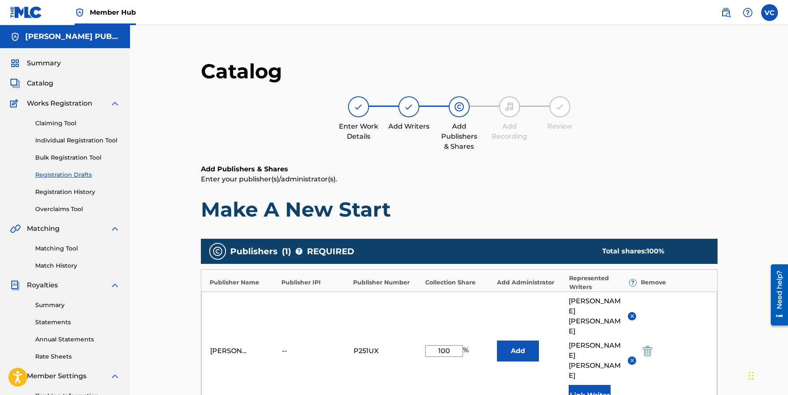
click at [752, 251] on div "Catalog Enter Work Details Add Writers Add Publishers & Shares Add Recording Re…" at bounding box center [459, 305] width 658 height 560
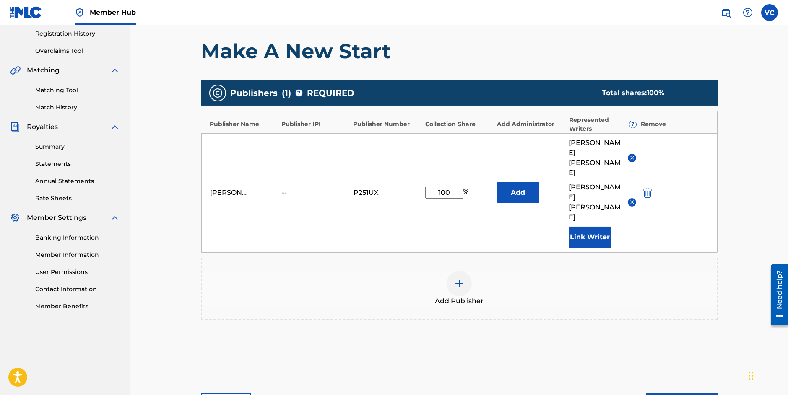
scroll to position [180, 0]
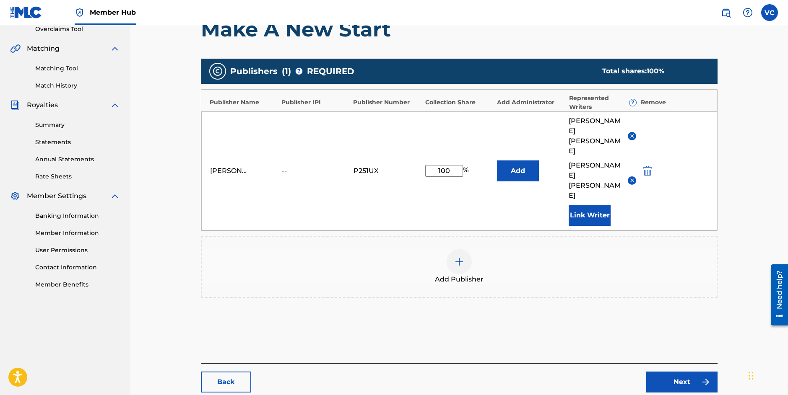
click at [575, 249] on div "Add Publisher" at bounding box center [459, 266] width 515 height 35
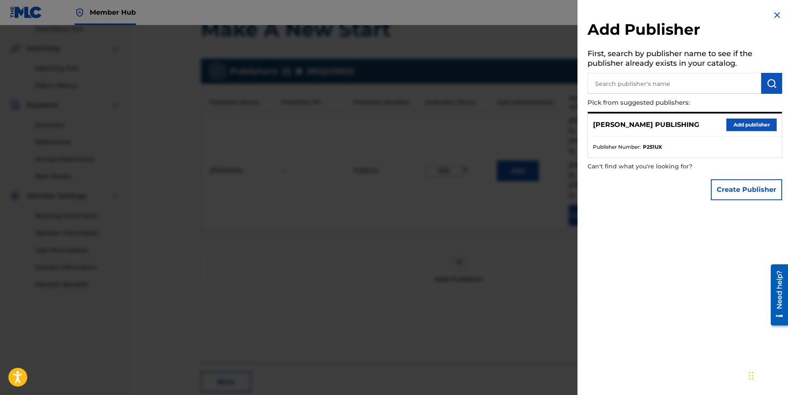
click at [772, 14] on img at bounding box center [777, 15] width 10 height 10
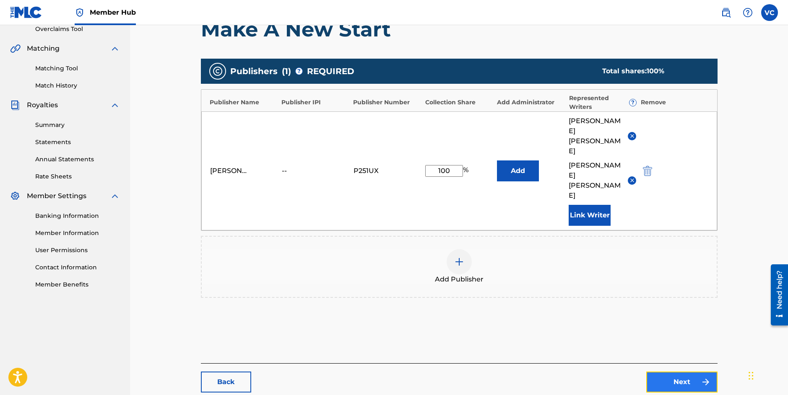
click at [677, 372] on link "Next" at bounding box center [681, 382] width 71 height 21
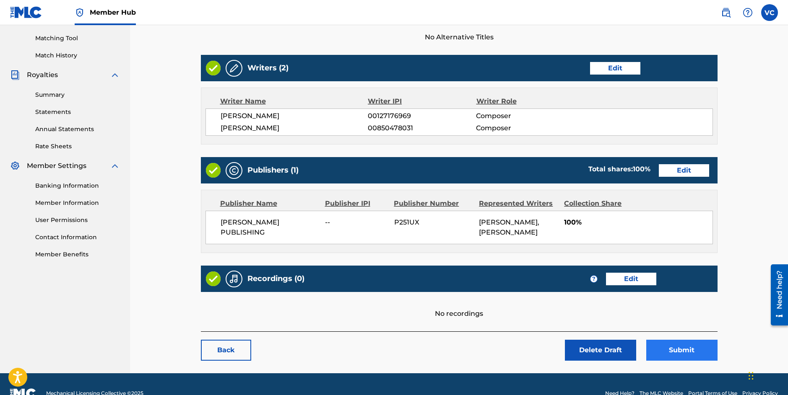
scroll to position [214, 0]
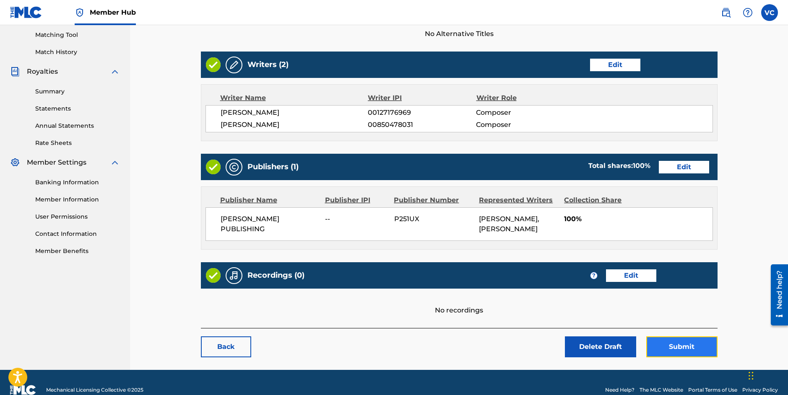
click at [677, 347] on button "Submit" at bounding box center [681, 347] width 71 height 21
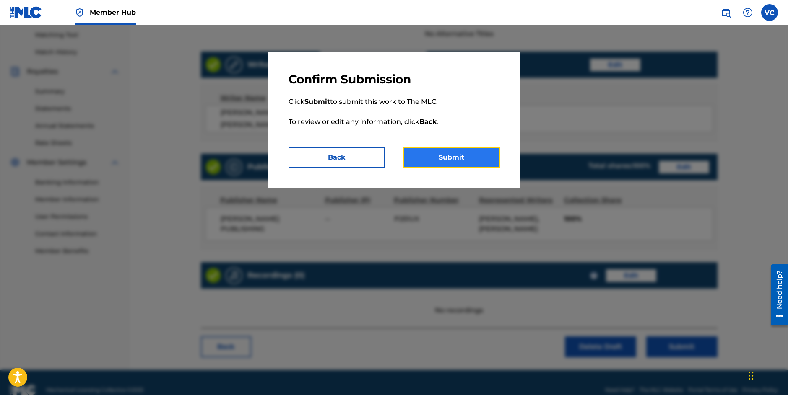
click at [446, 155] on button "Submit" at bounding box center [451, 157] width 96 height 21
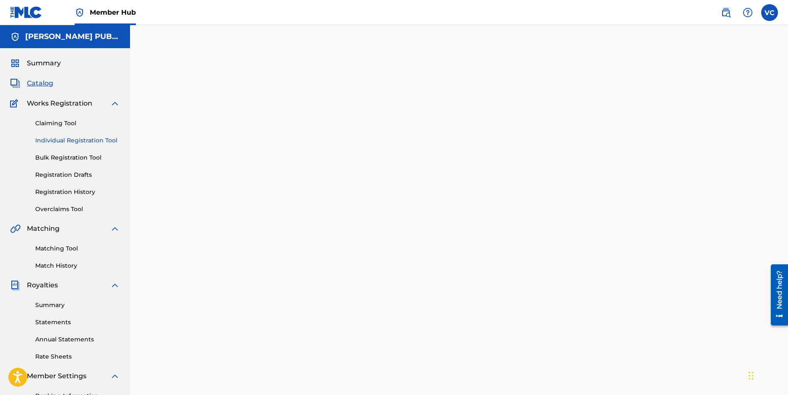
click at [85, 140] on link "Individual Registration Tool" at bounding box center [77, 140] width 85 height 9
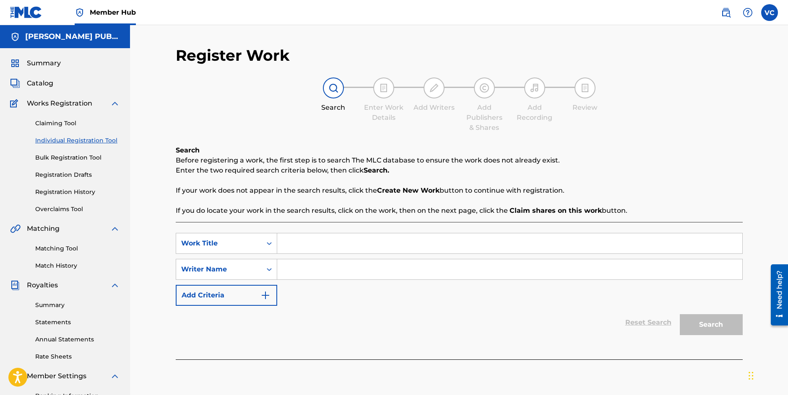
click at [289, 242] on input "Search Form" at bounding box center [509, 243] width 465 height 20
type input "Everywhere You Go"
click at [308, 271] on input "Search Form" at bounding box center [509, 269] width 465 height 20
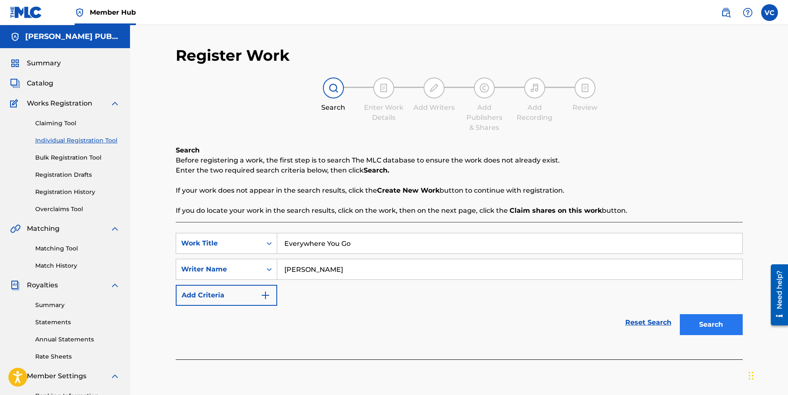
type input "[PERSON_NAME]"
click at [708, 322] on button "Search" at bounding box center [710, 324] width 63 height 21
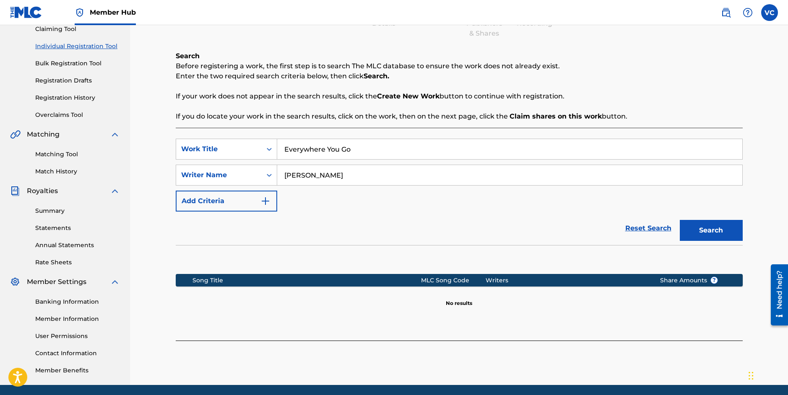
scroll to position [124, 0]
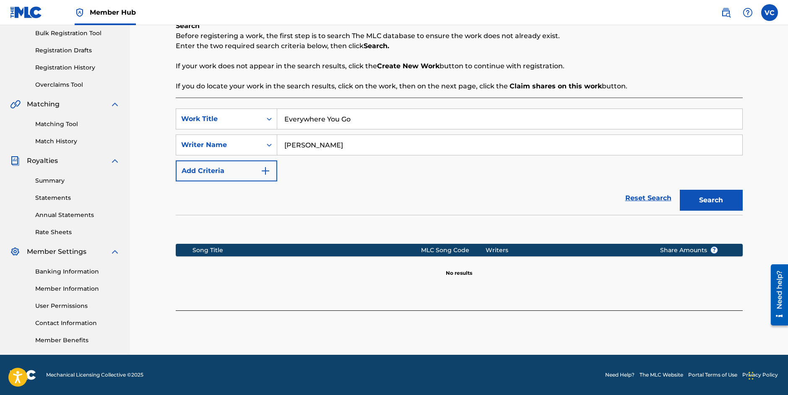
drag, startPoint x: 325, startPoint y: 145, endPoint x: 282, endPoint y: 145, distance: 42.8
click at [281, 145] on input "[PERSON_NAME]" at bounding box center [509, 145] width 465 height 20
click at [264, 169] on img "Search Form" at bounding box center [265, 171] width 10 height 10
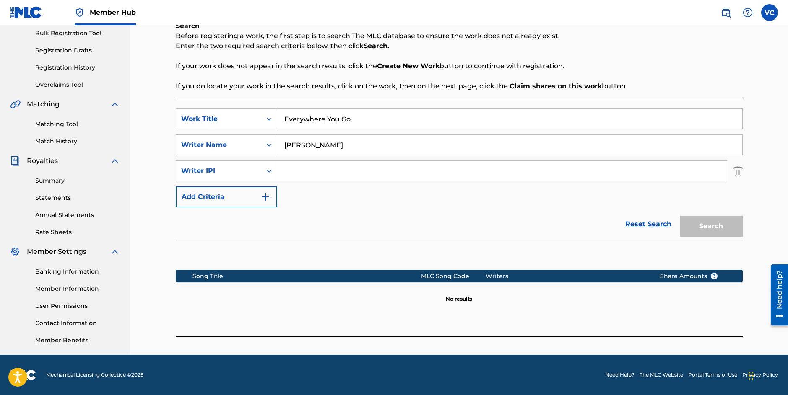
click at [290, 169] on input "Search Form" at bounding box center [501, 171] width 449 height 20
paste input "850478031"
type input "850478031"
click at [711, 226] on button "Search" at bounding box center [710, 226] width 63 height 21
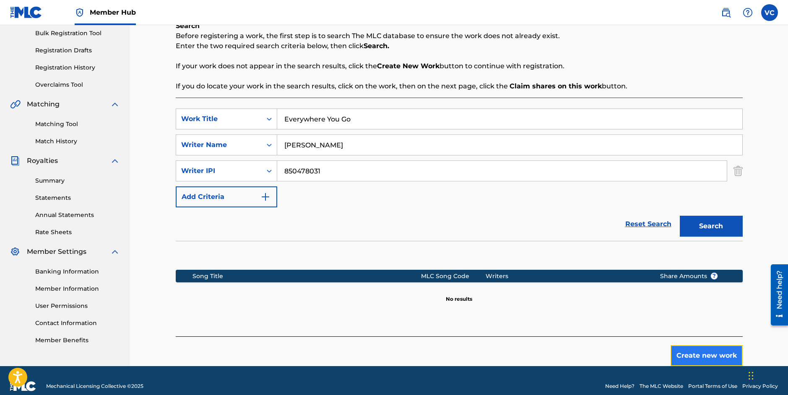
click at [708, 355] on button "Create new work" at bounding box center [706, 355] width 72 height 21
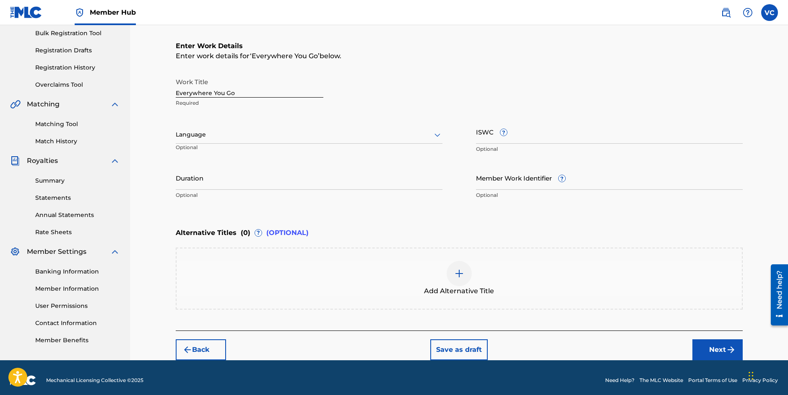
click at [221, 138] on div at bounding box center [309, 135] width 267 height 10
click at [194, 153] on div "English" at bounding box center [309, 153] width 266 height 19
click at [707, 348] on button "Next" at bounding box center [717, 349] width 50 height 21
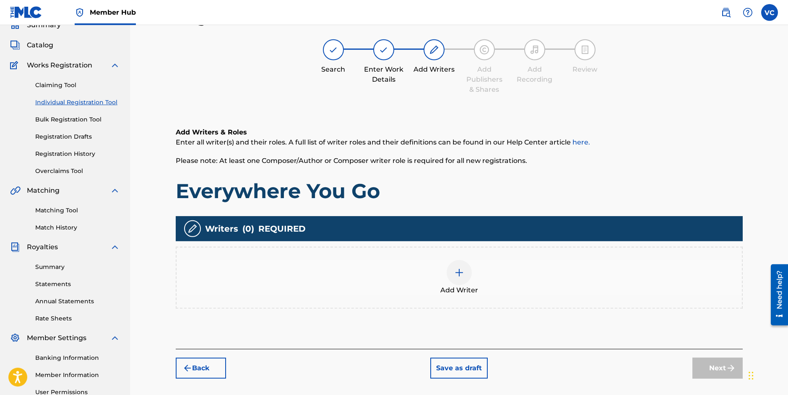
scroll to position [38, 0]
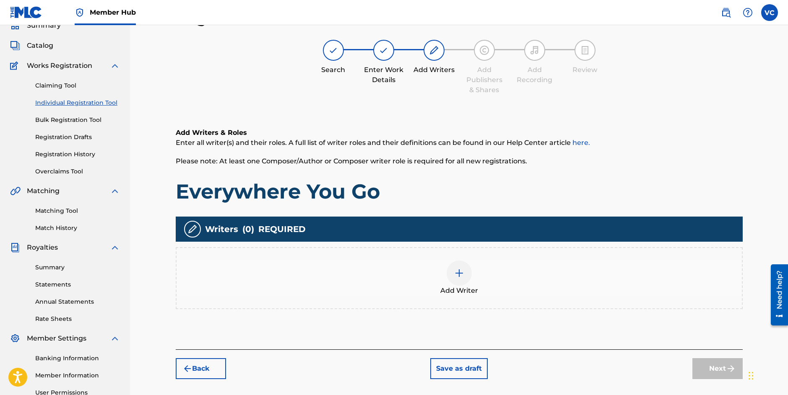
click at [459, 273] on img at bounding box center [459, 273] width 10 height 10
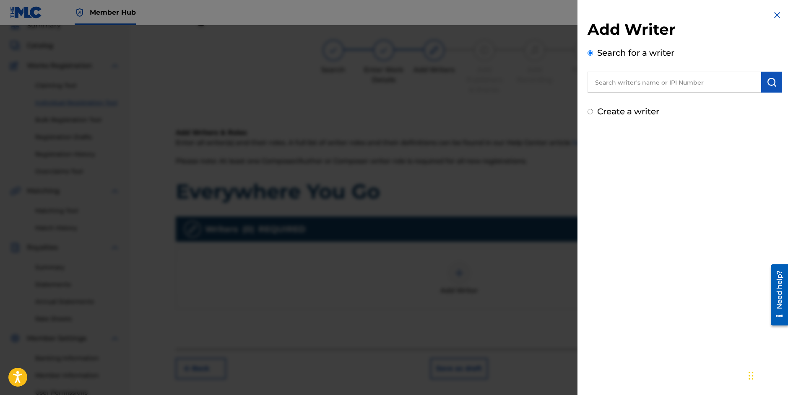
click at [622, 81] on input "text" at bounding box center [674, 82] width 174 height 21
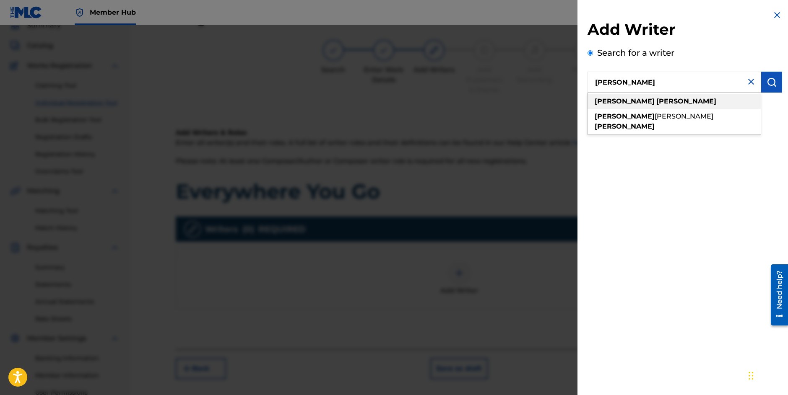
click at [656, 103] on strong "[PERSON_NAME]" at bounding box center [686, 101] width 60 height 8
type input "[PERSON_NAME]"
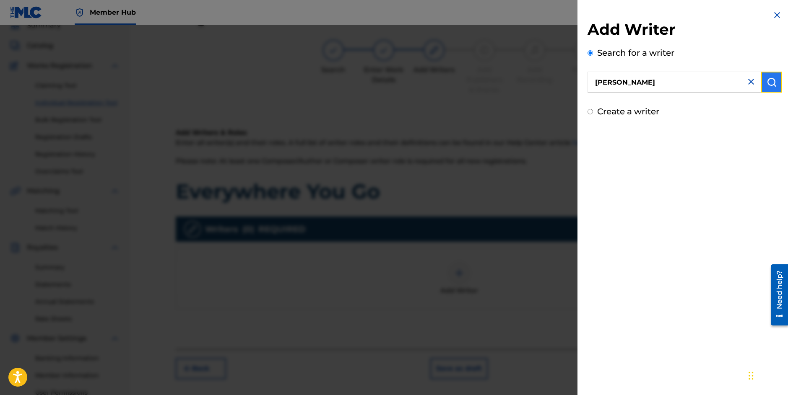
click at [768, 83] on img "submit" at bounding box center [771, 82] width 10 height 10
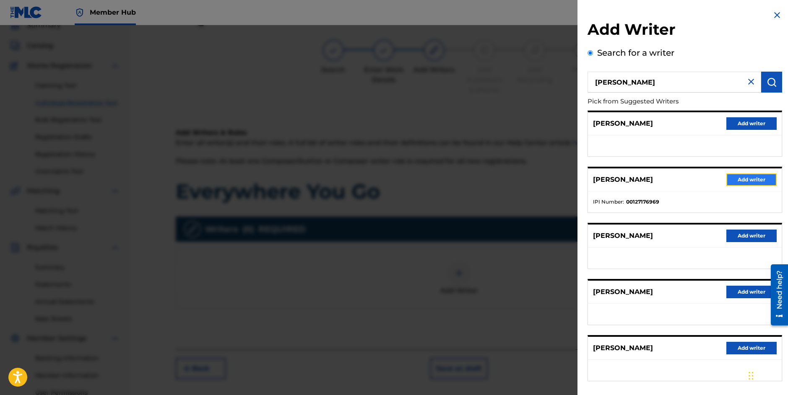
click at [737, 180] on button "Add writer" at bounding box center [751, 180] width 50 height 13
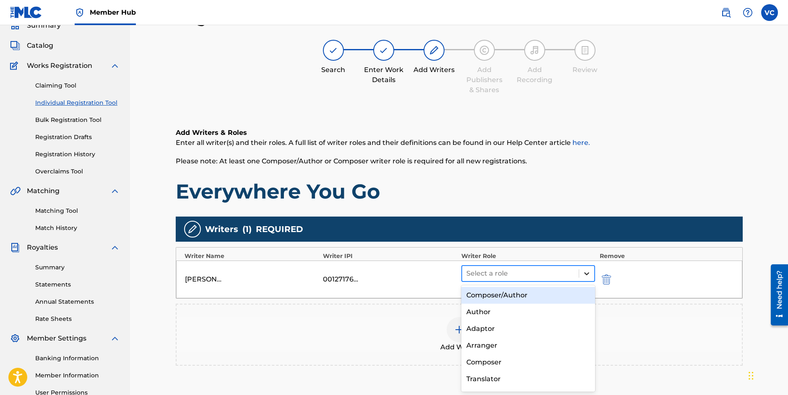
click at [587, 273] on icon at bounding box center [586, 273] width 8 height 8
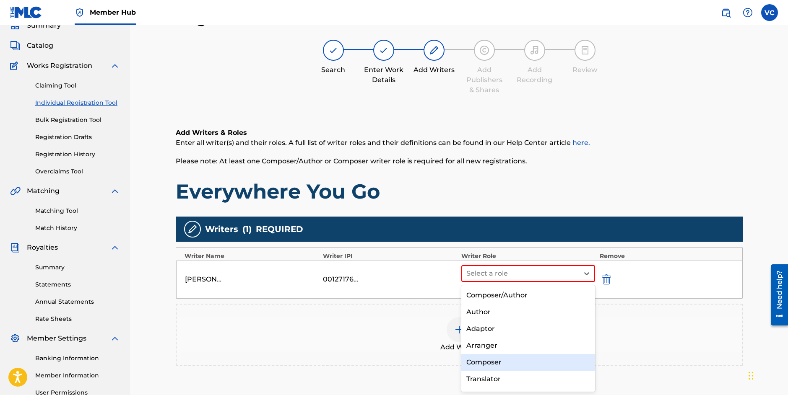
drag, startPoint x: 483, startPoint y: 362, endPoint x: 501, endPoint y: 349, distance: 22.8
click at [483, 362] on div "Composer" at bounding box center [528, 362] width 134 height 17
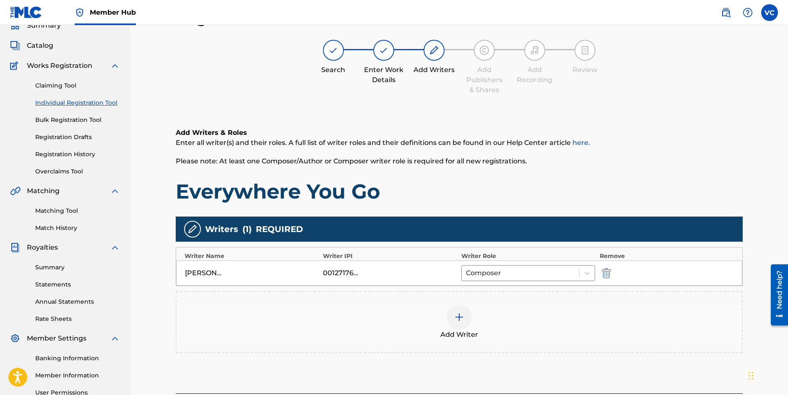
click at [458, 316] on img at bounding box center [459, 317] width 10 height 10
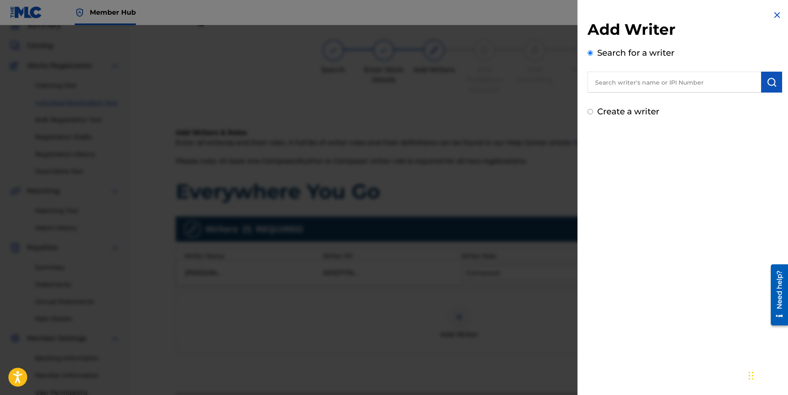
click at [629, 82] on input "text" at bounding box center [674, 82] width 174 height 21
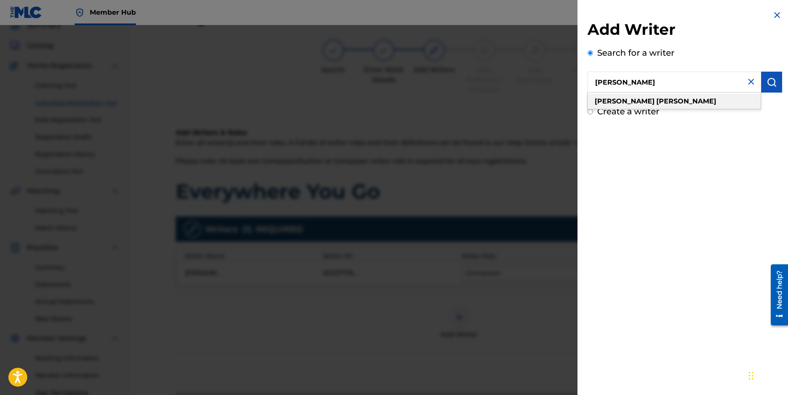
click at [656, 99] on strong "[PERSON_NAME]" at bounding box center [686, 101] width 60 height 8
type input "[PERSON_NAME]"
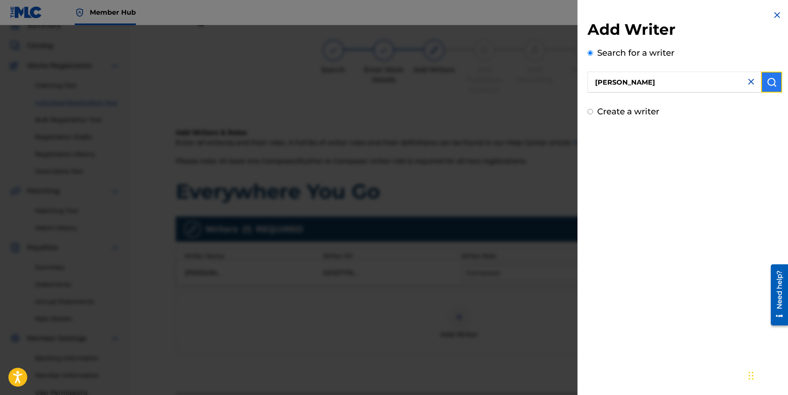
click at [766, 78] on img "submit" at bounding box center [771, 82] width 10 height 10
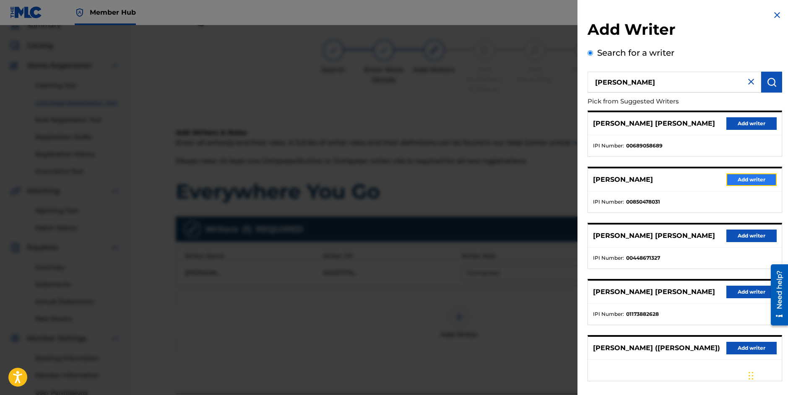
click at [741, 181] on button "Add writer" at bounding box center [751, 180] width 50 height 13
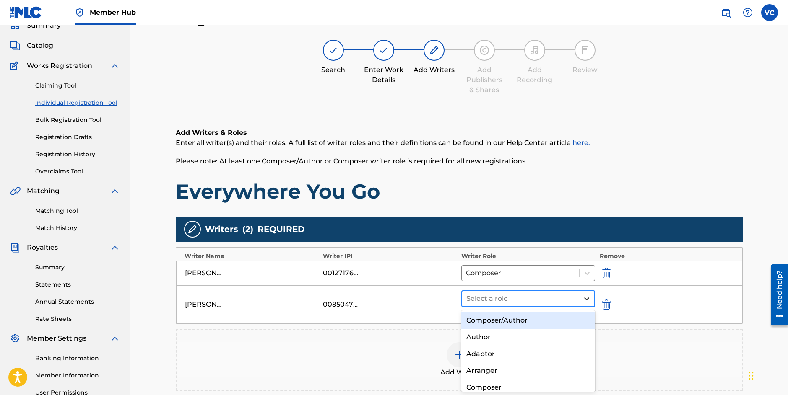
click at [585, 299] on icon at bounding box center [586, 299] width 5 height 3
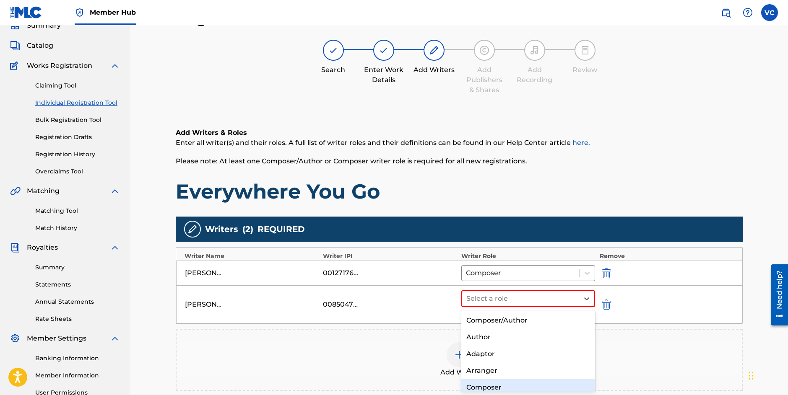
click at [479, 384] on div "Composer" at bounding box center [528, 387] width 134 height 17
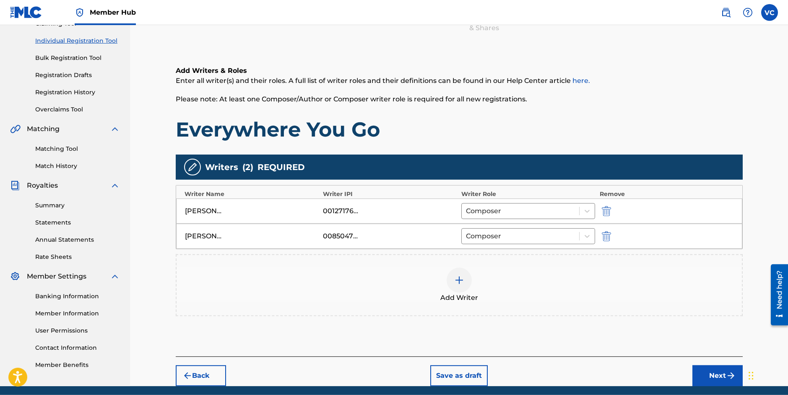
scroll to position [131, 0]
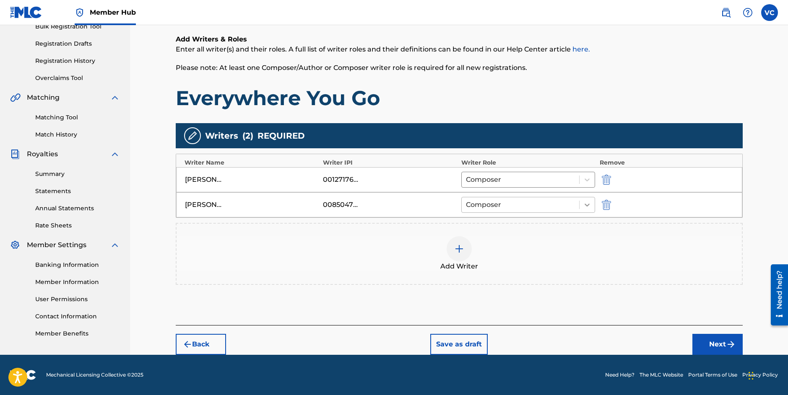
click at [586, 205] on icon at bounding box center [586, 205] width 5 height 3
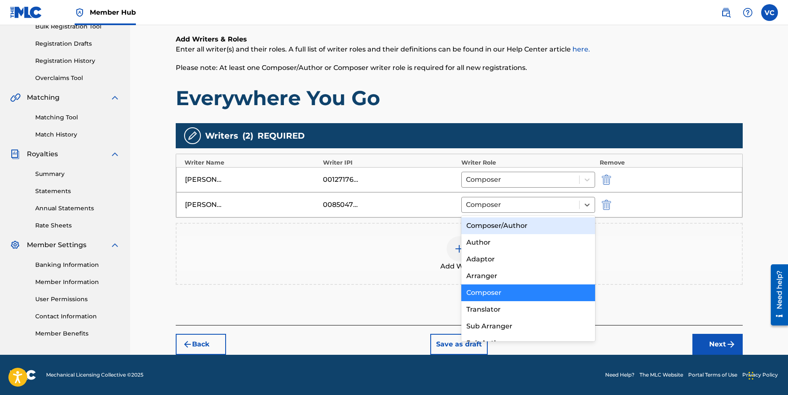
scroll to position [12, 0]
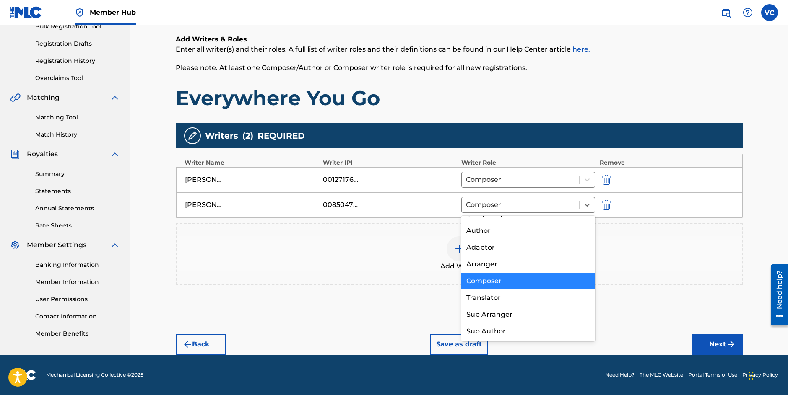
click at [487, 281] on div "Composer" at bounding box center [528, 281] width 134 height 17
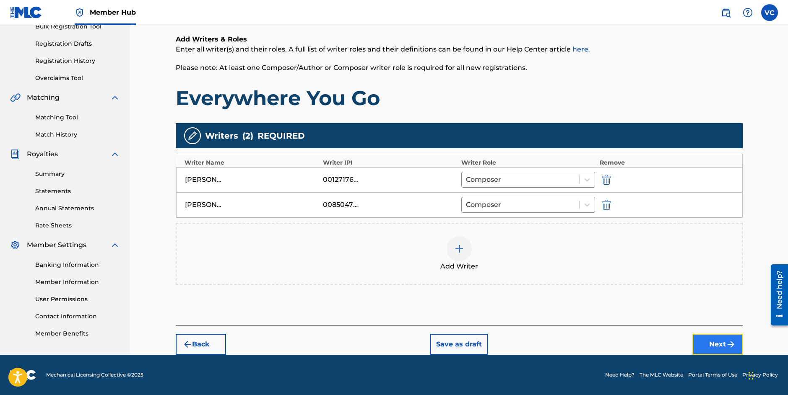
click at [713, 344] on button "Next" at bounding box center [717, 344] width 50 height 21
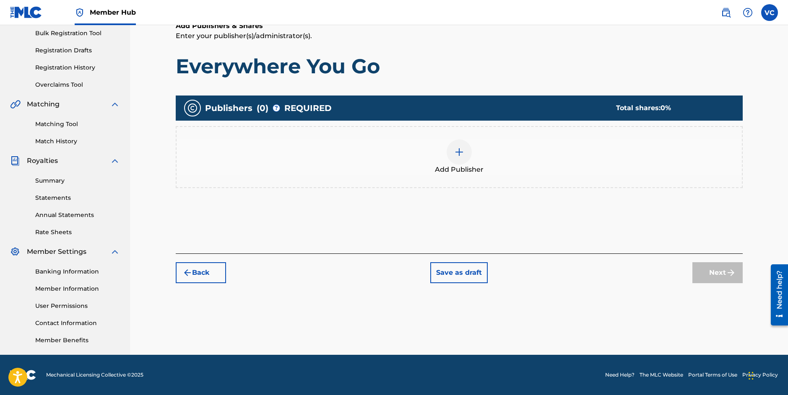
click at [456, 150] on img at bounding box center [459, 152] width 10 height 10
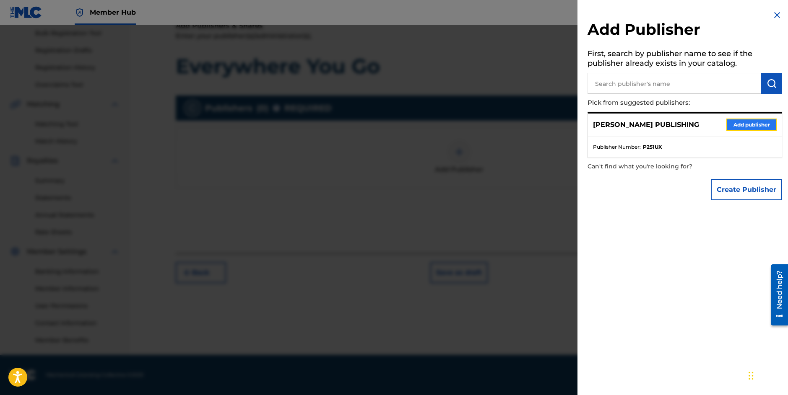
click at [758, 123] on button "Add publisher" at bounding box center [751, 125] width 50 height 13
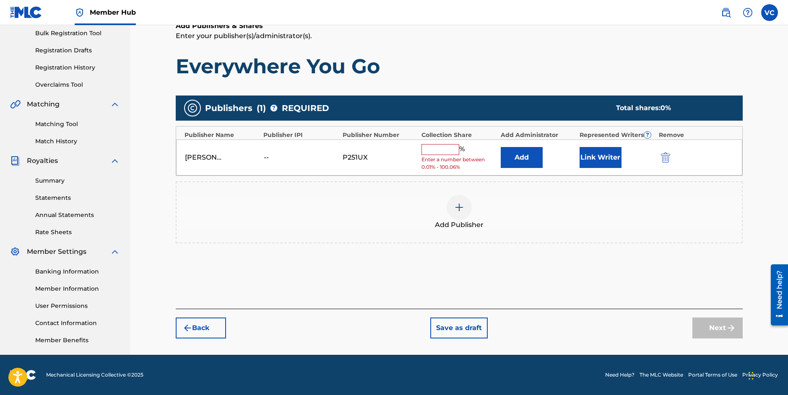
click at [442, 151] on input "text" at bounding box center [440, 149] width 38 height 11
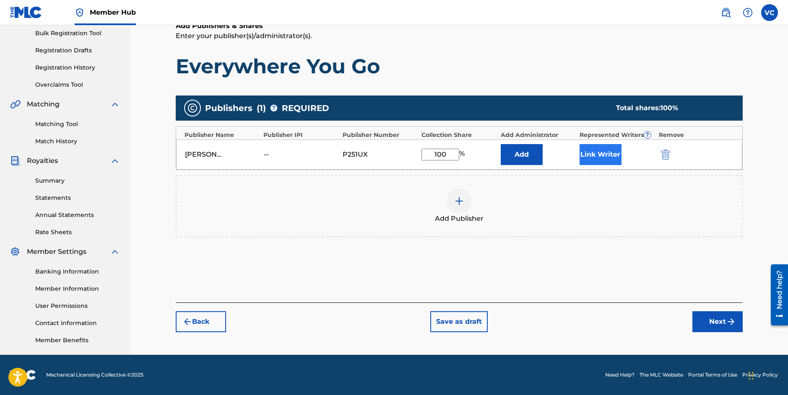
type input "100"
click at [592, 154] on button "Link Writer" at bounding box center [600, 154] width 42 height 21
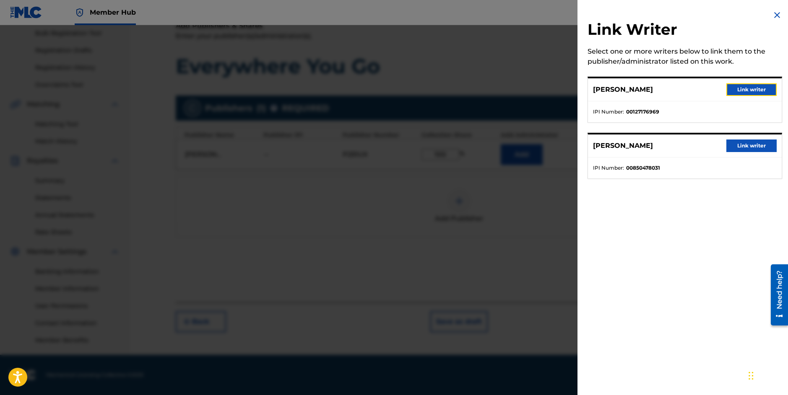
click at [746, 86] on button "Link writer" at bounding box center [751, 89] width 50 height 13
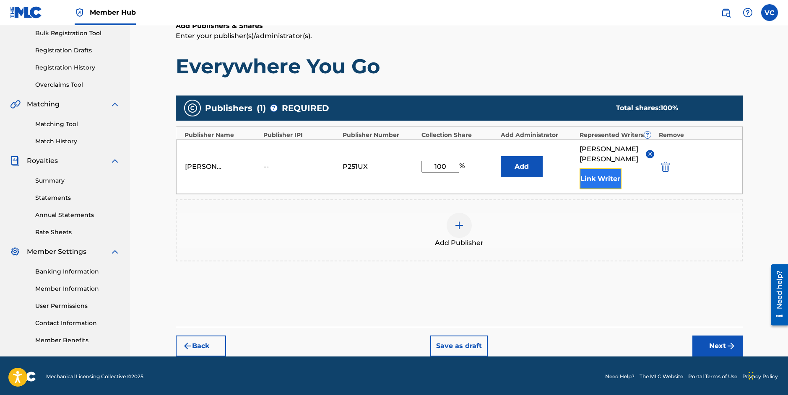
click at [603, 168] on button "Link Writer" at bounding box center [600, 178] width 42 height 21
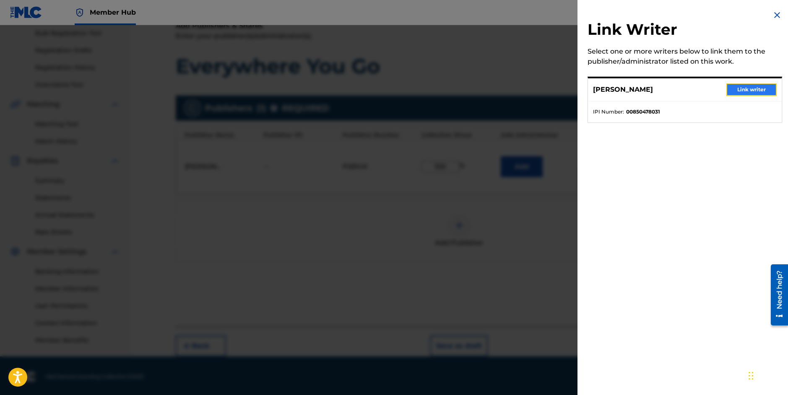
click at [747, 88] on button "Link writer" at bounding box center [751, 89] width 50 height 13
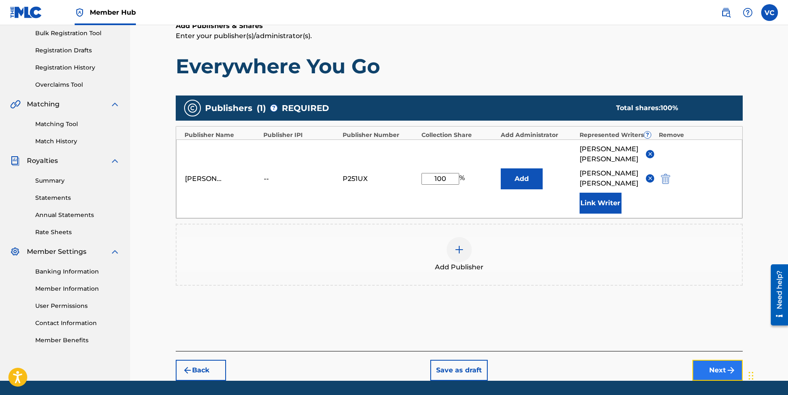
click at [713, 360] on button "Next" at bounding box center [717, 370] width 50 height 21
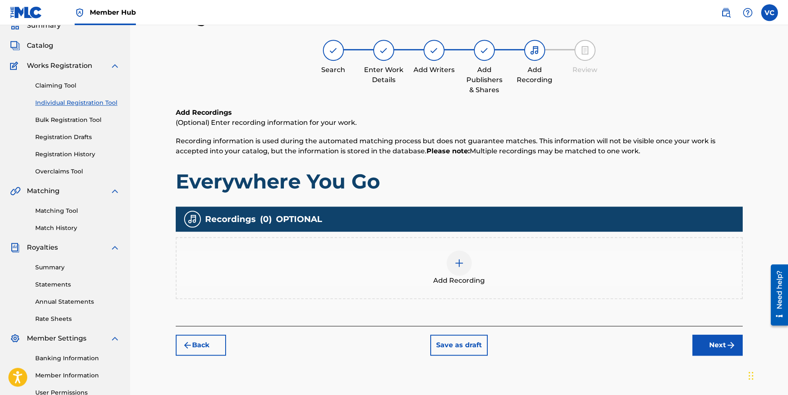
scroll to position [38, 0]
click at [715, 345] on button "Next" at bounding box center [717, 345] width 50 height 21
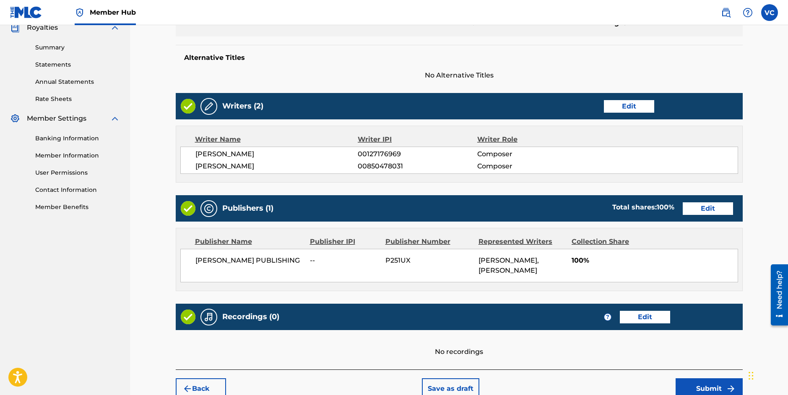
scroll to position [301, 0]
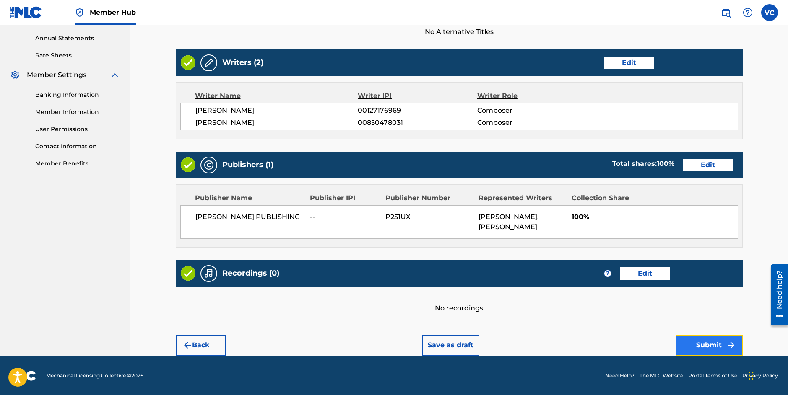
click at [703, 342] on button "Submit" at bounding box center [708, 345] width 67 height 21
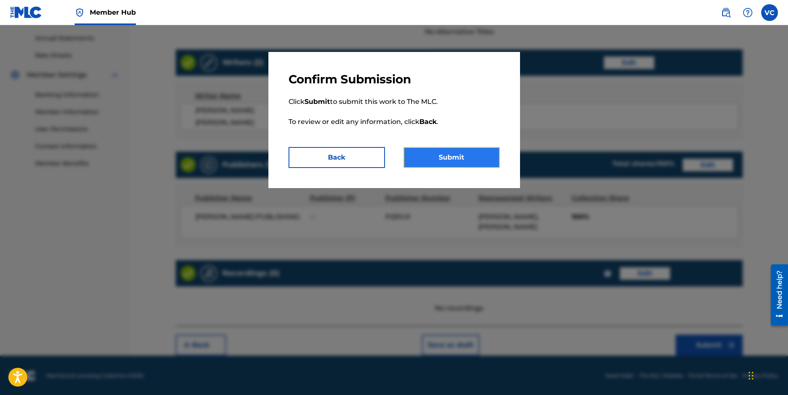
click at [447, 160] on button "Submit" at bounding box center [451, 157] width 96 height 21
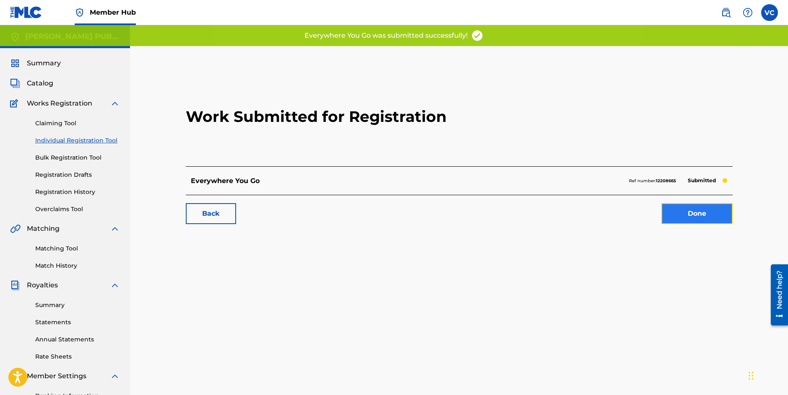
click at [697, 213] on link "Done" at bounding box center [696, 213] width 71 height 21
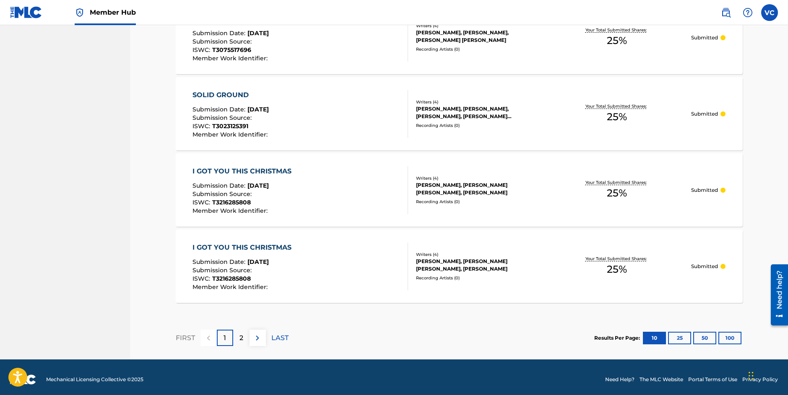
scroll to position [721, 0]
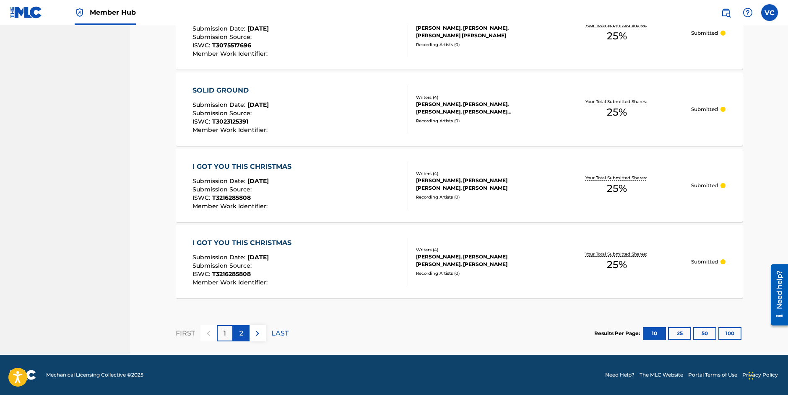
click at [242, 332] on p "2" at bounding box center [241, 334] width 4 height 10
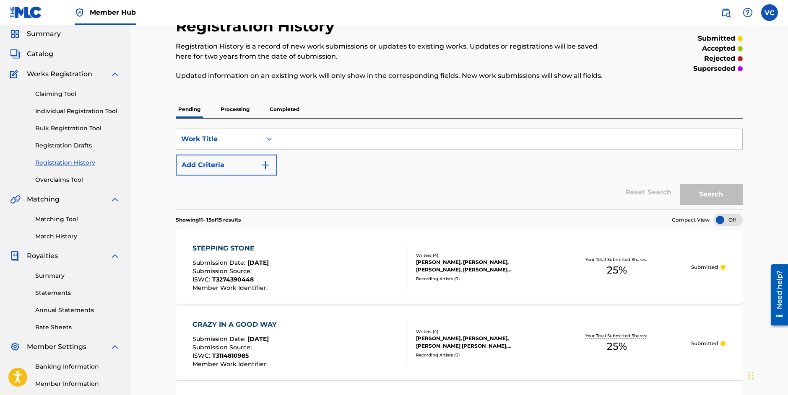
scroll to position [0, 0]
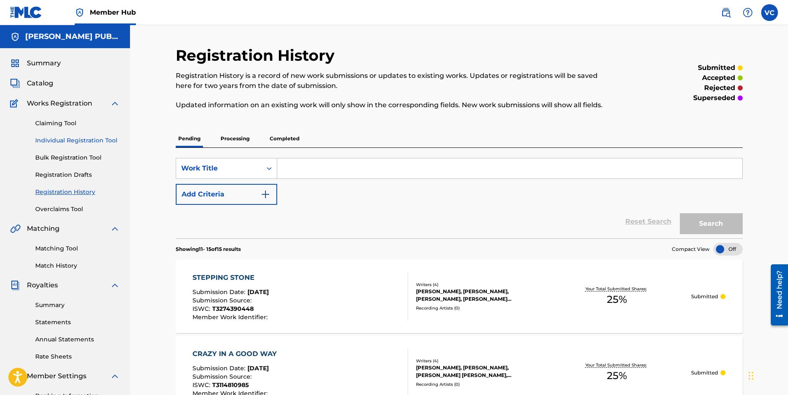
click at [79, 141] on link "Individual Registration Tool" at bounding box center [77, 140] width 85 height 9
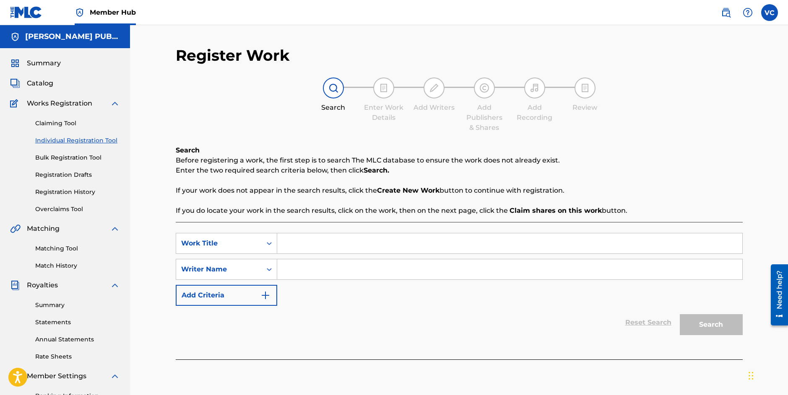
click at [295, 241] on input "Search Form" at bounding box center [509, 243] width 465 height 20
type input "Summer Heat"
click at [295, 272] on input "Search Form" at bounding box center [509, 269] width 465 height 20
type input "[PERSON_NAME]"
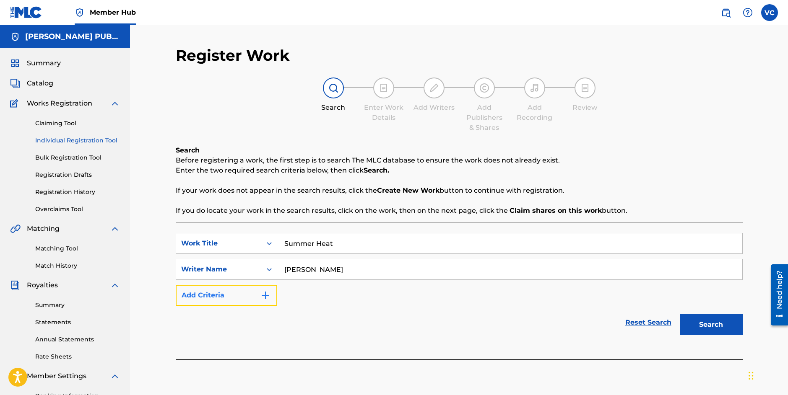
click at [264, 293] on img "Search Form" at bounding box center [265, 295] width 10 height 10
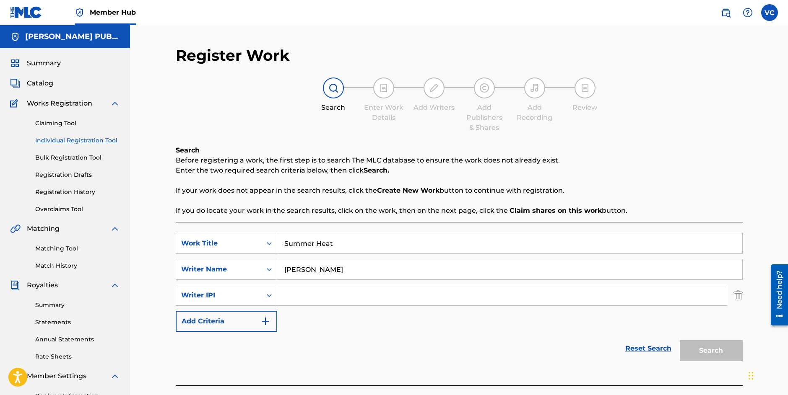
click at [305, 296] on input "Search Form" at bounding box center [501, 295] width 449 height 20
paste input "850478031"
type input "850478031"
click at [422, 337] on div "Reset Search Search" at bounding box center [459, 349] width 567 height 34
click at [713, 352] on button "Search" at bounding box center [710, 350] width 63 height 21
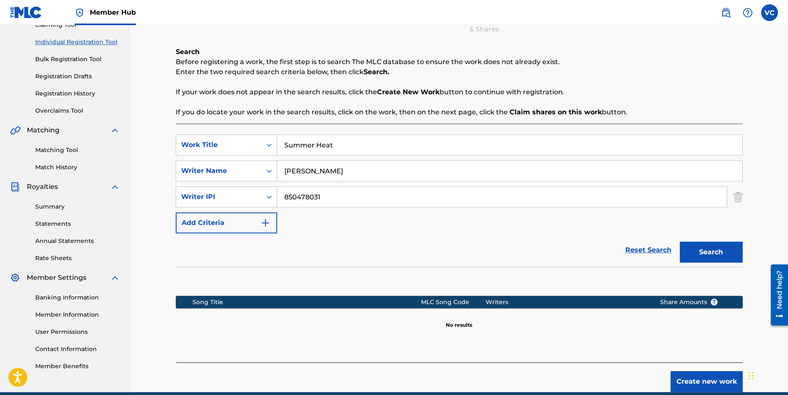
scroll to position [136, 0]
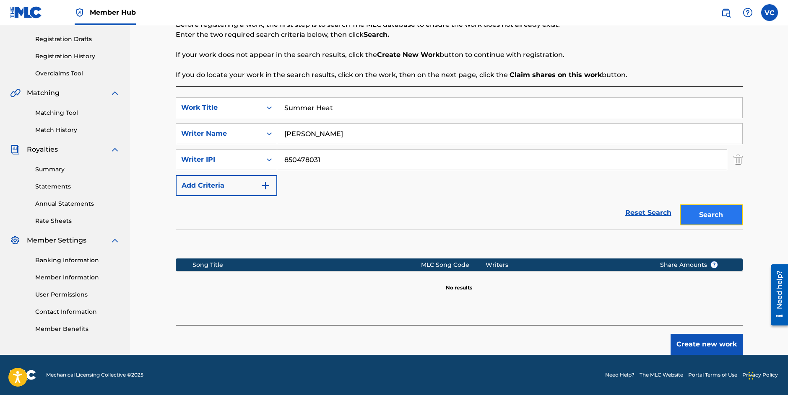
click at [707, 213] on button "Search" at bounding box center [710, 215] width 63 height 21
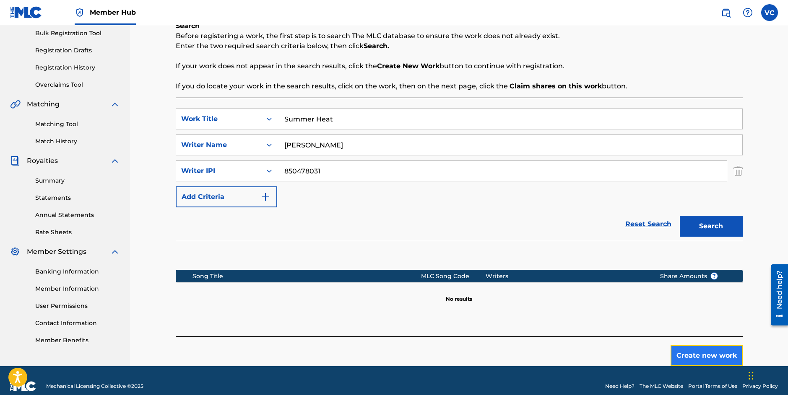
click at [696, 354] on button "Create new work" at bounding box center [706, 355] width 72 height 21
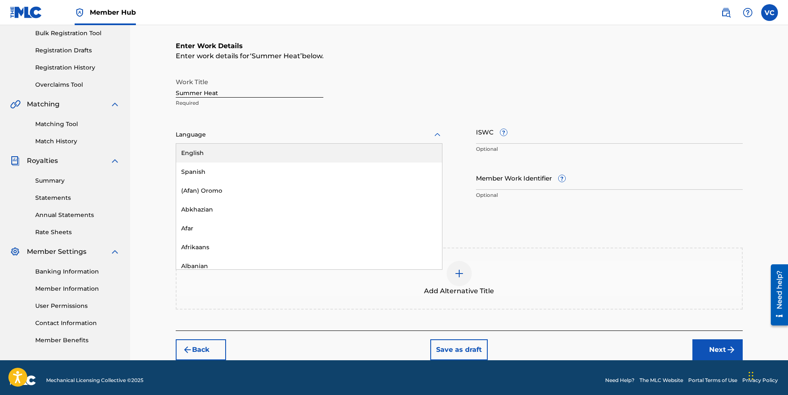
click at [204, 136] on div at bounding box center [309, 135] width 267 height 10
click at [201, 152] on div "English" at bounding box center [309, 153] width 266 height 19
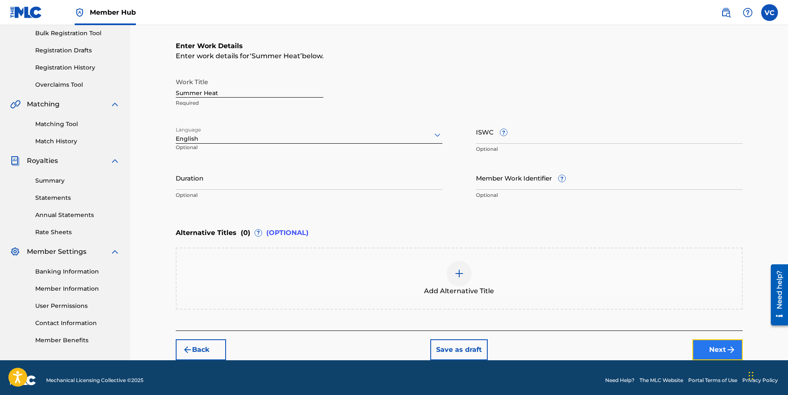
click at [719, 350] on button "Next" at bounding box center [717, 349] width 50 height 21
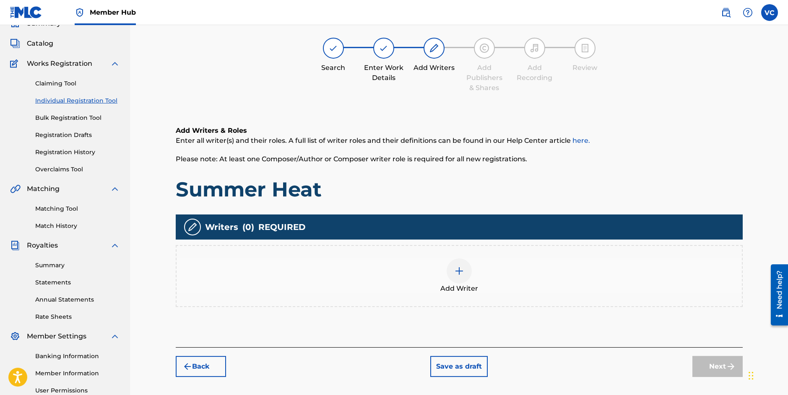
scroll to position [38, 0]
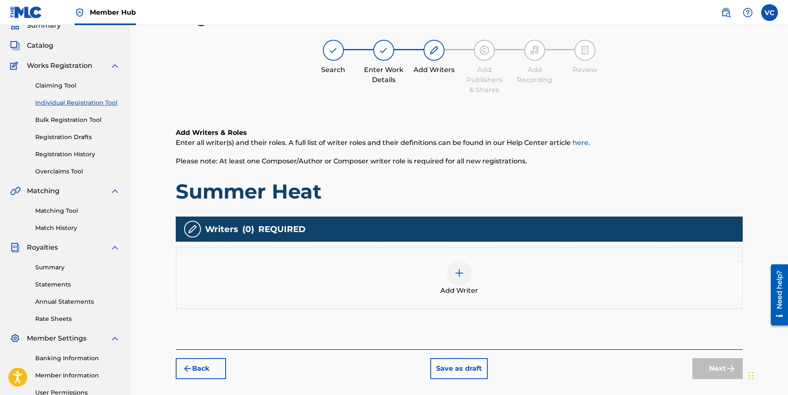
click at [458, 271] on img at bounding box center [459, 273] width 10 height 10
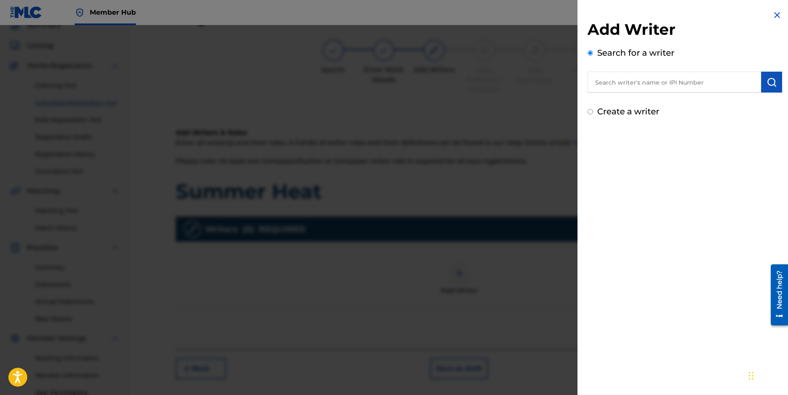
click at [653, 82] on input "text" at bounding box center [674, 82] width 174 height 21
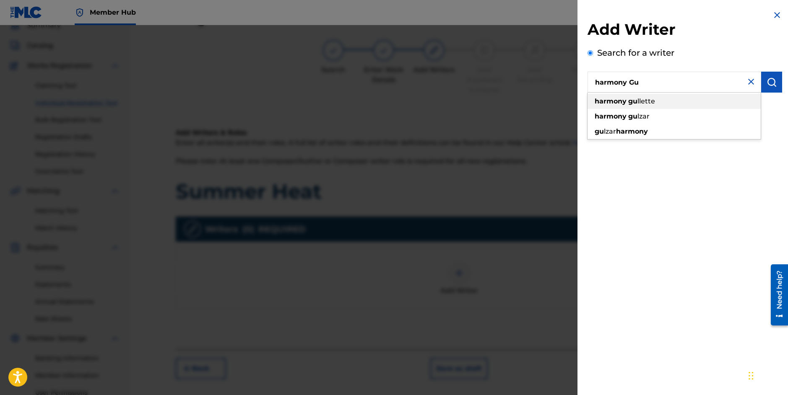
click at [652, 99] on span "llette" at bounding box center [646, 101] width 18 height 8
type input "harmony [PERSON_NAME]"
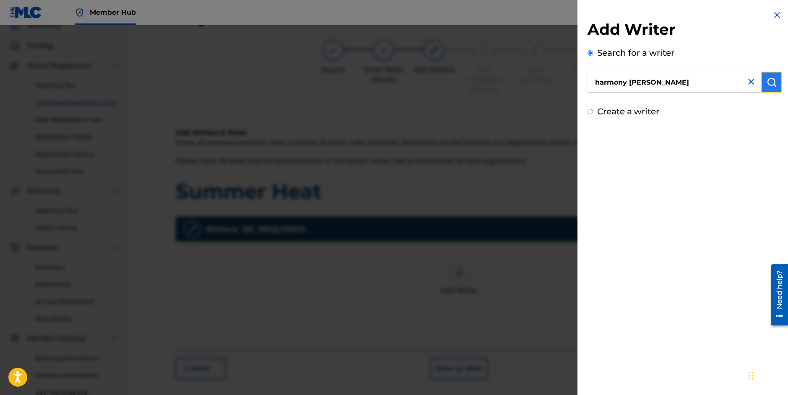
click at [766, 80] on img "submit" at bounding box center [771, 82] width 10 height 10
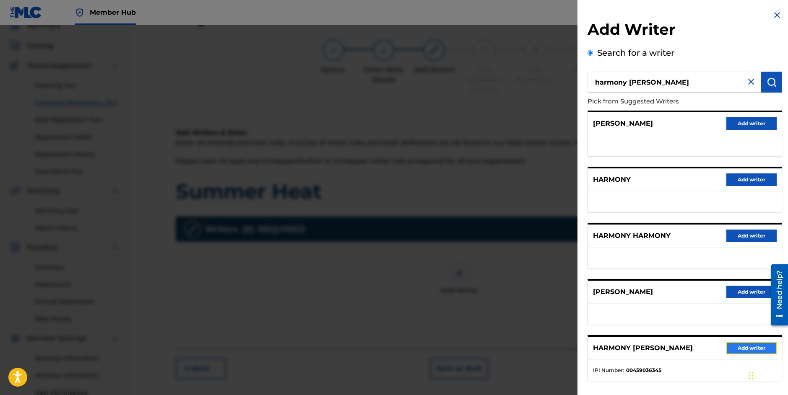
click at [747, 348] on button "Add writer" at bounding box center [751, 348] width 50 height 13
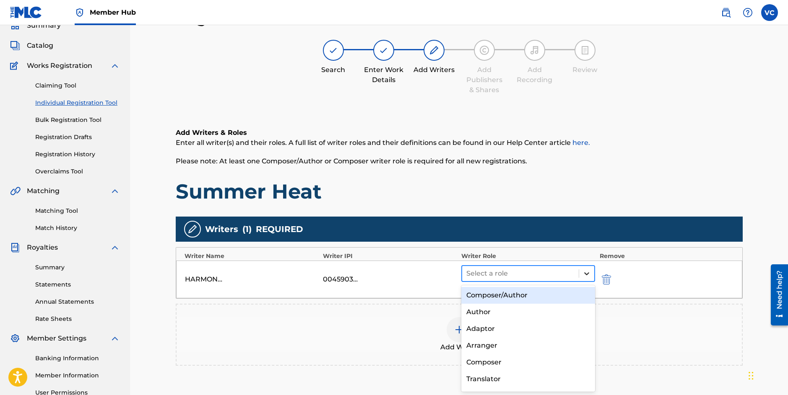
click at [585, 272] on icon at bounding box center [586, 273] width 8 height 8
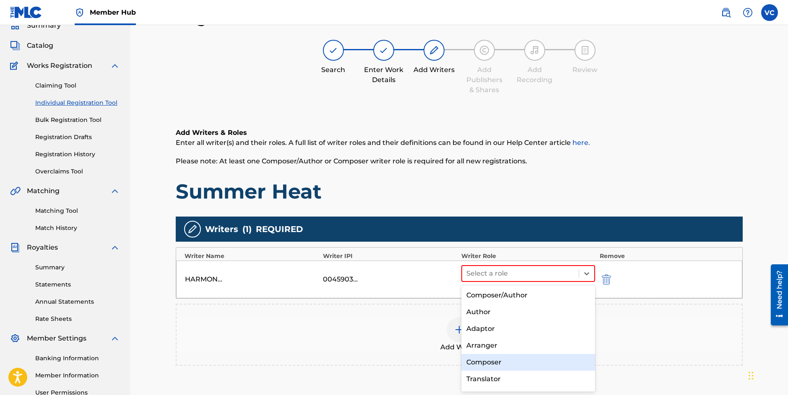
click at [490, 365] on div "Composer" at bounding box center [528, 362] width 134 height 17
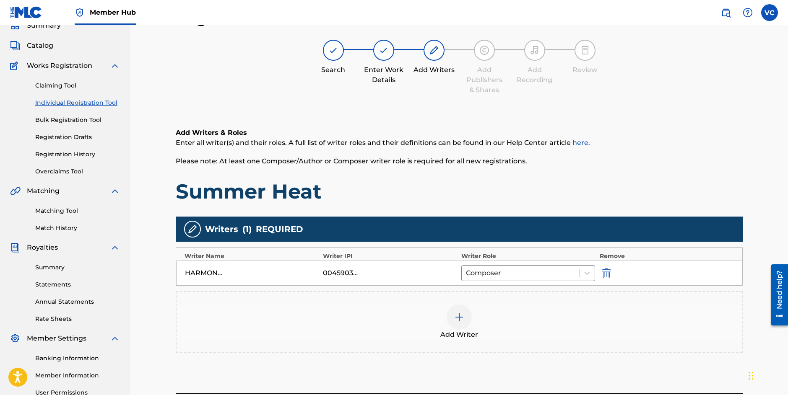
click at [459, 315] on img at bounding box center [459, 317] width 10 height 10
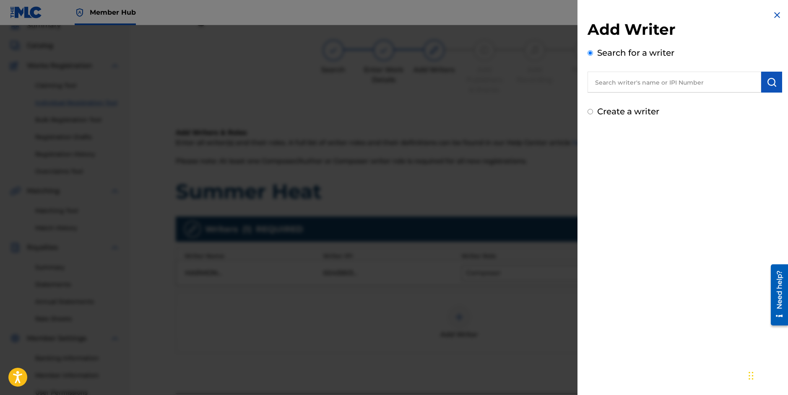
click at [617, 83] on input "text" at bounding box center [674, 82] width 174 height 21
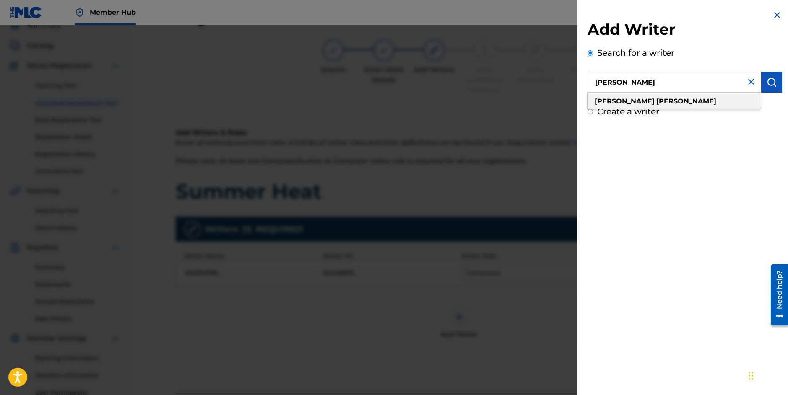
click at [656, 101] on strong "[PERSON_NAME]" at bounding box center [686, 101] width 60 height 8
type input "[PERSON_NAME]"
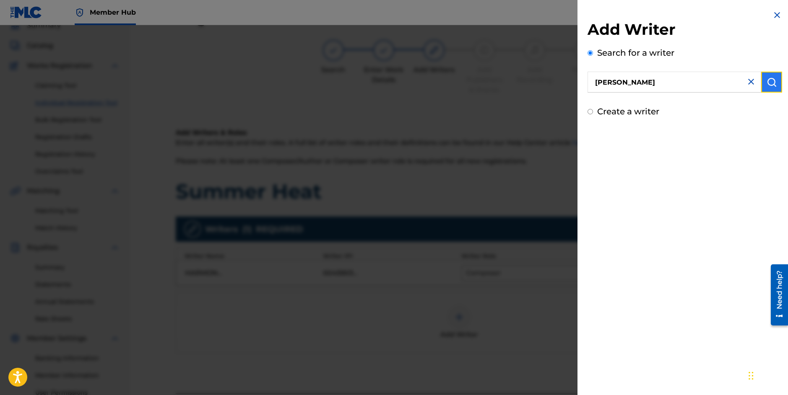
click at [768, 83] on img "submit" at bounding box center [771, 82] width 10 height 10
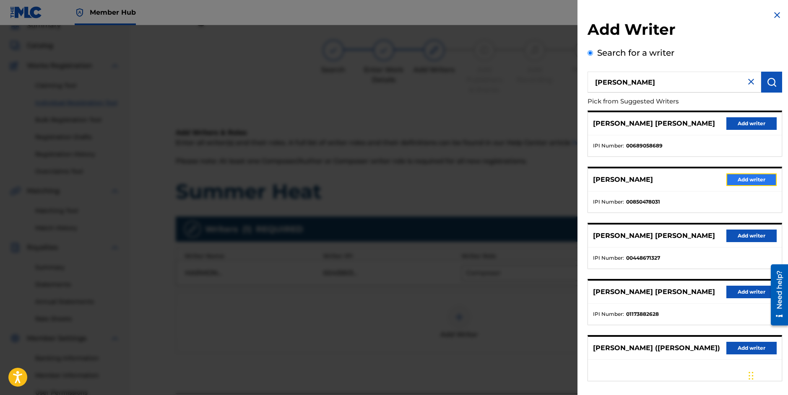
click at [742, 180] on button "Add writer" at bounding box center [751, 180] width 50 height 13
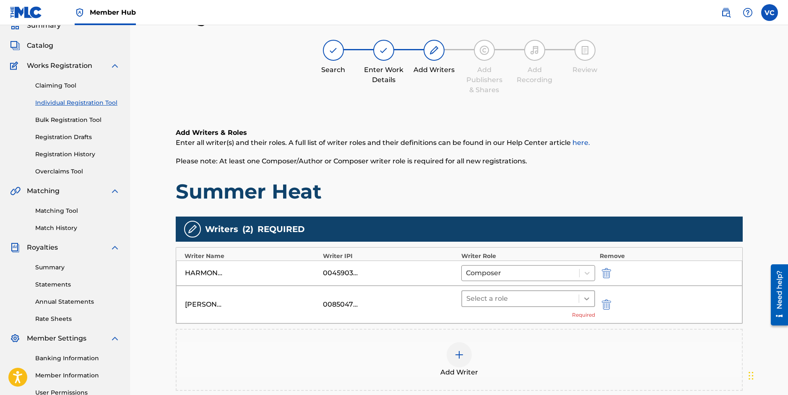
click at [587, 299] on icon at bounding box center [586, 299] width 5 height 3
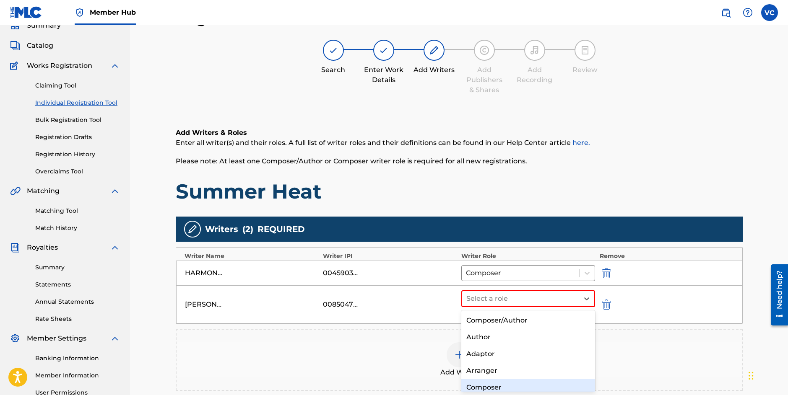
click at [477, 385] on div "Composer" at bounding box center [528, 387] width 134 height 17
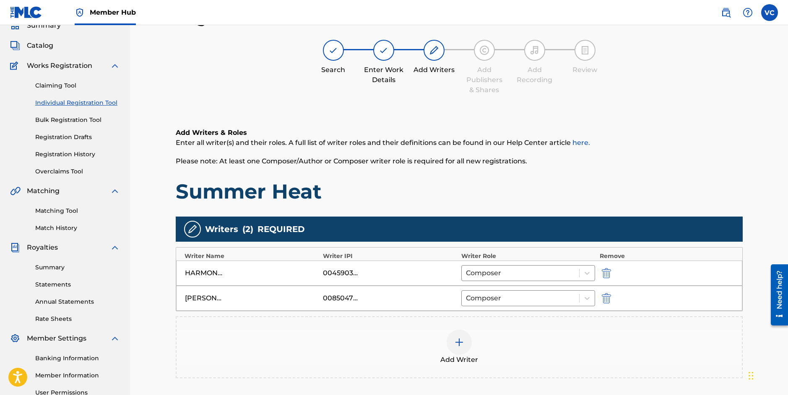
click at [458, 339] on img at bounding box center [459, 342] width 10 height 10
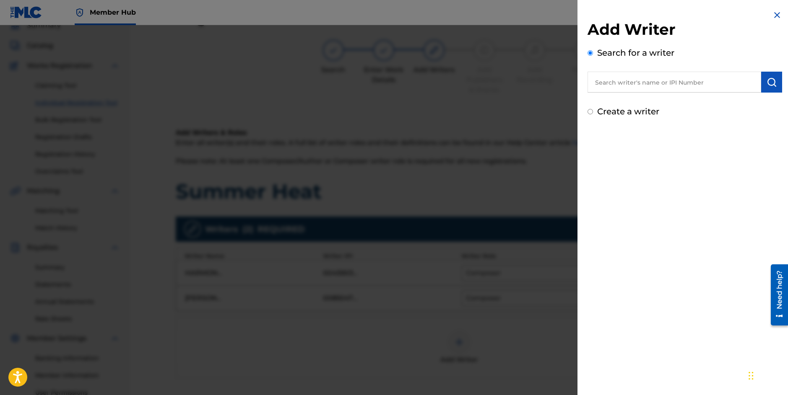
click at [658, 83] on input "text" at bounding box center [674, 82] width 174 height 21
click at [767, 83] on img "submit" at bounding box center [771, 82] width 10 height 10
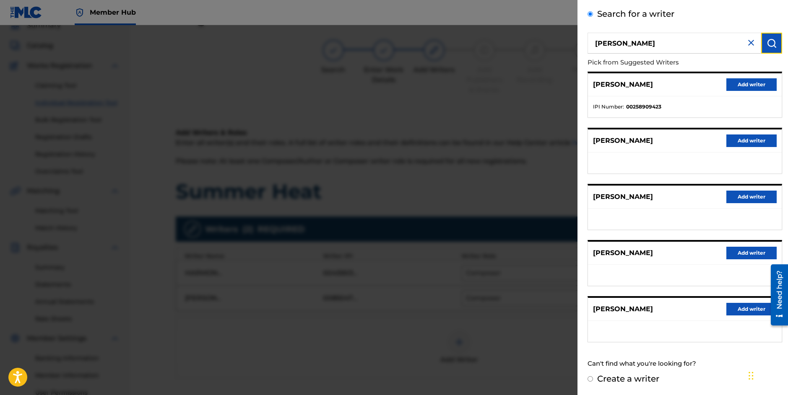
scroll to position [0, 0]
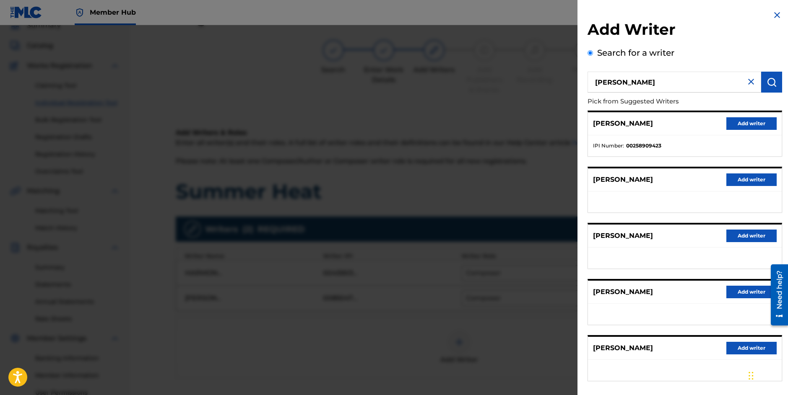
click at [596, 84] on input "[PERSON_NAME]" at bounding box center [674, 82] width 174 height 21
click at [625, 83] on input "[PERSON_NAME]" at bounding box center [674, 82] width 174 height 21
click at [766, 80] on img "submit" at bounding box center [771, 82] width 10 height 10
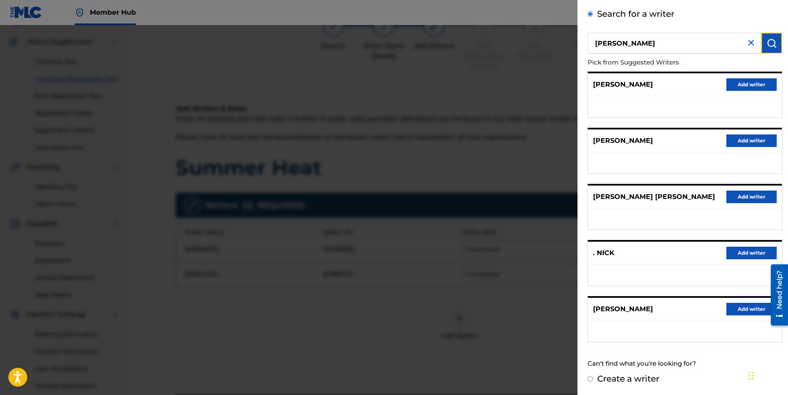
scroll to position [60, 0]
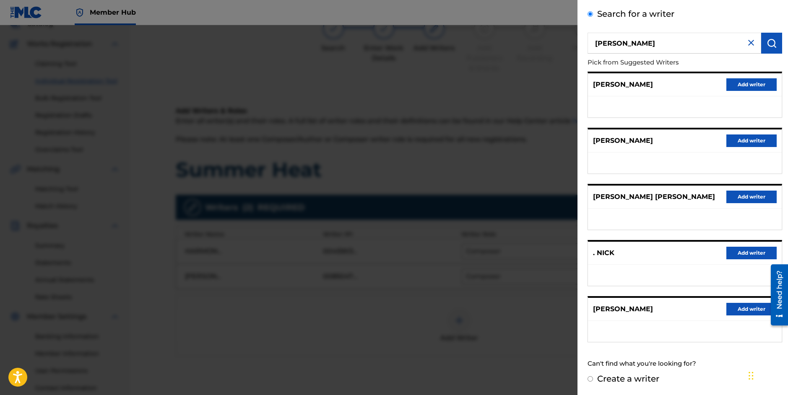
drag, startPoint x: 649, startPoint y: 47, endPoint x: 580, endPoint y: 42, distance: 69.7
click at [587, 43] on input "[PERSON_NAME]" at bounding box center [674, 43] width 174 height 21
paste input "el"
type input "[PERSON_NAME]"
click at [766, 42] on img "submit" at bounding box center [771, 43] width 10 height 10
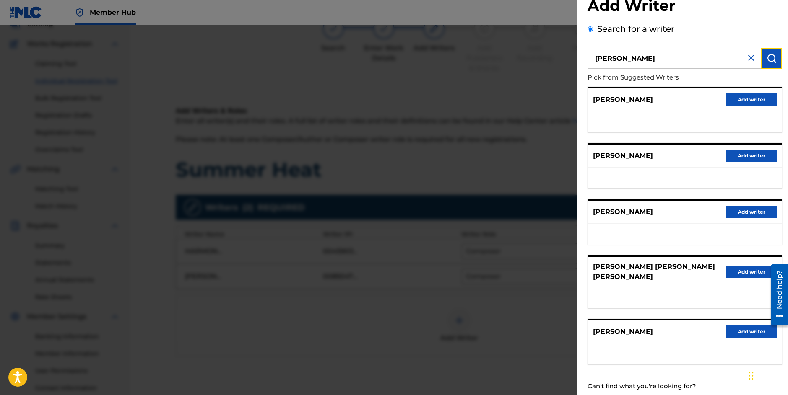
scroll to position [39, 0]
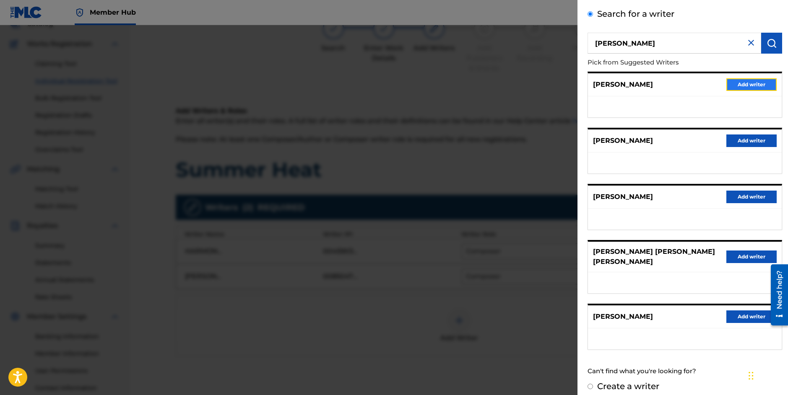
click at [744, 83] on button "Add writer" at bounding box center [751, 84] width 50 height 13
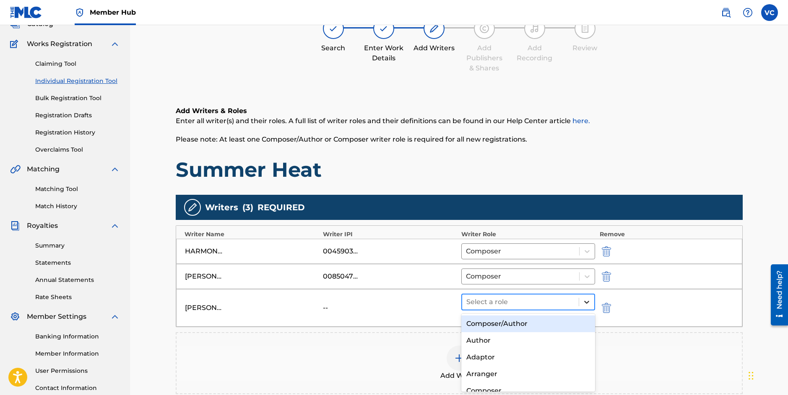
click at [587, 303] on icon at bounding box center [586, 302] width 5 height 3
click at [479, 327] on div "Composer/Author" at bounding box center [528, 324] width 134 height 17
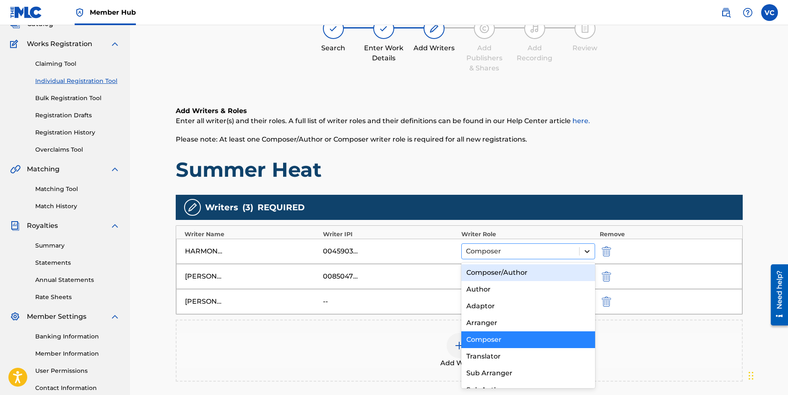
click at [587, 252] on icon at bounding box center [587, 251] width 8 height 8
click at [525, 274] on div "Composer/Author" at bounding box center [528, 272] width 134 height 17
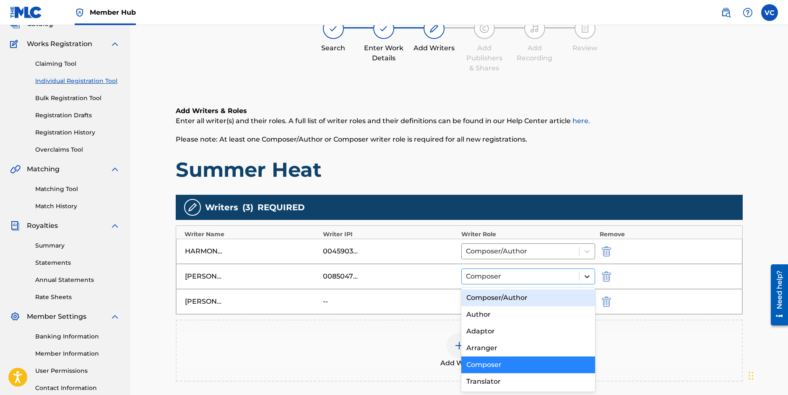
click at [587, 275] on icon at bounding box center [587, 276] width 8 height 8
click at [503, 298] on div "Composer/Author" at bounding box center [528, 298] width 134 height 17
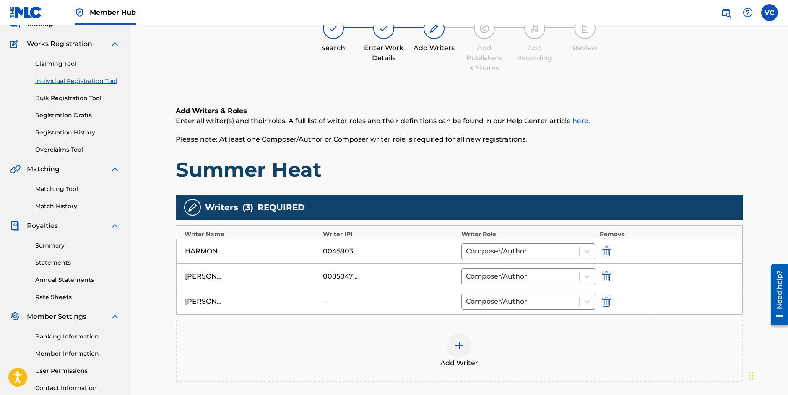
drag, startPoint x: 1551, startPoint y: 438, endPoint x: 771, endPoint y: 287, distance: 794.5
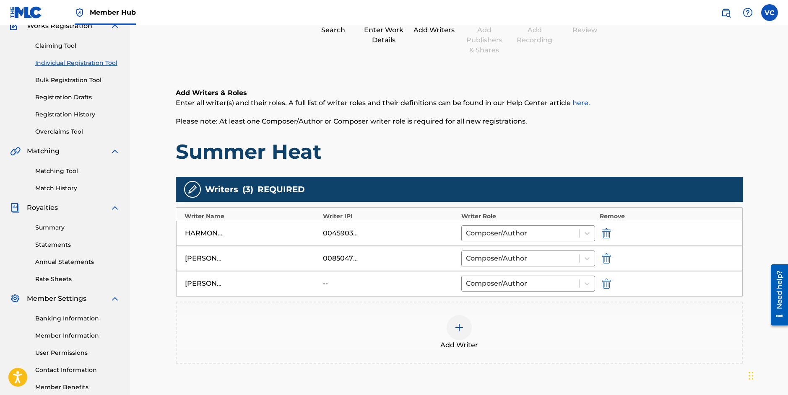
scroll to position [156, 0]
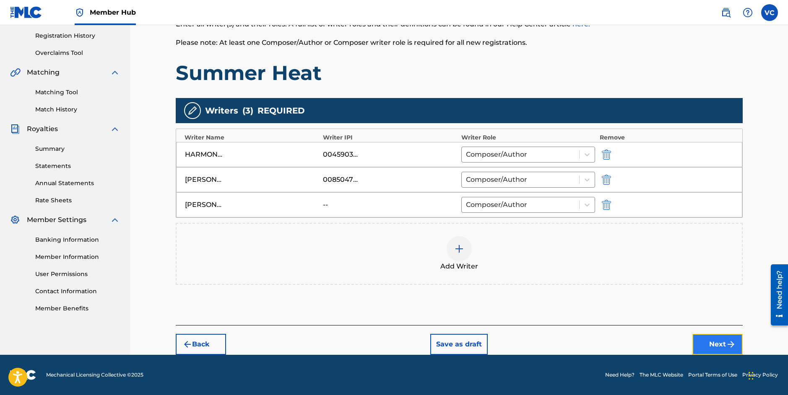
click at [721, 345] on button "Next" at bounding box center [717, 344] width 50 height 21
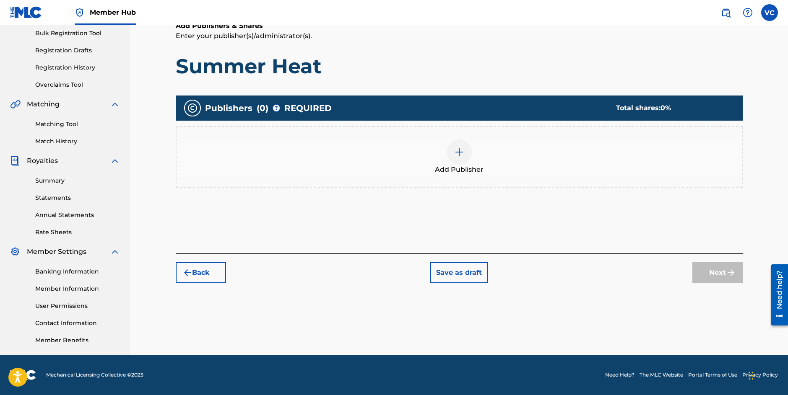
click at [458, 150] on img at bounding box center [459, 152] width 10 height 10
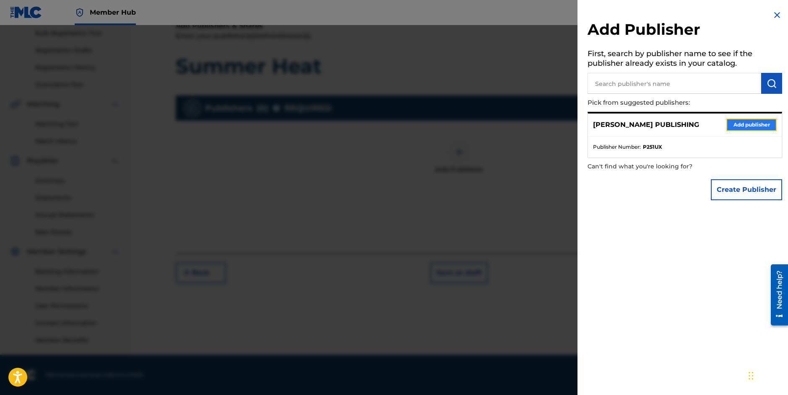
click at [744, 125] on button "Add publisher" at bounding box center [751, 125] width 50 height 13
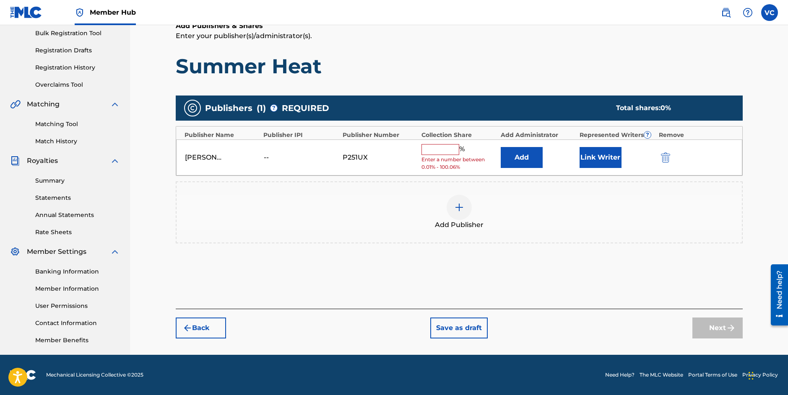
click at [439, 148] on input "text" at bounding box center [440, 149] width 38 height 11
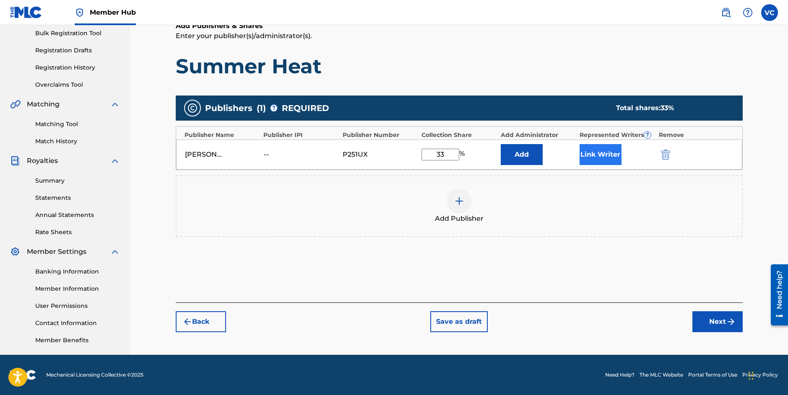
type input "33"
click at [598, 153] on button "Link Writer" at bounding box center [600, 154] width 42 height 21
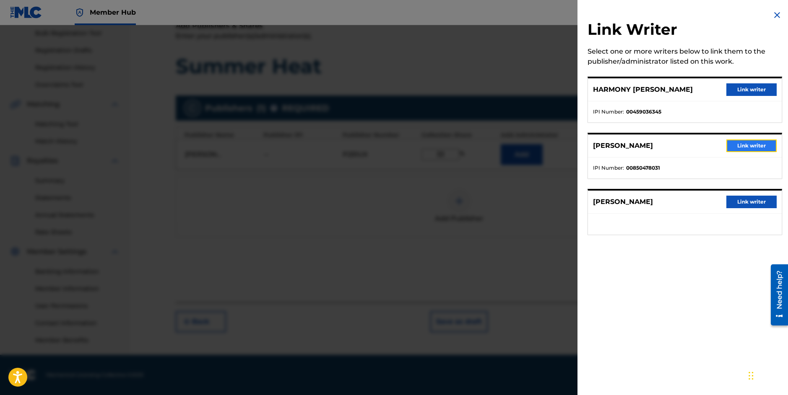
click at [752, 145] on button "Link writer" at bounding box center [751, 146] width 50 height 13
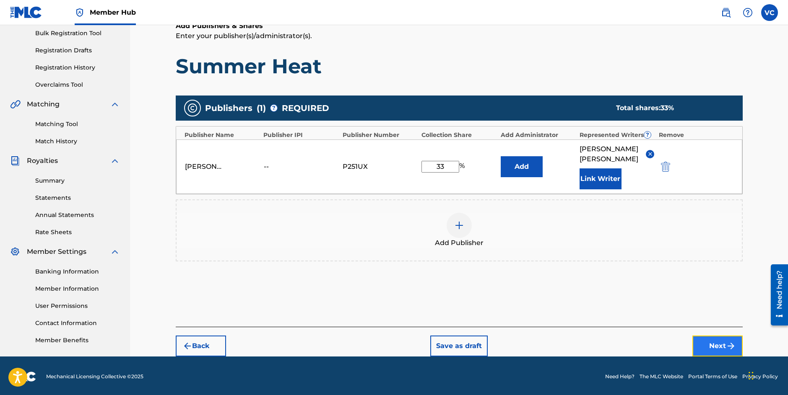
click at [718, 336] on button "Next" at bounding box center [717, 346] width 50 height 21
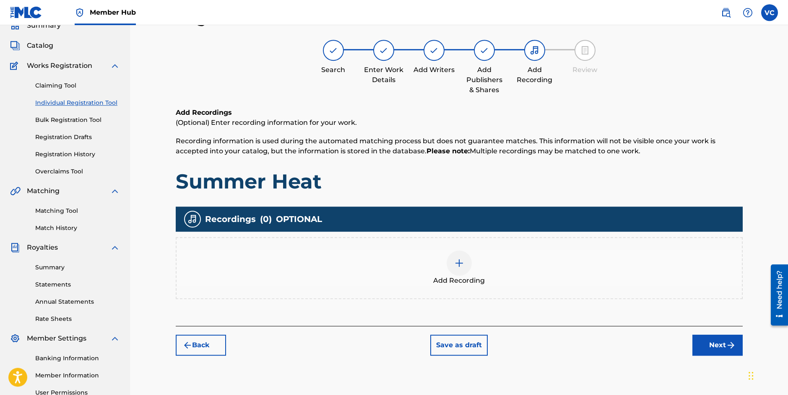
scroll to position [38, 0]
click at [715, 345] on button "Next" at bounding box center [717, 345] width 50 height 21
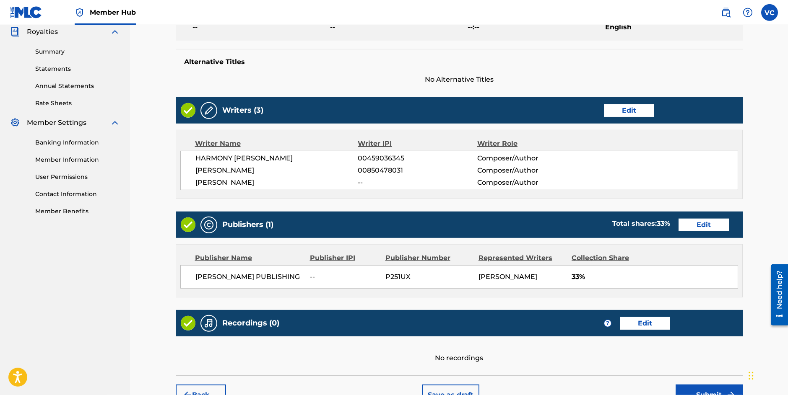
scroll to position [303, 0]
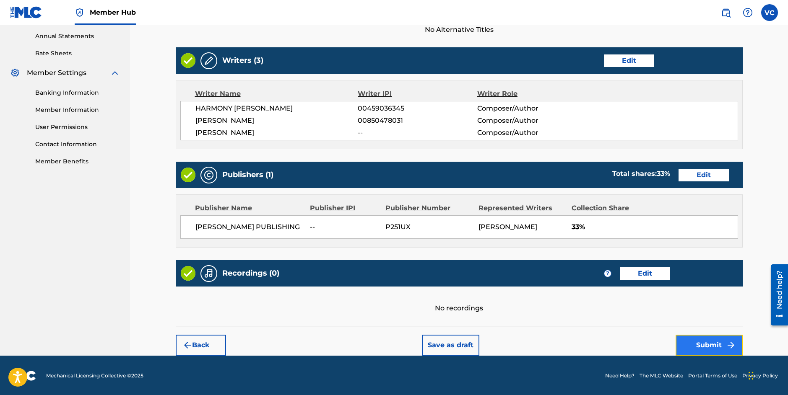
click at [710, 345] on button "Submit" at bounding box center [708, 345] width 67 height 21
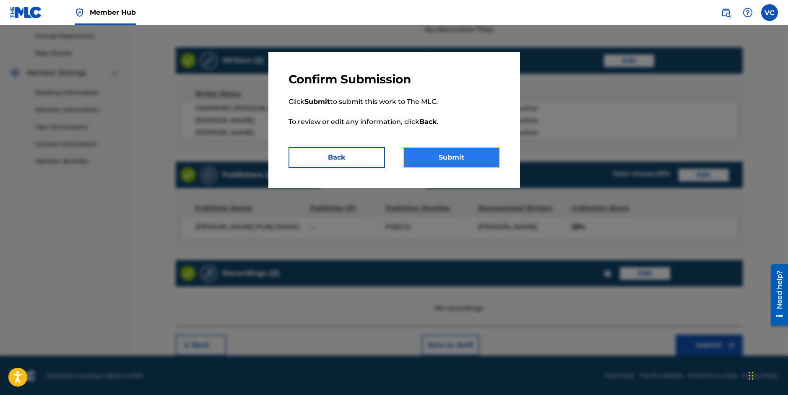
click at [441, 155] on button "Submit" at bounding box center [451, 157] width 96 height 21
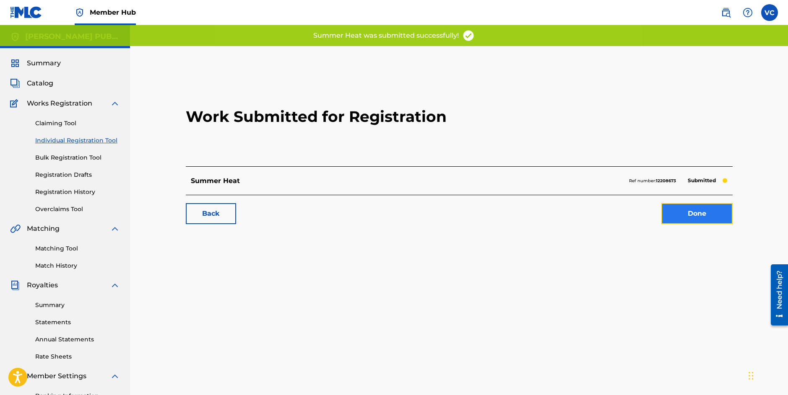
click at [700, 215] on link "Done" at bounding box center [696, 213] width 71 height 21
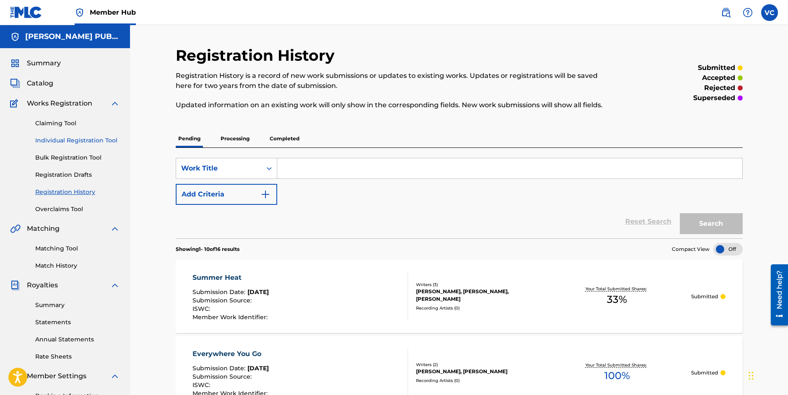
click at [64, 140] on link "Individual Registration Tool" at bounding box center [77, 140] width 85 height 9
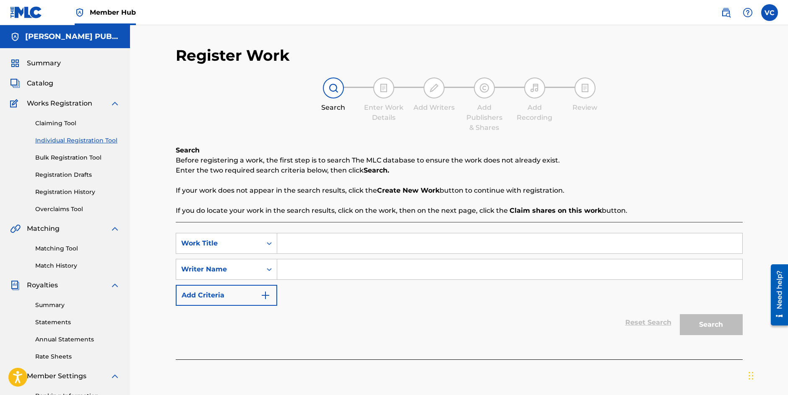
click at [298, 249] on input "Search Form" at bounding box center [509, 243] width 465 height 20
click at [290, 246] on input "I don't want to stop Loving You" at bounding box center [509, 243] width 465 height 20
click at [311, 246] on input "I Don't want to stop Loving You" at bounding box center [509, 243] width 465 height 20
click at [338, 246] on input "I Don't Want to stop Loving You" at bounding box center [509, 243] width 465 height 20
type input "I Don't Want to Stop Loving You"
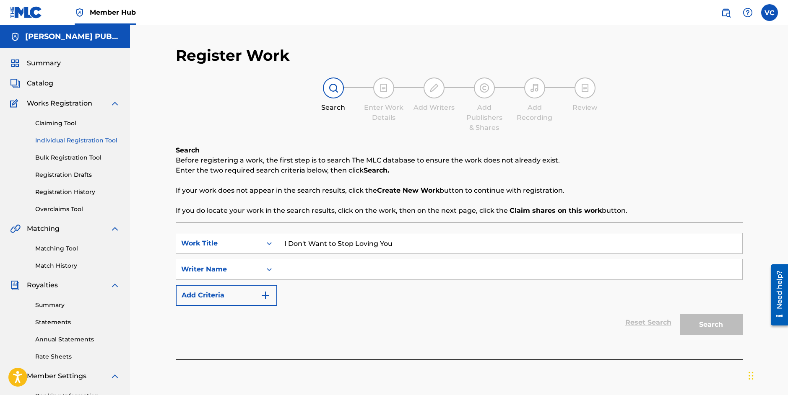
click at [298, 269] on input "Search Form" at bounding box center [509, 269] width 465 height 20
click at [288, 270] on input "[PERSON_NAME]" at bounding box center [509, 269] width 465 height 20
type input "[PERSON_NAME]"
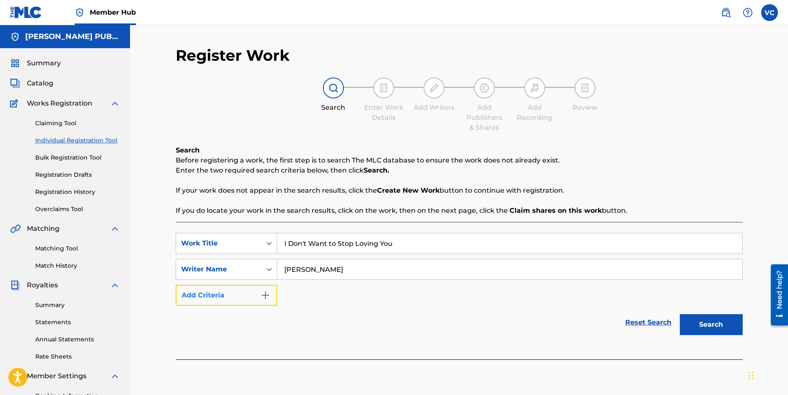
click at [264, 295] on img "Search Form" at bounding box center [265, 295] width 10 height 10
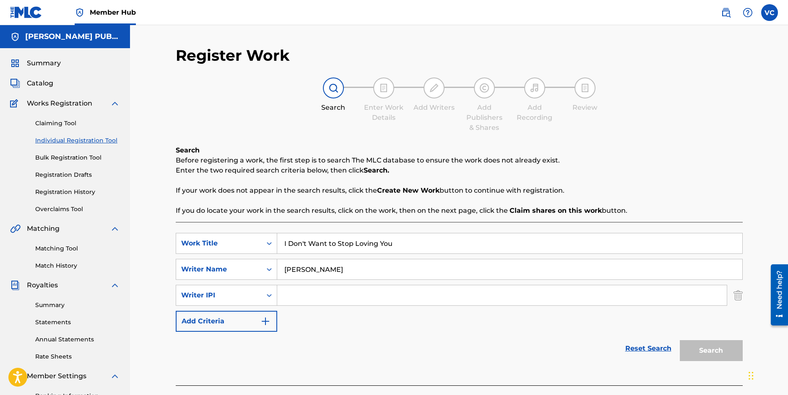
click at [308, 296] on input "Search Form" at bounding box center [501, 295] width 449 height 20
paste input "850478031"
type input "850478031"
click at [419, 356] on div "Reset Search Search" at bounding box center [459, 349] width 567 height 34
click at [705, 350] on button "Search" at bounding box center [710, 350] width 63 height 21
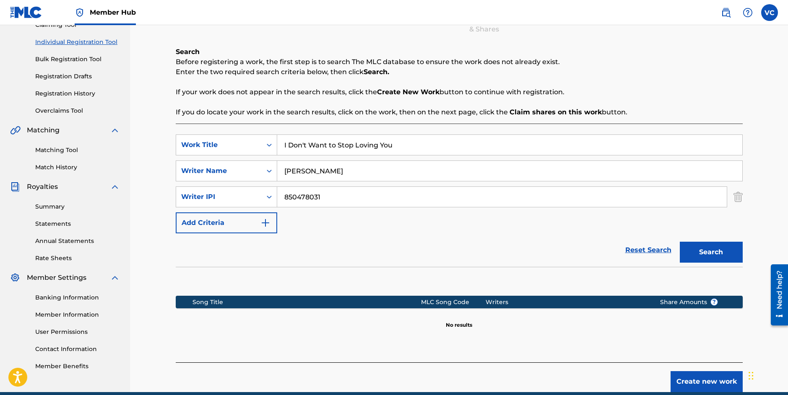
scroll to position [136, 0]
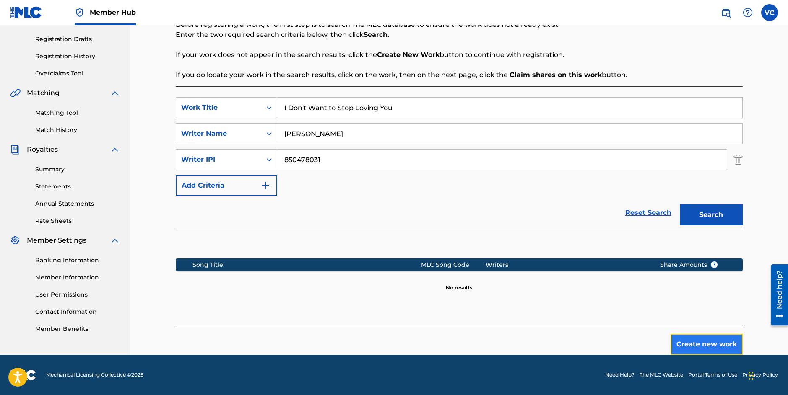
click at [703, 342] on button "Create new work" at bounding box center [706, 344] width 72 height 21
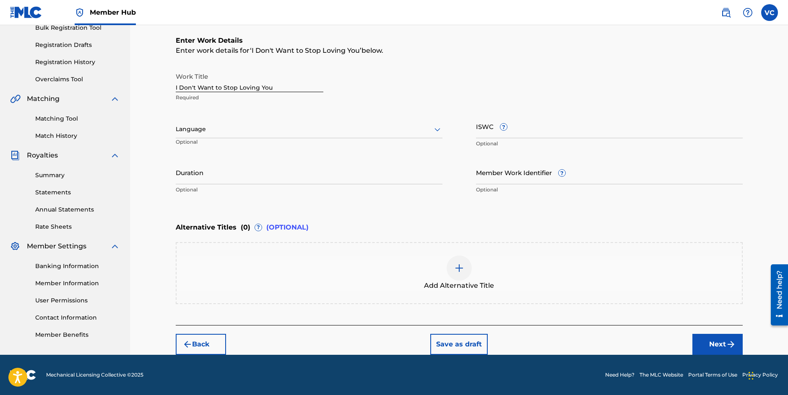
scroll to position [130, 0]
click at [212, 128] on div at bounding box center [309, 129] width 267 height 10
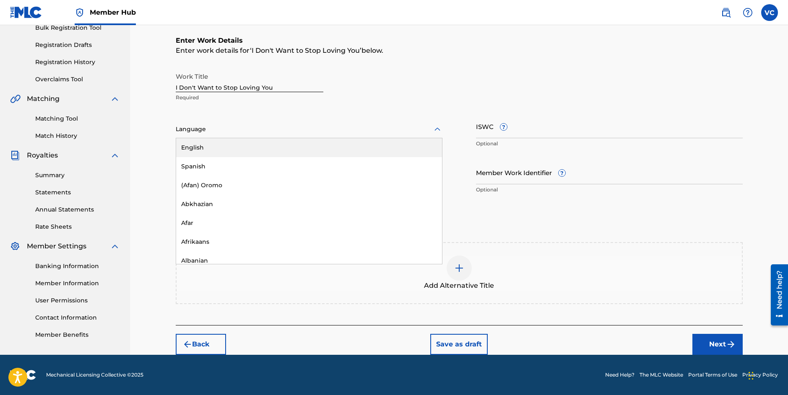
click at [200, 148] on div "English" at bounding box center [309, 147] width 266 height 19
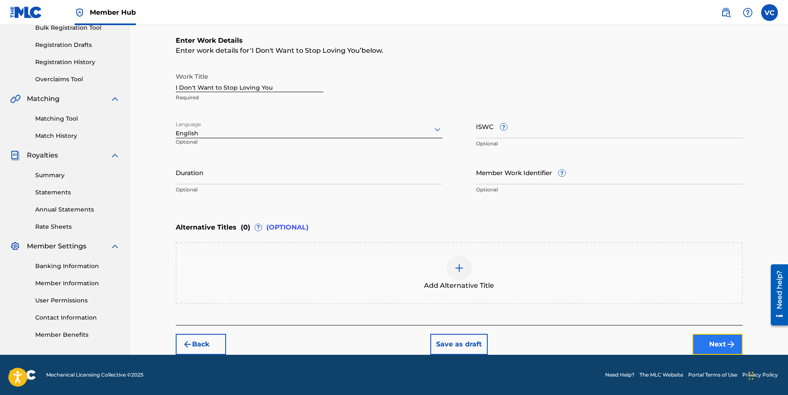
click at [719, 343] on button "Next" at bounding box center [717, 344] width 50 height 21
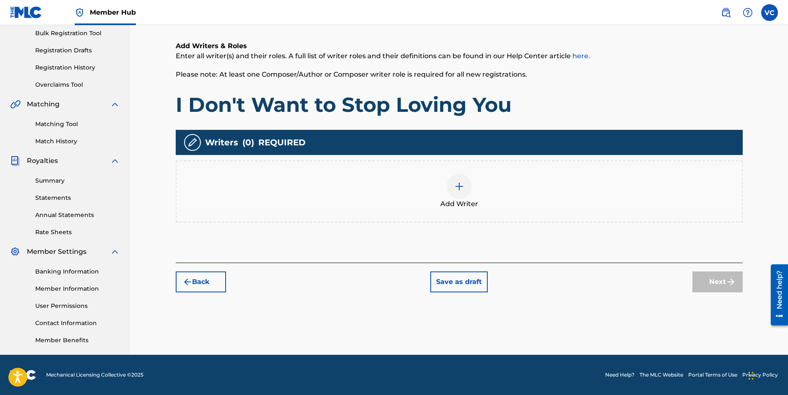
scroll to position [124, 0]
click at [459, 186] on img at bounding box center [459, 186] width 10 height 10
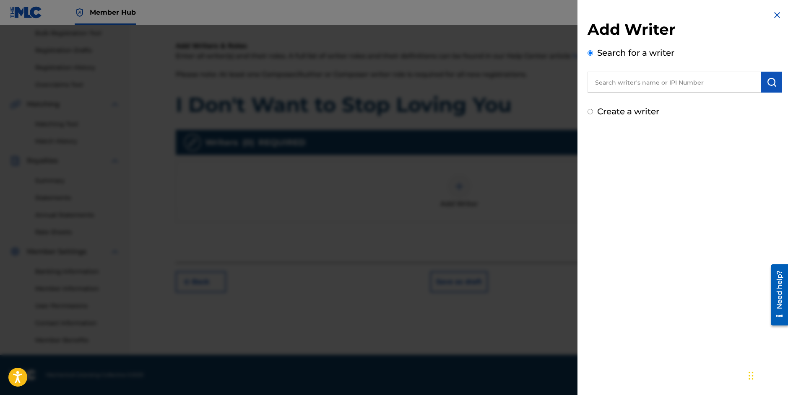
click at [642, 83] on input "text" at bounding box center [674, 82] width 174 height 21
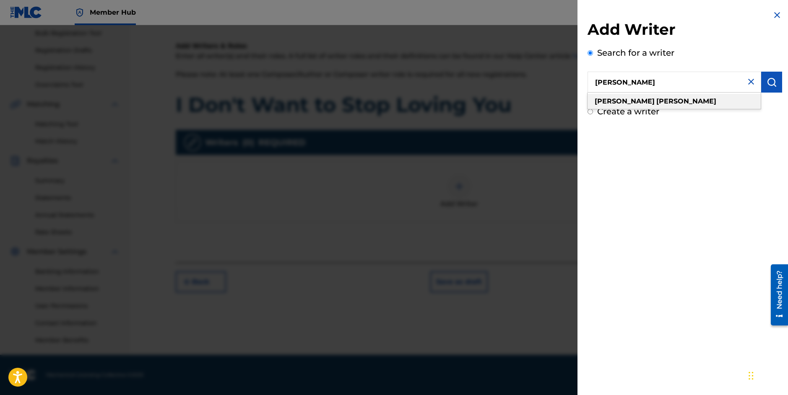
type input "[PERSON_NAME]"
click at [656, 101] on strong "[PERSON_NAME]" at bounding box center [686, 101] width 60 height 8
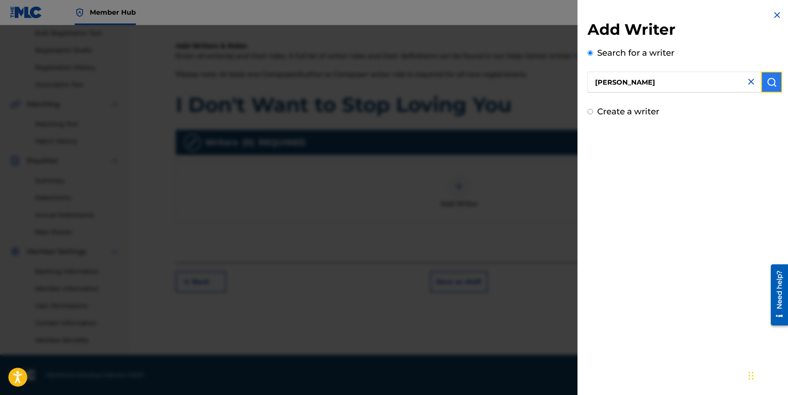
click at [766, 82] on img "submit" at bounding box center [771, 82] width 10 height 10
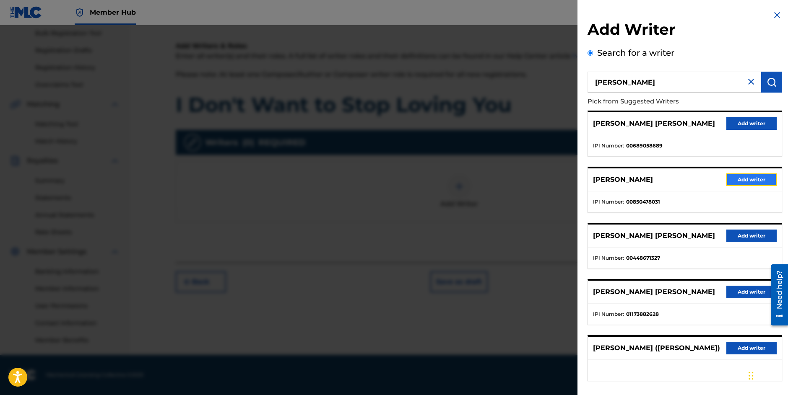
click at [742, 180] on button "Add writer" at bounding box center [751, 180] width 50 height 13
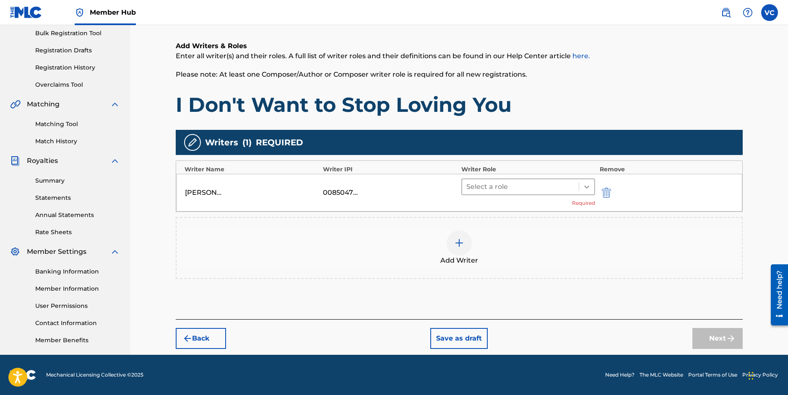
click at [586, 187] on icon at bounding box center [586, 187] width 8 height 8
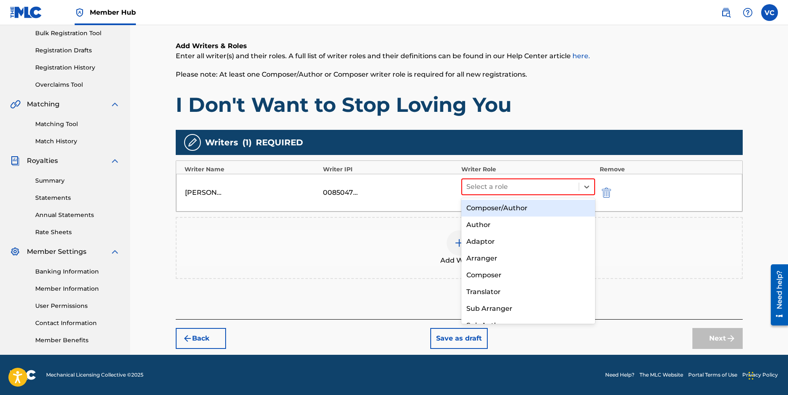
click at [502, 207] on div "Composer/Author" at bounding box center [528, 208] width 134 height 17
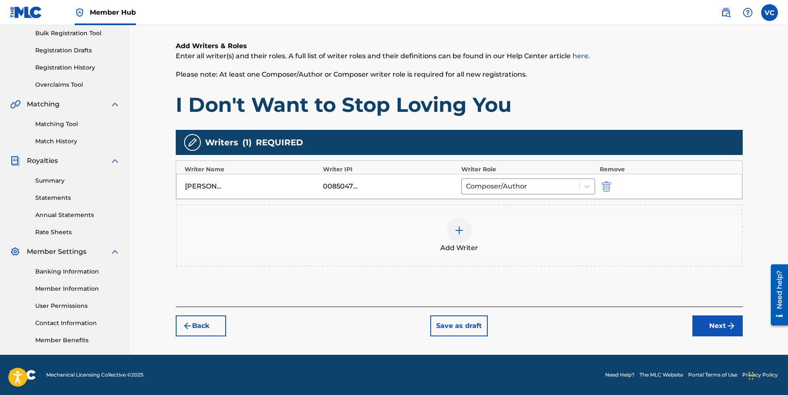
click at [457, 229] on img at bounding box center [459, 230] width 10 height 10
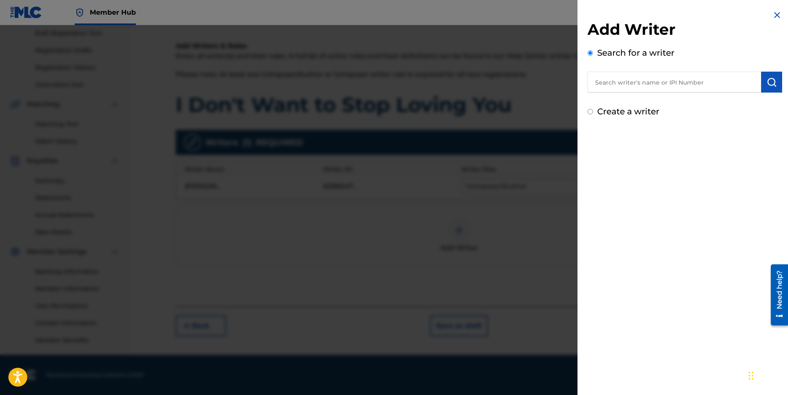
click at [632, 82] on input "text" at bounding box center [674, 82] width 174 height 21
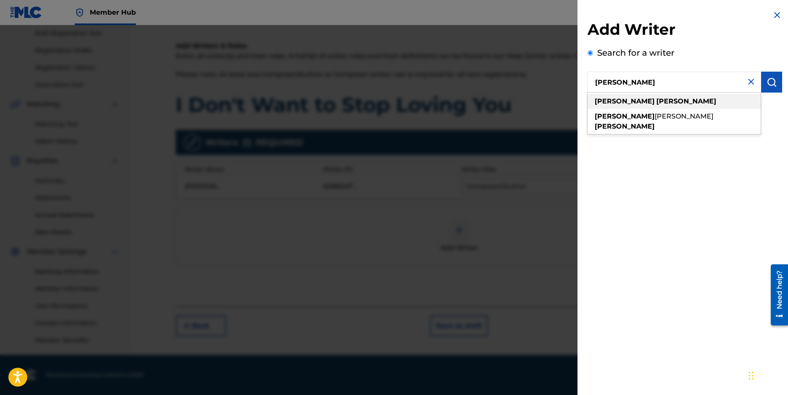
click at [656, 101] on strong "[PERSON_NAME]" at bounding box center [686, 101] width 60 height 8
type input "[PERSON_NAME]"
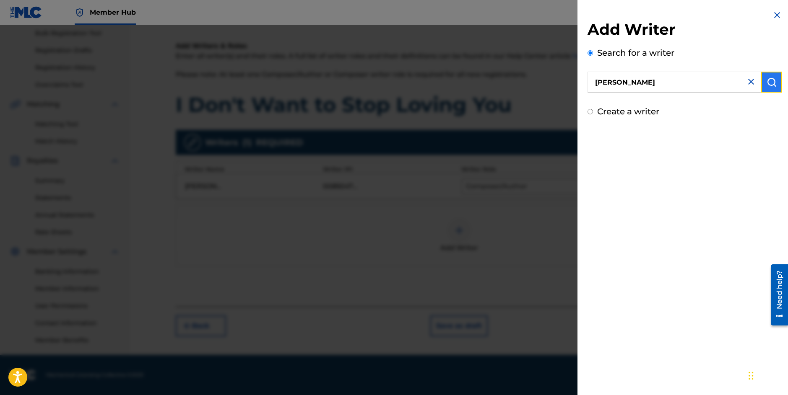
click at [766, 86] on img "submit" at bounding box center [771, 82] width 10 height 10
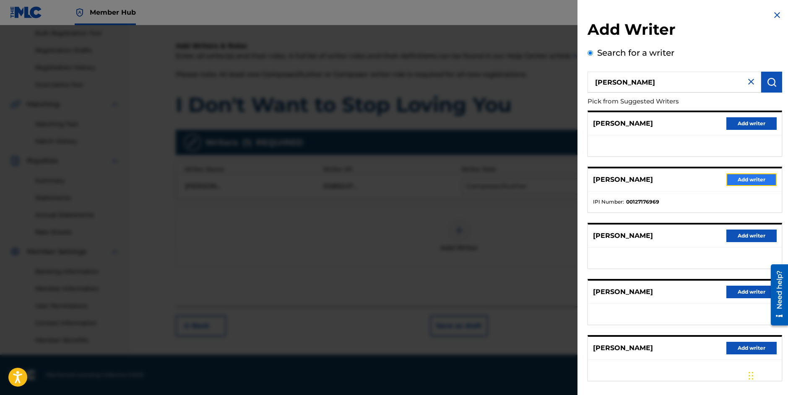
click at [745, 178] on button "Add writer" at bounding box center [751, 180] width 50 height 13
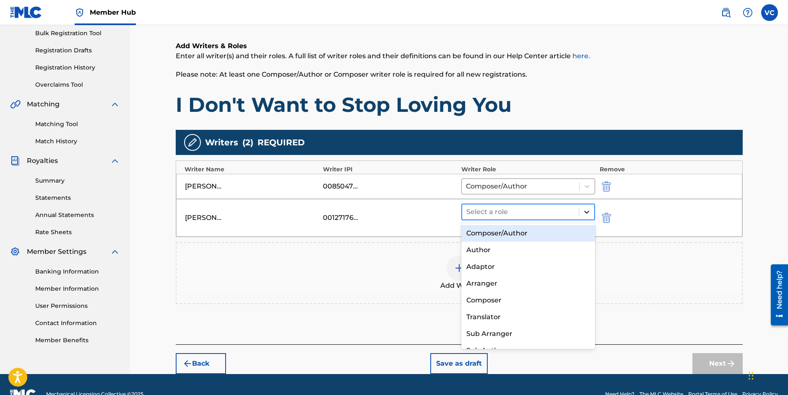
click at [586, 211] on icon at bounding box center [586, 212] width 8 height 8
click at [487, 233] on div "Composer/Author" at bounding box center [528, 233] width 134 height 17
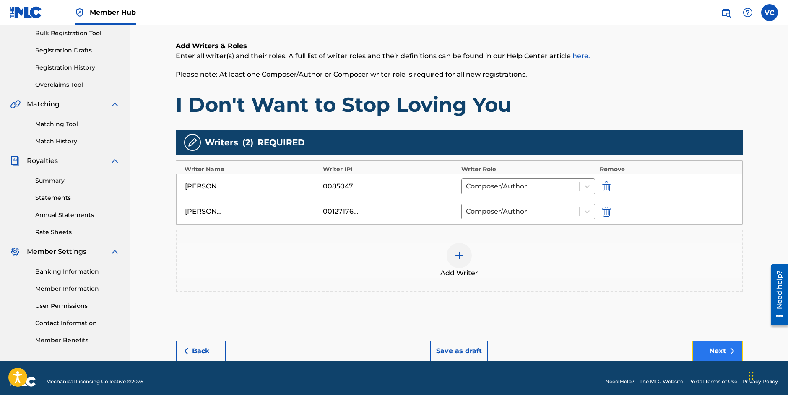
click at [718, 350] on button "Next" at bounding box center [717, 351] width 50 height 21
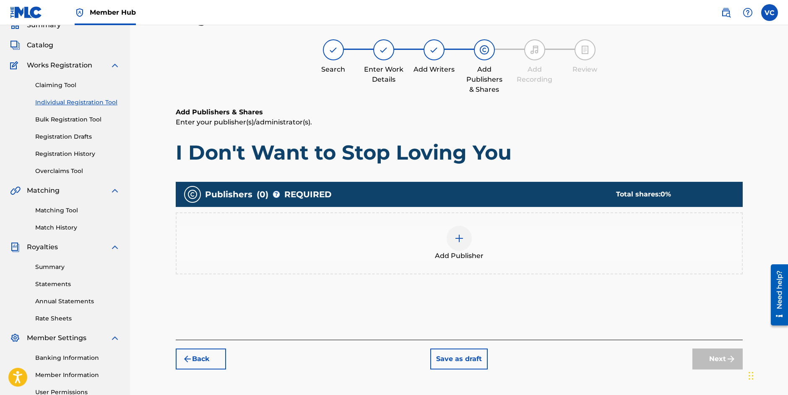
scroll to position [38, 0]
click at [459, 236] on img at bounding box center [459, 239] width 10 height 10
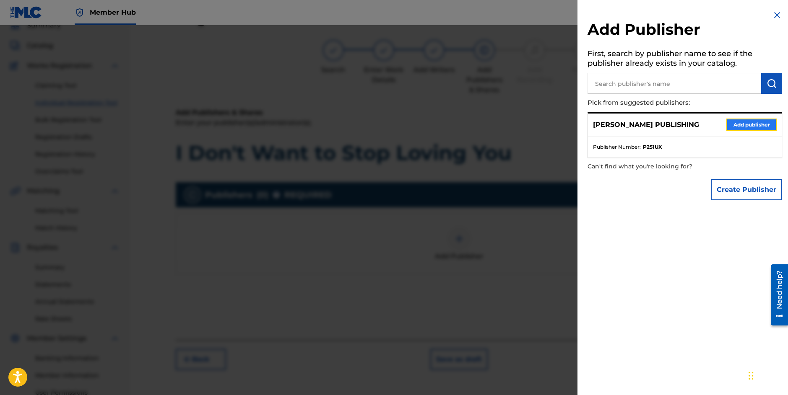
click at [744, 125] on button "Add publisher" at bounding box center [751, 125] width 50 height 13
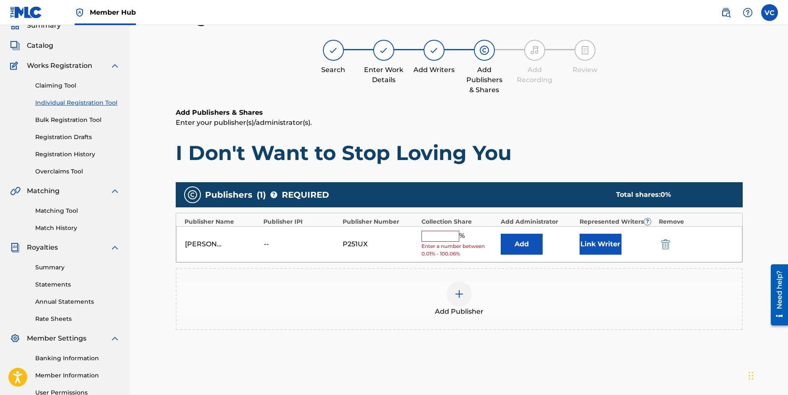
click at [438, 236] on input "text" at bounding box center [440, 236] width 38 height 11
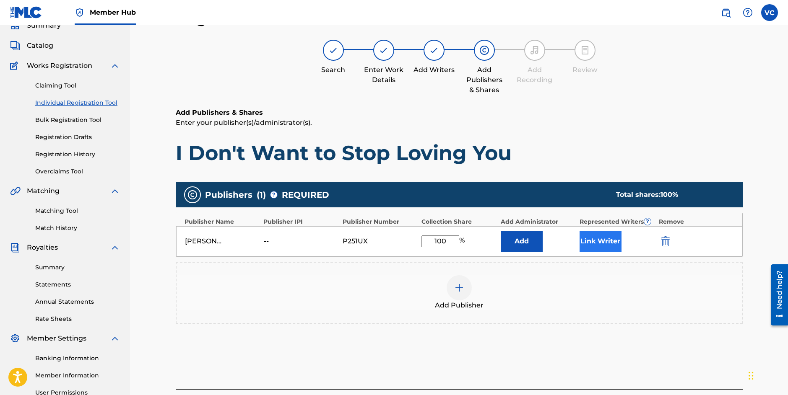
type input "100"
click at [601, 242] on button "Link Writer" at bounding box center [600, 241] width 42 height 21
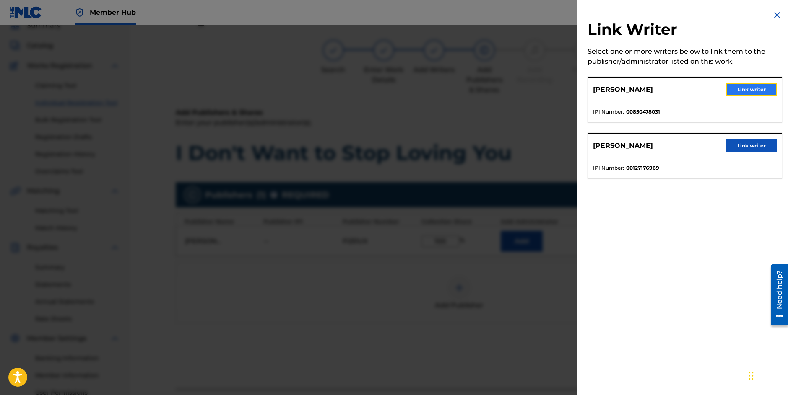
click at [754, 88] on button "Link writer" at bounding box center [751, 89] width 50 height 13
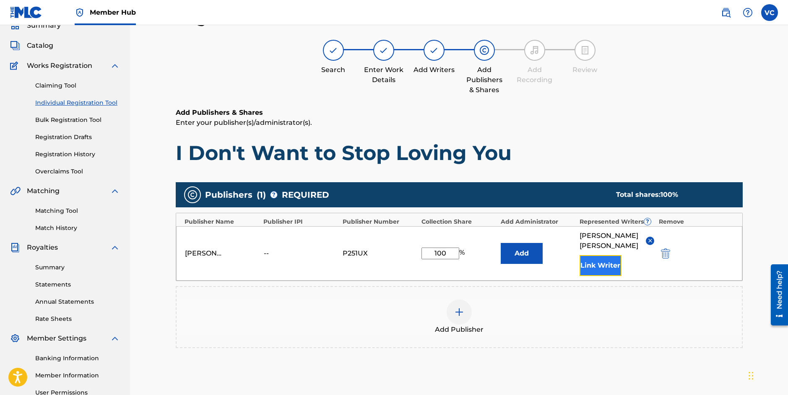
click at [593, 255] on button "Link Writer" at bounding box center [600, 265] width 42 height 21
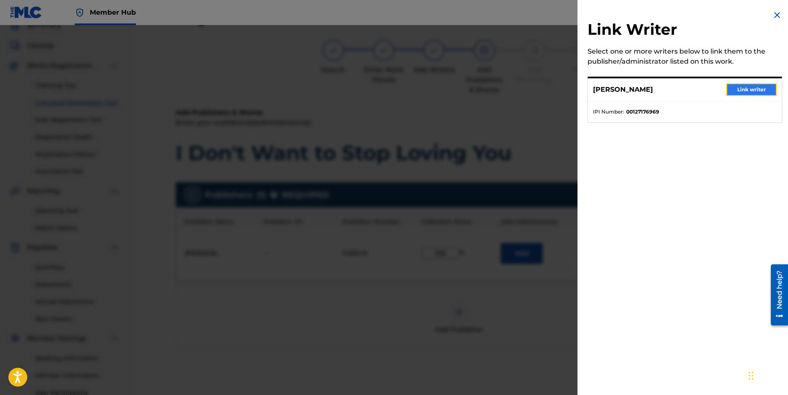
click at [741, 88] on button "Link writer" at bounding box center [751, 89] width 50 height 13
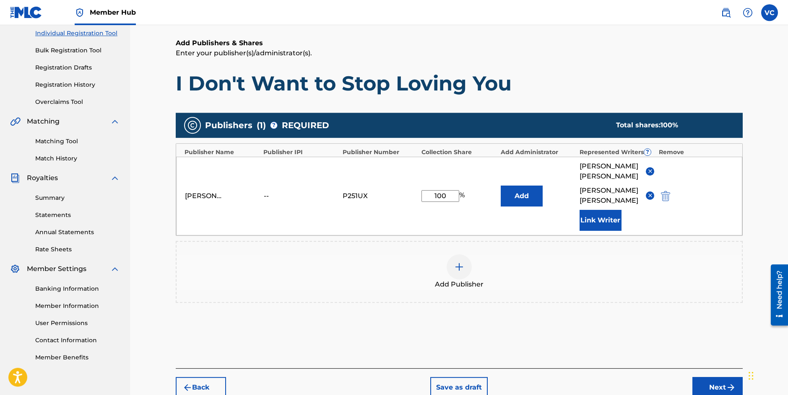
scroll to position [130, 0]
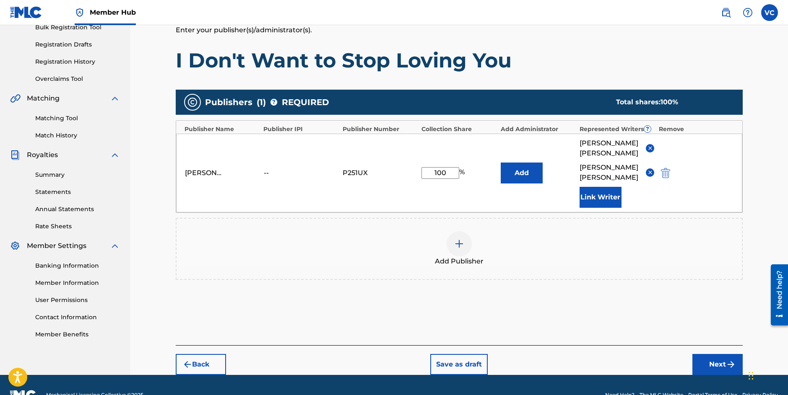
drag, startPoint x: 788, startPoint y: 166, endPoint x: 3, endPoint y: 28, distance: 797.1
click at [712, 354] on button "Next" at bounding box center [717, 364] width 50 height 21
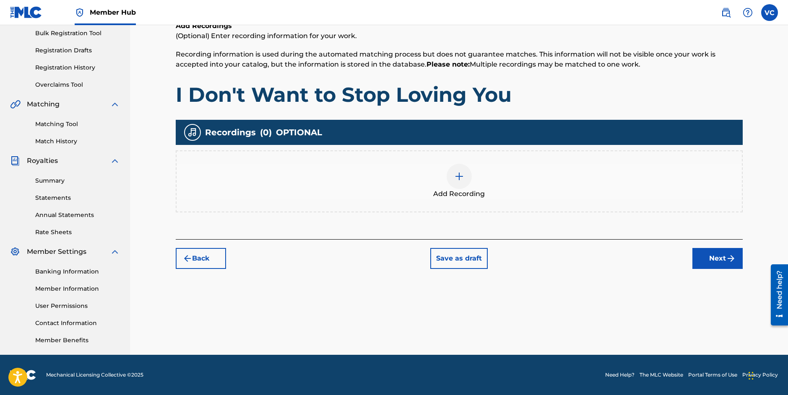
scroll to position [124, 0]
click at [715, 256] on button "Next" at bounding box center [717, 258] width 50 height 21
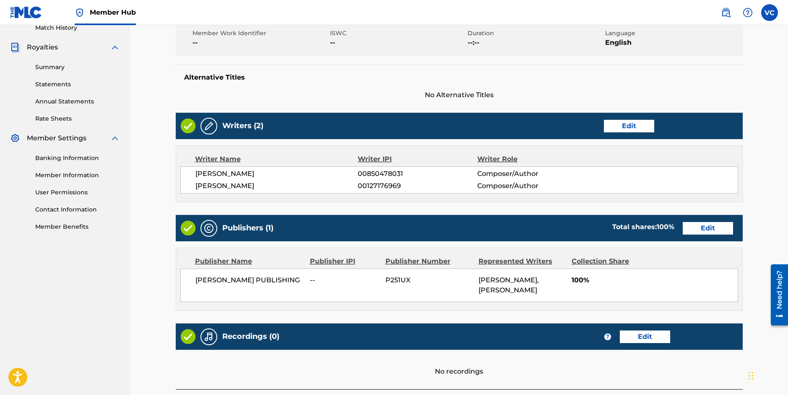
scroll to position [301, 0]
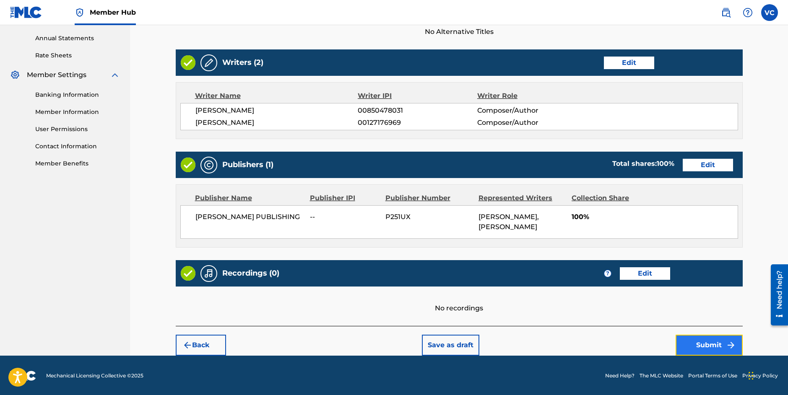
click at [705, 344] on button "Submit" at bounding box center [708, 345] width 67 height 21
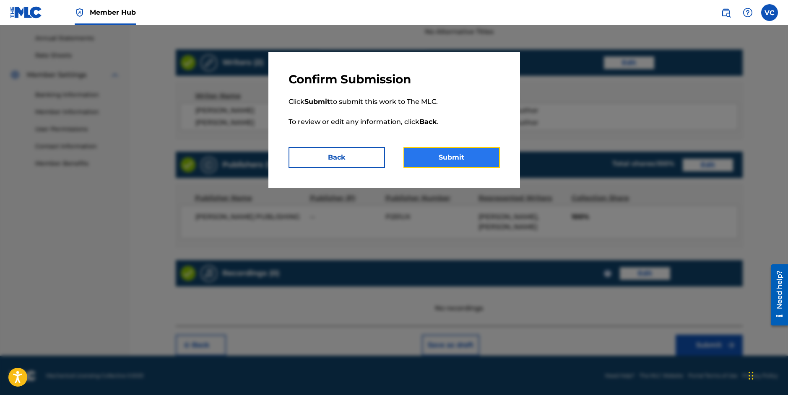
click at [445, 153] on button "Submit" at bounding box center [451, 157] width 96 height 21
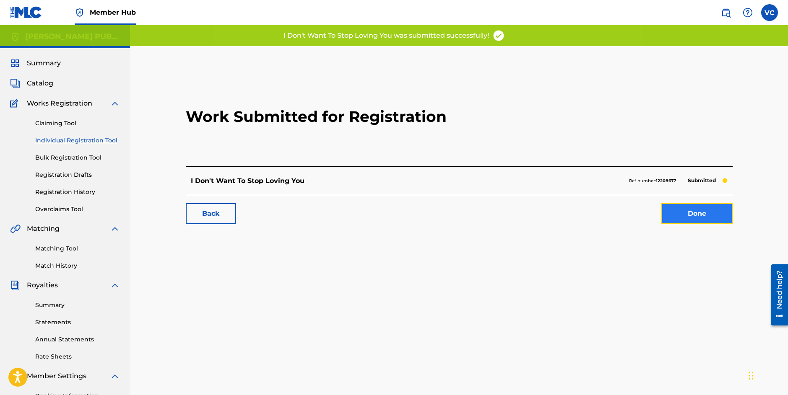
click at [694, 217] on link "Done" at bounding box center [696, 213] width 71 height 21
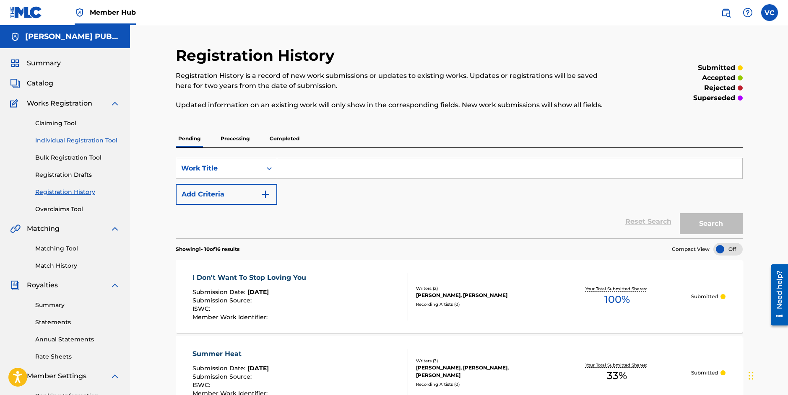
click at [70, 141] on link "Individual Registration Tool" at bounding box center [77, 140] width 85 height 9
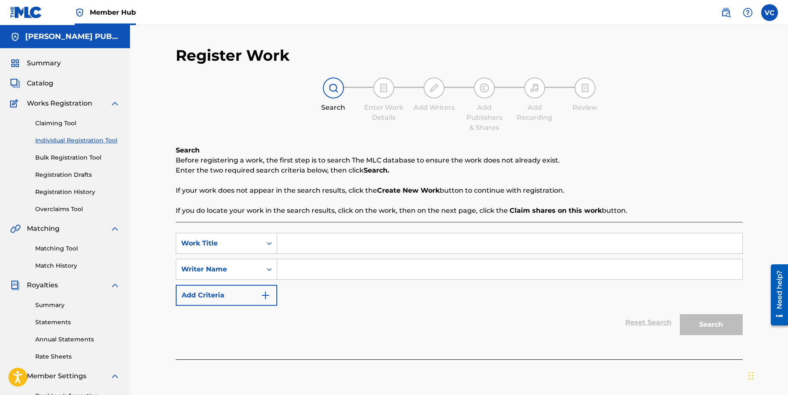
click at [294, 247] on input "Search Form" at bounding box center [509, 243] width 465 height 20
click at [293, 245] on input "I need a stranger" at bounding box center [509, 243] width 465 height 20
click at [314, 246] on input "I Need a stranger" at bounding box center [509, 243] width 465 height 20
type input "I Need a Stranger"
click at [298, 272] on input "Search Form" at bounding box center [509, 269] width 465 height 20
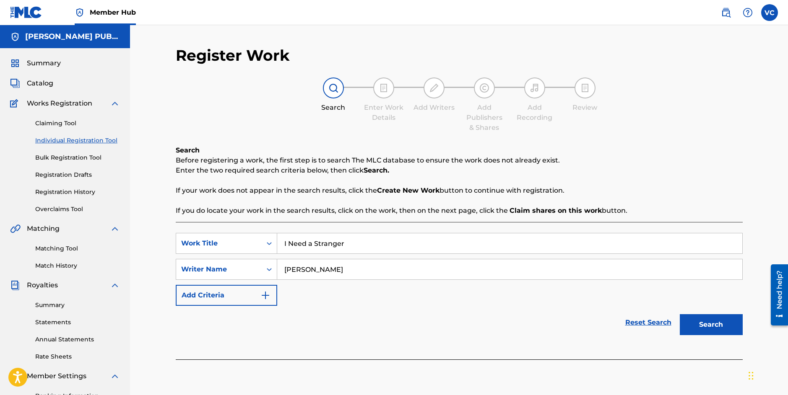
click at [307, 271] on input "[PERSON_NAME]" at bounding box center [509, 269] width 465 height 20
type input "[PERSON_NAME]"
click at [262, 294] on img "Search Form" at bounding box center [265, 295] width 10 height 10
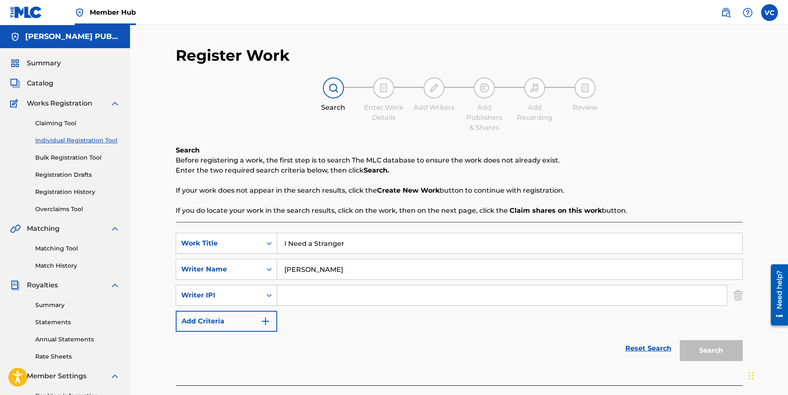
click at [289, 295] on input "Search Form" at bounding box center [501, 295] width 449 height 20
paste input "850478031"
type input "850478031"
click at [710, 349] on button "Search" at bounding box center [710, 350] width 63 height 21
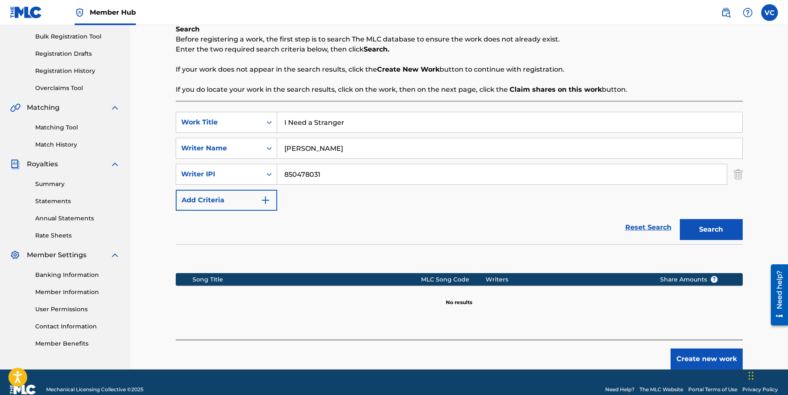
scroll to position [136, 0]
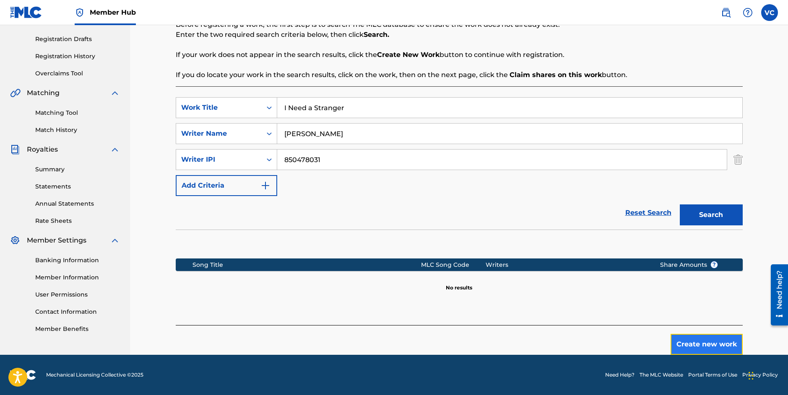
click at [697, 342] on button "Create new work" at bounding box center [706, 344] width 72 height 21
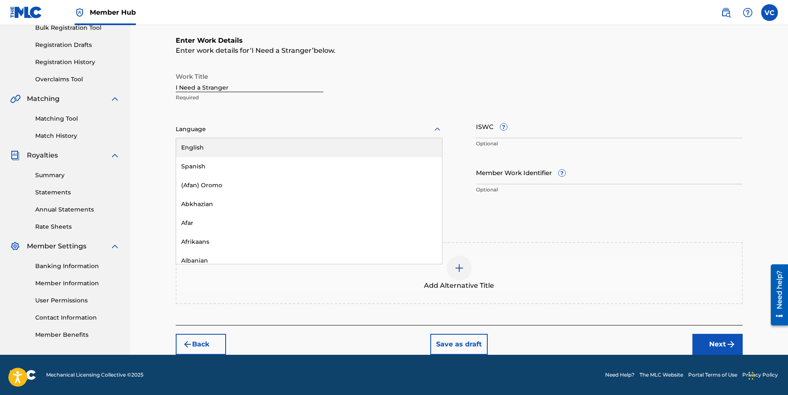
click at [216, 129] on div at bounding box center [309, 129] width 267 height 10
click at [200, 148] on div "English" at bounding box center [309, 147] width 266 height 19
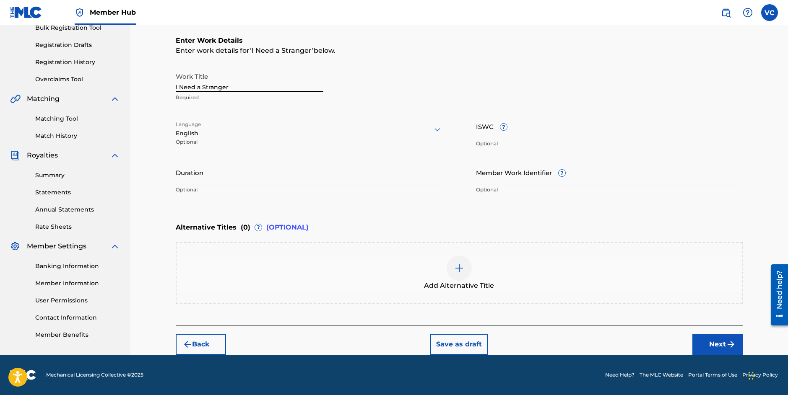
click at [196, 88] on input "I Need a Stranger" at bounding box center [250, 80] width 148 height 24
type input "I Need A Stranger"
click at [713, 344] on button "Next" at bounding box center [717, 344] width 50 height 21
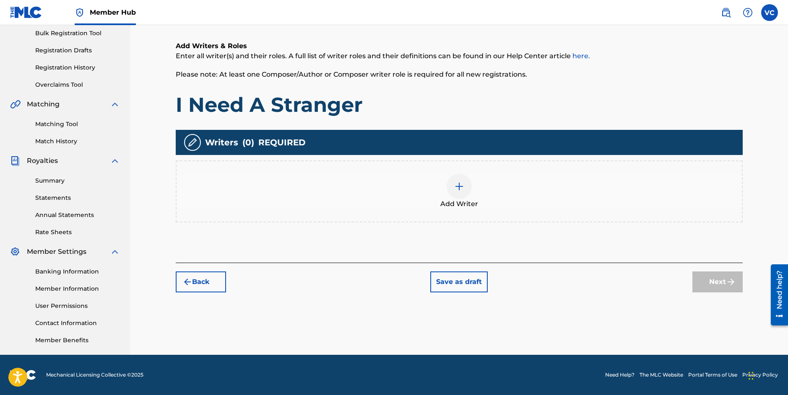
scroll to position [124, 0]
click at [459, 184] on img at bounding box center [459, 186] width 10 height 10
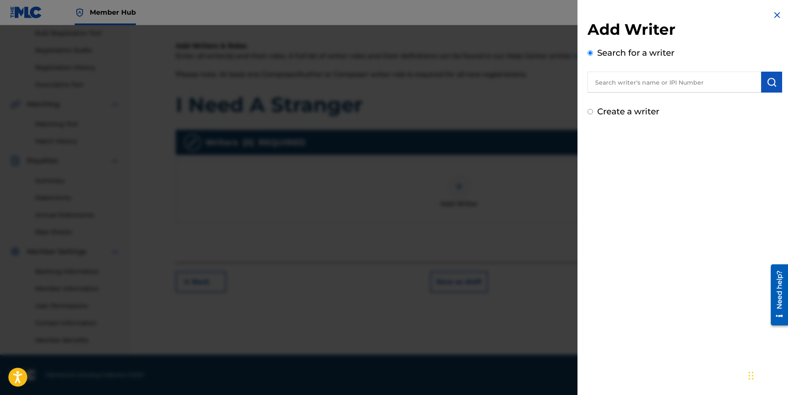
click at [695, 84] on input "text" at bounding box center [674, 82] width 174 height 21
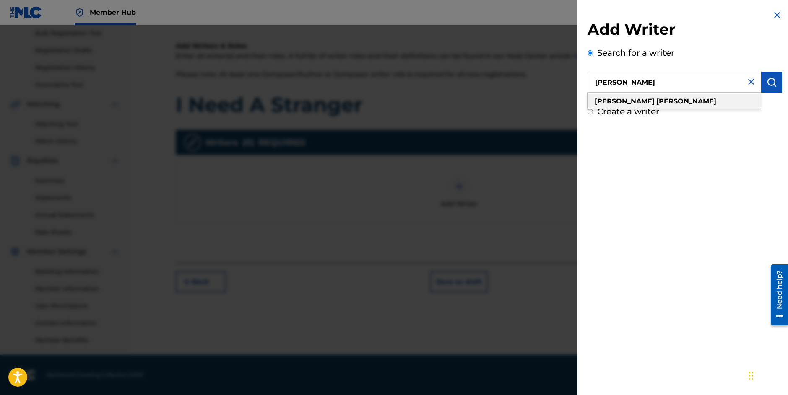
type input "[PERSON_NAME]"
click at [635, 99] on div "[PERSON_NAME]" at bounding box center [673, 101] width 173 height 15
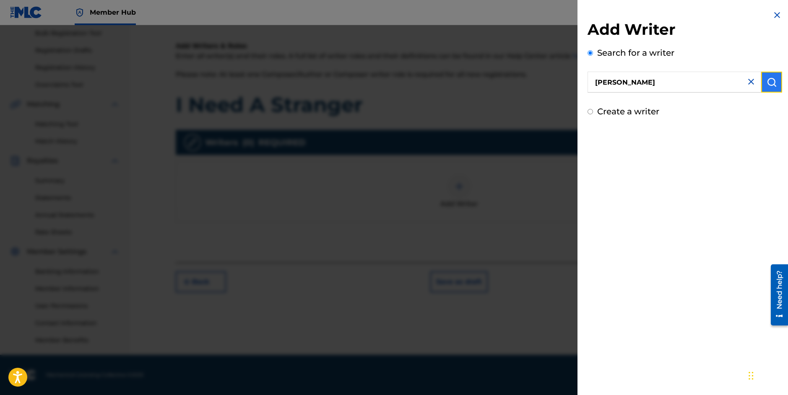
click at [767, 81] on img "submit" at bounding box center [771, 82] width 10 height 10
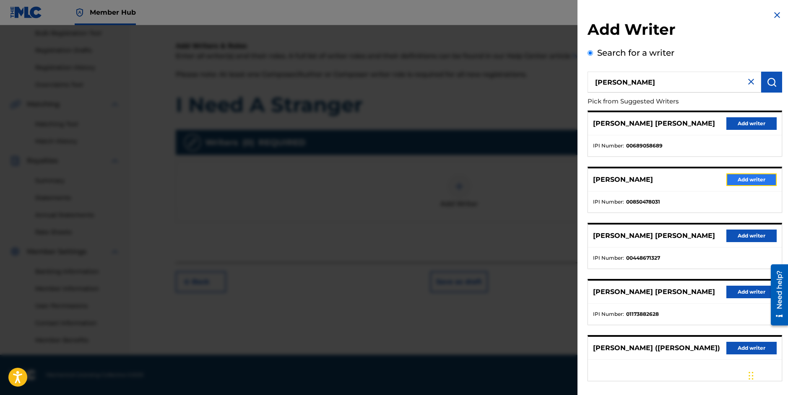
click at [746, 179] on button "Add writer" at bounding box center [751, 180] width 50 height 13
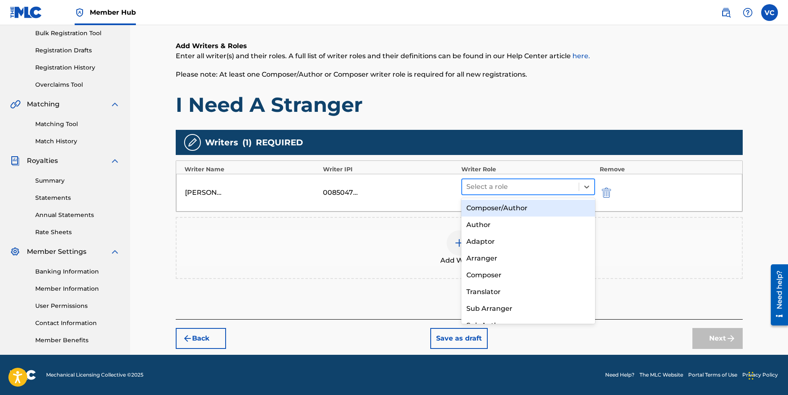
click at [511, 187] on div at bounding box center [520, 187] width 109 height 12
click at [503, 209] on div "Composer/Author" at bounding box center [528, 208] width 134 height 17
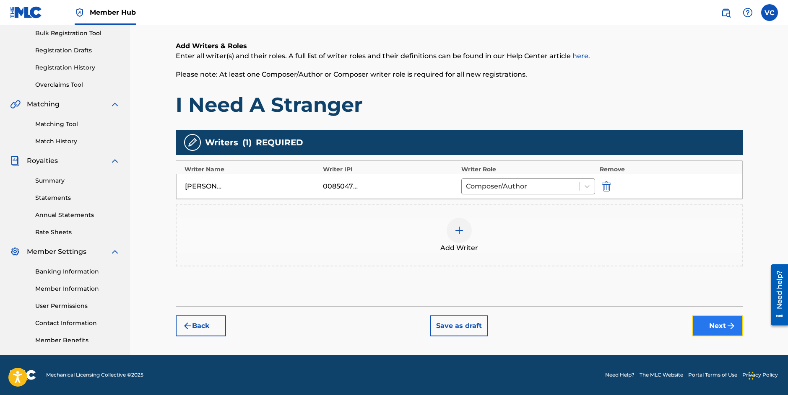
click at [712, 324] on button "Next" at bounding box center [717, 326] width 50 height 21
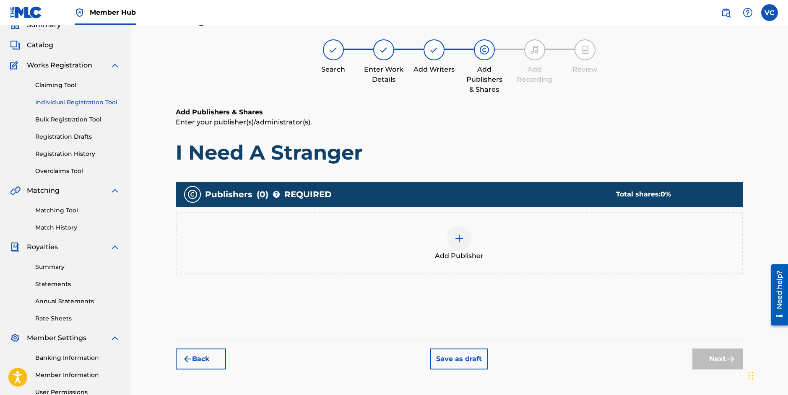
scroll to position [38, 0]
click at [457, 237] on img at bounding box center [459, 239] width 10 height 10
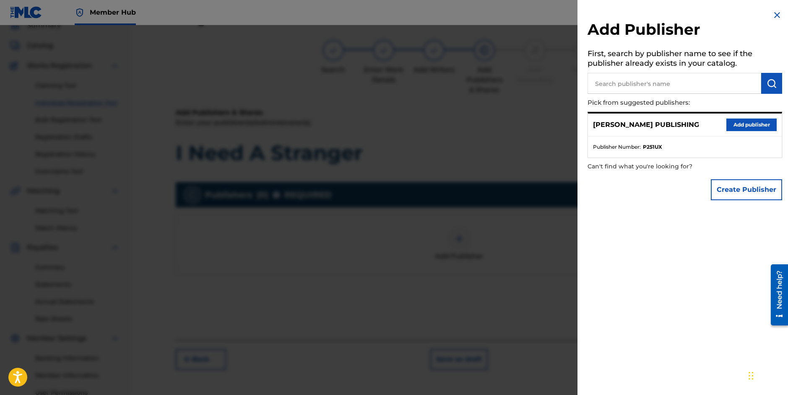
click at [641, 124] on p "[PERSON_NAME] PUBLISHING" at bounding box center [646, 125] width 106 height 10
click at [746, 126] on button "Add publisher" at bounding box center [751, 125] width 50 height 13
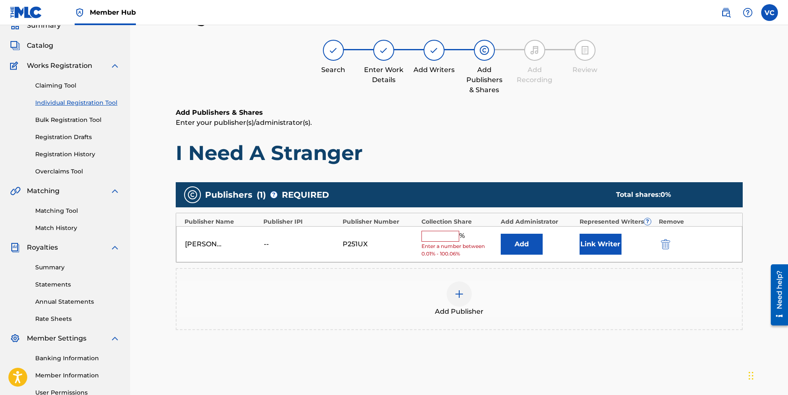
click at [430, 238] on input "text" at bounding box center [440, 236] width 38 height 11
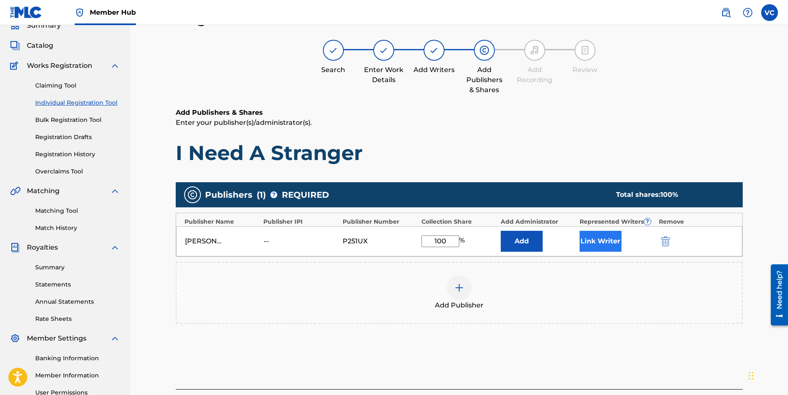
type input "100"
click at [599, 243] on button "Link Writer" at bounding box center [600, 241] width 42 height 21
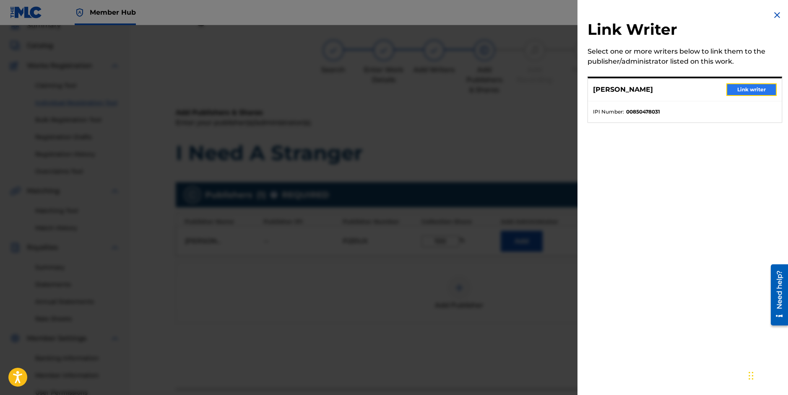
click at [754, 89] on button "Link writer" at bounding box center [751, 89] width 50 height 13
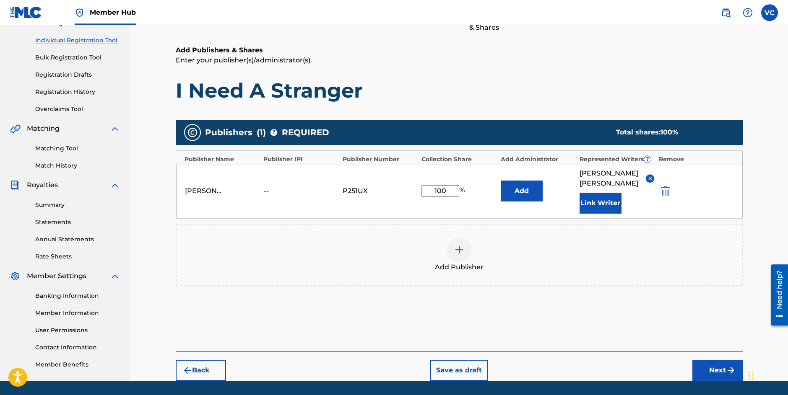
scroll to position [124, 0]
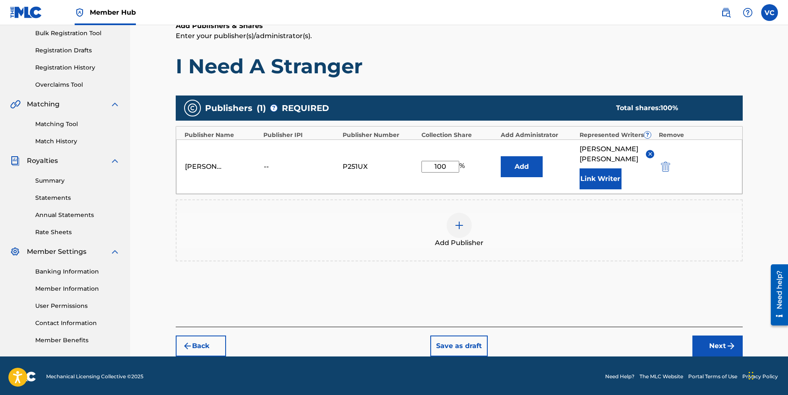
drag, startPoint x: 788, startPoint y: 186, endPoint x: 1, endPoint y: 34, distance: 801.9
click at [710, 337] on button "Next" at bounding box center [717, 346] width 50 height 21
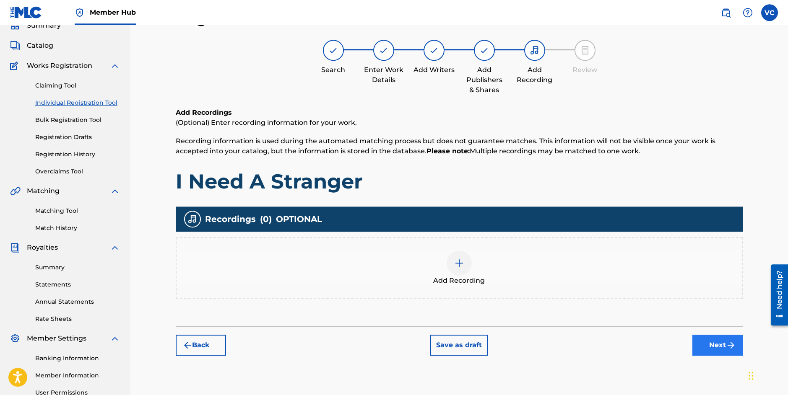
scroll to position [38, 0]
click at [721, 345] on button "Next" at bounding box center [717, 345] width 50 height 21
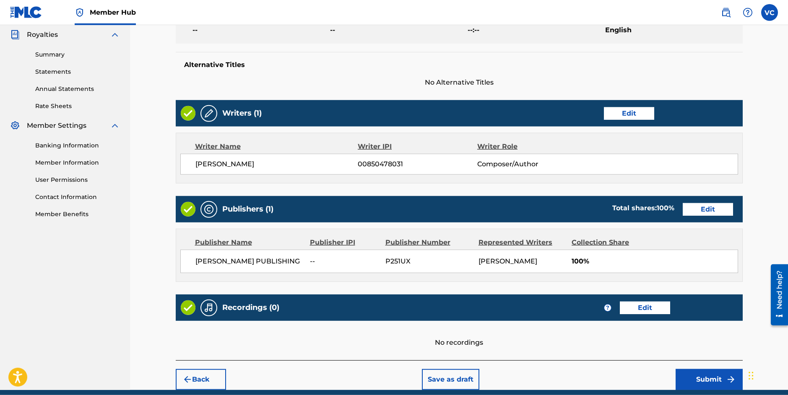
scroll to position [285, 0]
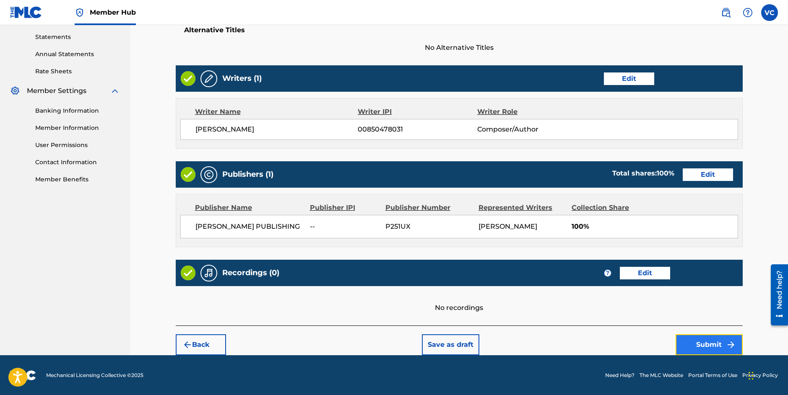
click at [713, 345] on button "Submit" at bounding box center [708, 344] width 67 height 21
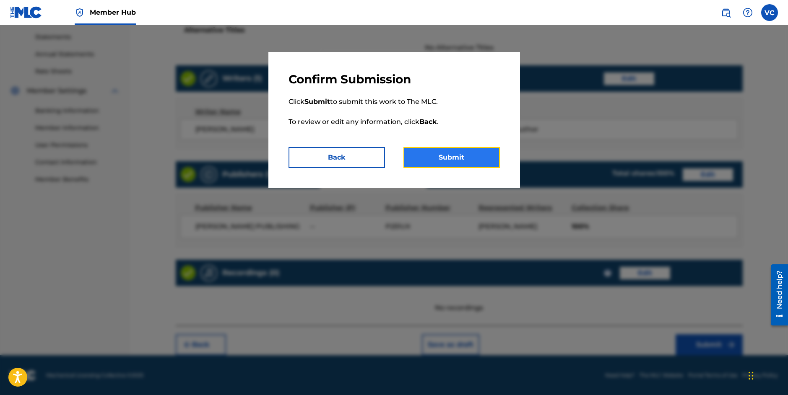
click at [447, 155] on button "Submit" at bounding box center [451, 157] width 96 height 21
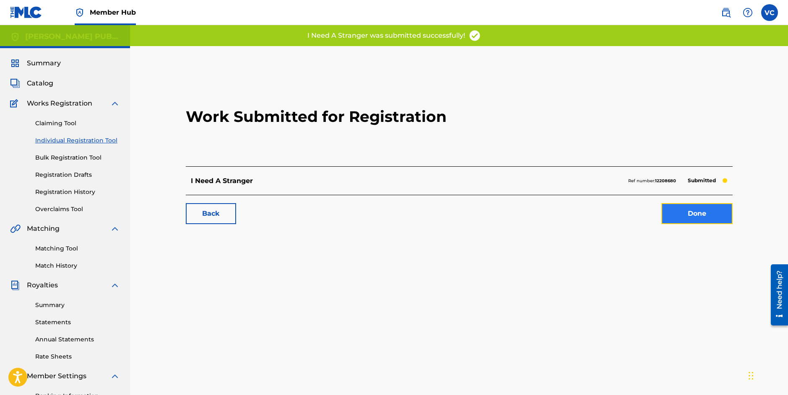
click at [692, 212] on link "Done" at bounding box center [696, 213] width 71 height 21
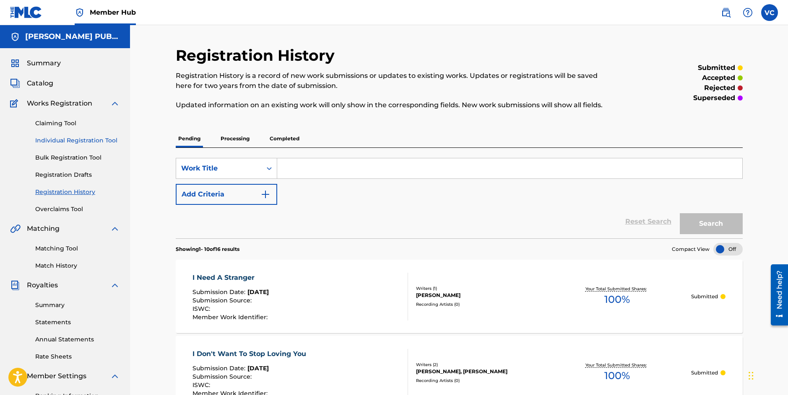
click at [71, 139] on link "Individual Registration Tool" at bounding box center [77, 140] width 85 height 9
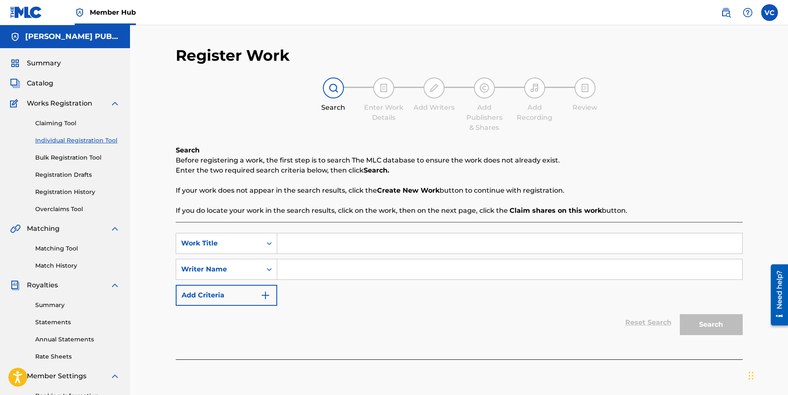
click at [319, 247] on input "Search Form" at bounding box center [509, 243] width 465 height 20
click at [293, 241] on input "Search Form" at bounding box center [509, 243] width 465 height 20
type input "Paupers Grave"
click at [296, 271] on input "Search Form" at bounding box center [509, 269] width 465 height 20
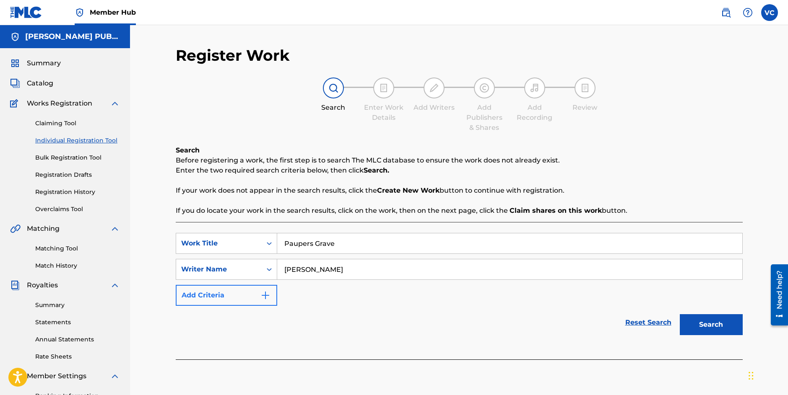
type input "[PERSON_NAME]"
click at [262, 295] on img "Search Form" at bounding box center [265, 295] width 10 height 10
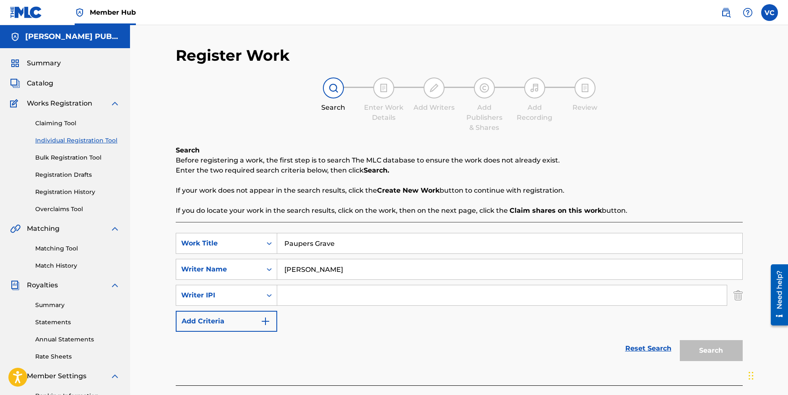
click at [293, 295] on input "Search Form" at bounding box center [501, 295] width 449 height 20
paste input "850478031"
type input "850478031"
click at [705, 350] on button "Search" at bounding box center [710, 350] width 63 height 21
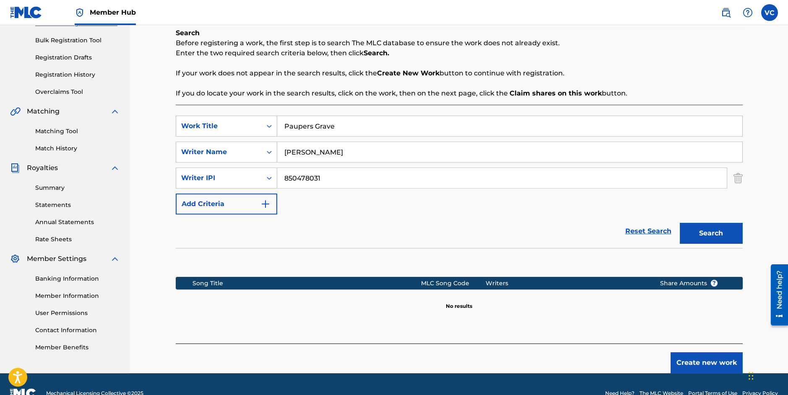
scroll to position [136, 0]
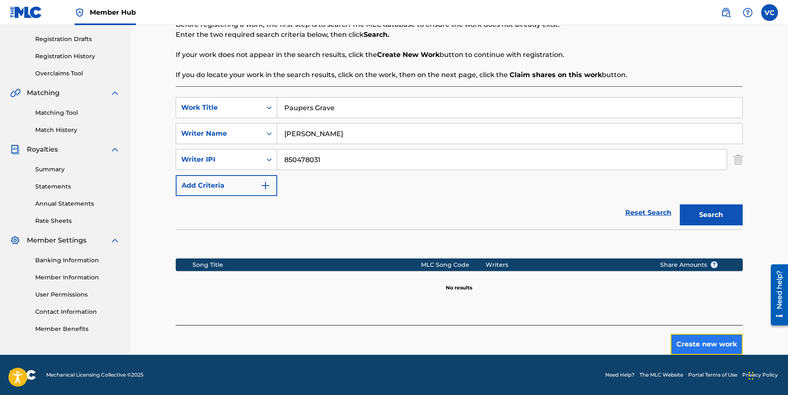
click at [702, 344] on button "Create new work" at bounding box center [706, 344] width 72 height 21
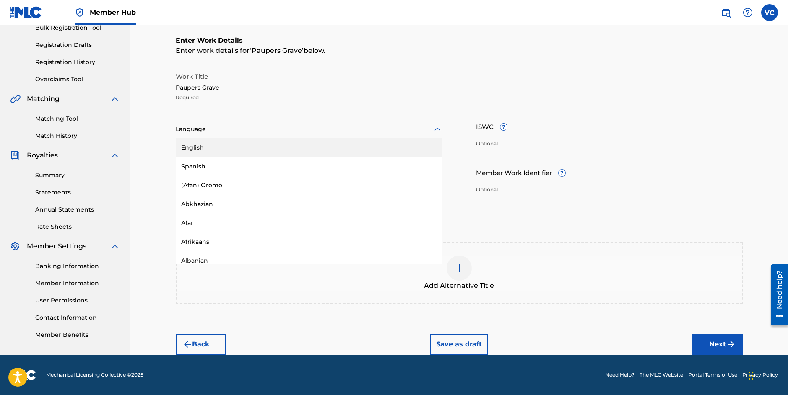
click at [193, 129] on div at bounding box center [309, 129] width 267 height 10
click at [200, 147] on div "English" at bounding box center [309, 147] width 266 height 19
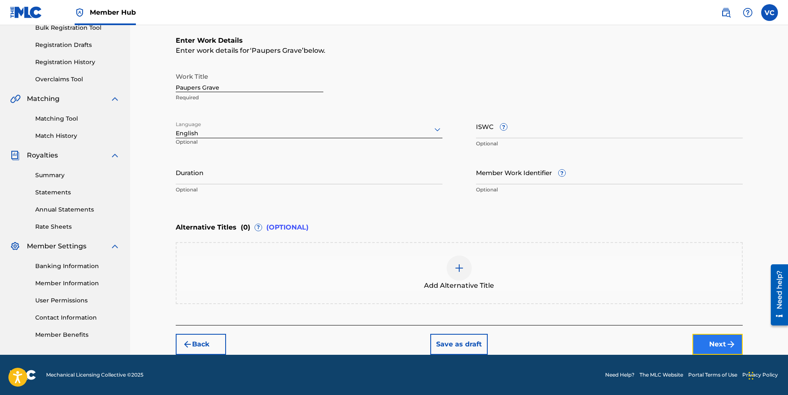
click at [712, 344] on button "Next" at bounding box center [717, 344] width 50 height 21
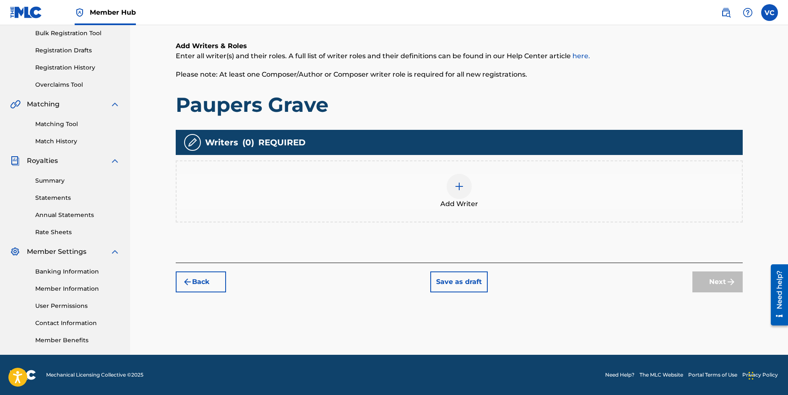
click at [459, 184] on img at bounding box center [459, 186] width 10 height 10
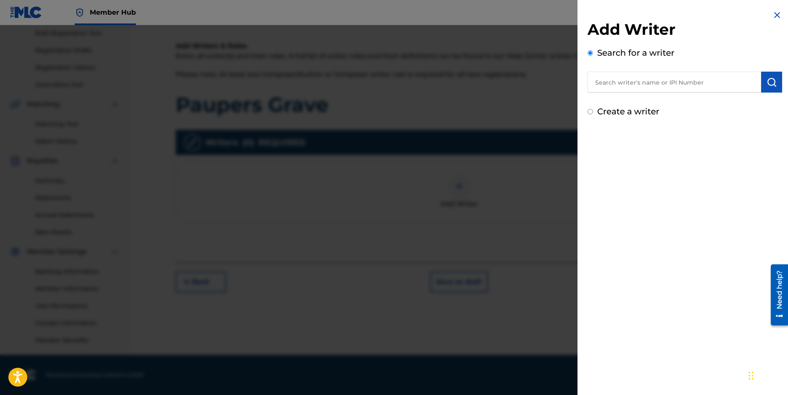
click at [637, 84] on input "text" at bounding box center [674, 82] width 174 height 21
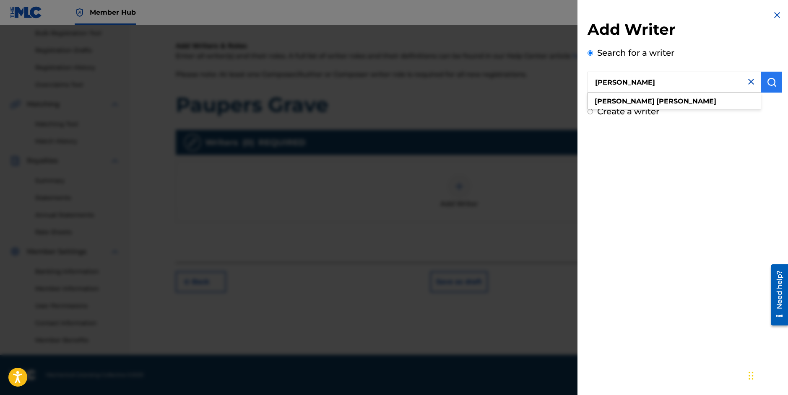
type input "[PERSON_NAME]"
click at [766, 81] on img "submit" at bounding box center [771, 82] width 10 height 10
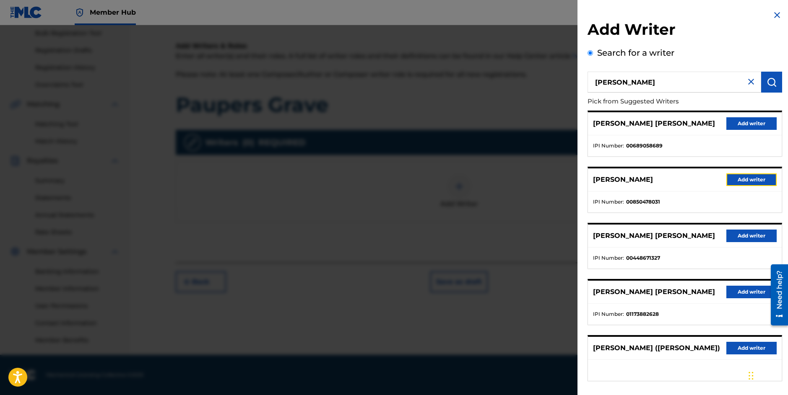
click at [747, 179] on button "Add writer" at bounding box center [751, 180] width 50 height 13
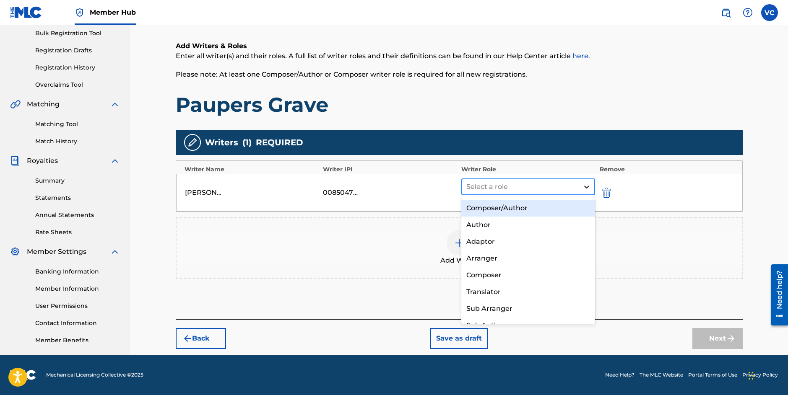
click at [586, 187] on icon at bounding box center [586, 187] width 5 height 3
click at [505, 208] on div "Composer/Author" at bounding box center [528, 208] width 134 height 17
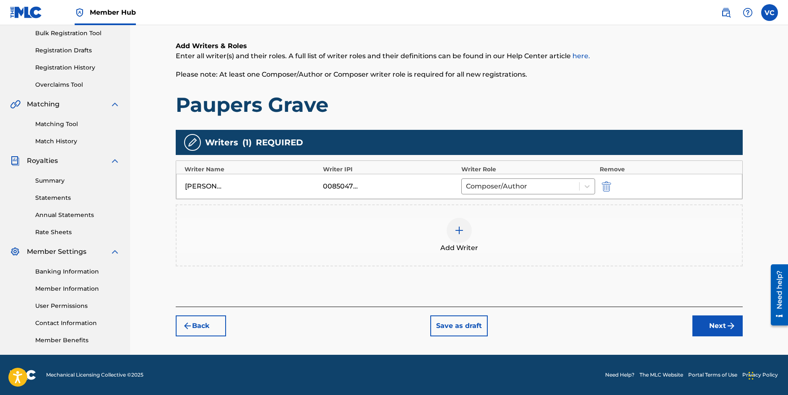
click at [459, 229] on img at bounding box center [459, 230] width 10 height 10
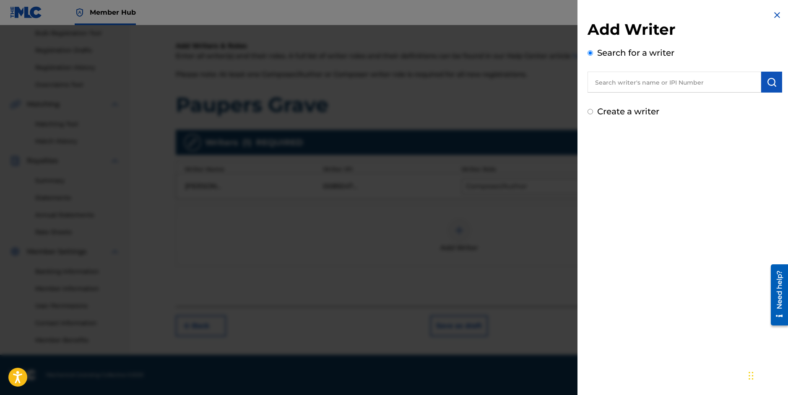
click at [611, 85] on input "text" at bounding box center [674, 82] width 174 height 21
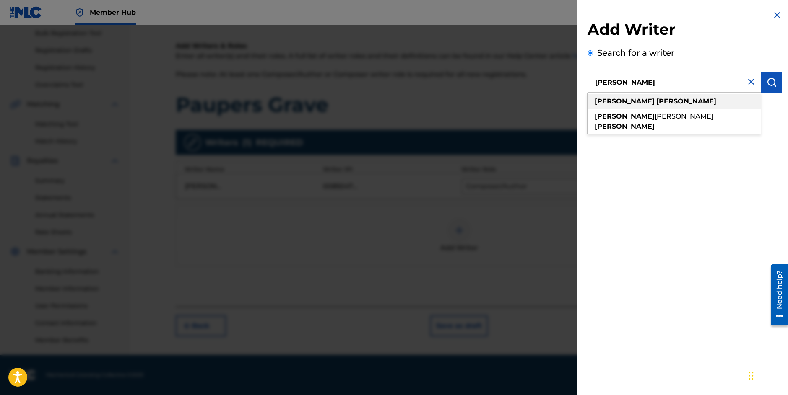
click at [656, 99] on strong "[PERSON_NAME]" at bounding box center [686, 101] width 60 height 8
type input "[PERSON_NAME]"
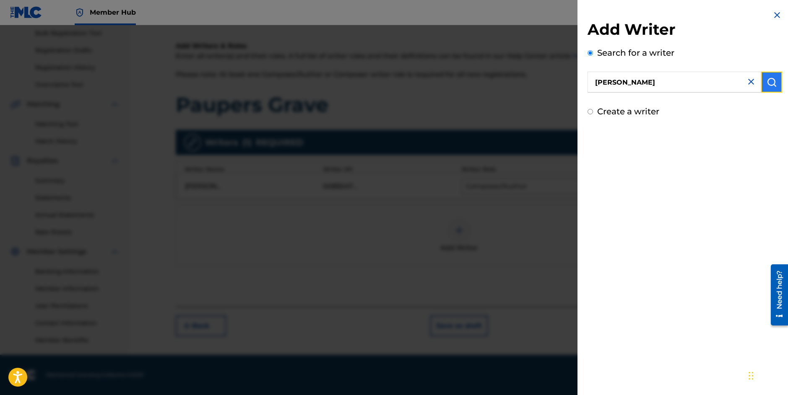
click at [766, 82] on img "submit" at bounding box center [771, 82] width 10 height 10
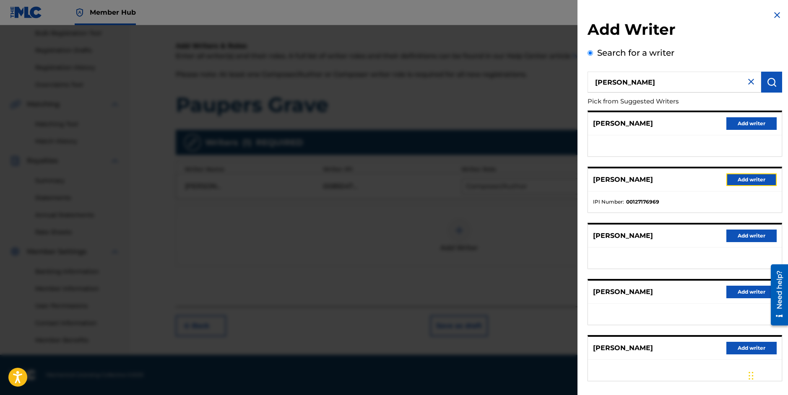
click at [748, 179] on button "Add writer" at bounding box center [751, 180] width 50 height 13
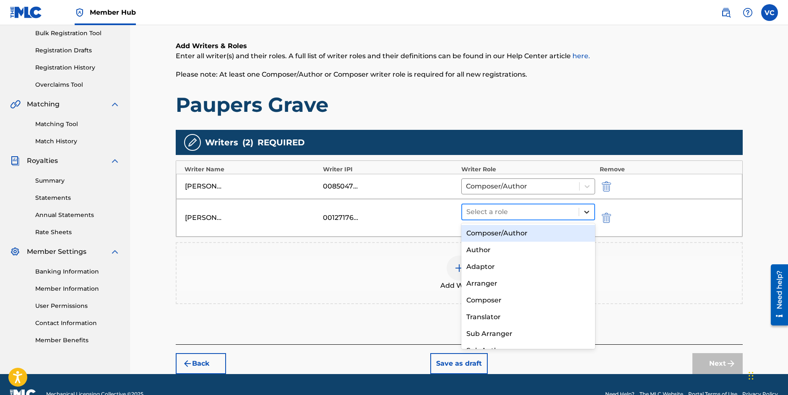
click at [586, 210] on icon at bounding box center [586, 212] width 8 height 8
click at [511, 234] on div "Composer/Author" at bounding box center [528, 233] width 134 height 17
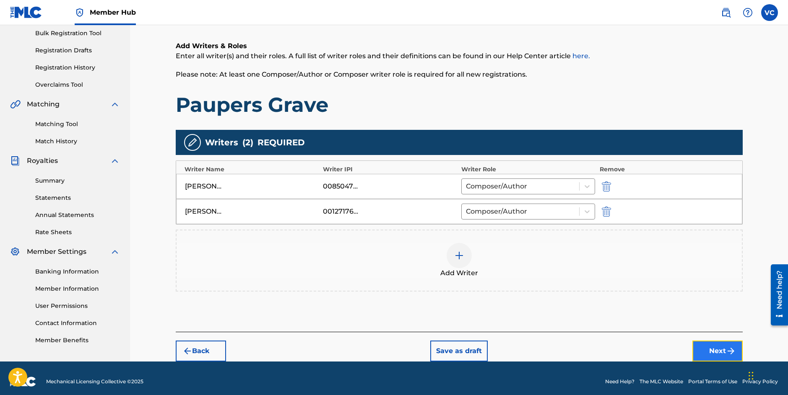
click at [716, 350] on button "Next" at bounding box center [717, 351] width 50 height 21
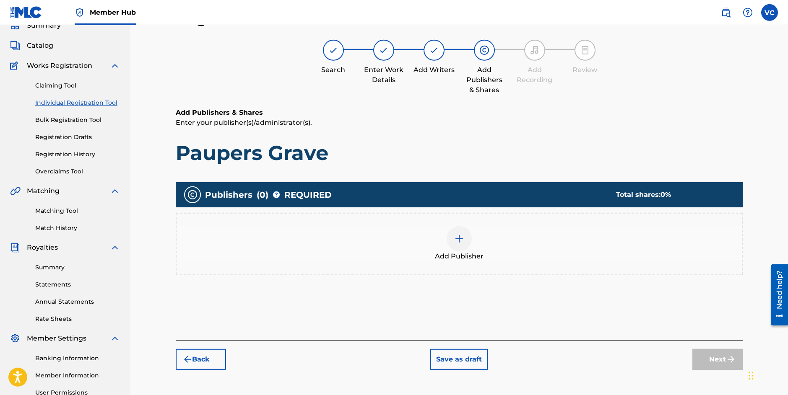
scroll to position [38, 0]
click at [459, 239] on img at bounding box center [459, 239] width 10 height 10
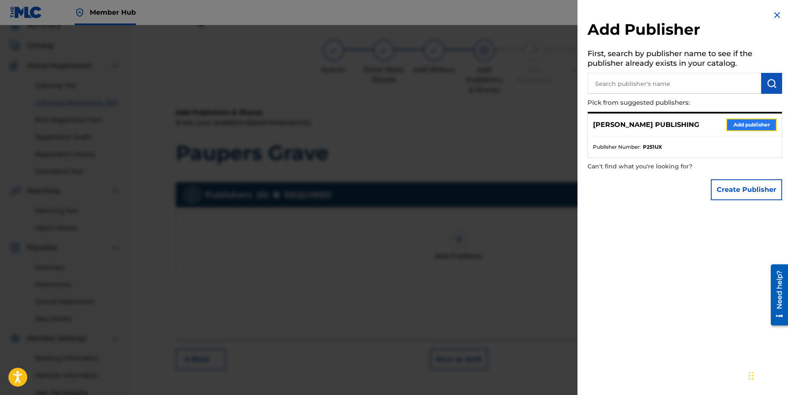
click at [742, 125] on button "Add publisher" at bounding box center [751, 125] width 50 height 13
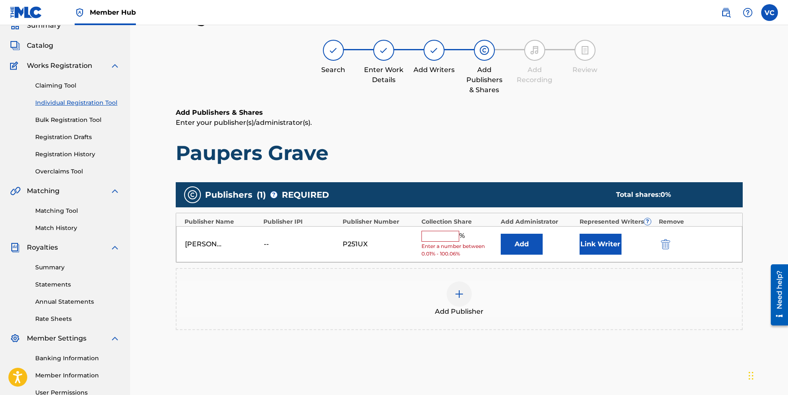
click at [445, 236] on input "text" at bounding box center [440, 236] width 38 height 11
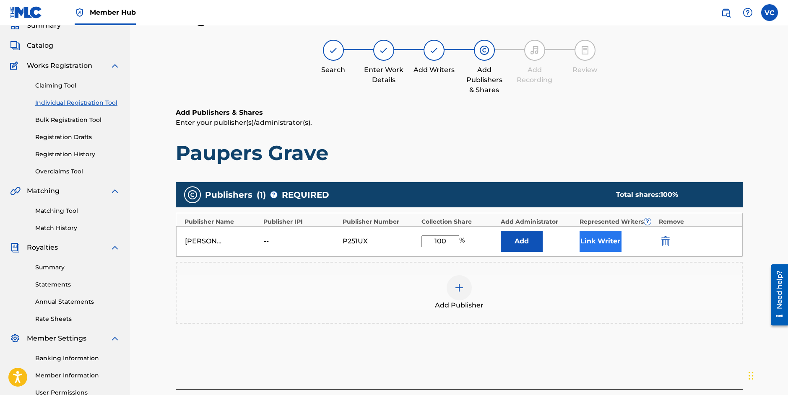
type input "100"
click at [596, 238] on button "Link Writer" at bounding box center [600, 241] width 42 height 21
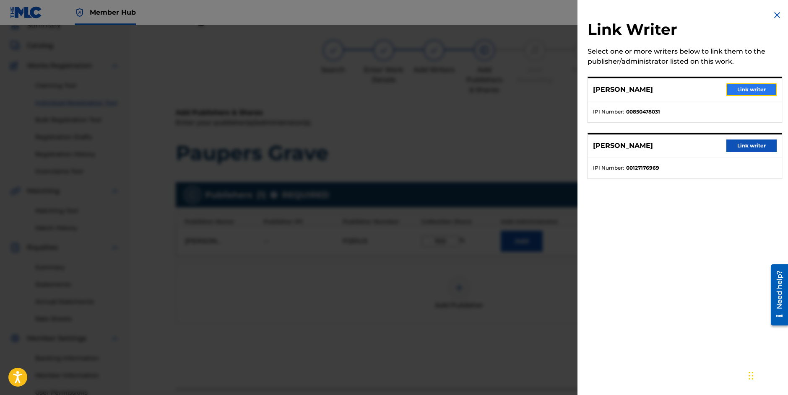
click at [746, 88] on button "Link writer" at bounding box center [751, 89] width 50 height 13
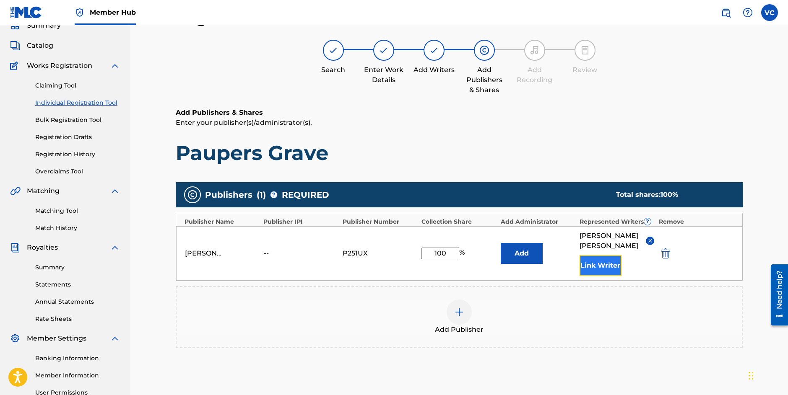
click at [596, 257] on button "Link Writer" at bounding box center [600, 265] width 42 height 21
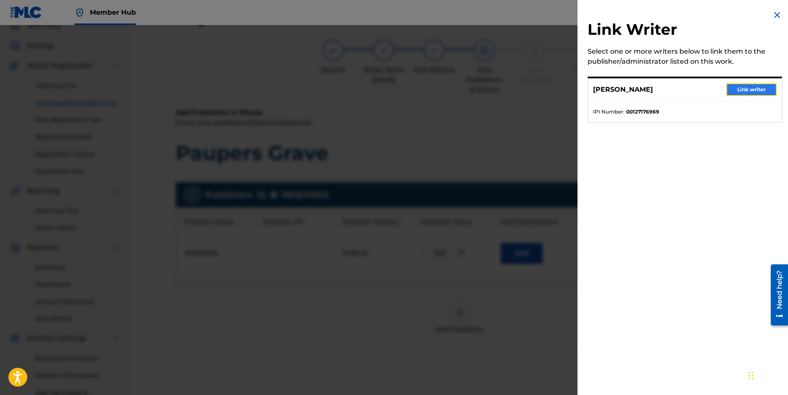
click at [743, 87] on button "Link writer" at bounding box center [751, 89] width 50 height 13
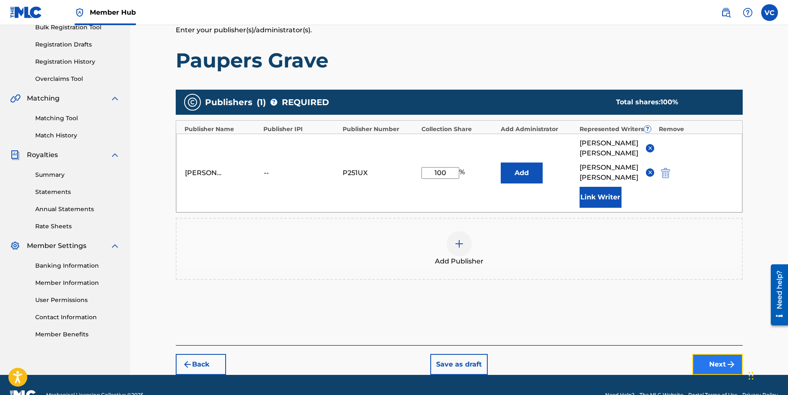
click at [712, 354] on button "Next" at bounding box center [717, 364] width 50 height 21
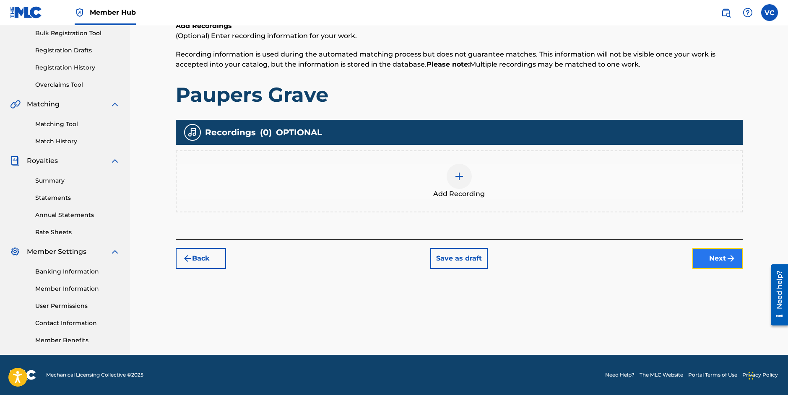
click at [713, 261] on button "Next" at bounding box center [717, 258] width 50 height 21
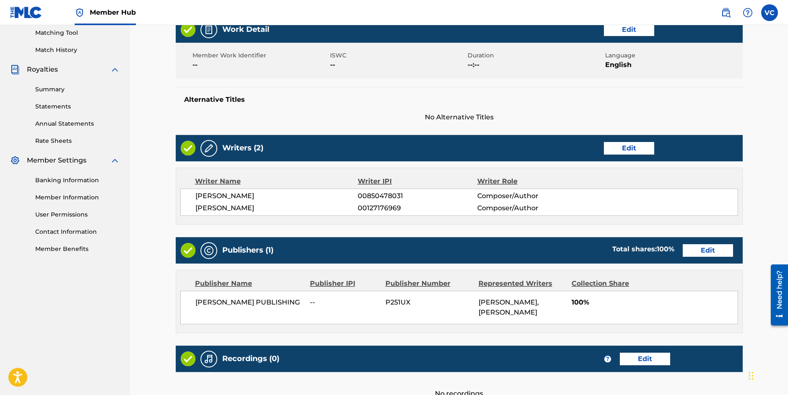
scroll to position [301, 0]
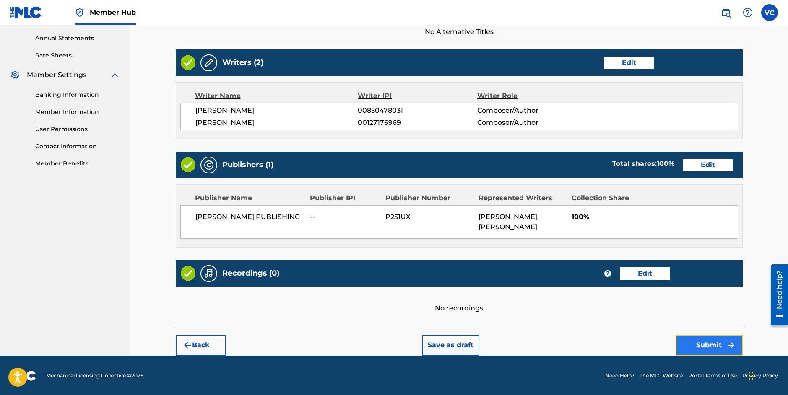
click at [703, 342] on button "Submit" at bounding box center [708, 345] width 67 height 21
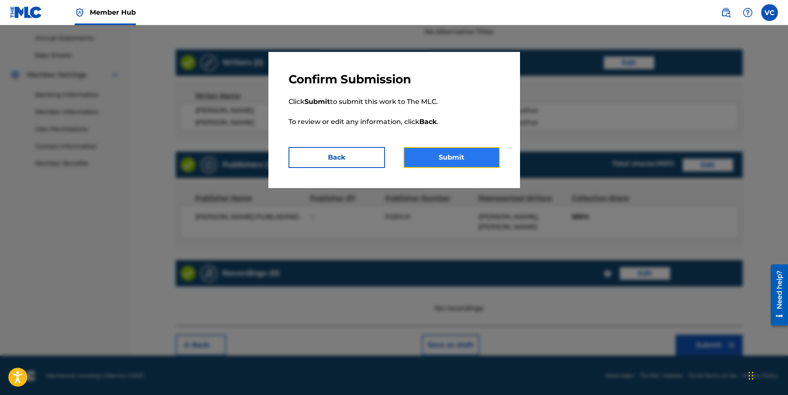
click at [446, 159] on button "Submit" at bounding box center [451, 157] width 96 height 21
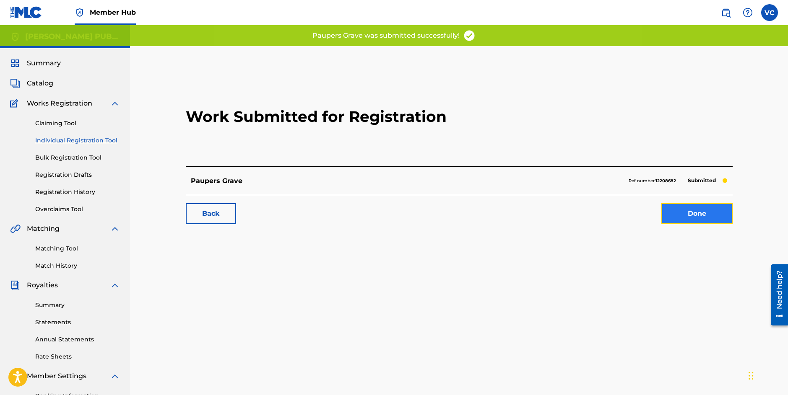
click at [689, 211] on link "Done" at bounding box center [696, 213] width 71 height 21
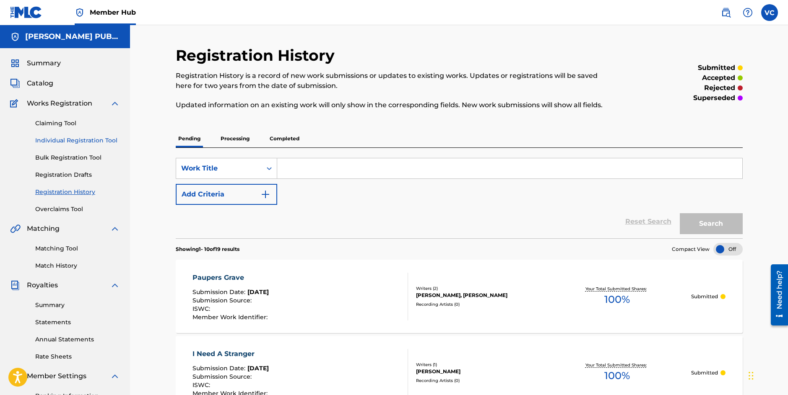
click at [70, 142] on link "Individual Registration Tool" at bounding box center [77, 140] width 85 height 9
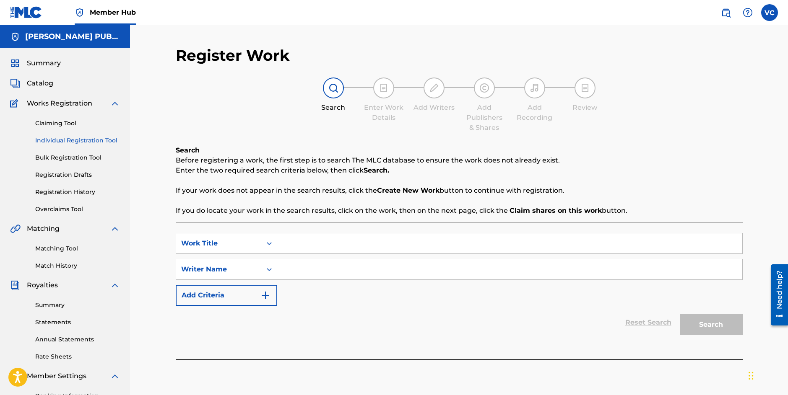
click at [301, 242] on input "Search Form" at bounding box center [509, 243] width 465 height 20
click at [305, 245] on input "Search Form" at bounding box center [509, 243] width 465 height 20
click at [319, 244] on input "Fate is a Hnter" at bounding box center [509, 243] width 465 height 20
type input "Fate is a Hunter"
click at [299, 270] on input "Search Form" at bounding box center [509, 269] width 465 height 20
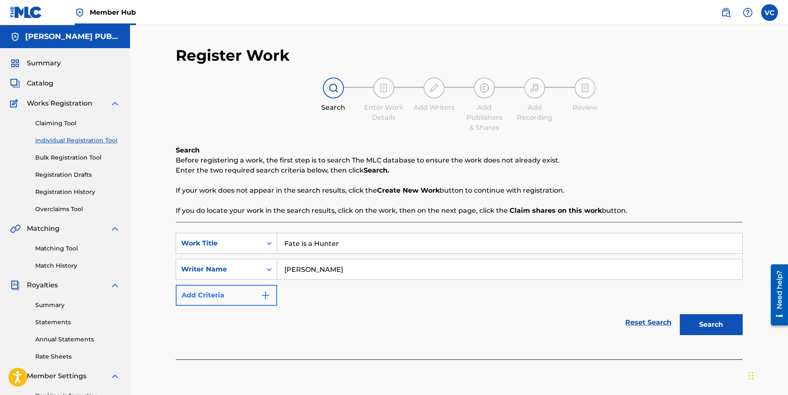
type input "[PERSON_NAME]"
click at [265, 294] on img "Search Form" at bounding box center [265, 295] width 10 height 10
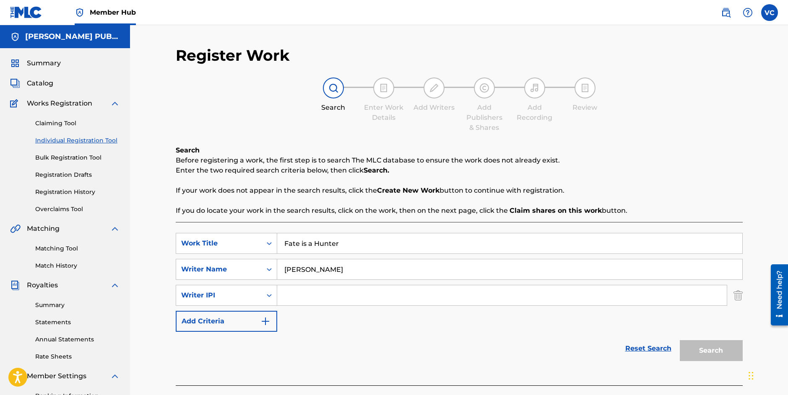
click at [313, 296] on input "Search Form" at bounding box center [501, 295] width 449 height 20
paste input "850478031"
type input "850478031"
click at [704, 352] on button "Search" at bounding box center [710, 350] width 63 height 21
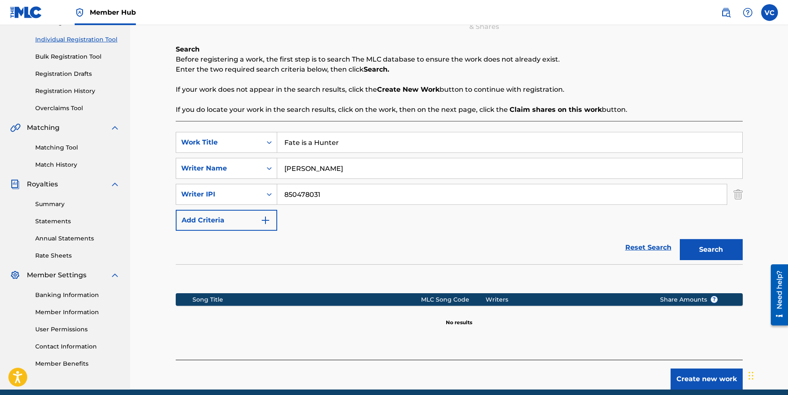
scroll to position [136, 0]
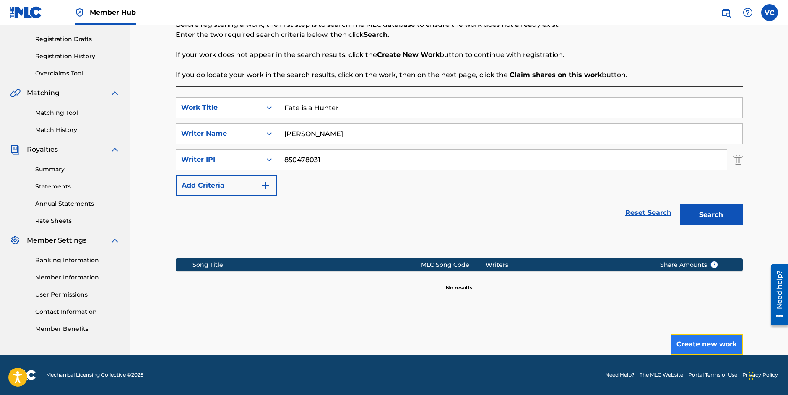
click at [700, 345] on button "Create new work" at bounding box center [706, 344] width 72 height 21
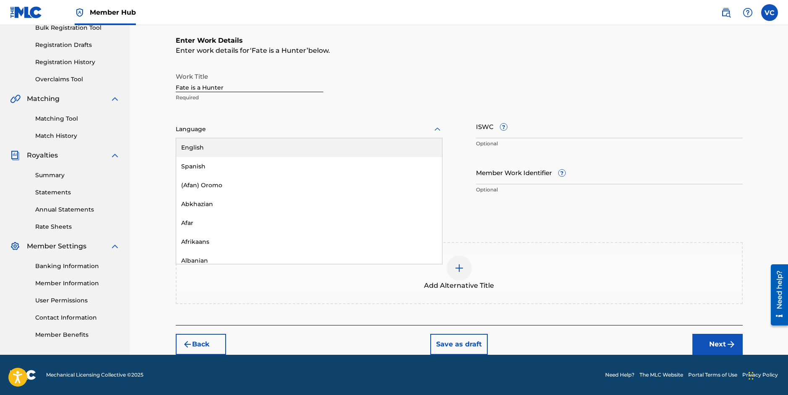
click at [209, 129] on div at bounding box center [309, 129] width 267 height 10
click at [197, 146] on div "English" at bounding box center [309, 147] width 266 height 19
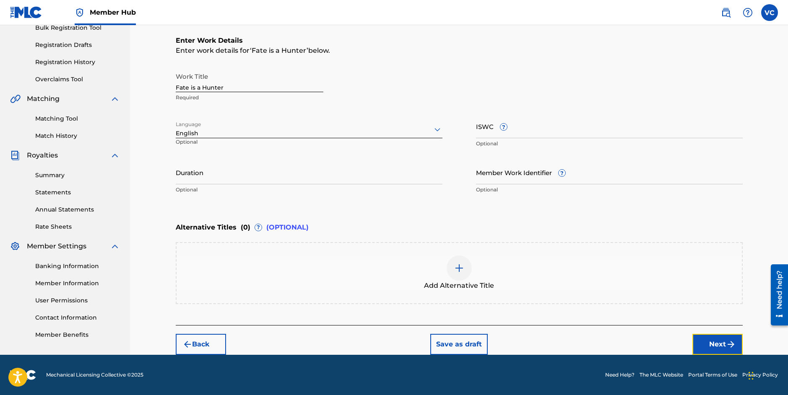
click at [715, 343] on button "Next" at bounding box center [717, 344] width 50 height 21
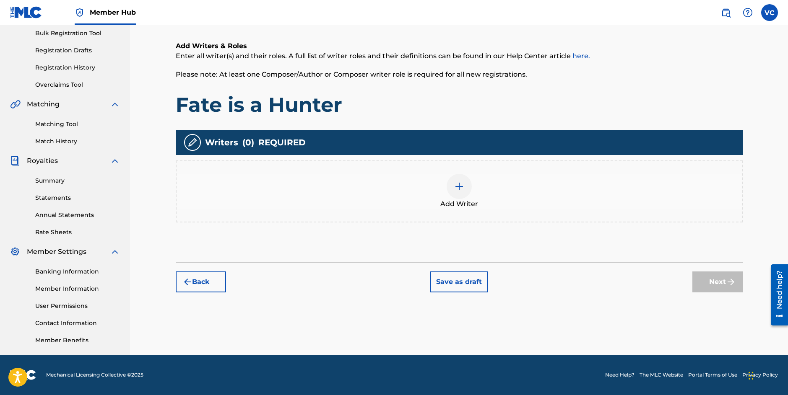
scroll to position [124, 0]
click at [458, 184] on img at bounding box center [459, 186] width 10 height 10
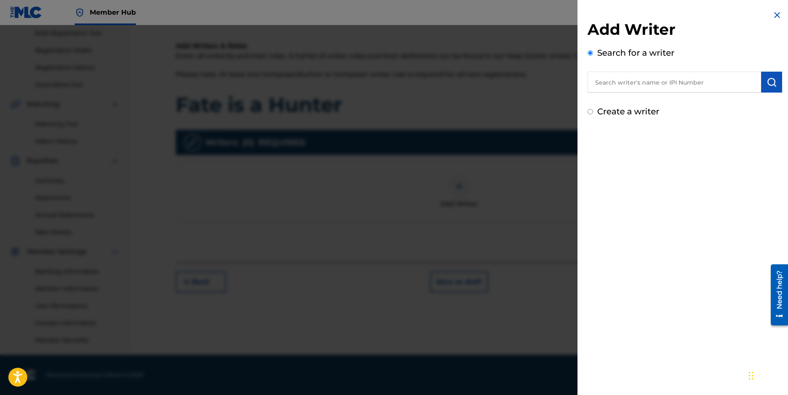
click at [627, 86] on input "text" at bounding box center [674, 82] width 174 height 21
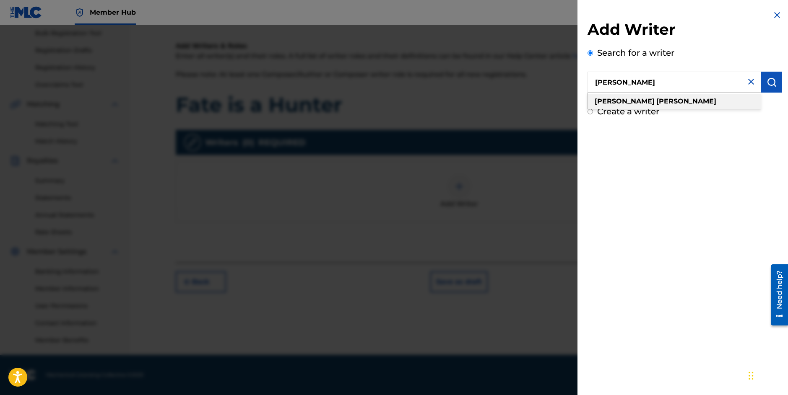
click at [656, 103] on strong "[PERSON_NAME]" at bounding box center [686, 101] width 60 height 8
type input "[PERSON_NAME]"
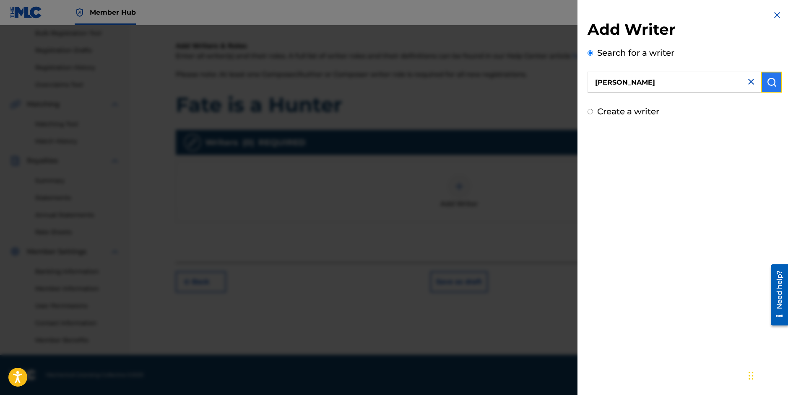
click at [767, 82] on img "submit" at bounding box center [771, 82] width 10 height 10
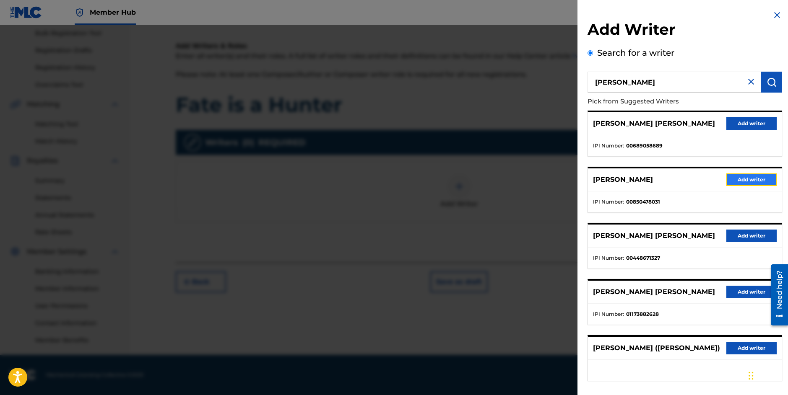
click at [742, 179] on button "Add writer" at bounding box center [751, 180] width 50 height 13
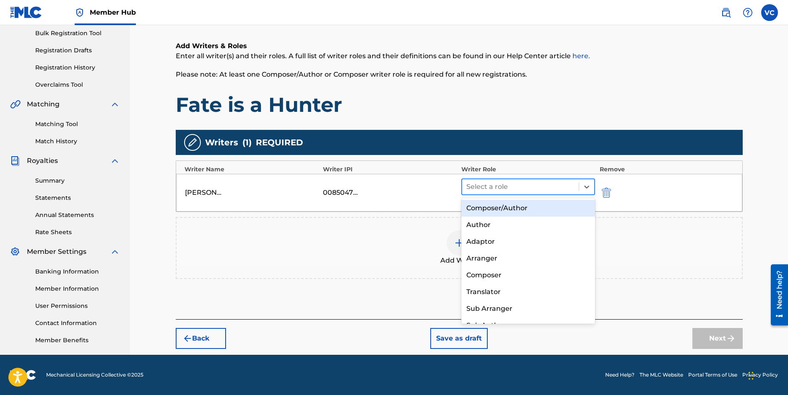
click at [518, 187] on div at bounding box center [520, 187] width 109 height 12
click at [501, 210] on div "Composer/Author" at bounding box center [528, 208] width 134 height 17
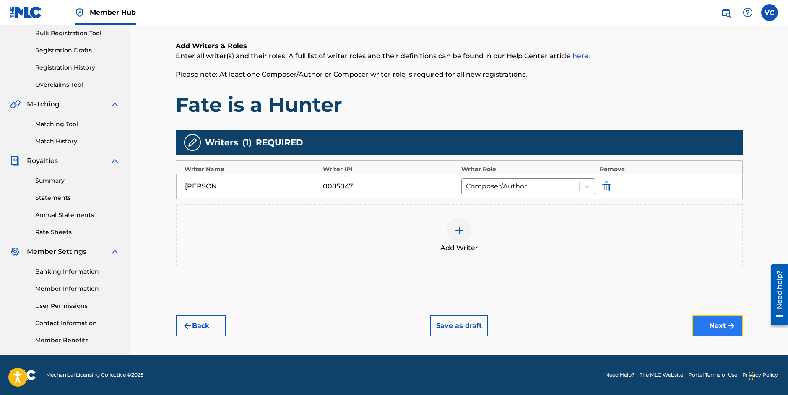
click at [716, 326] on button "Next" at bounding box center [717, 326] width 50 height 21
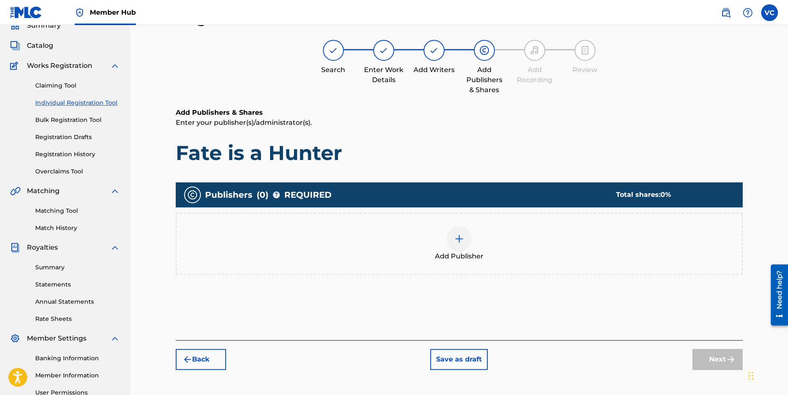
scroll to position [38, 0]
click at [456, 237] on img at bounding box center [459, 239] width 10 height 10
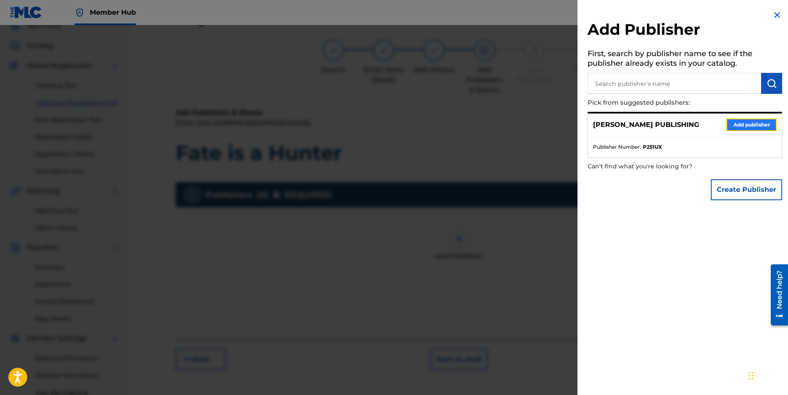
click at [744, 126] on button "Add publisher" at bounding box center [751, 125] width 50 height 13
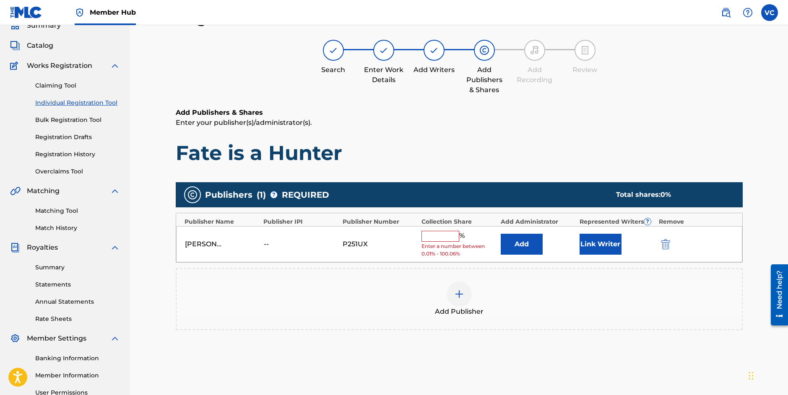
click at [445, 238] on input "text" at bounding box center [440, 236] width 38 height 11
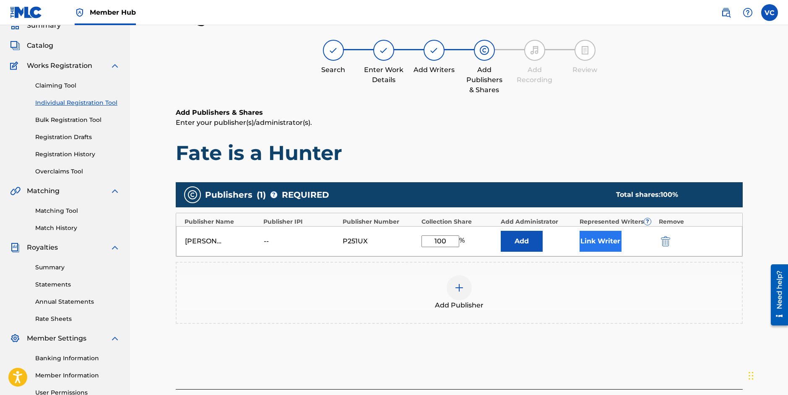
type input "100"
click at [604, 241] on button "Link Writer" at bounding box center [600, 241] width 42 height 21
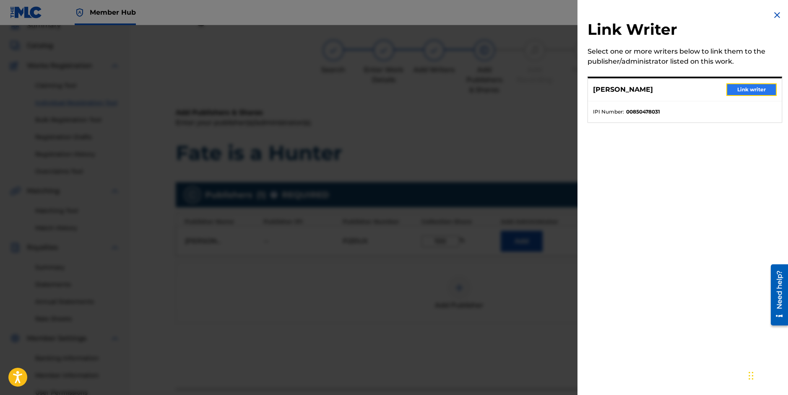
click at [750, 90] on button "Link writer" at bounding box center [751, 89] width 50 height 13
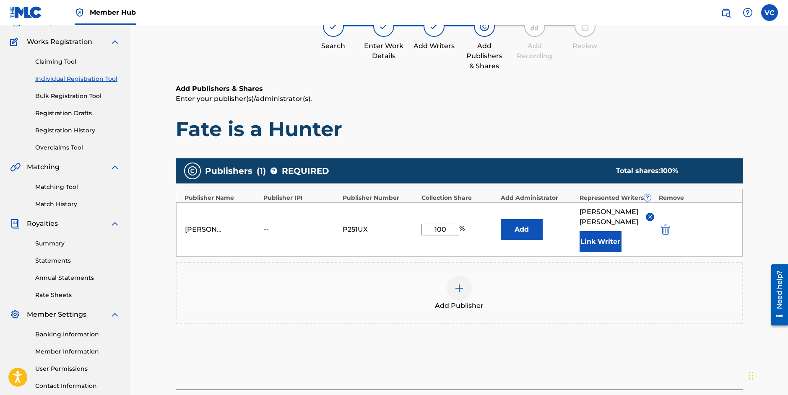
scroll to position [124, 0]
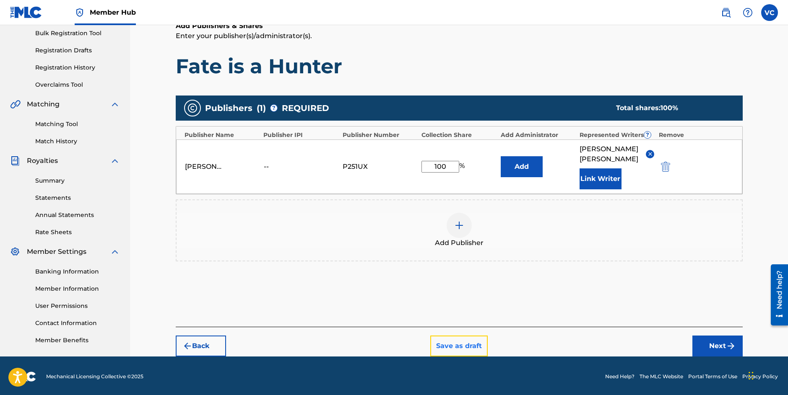
click at [459, 336] on button "Save as draft" at bounding box center [458, 346] width 57 height 21
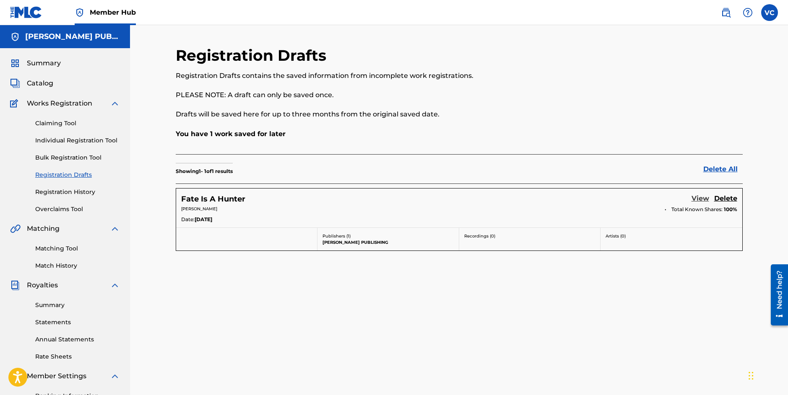
click at [699, 199] on link "View" at bounding box center [700, 199] width 18 height 11
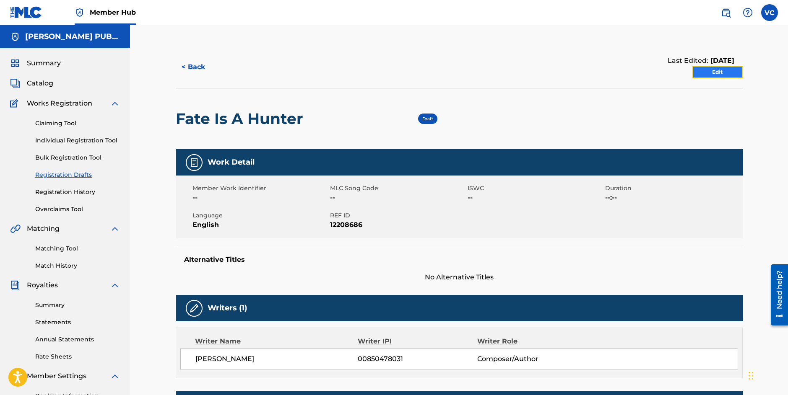
click at [713, 72] on link "Edit" at bounding box center [717, 72] width 50 height 13
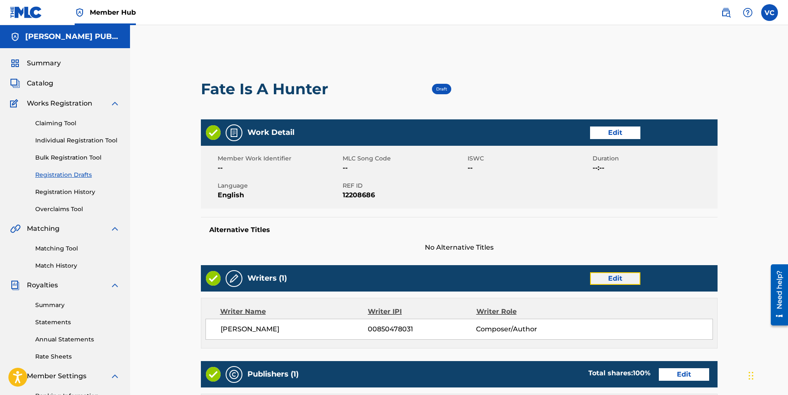
click at [616, 278] on link "Edit" at bounding box center [615, 278] width 50 height 13
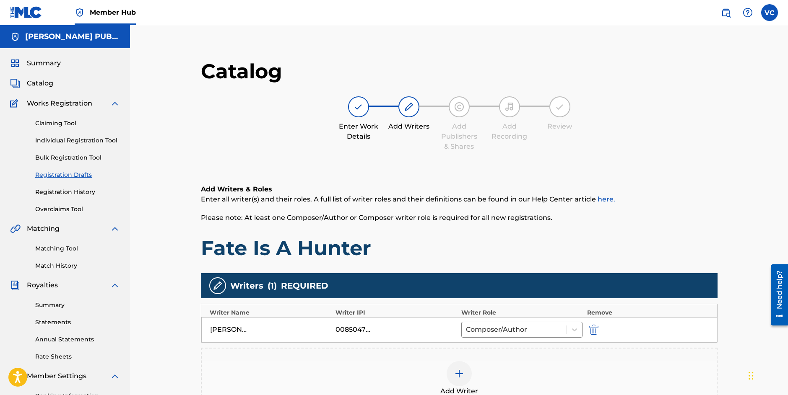
click at [457, 372] on img at bounding box center [459, 374] width 10 height 10
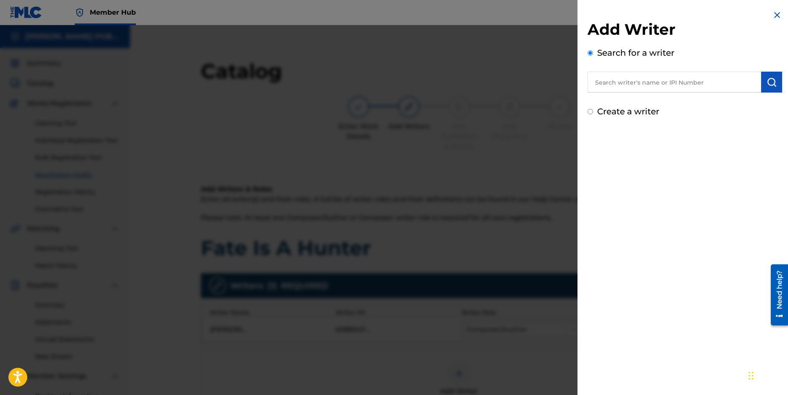
click at [635, 84] on input "text" at bounding box center [674, 82] width 174 height 21
click at [767, 82] on img "submit" at bounding box center [771, 82] width 10 height 10
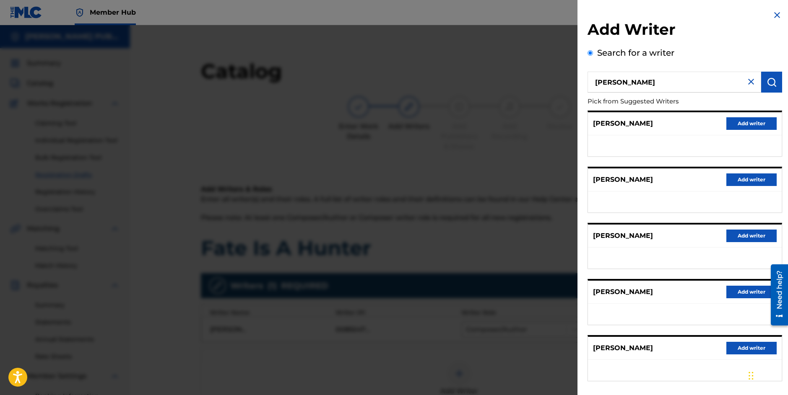
click at [606, 83] on input "[PERSON_NAME]" at bounding box center [674, 82] width 174 height 21
click at [606, 83] on input "Sturt [PERSON_NAME]" at bounding box center [674, 82] width 174 height 21
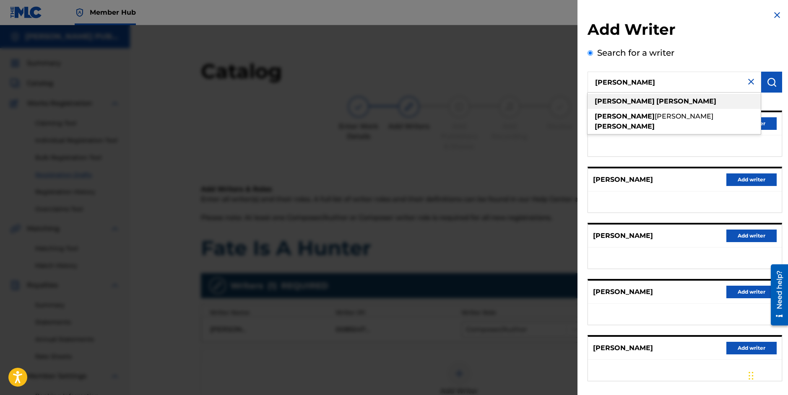
click at [656, 101] on strong "[PERSON_NAME]" at bounding box center [686, 101] width 60 height 8
type input "[PERSON_NAME]"
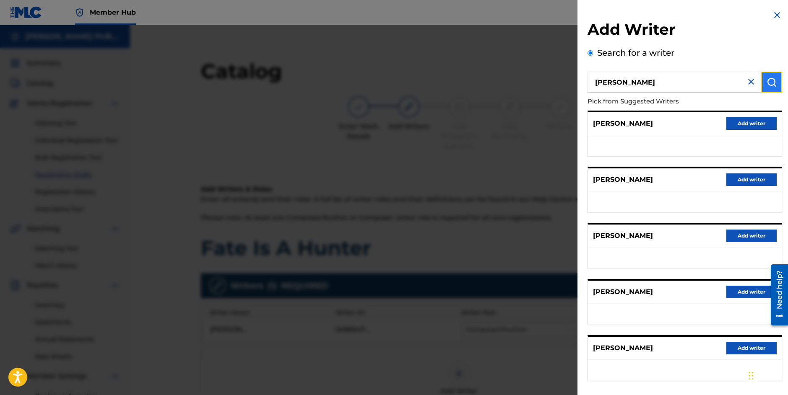
click at [768, 81] on img "submit" at bounding box center [771, 82] width 10 height 10
click at [745, 179] on button "Add writer" at bounding box center [751, 180] width 50 height 13
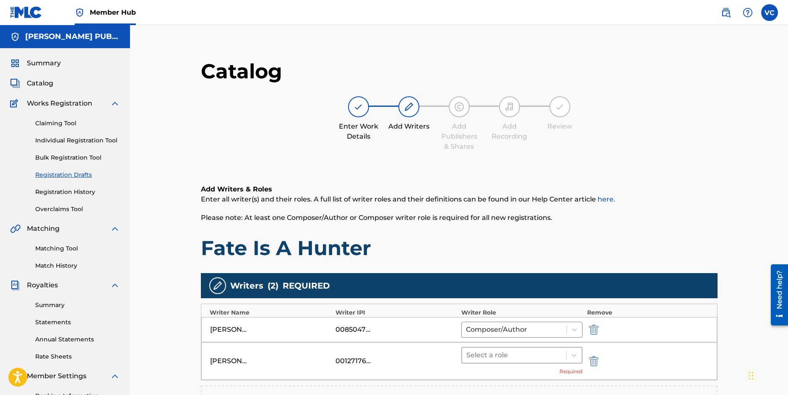
click at [490, 356] on div at bounding box center [514, 356] width 96 height 12
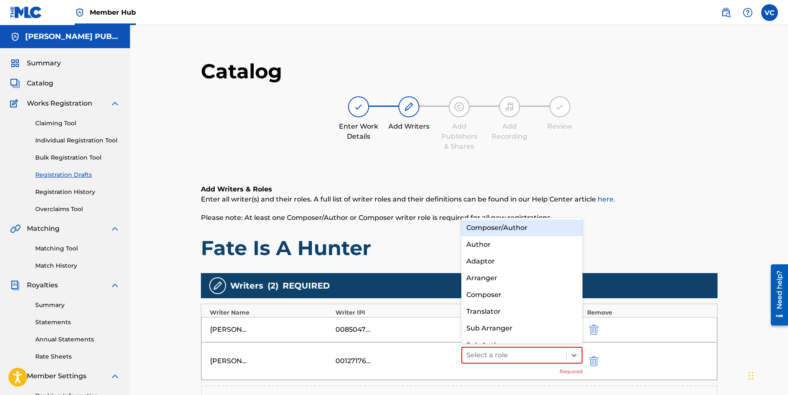
click at [502, 226] on div "Composer/Author" at bounding box center [522, 228] width 122 height 17
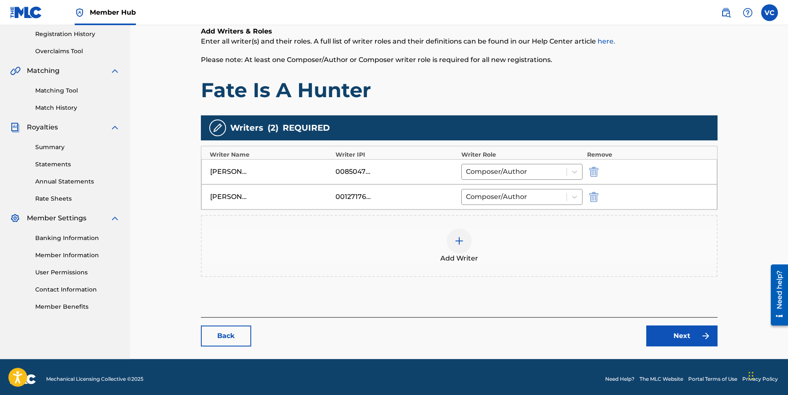
scroll to position [162, 0]
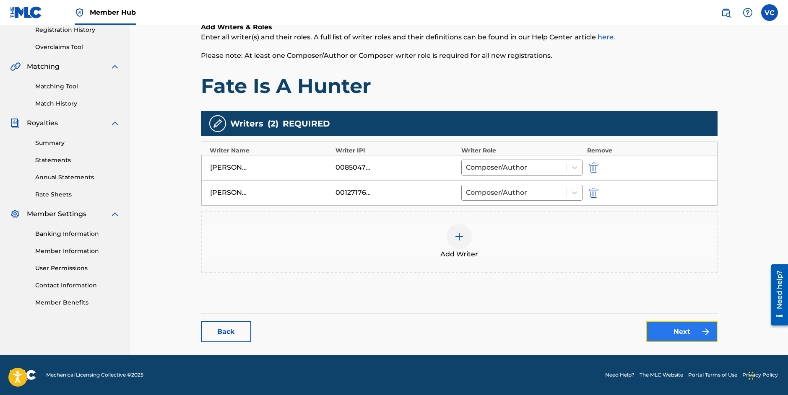
click at [671, 332] on link "Next" at bounding box center [681, 331] width 71 height 21
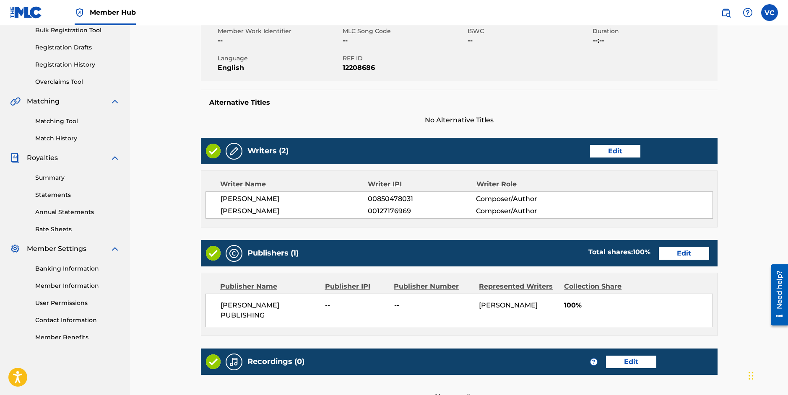
scroll to position [228, 0]
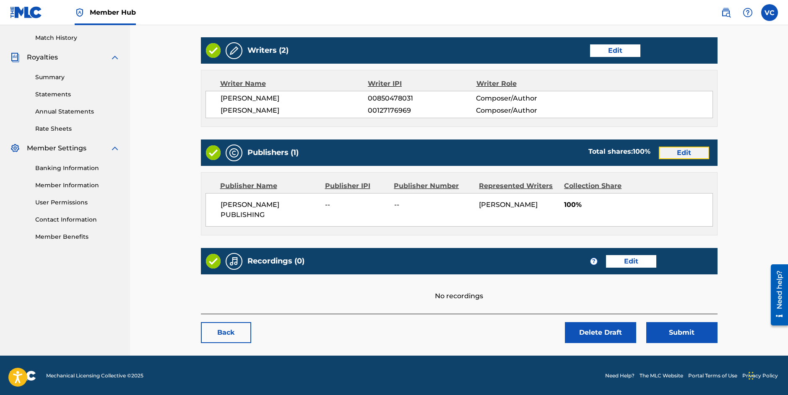
click at [682, 153] on link "Edit" at bounding box center [683, 153] width 50 height 13
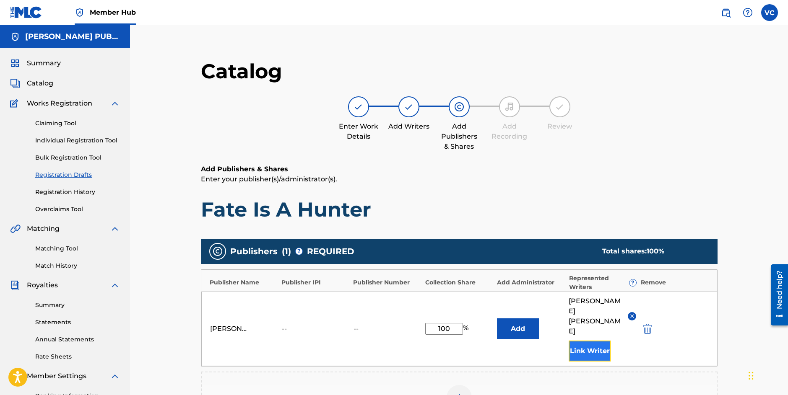
click at [590, 341] on button "Link Writer" at bounding box center [589, 351] width 42 height 21
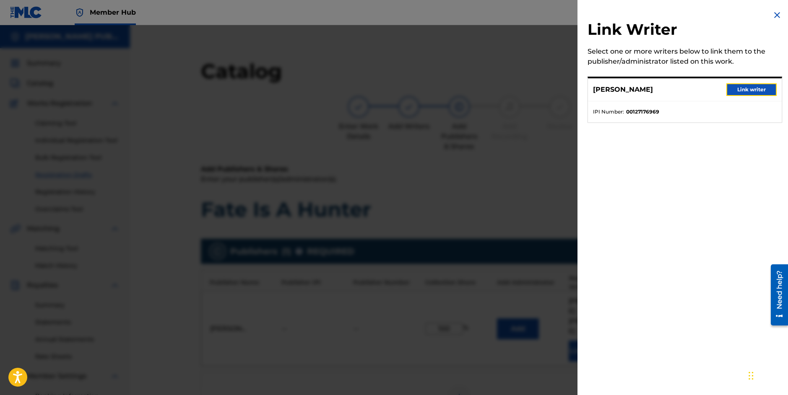
click at [744, 90] on button "Link writer" at bounding box center [751, 89] width 50 height 13
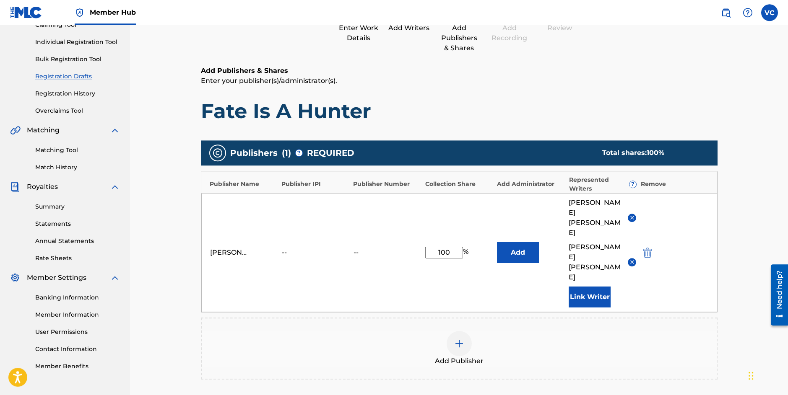
scroll to position [180, 0]
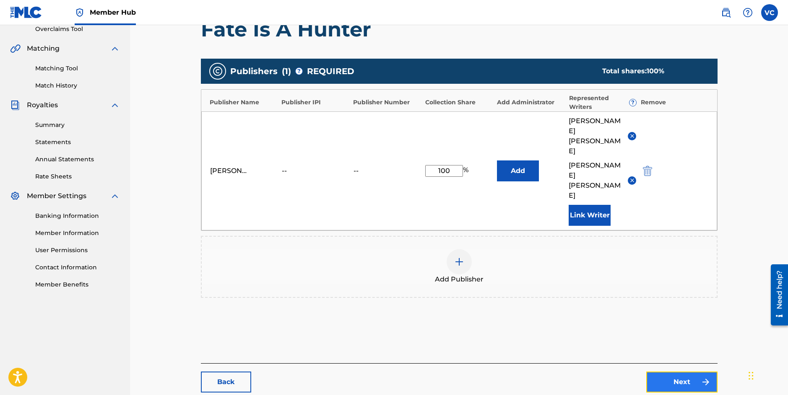
click at [679, 372] on link "Next" at bounding box center [681, 382] width 71 height 21
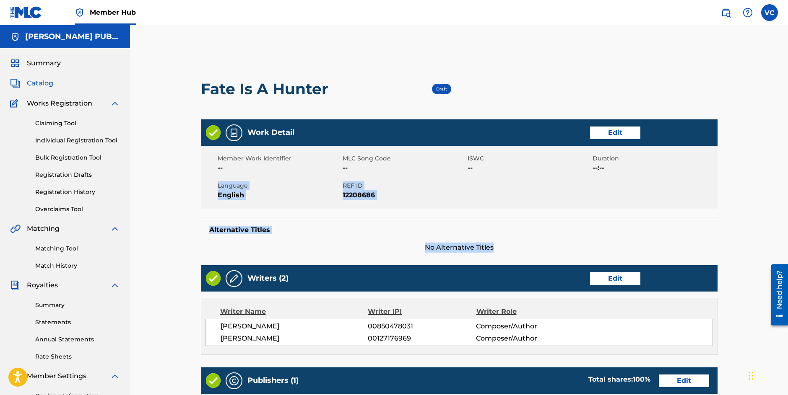
drag, startPoint x: 1551, startPoint y: 469, endPoint x: 786, endPoint y: 273, distance: 789.1
click at [754, 229] on div "< Back Fate Is A Hunter Draft Work Detail Edit Member Work Identifier -- MLC So…" at bounding box center [459, 304] width 658 height 559
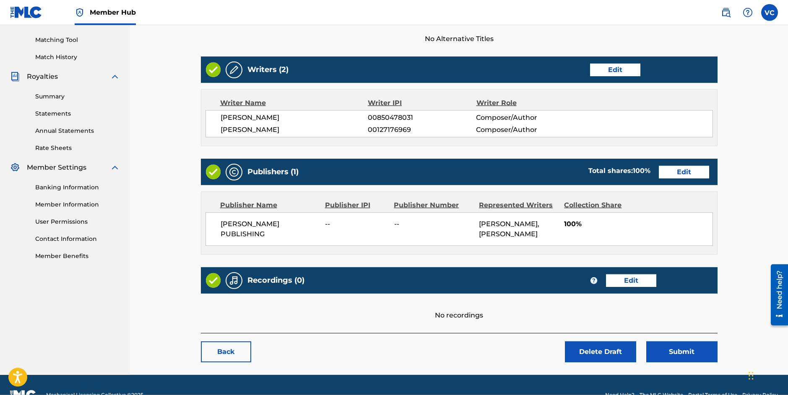
scroll to position [228, 0]
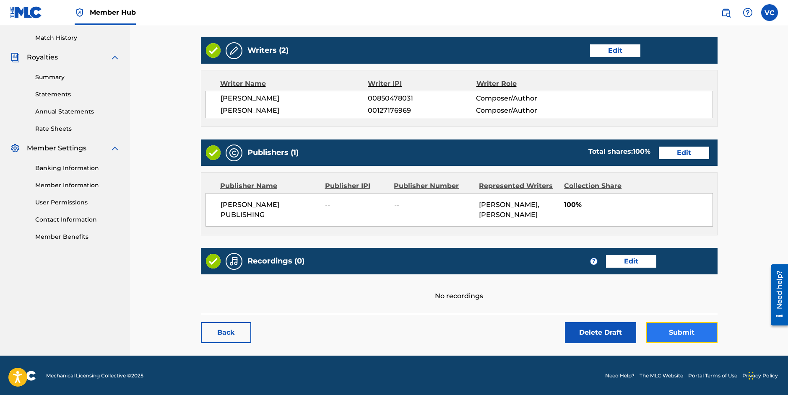
click at [682, 332] on button "Submit" at bounding box center [681, 332] width 71 height 21
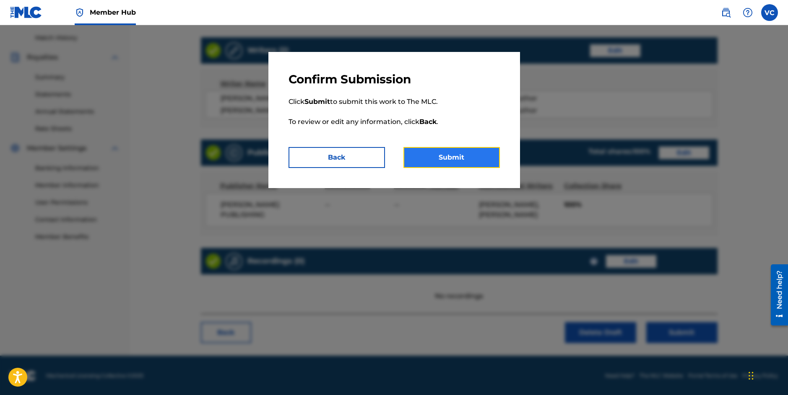
click at [453, 155] on button "Submit" at bounding box center [451, 157] width 96 height 21
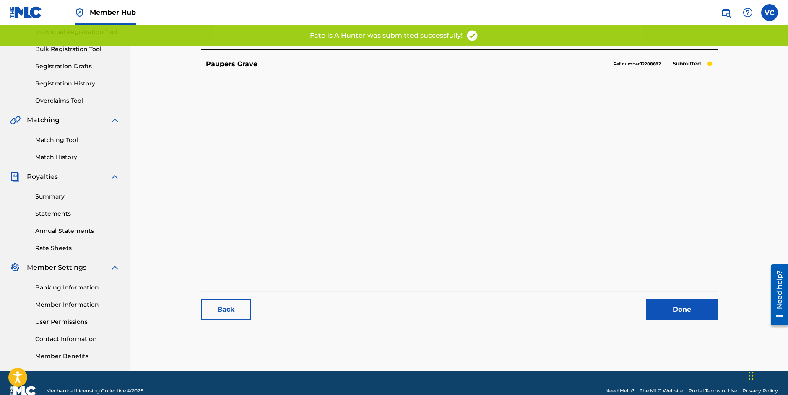
scroll to position [124, 0]
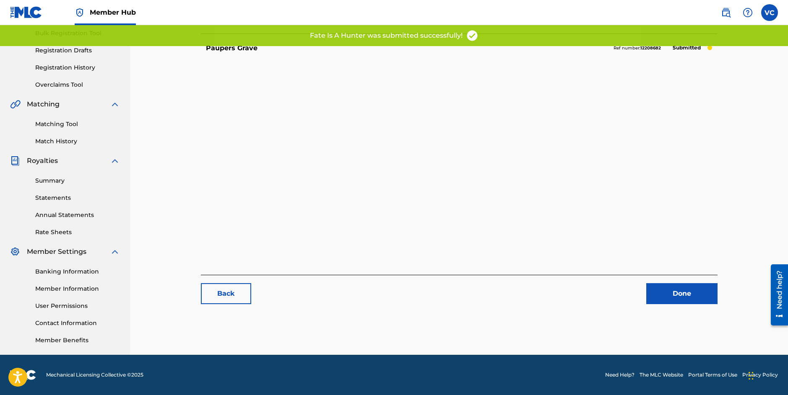
drag, startPoint x: 788, startPoint y: 177, endPoint x: 8, endPoint y: 54, distance: 790.0
click at [681, 292] on link "Done" at bounding box center [681, 293] width 71 height 21
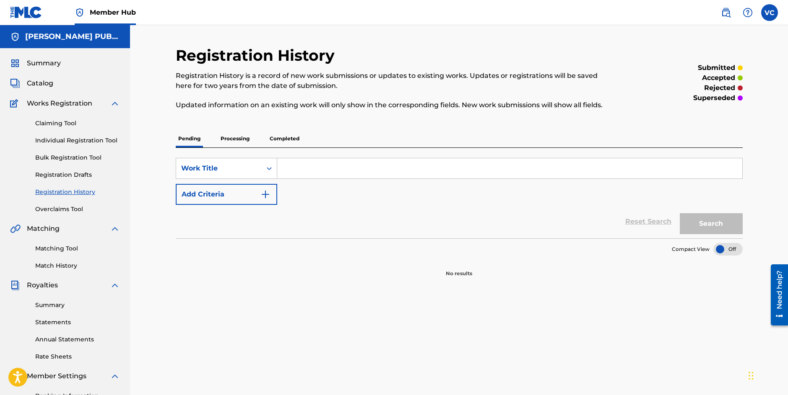
click at [58, 192] on link "Registration History" at bounding box center [77, 192] width 85 height 9
click at [67, 139] on link "Individual Registration Tool" at bounding box center [77, 140] width 85 height 9
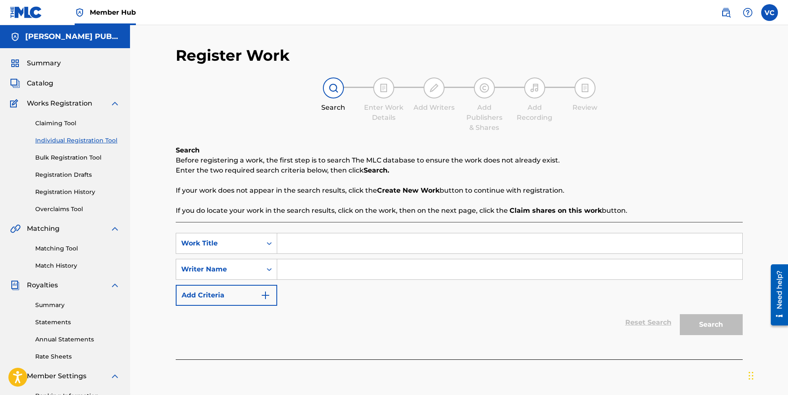
click at [304, 245] on input "Search Form" at bounding box center [509, 243] width 465 height 20
type input "My Perfect Day"
click at [294, 276] on input "Search Form" at bounding box center [509, 269] width 465 height 20
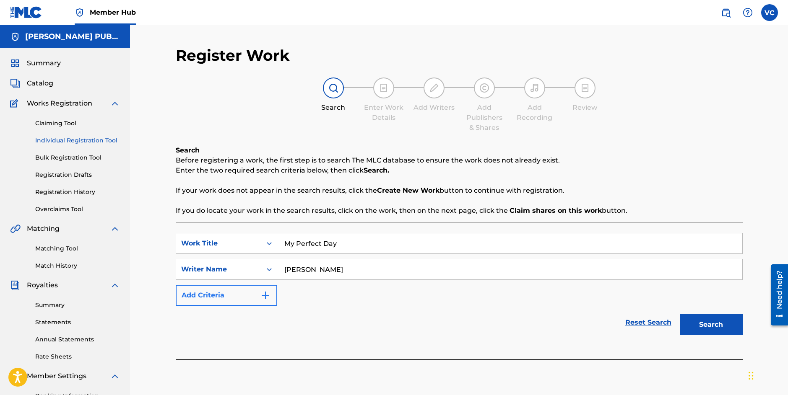
type input "[PERSON_NAME]"
click at [264, 295] on img "Search Form" at bounding box center [265, 295] width 10 height 10
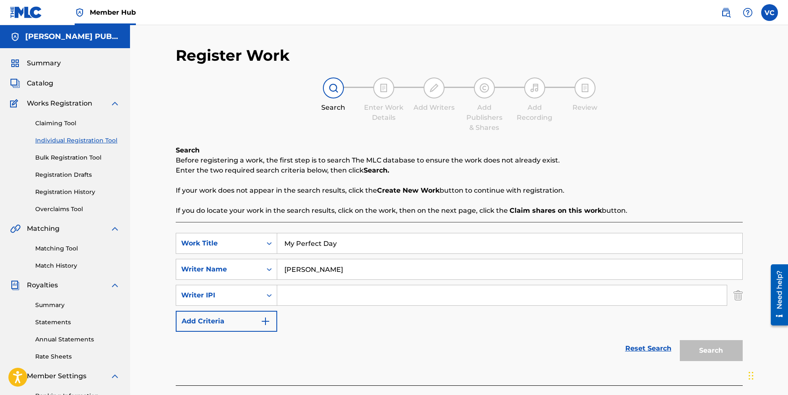
click at [301, 298] on input "Search Form" at bounding box center [501, 295] width 449 height 20
paste input "850478031"
type input "850478031"
click at [710, 349] on button "Search" at bounding box center [710, 350] width 63 height 21
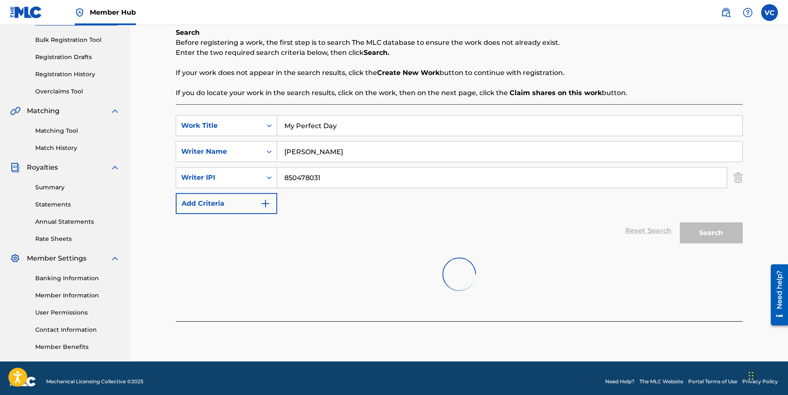
scroll to position [124, 0]
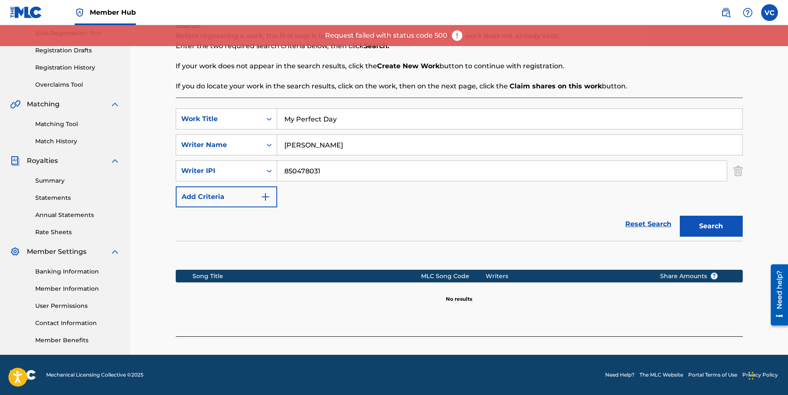
click at [773, 215] on div "Register Work Search Enter Work Details Add Writers Add Publishers & Shares Add…" at bounding box center [459, 128] width 658 height 454
click at [712, 229] on button "Search" at bounding box center [710, 226] width 63 height 21
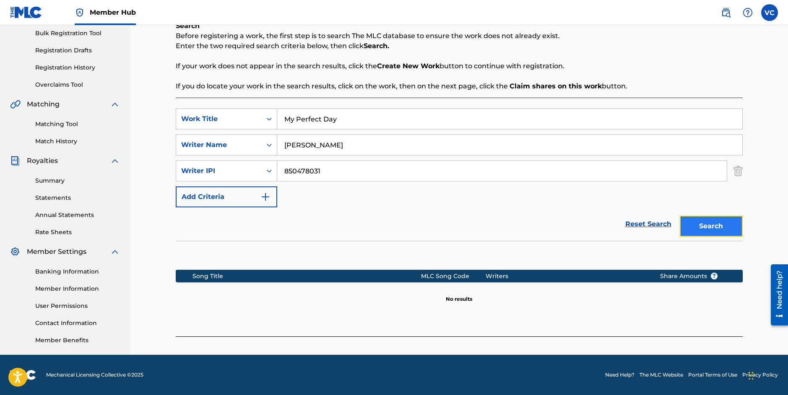
click at [709, 225] on button "Search" at bounding box center [710, 226] width 63 height 21
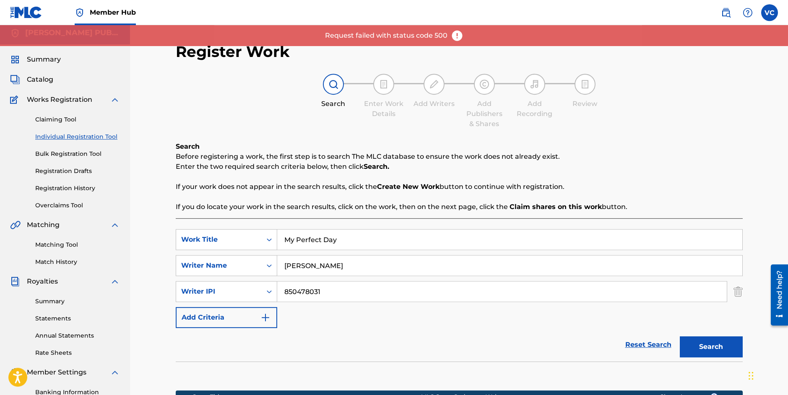
scroll to position [0, 0]
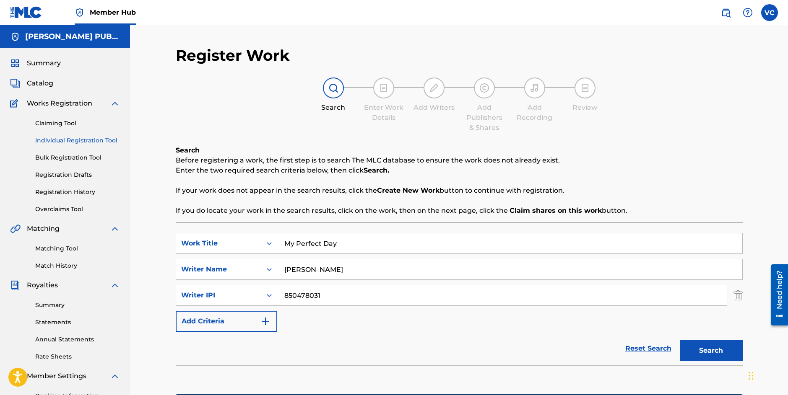
drag, startPoint x: 340, startPoint y: 243, endPoint x: 290, endPoint y: 254, distance: 51.1
click at [277, 242] on input "My Perfect Day" at bounding box center [509, 243] width 465 height 20
click at [345, 297] on input "850478031" at bounding box center [501, 295] width 449 height 20
drag, startPoint x: 350, startPoint y: 274, endPoint x: 283, endPoint y: 272, distance: 67.5
click at [282, 272] on input "[PERSON_NAME]" at bounding box center [509, 269] width 465 height 20
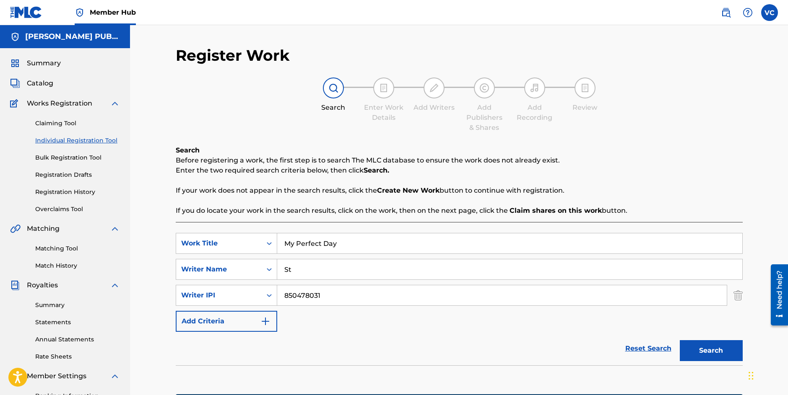
type input "S"
type input "[PERSON_NAME]"
drag, startPoint x: 331, startPoint y: 296, endPoint x: 274, endPoint y: 295, distance: 57.4
click at [277, 295] on input "850478031" at bounding box center [501, 295] width 449 height 20
click at [342, 264] on input "[PERSON_NAME]" at bounding box center [509, 269] width 465 height 20
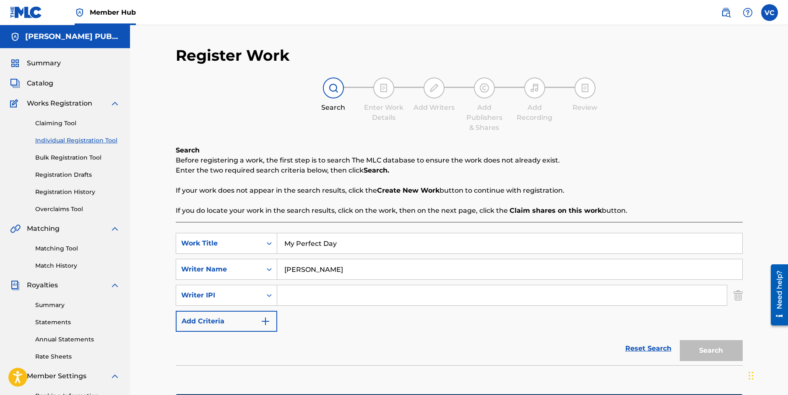
click at [358, 268] on input "[PERSON_NAME]" at bounding box center [509, 269] width 465 height 20
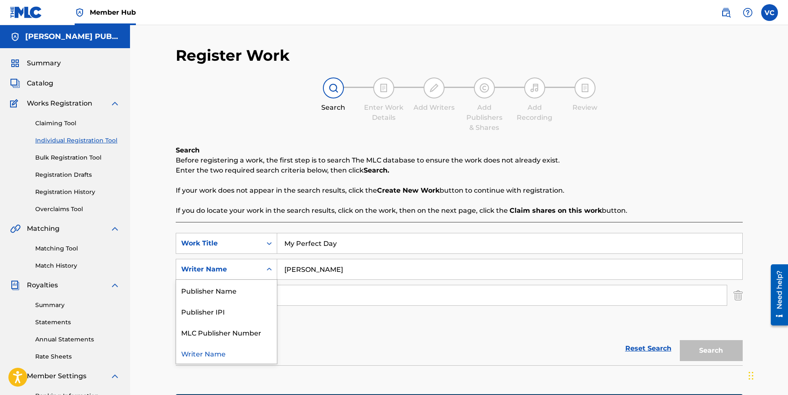
click at [269, 269] on icon "Search Form" at bounding box center [269, 269] width 8 height 8
click at [214, 354] on div "Writer Name" at bounding box center [226, 353] width 101 height 21
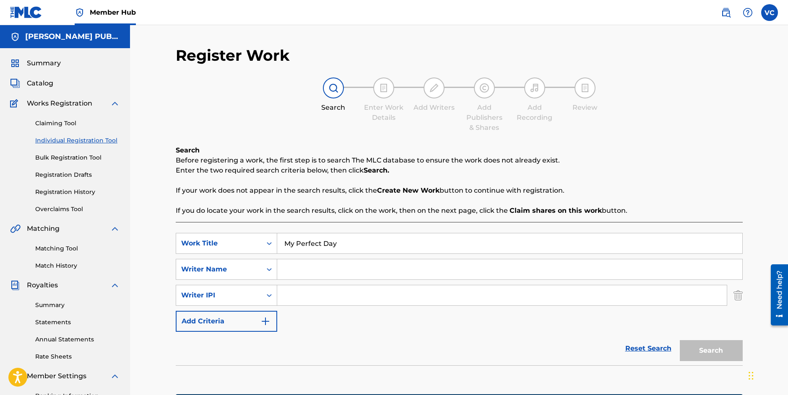
click at [309, 270] on input "Search Form" at bounding box center [509, 269] width 465 height 20
type input "T"
type input "[PERSON_NAME]"
drag, startPoint x: 643, startPoint y: 355, endPoint x: 624, endPoint y: 352, distance: 19.5
click at [640, 355] on link "Reset Search" at bounding box center [648, 348] width 54 height 18
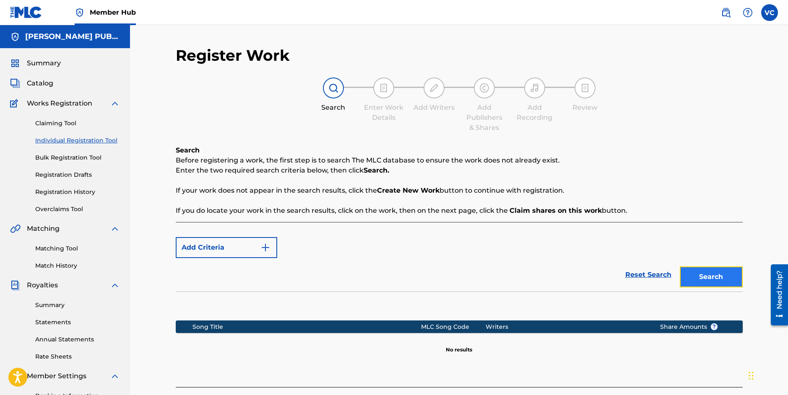
click at [717, 276] on button "Search" at bounding box center [710, 277] width 63 height 21
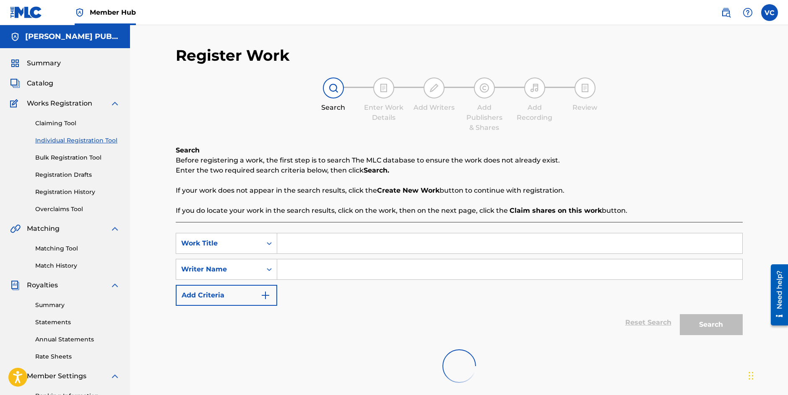
click at [293, 248] on input "Search Form" at bounding box center [509, 243] width 465 height 20
click at [647, 324] on div "Reset Search Search" at bounding box center [459, 323] width 567 height 34
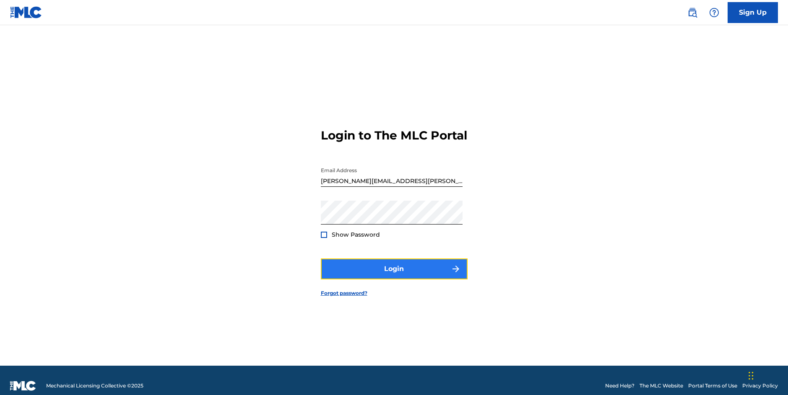
click at [395, 275] on button "Login" at bounding box center [394, 269] width 147 height 21
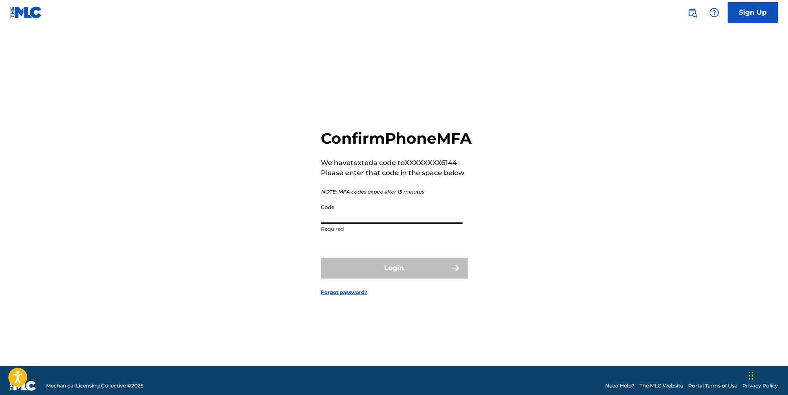
click at [357, 224] on input "Code" at bounding box center [392, 212] width 142 height 24
